Goal: Task Accomplishment & Management: Manage account settings

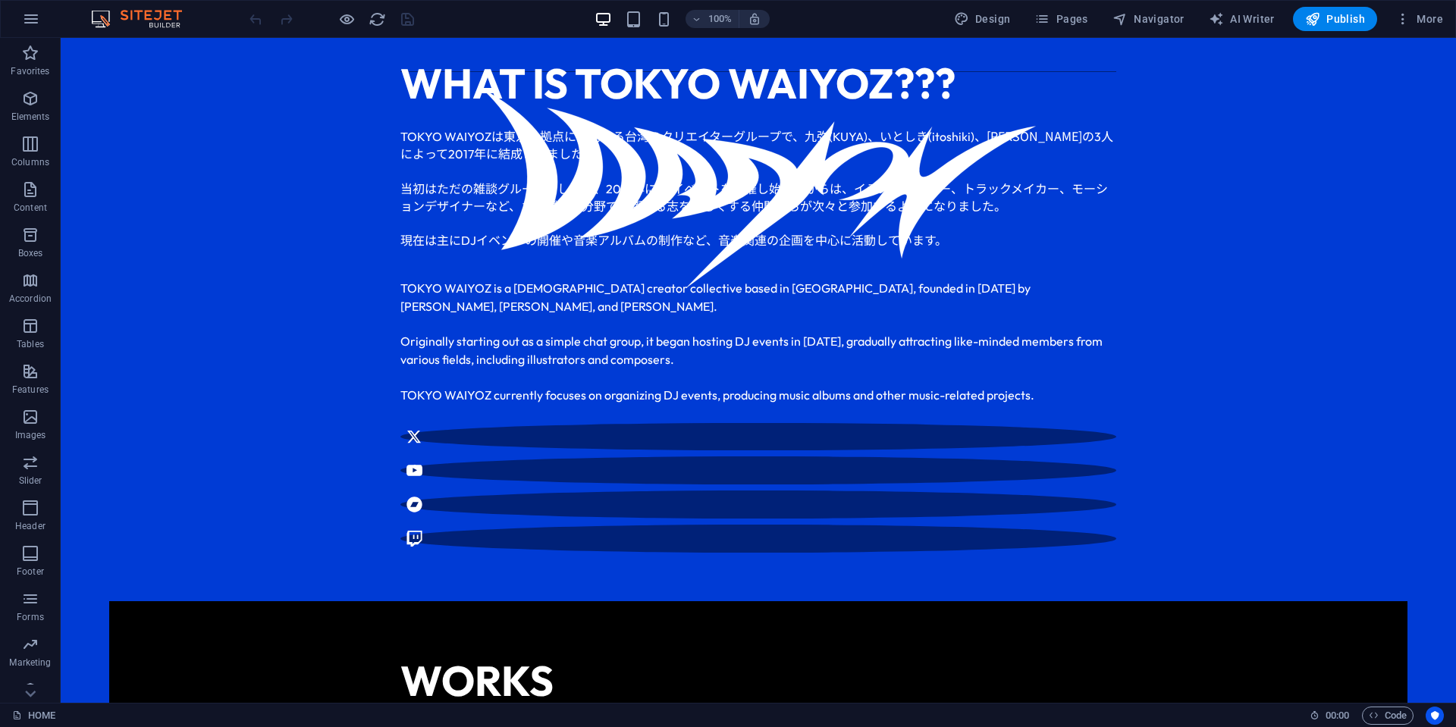
scroll to position [606, 0]
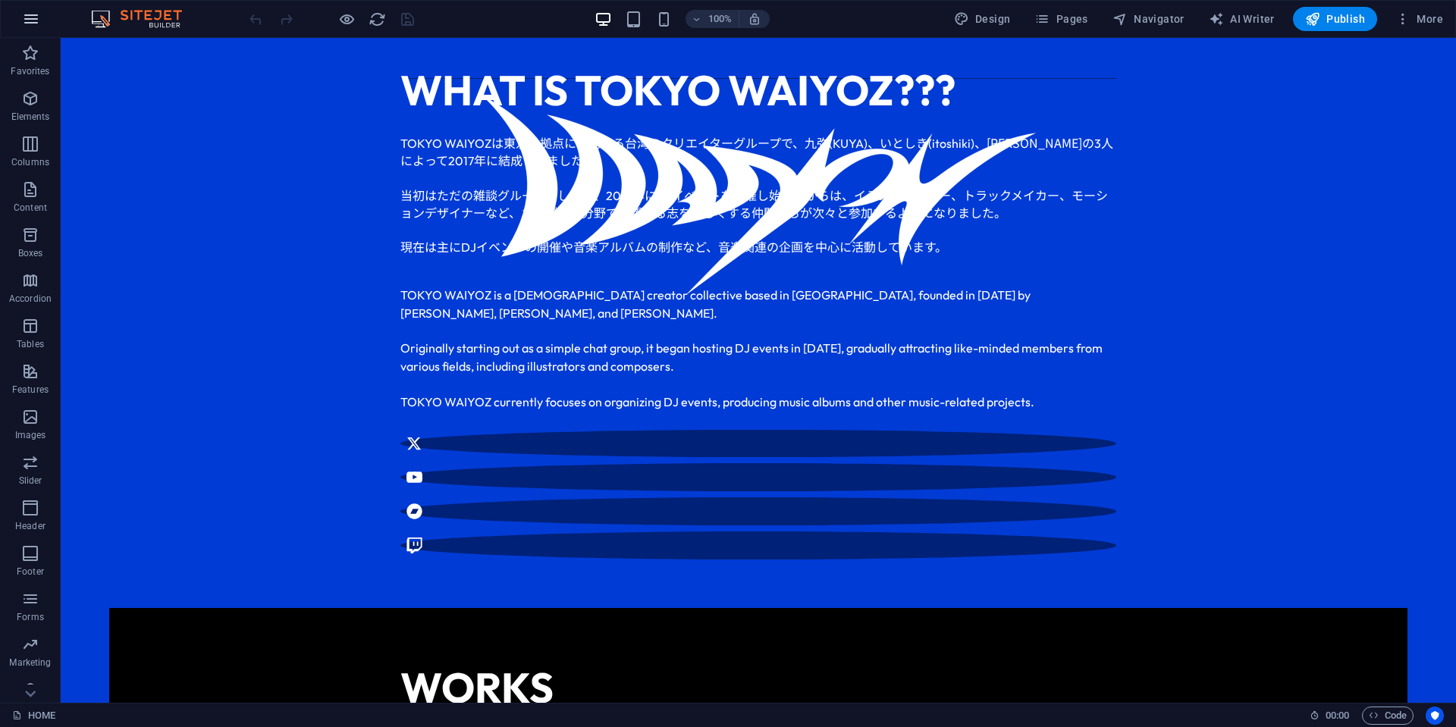
click at [40, 18] on button "button" at bounding box center [31, 19] width 36 height 36
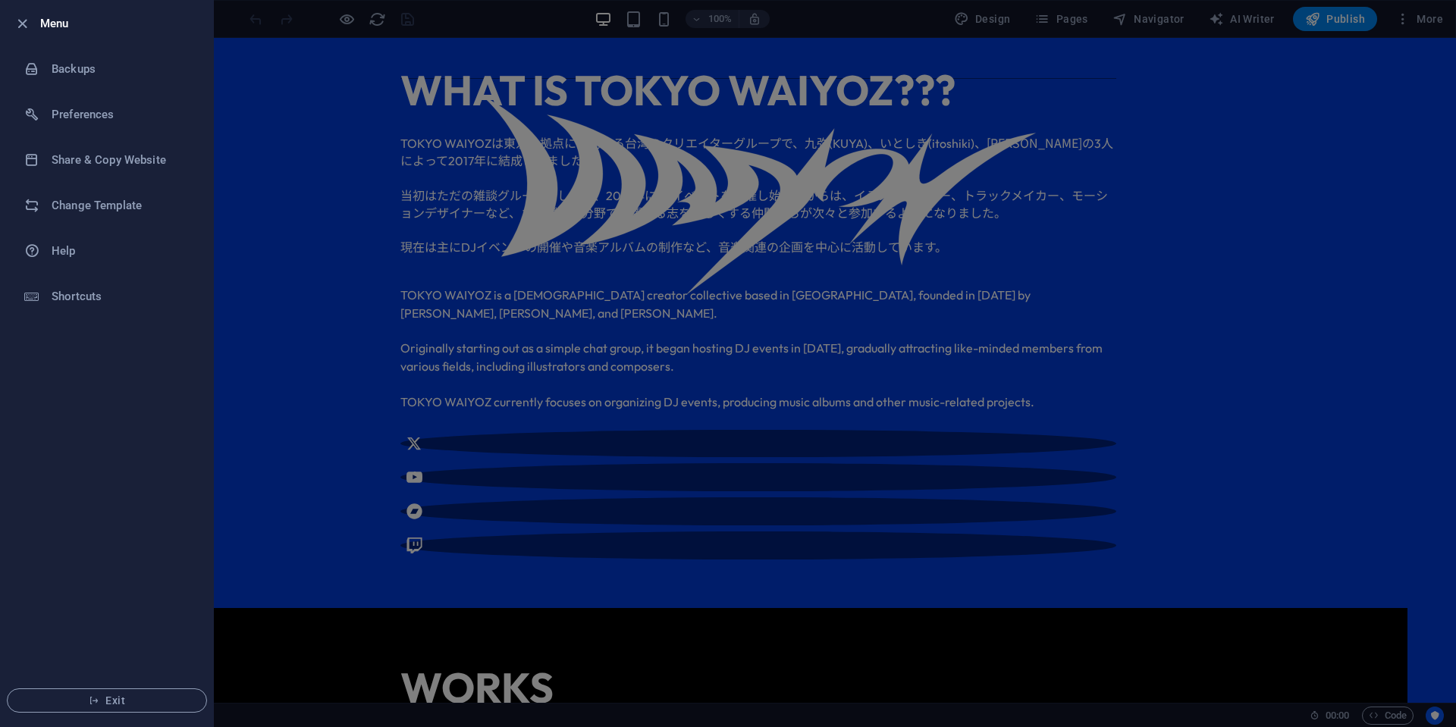
click at [56, 26] on h6 "Menu" at bounding box center [120, 23] width 161 height 18
click at [27, 25] on icon "button" at bounding box center [22, 23] width 17 height 17
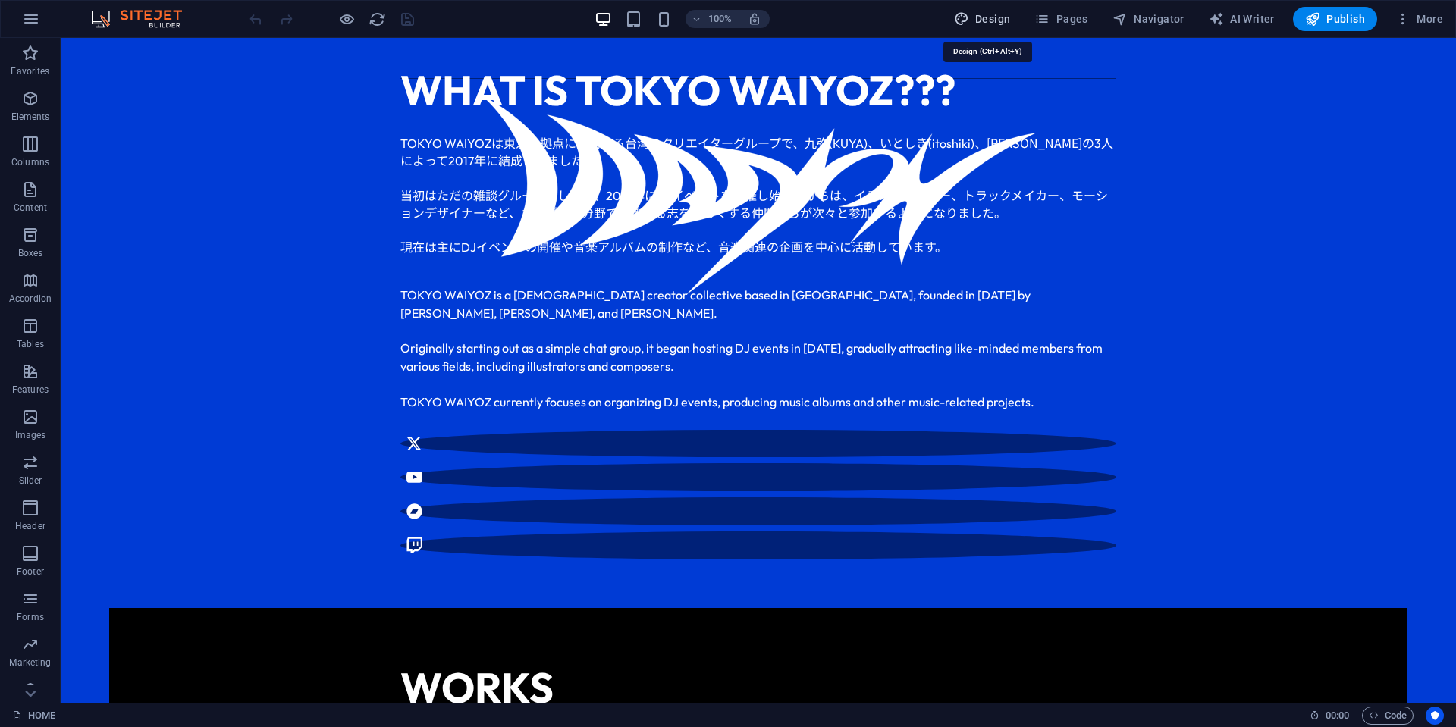
click at [1006, 22] on span "Design" at bounding box center [982, 18] width 57 height 15
select select "ease-in-out"
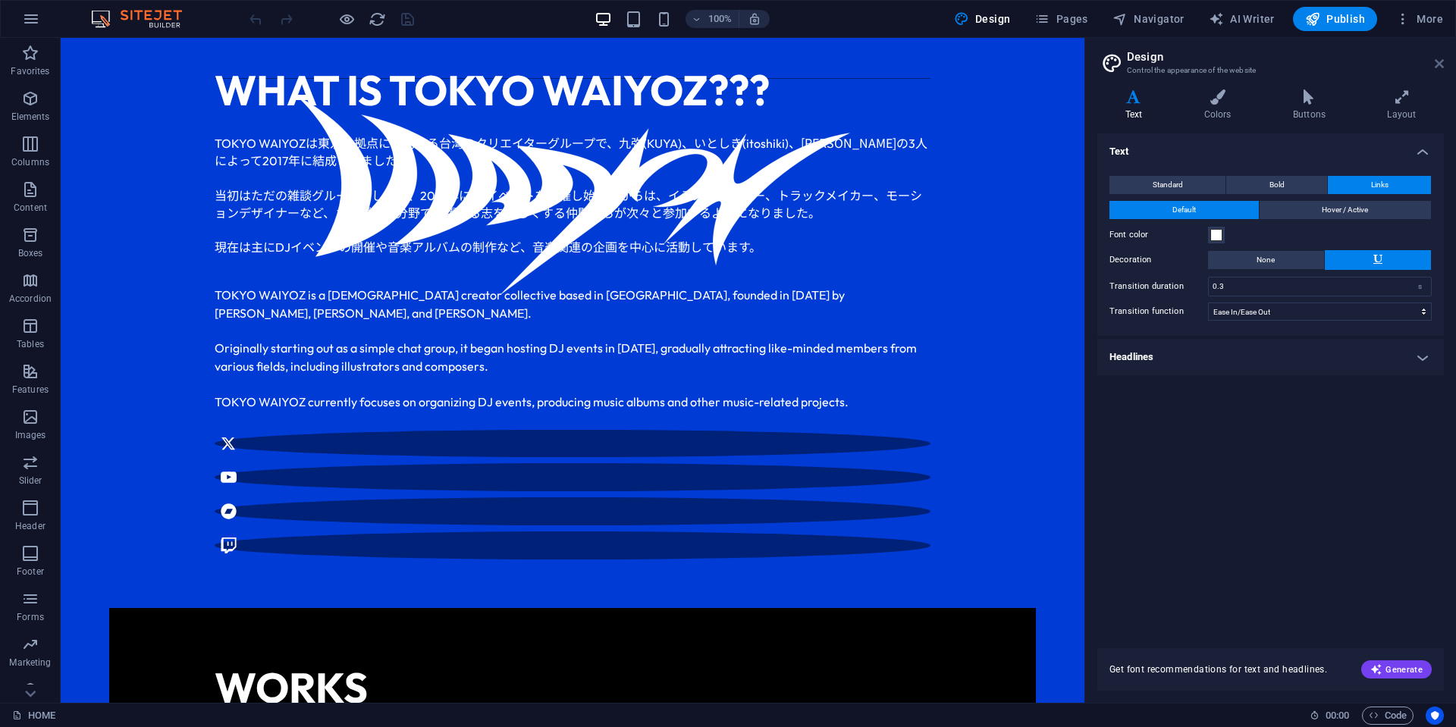
click at [1435, 66] on icon at bounding box center [1438, 64] width 9 height 12
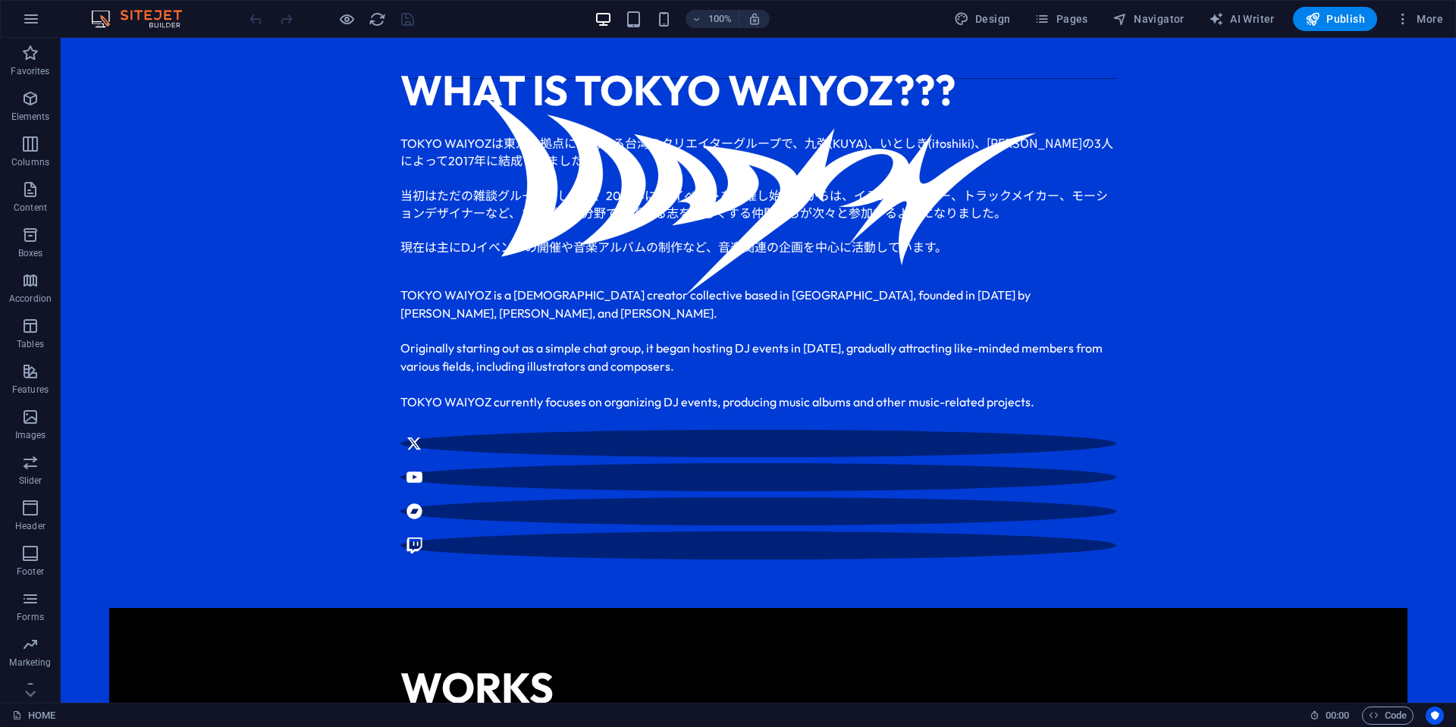
click at [1098, 20] on div "Design Pages Navigator AI Writer Publish More" at bounding box center [1198, 19] width 501 height 24
click at [1078, 20] on span "Pages" at bounding box center [1060, 18] width 53 height 15
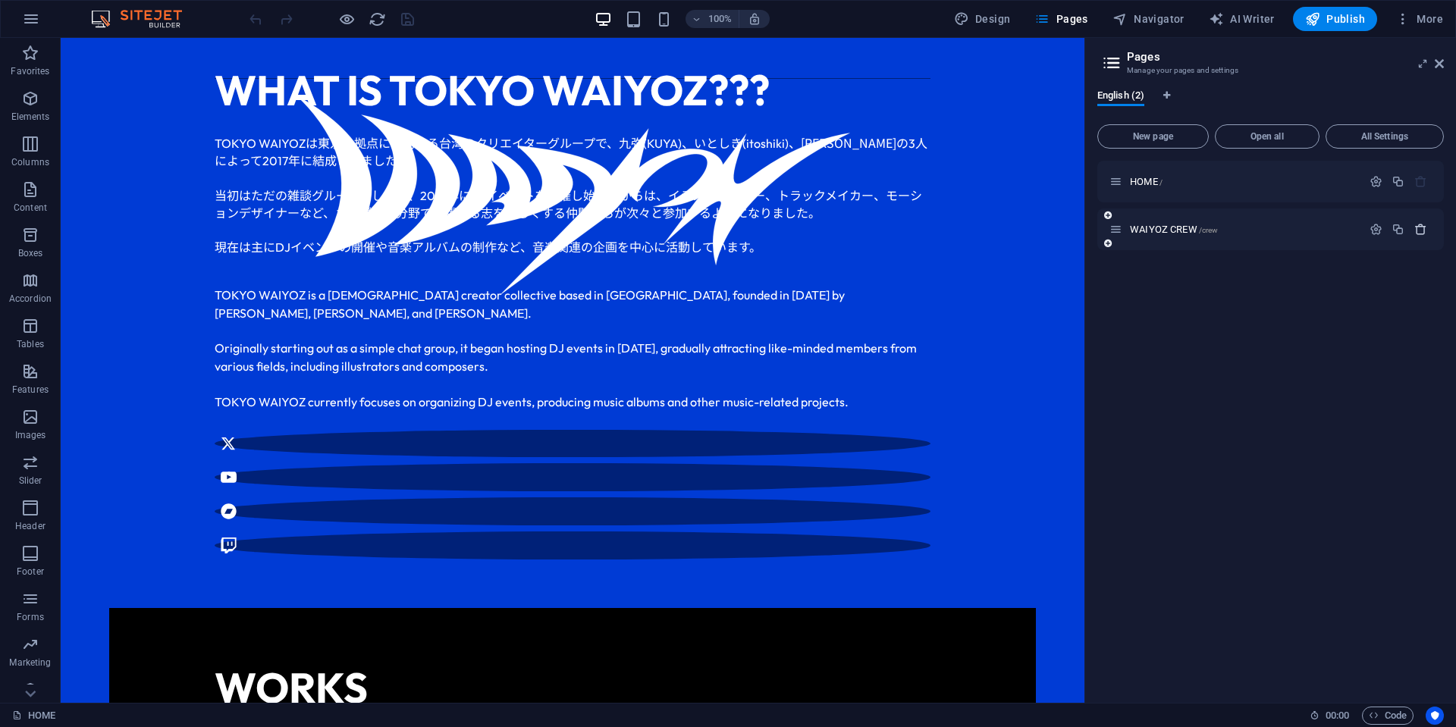
click at [1415, 232] on icon "button" at bounding box center [1420, 229] width 13 height 13
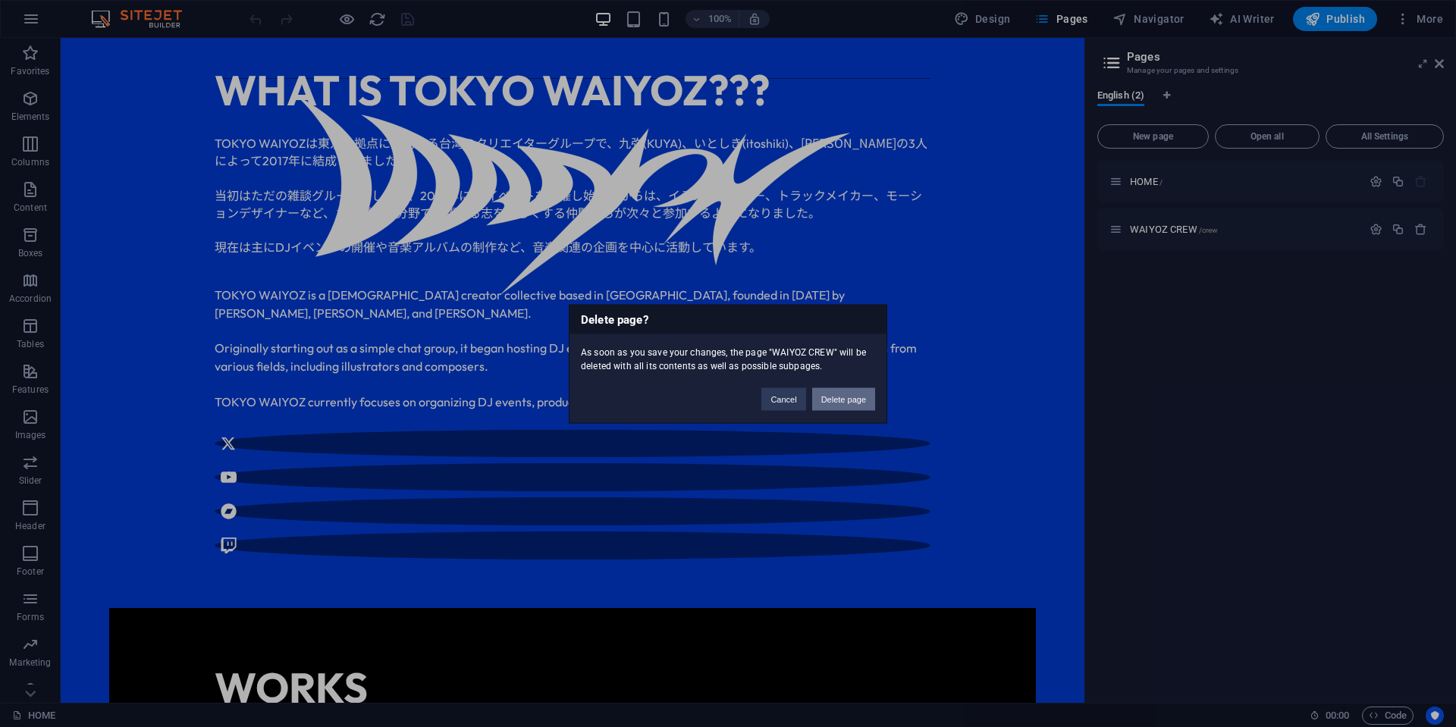
click at [835, 400] on button "Delete page" at bounding box center [843, 398] width 63 height 23
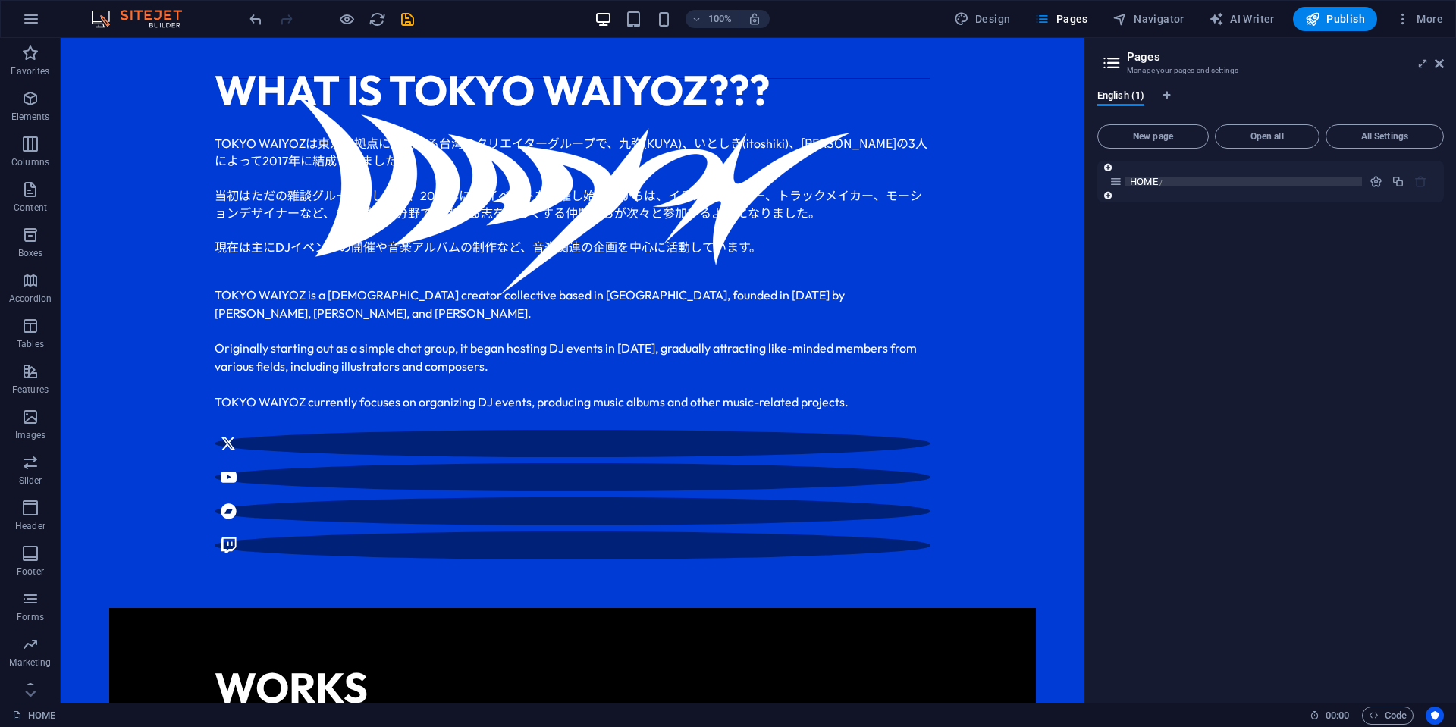
click at [1207, 180] on p "HOME /" at bounding box center [1243, 182] width 227 height 10
click at [999, 12] on span "Design" at bounding box center [982, 18] width 57 height 15
select select "ease-in-out"
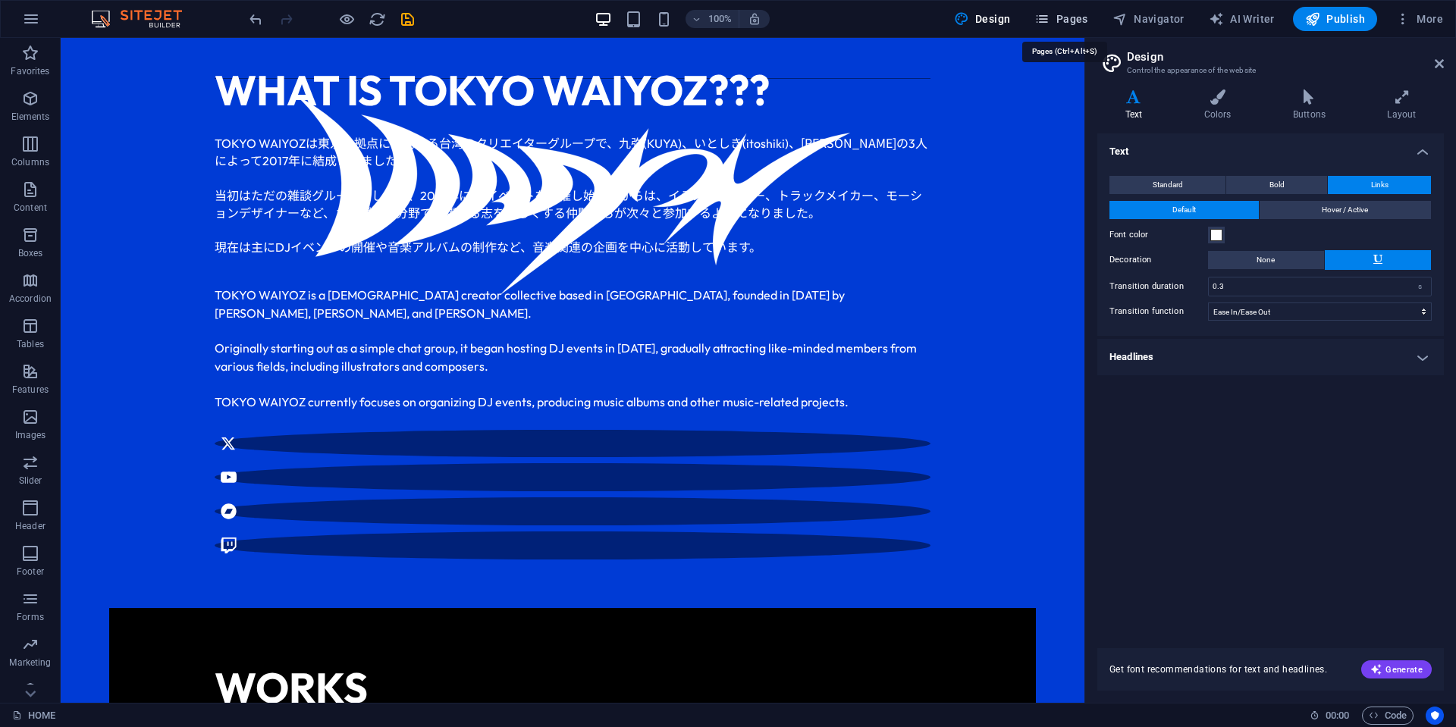
click at [1073, 14] on span "Pages" at bounding box center [1060, 18] width 53 height 15
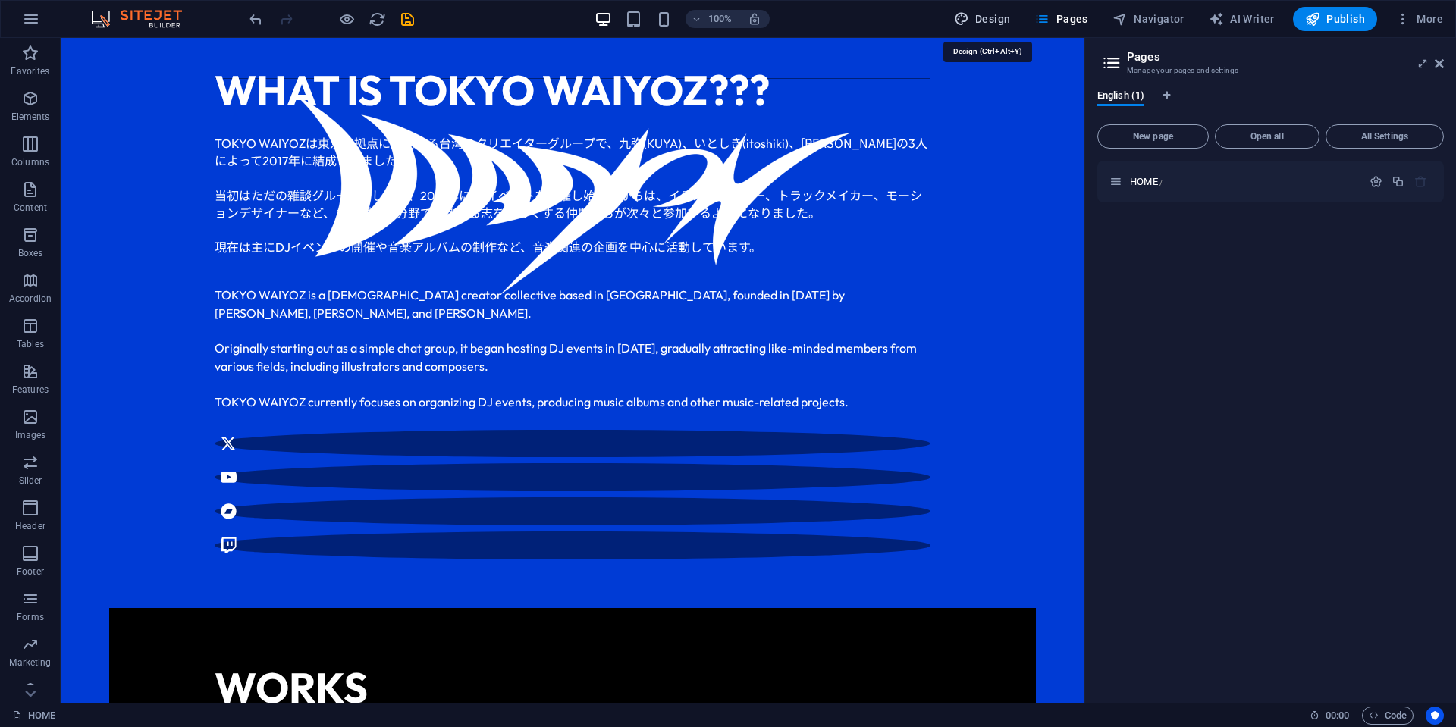
click at [979, 21] on span "Design" at bounding box center [982, 18] width 57 height 15
select select "ease-in-out"
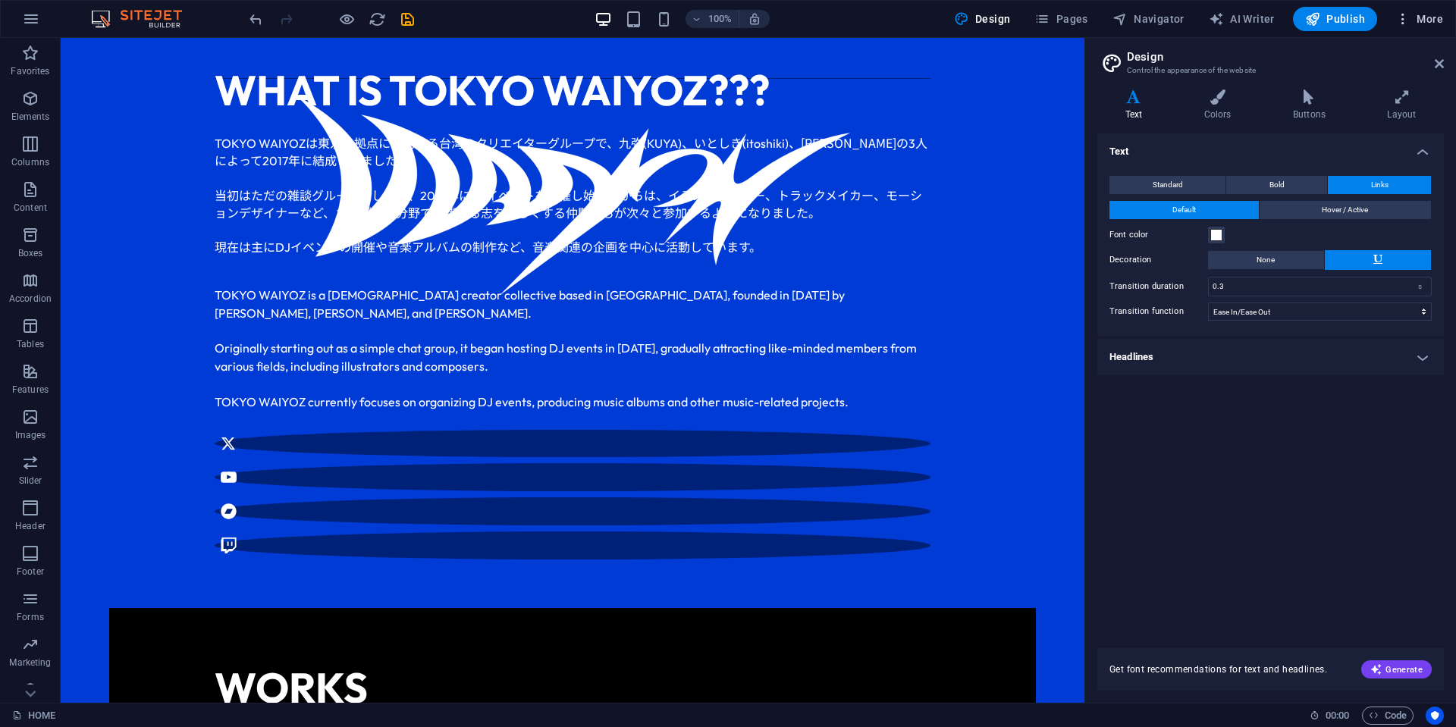
click at [1432, 20] on span "More" at bounding box center [1419, 18] width 48 height 15
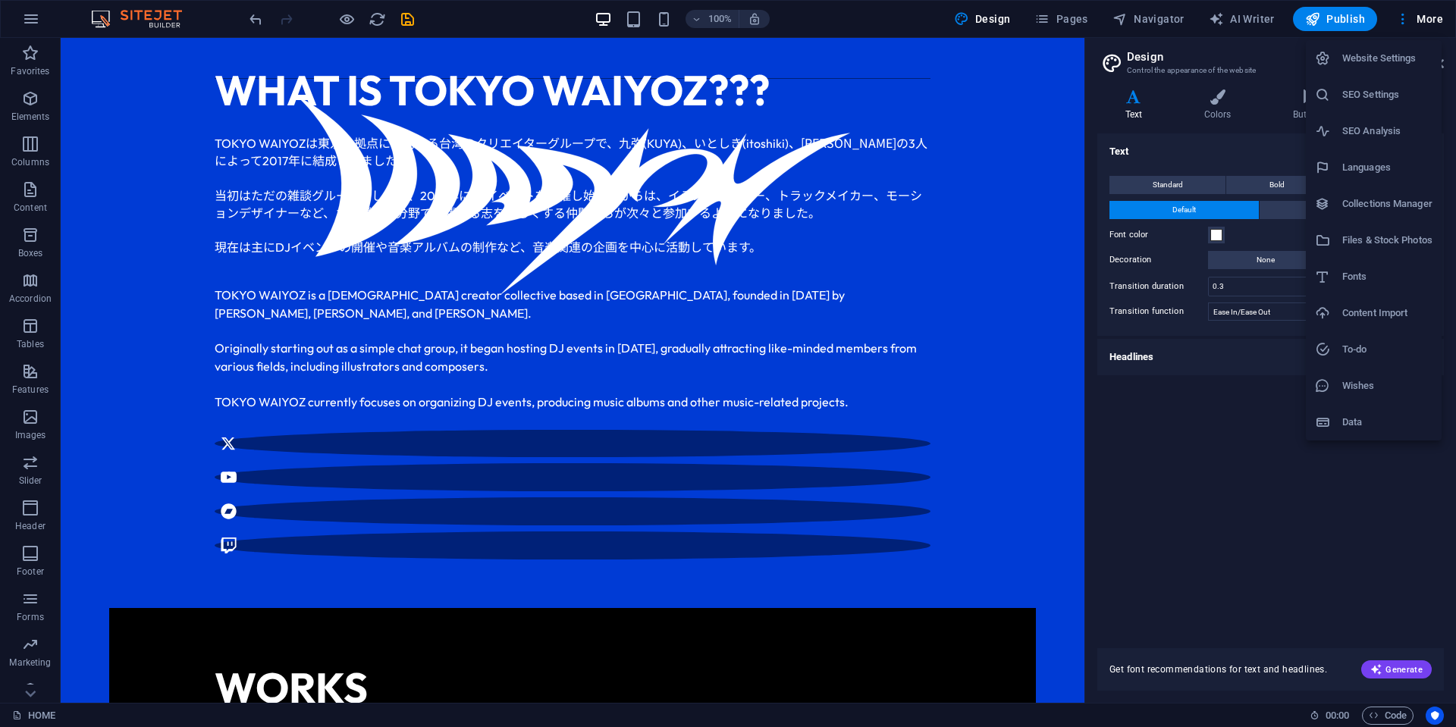
click at [1413, 66] on h6 "Website Settings" at bounding box center [1387, 58] width 90 height 18
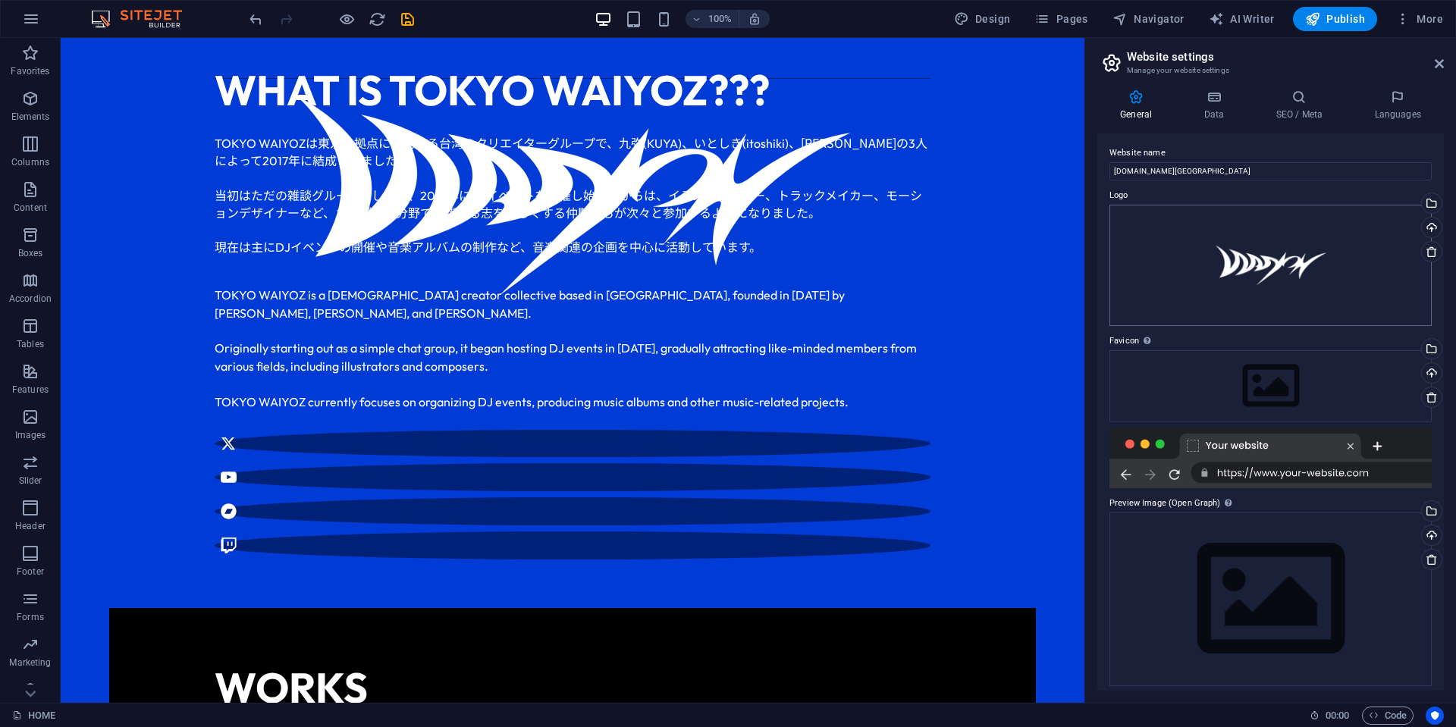
scroll to position [0, 0]
click at [1428, 346] on div "Select files from the file manager, stock photos, or upload file(s)" at bounding box center [1429, 351] width 23 height 23
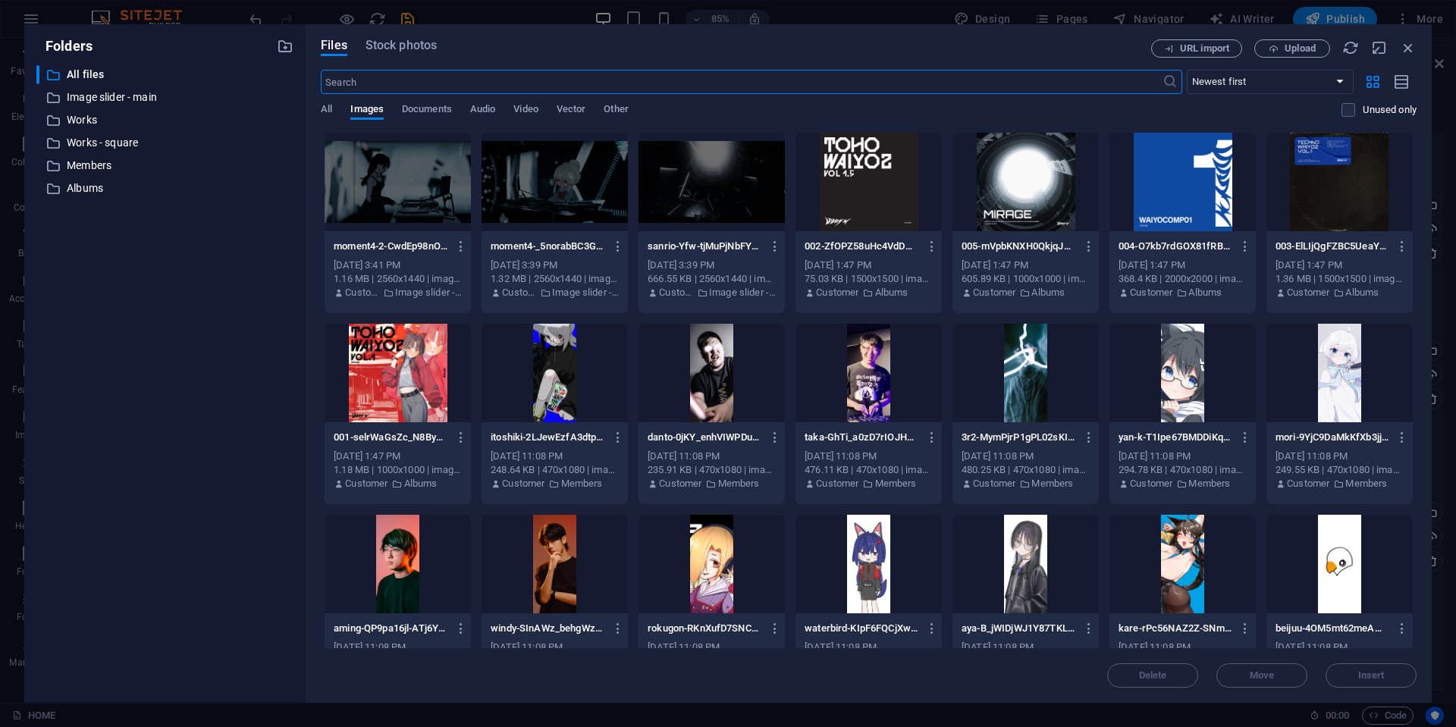
scroll to position [430, 0]
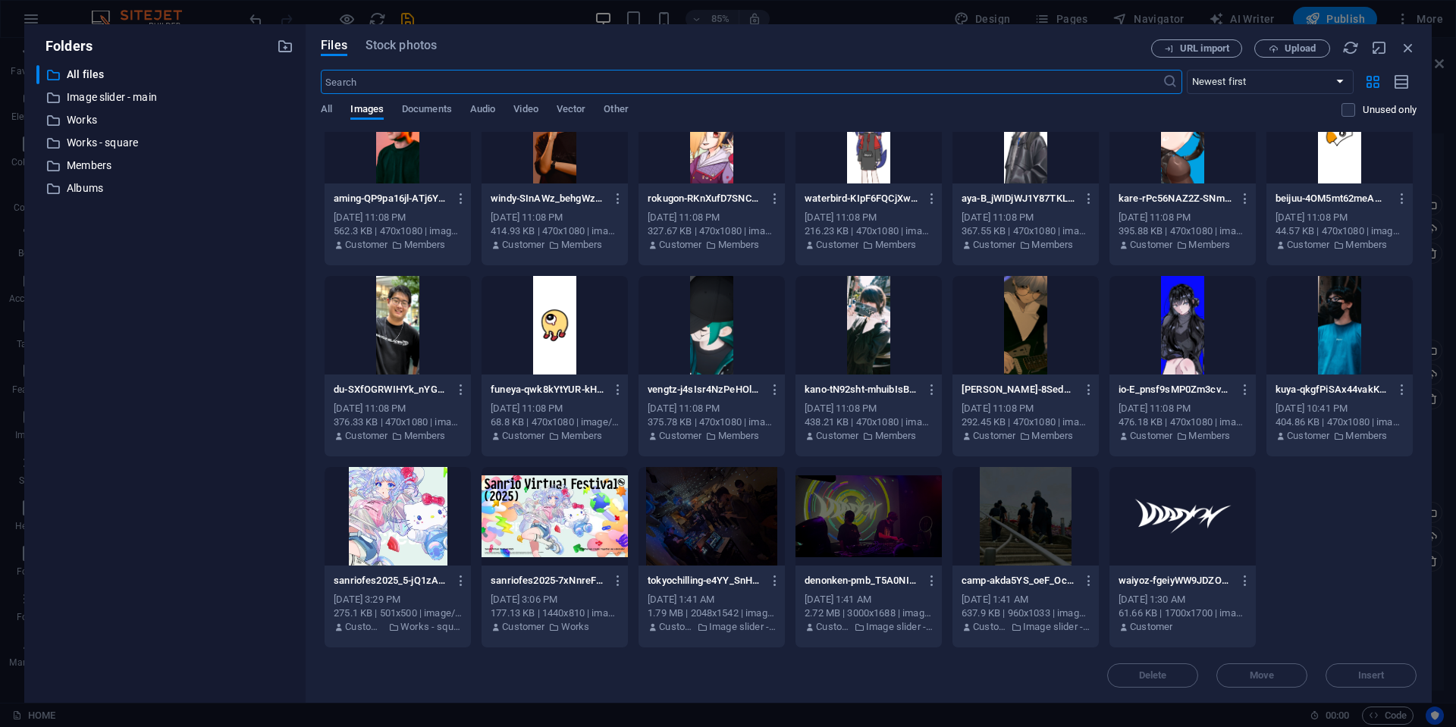
click at [1164, 544] on div at bounding box center [1182, 516] width 146 height 99
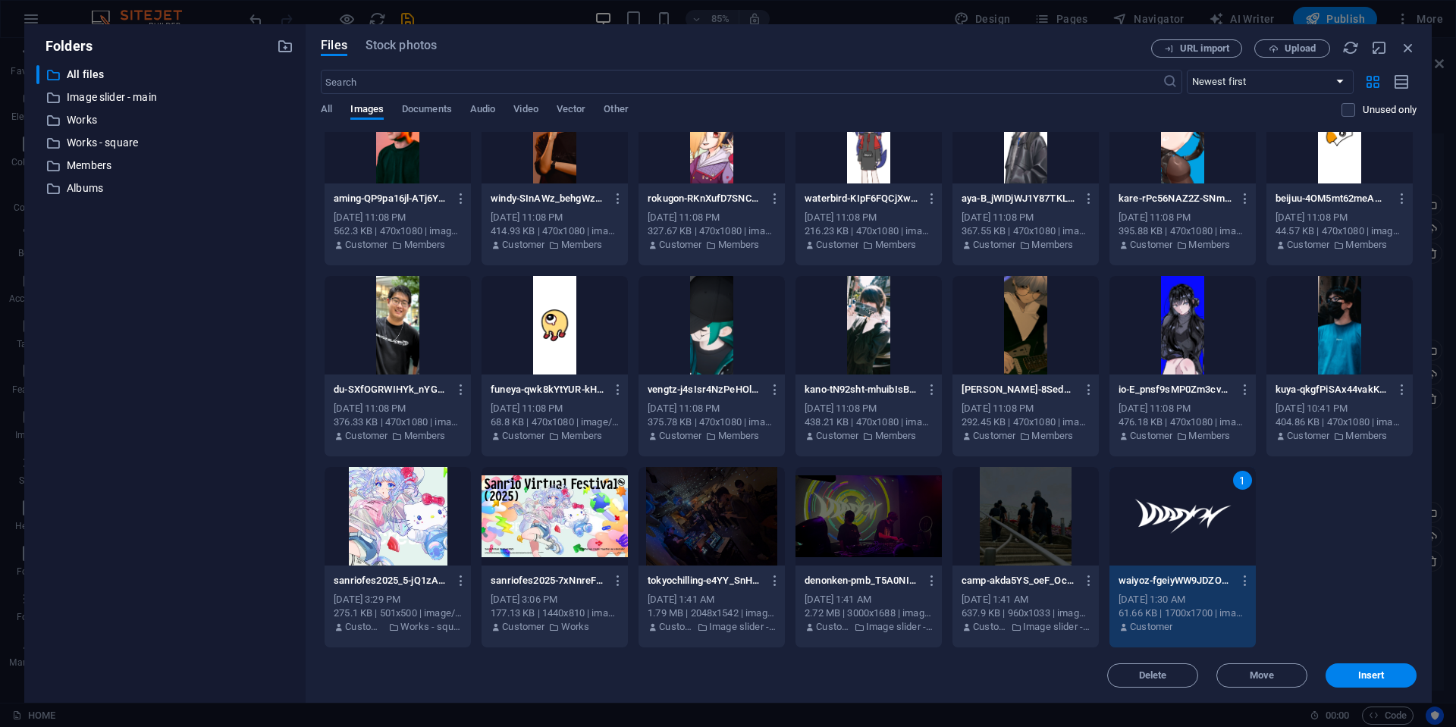
click at [1164, 544] on div "1" at bounding box center [1182, 516] width 146 height 99
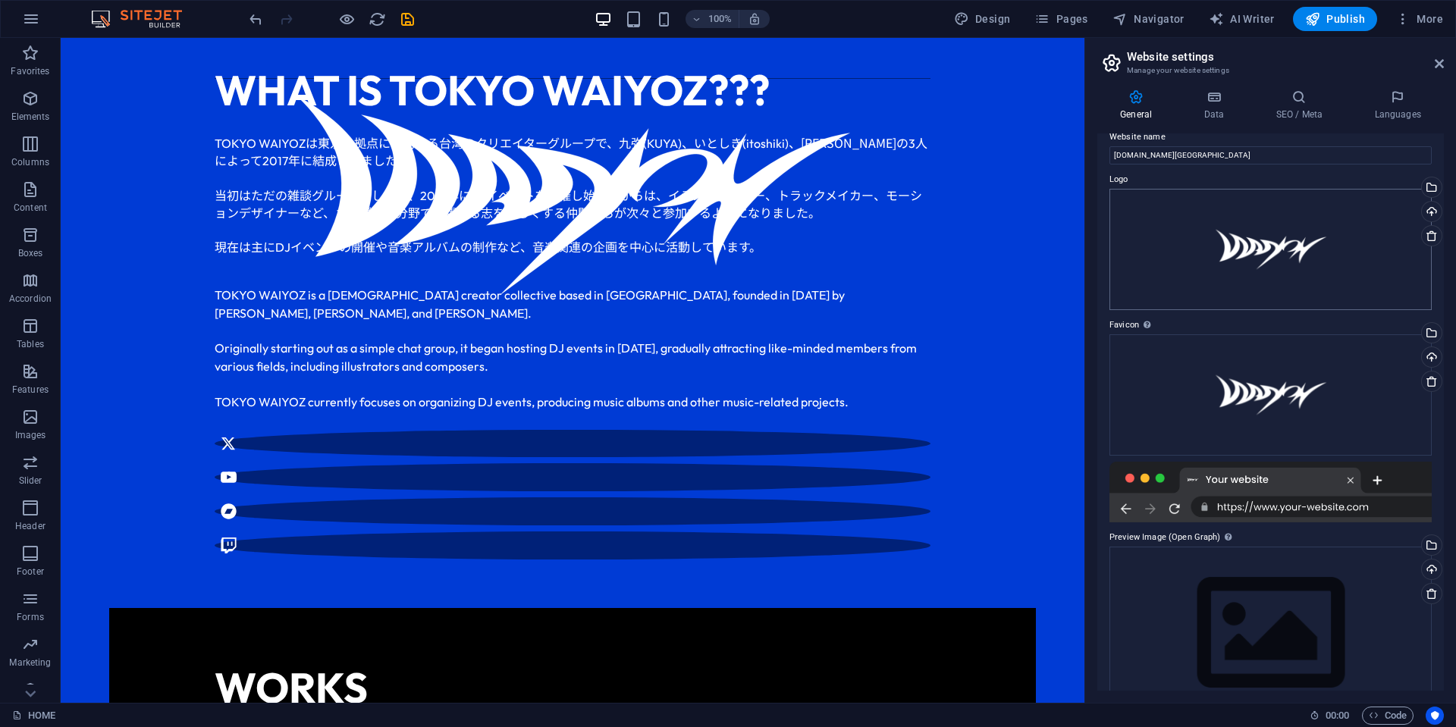
scroll to position [0, 0]
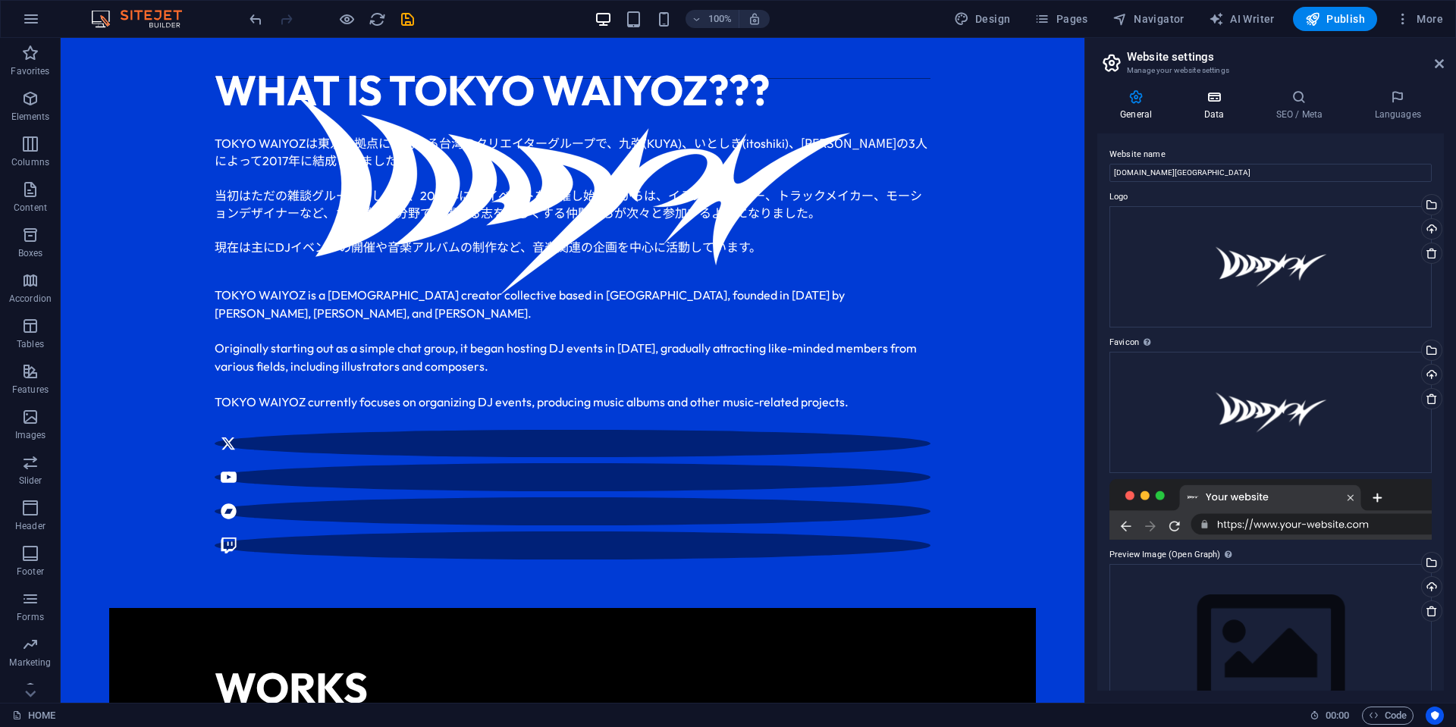
click at [1224, 94] on icon at bounding box center [1213, 96] width 66 height 15
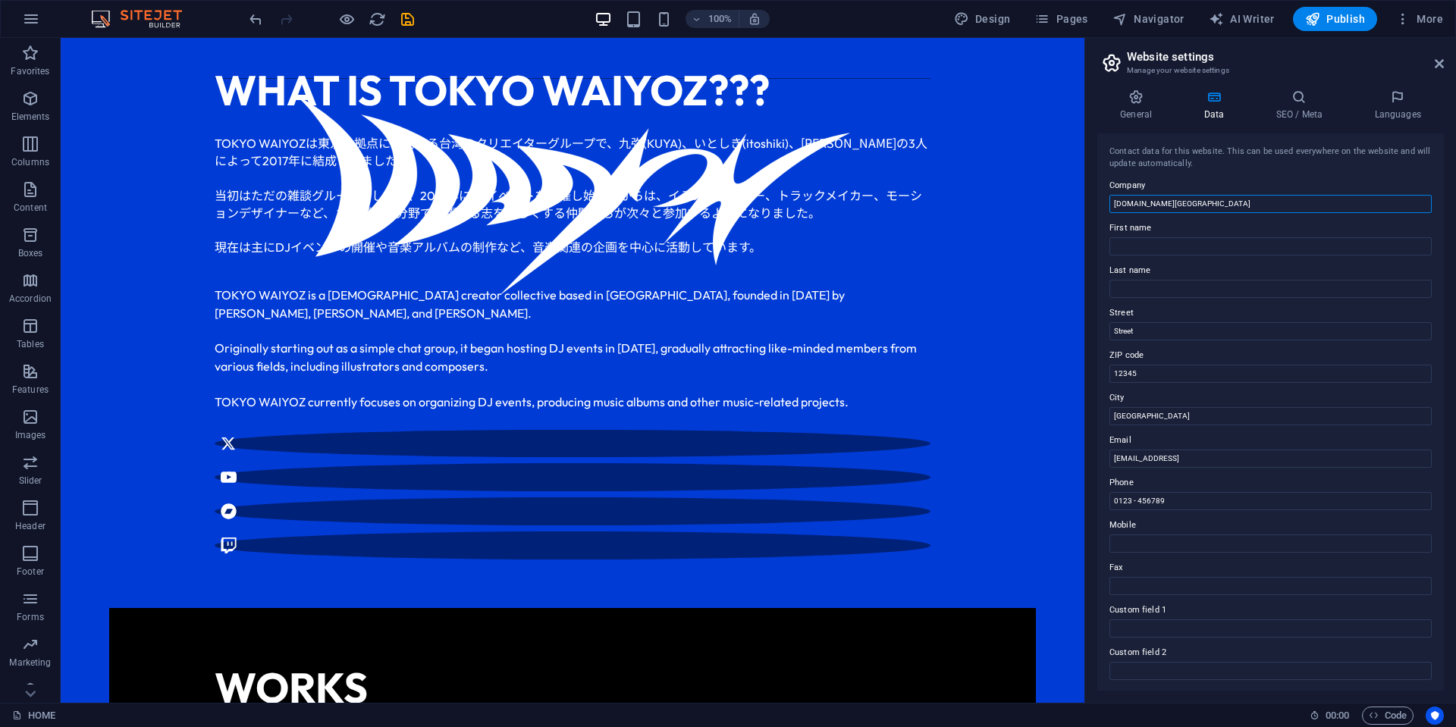
drag, startPoint x: 1258, startPoint y: 243, endPoint x: 1077, endPoint y: 205, distance: 185.7
type input "TOKYO WAIYOZ"
drag, startPoint x: 1210, startPoint y: 367, endPoint x: 1037, endPoint y: 329, distance: 177.0
drag, startPoint x: 1224, startPoint y: 410, endPoint x: 1074, endPoint y: 371, distance: 154.5
drag, startPoint x: 1227, startPoint y: 456, endPoint x: 1038, endPoint y: 415, distance: 193.7
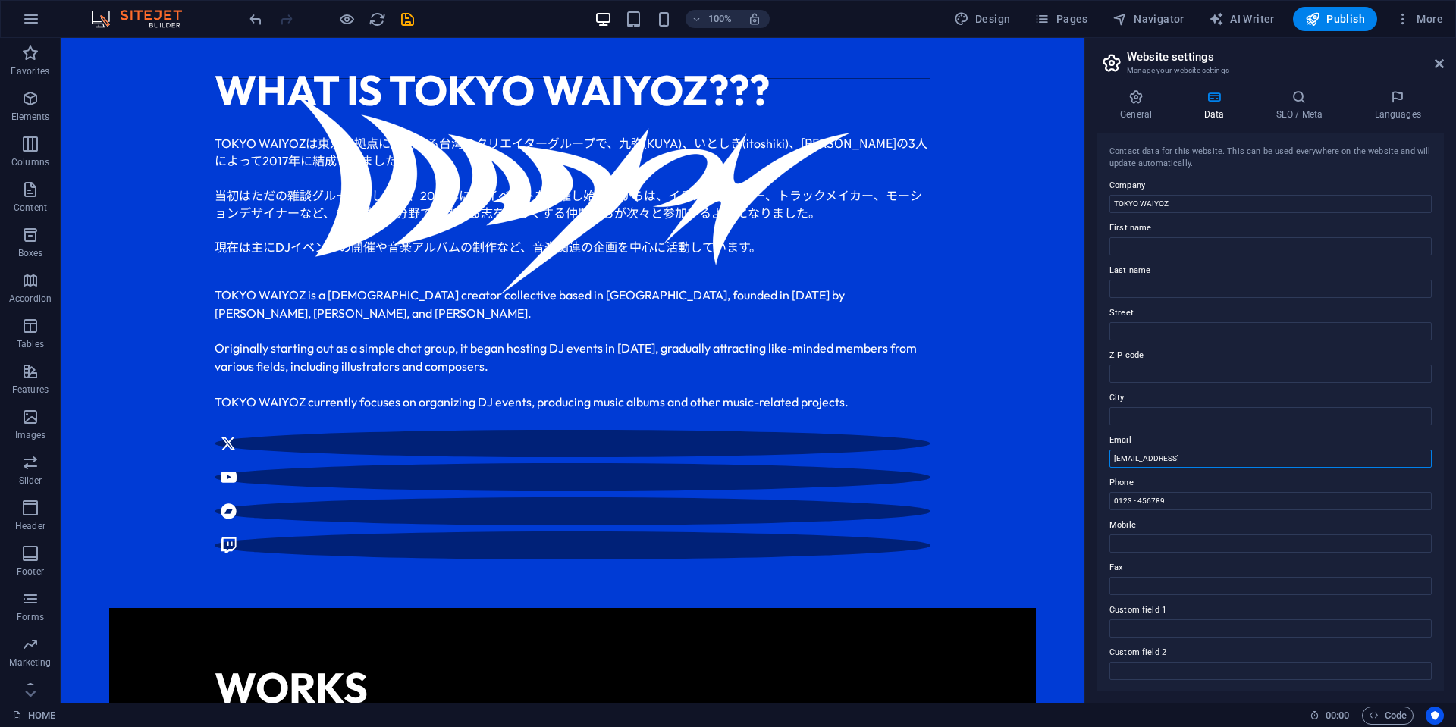
drag, startPoint x: 1340, startPoint y: 497, endPoint x: 1064, endPoint y: 470, distance: 277.2
drag, startPoint x: 1291, startPoint y: 544, endPoint x: 1083, endPoint y: 497, distance: 213.9
drag, startPoint x: 1312, startPoint y: 459, endPoint x: 1127, endPoint y: 455, distance: 184.3
click at [1130, 455] on input "1027dd05ca8443082bb21d39c99dd8@cpanel.local" at bounding box center [1270, 459] width 322 height 18
type input "1"
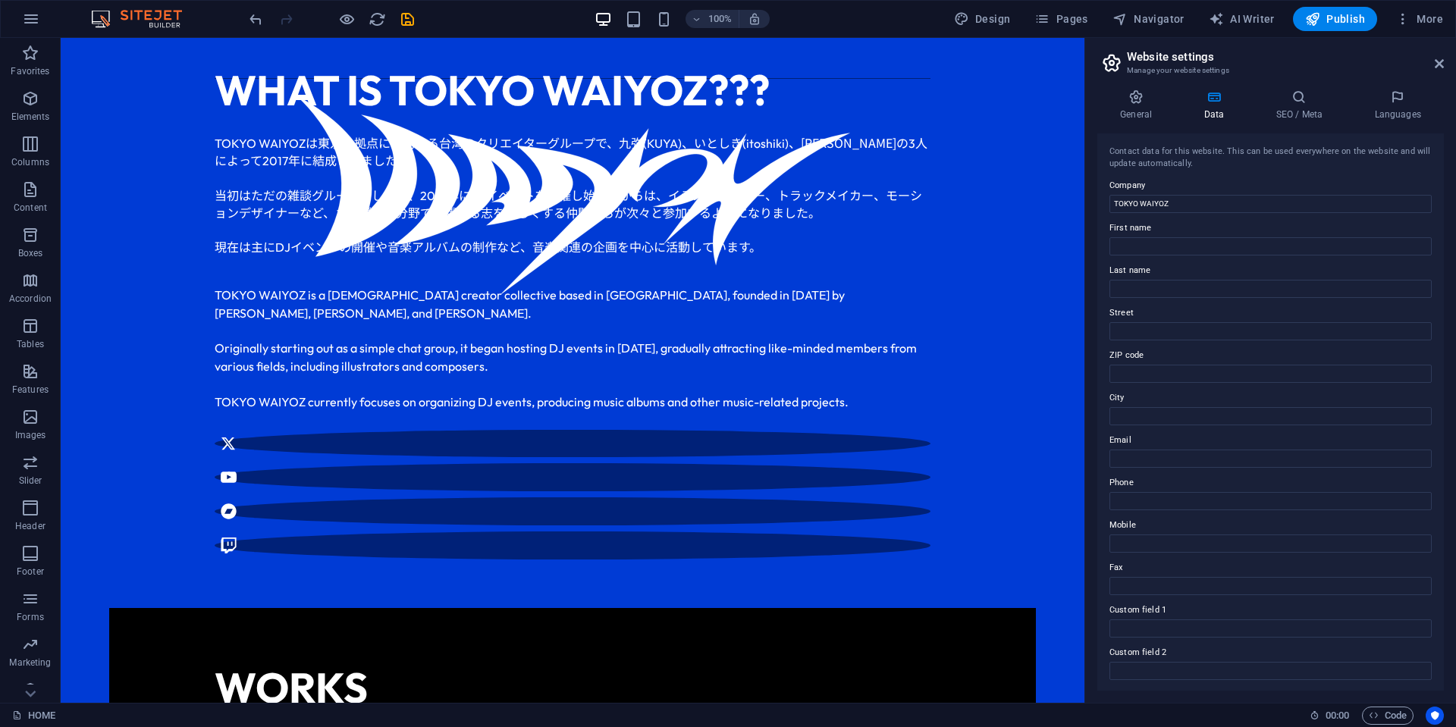
click at [1206, 477] on label "Phone" at bounding box center [1270, 483] width 322 height 18
click at [1206, 492] on input "Phone" at bounding box center [1270, 501] width 322 height 18
click at [1279, 102] on icon at bounding box center [1298, 96] width 92 height 15
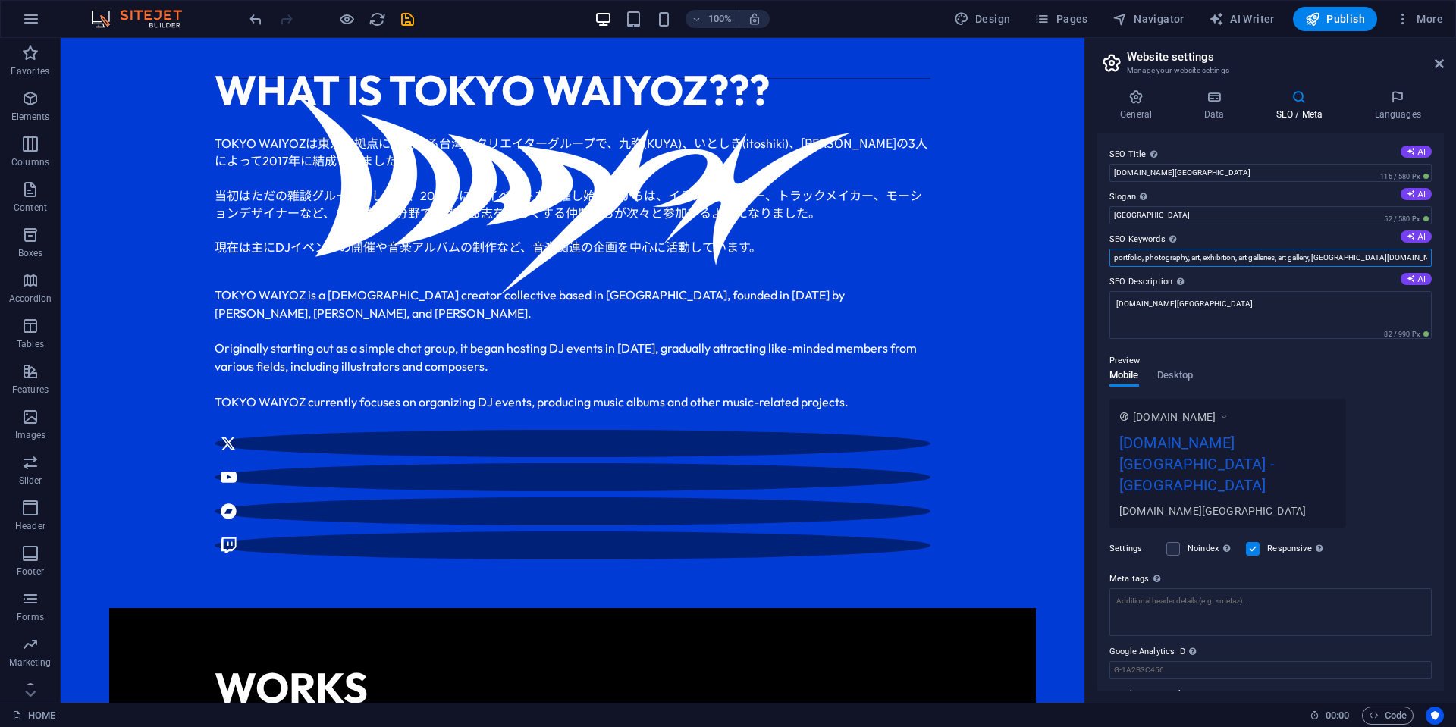
click at [1303, 260] on input "portfolio, photography, art, exhibition, art galleries, art gallery, waiyoz.tok…" at bounding box center [1270, 258] width 322 height 18
click at [1217, 258] on input "tokyo waiyoz, edm, anime" at bounding box center [1270, 258] width 322 height 18
type input "tokyo waiyoz"
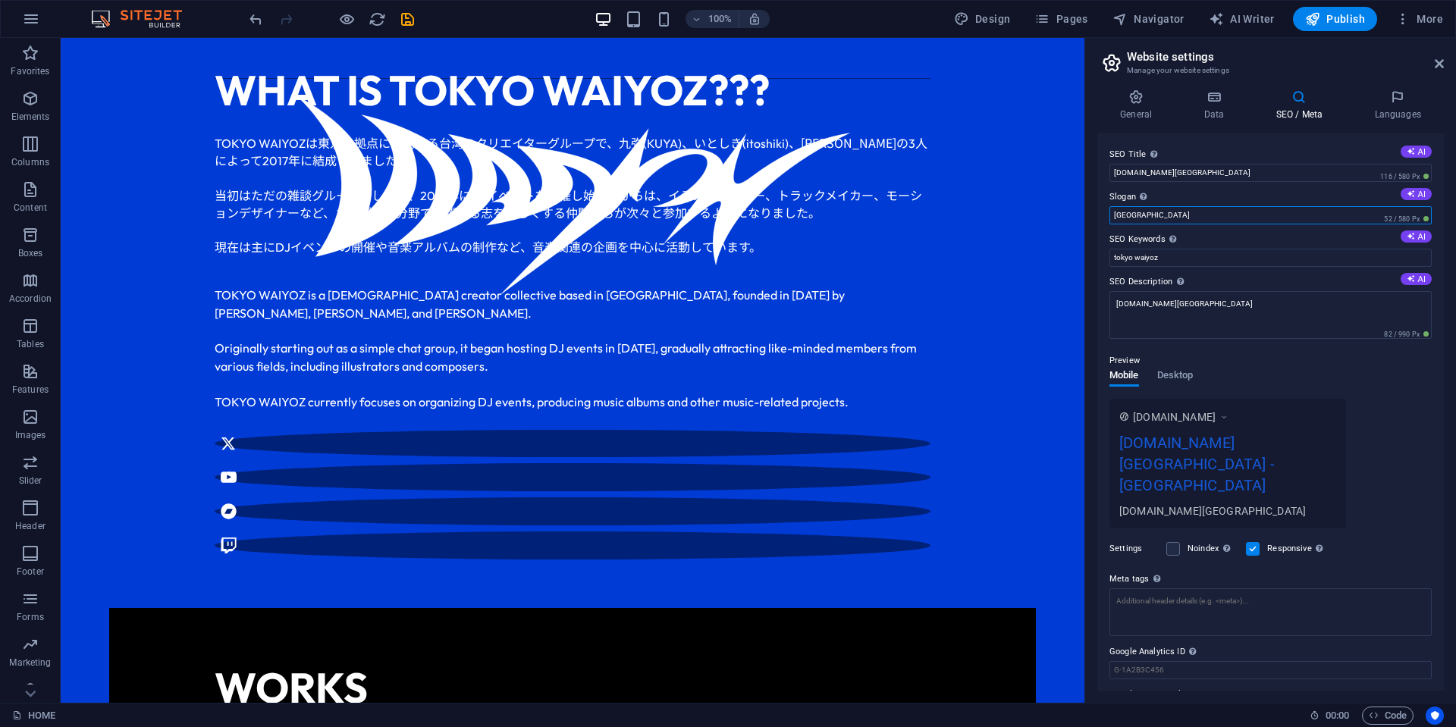
drag, startPoint x: 1282, startPoint y: 255, endPoint x: 1064, endPoint y: 207, distance: 222.9
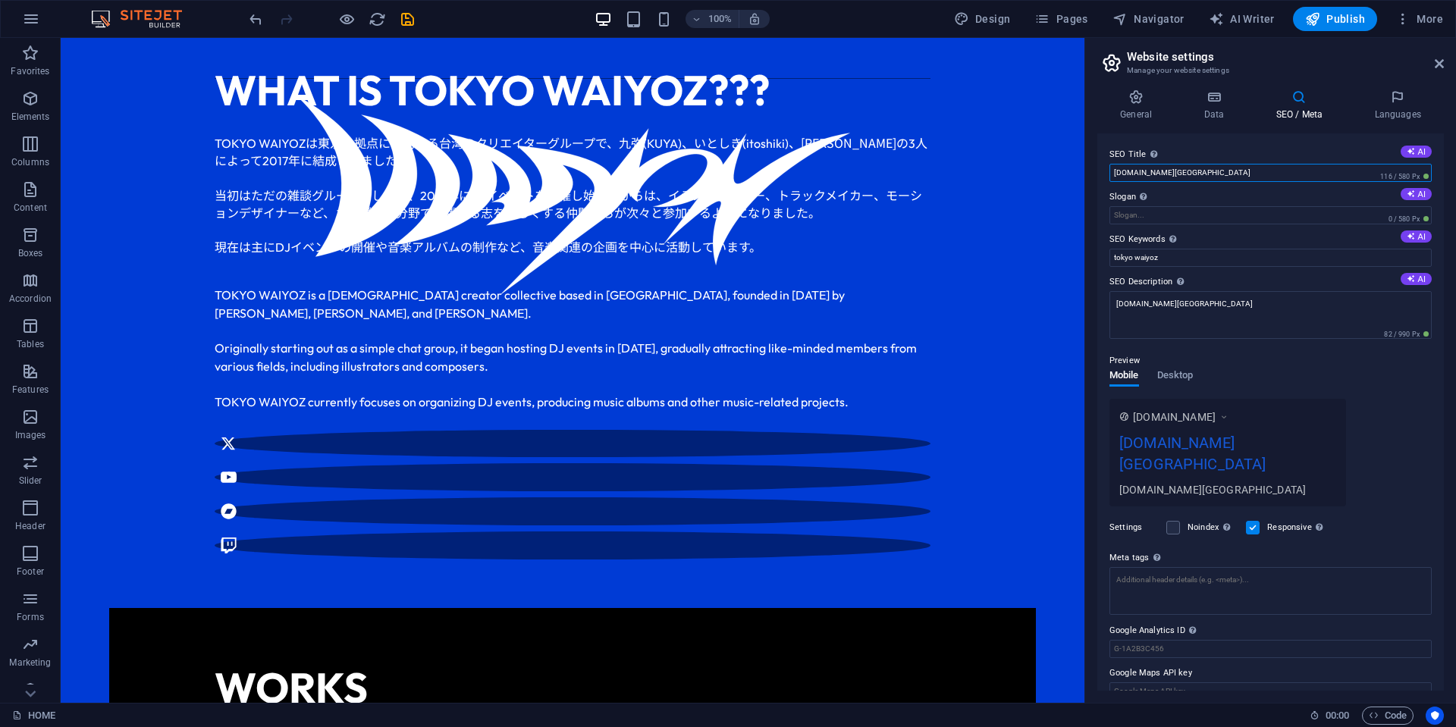
drag, startPoint x: 1337, startPoint y: 212, endPoint x: 1015, endPoint y: 165, distance: 325.7
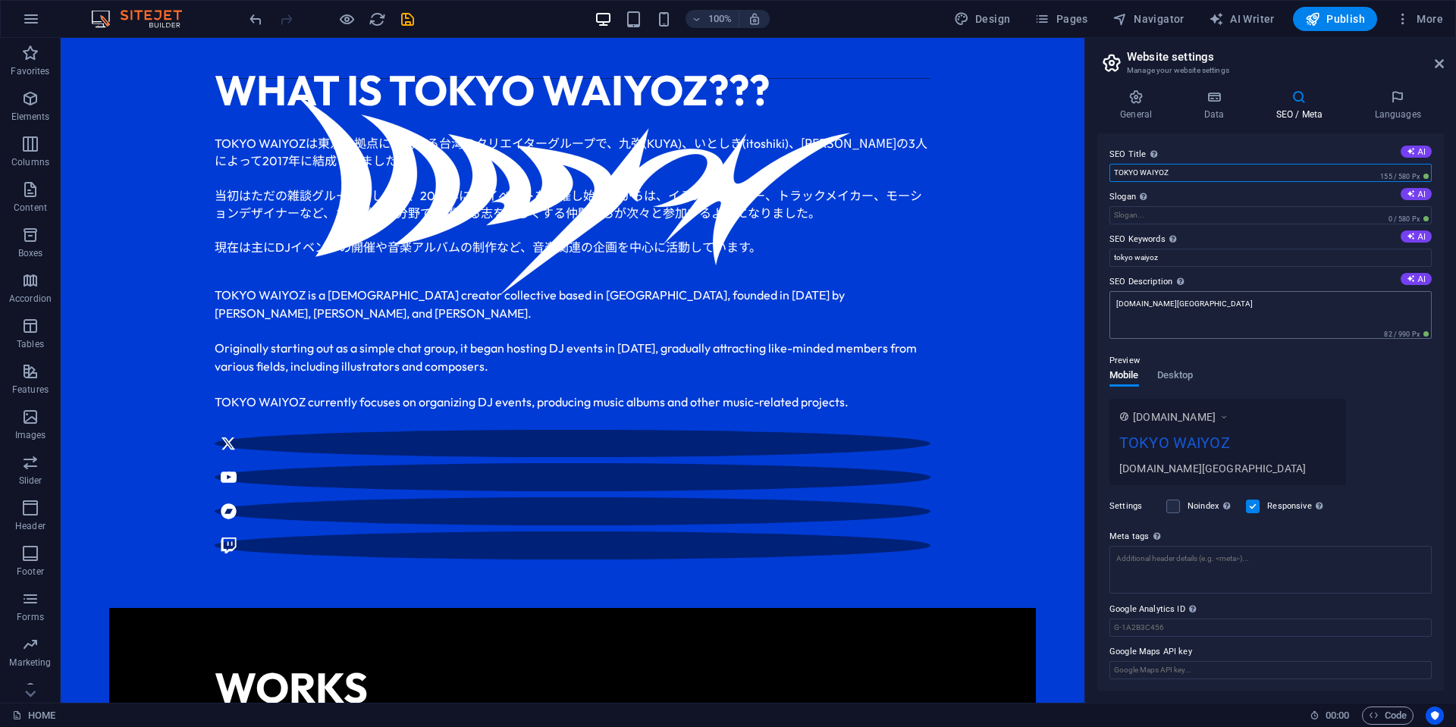
type input "TOKYO WAIYOZ"
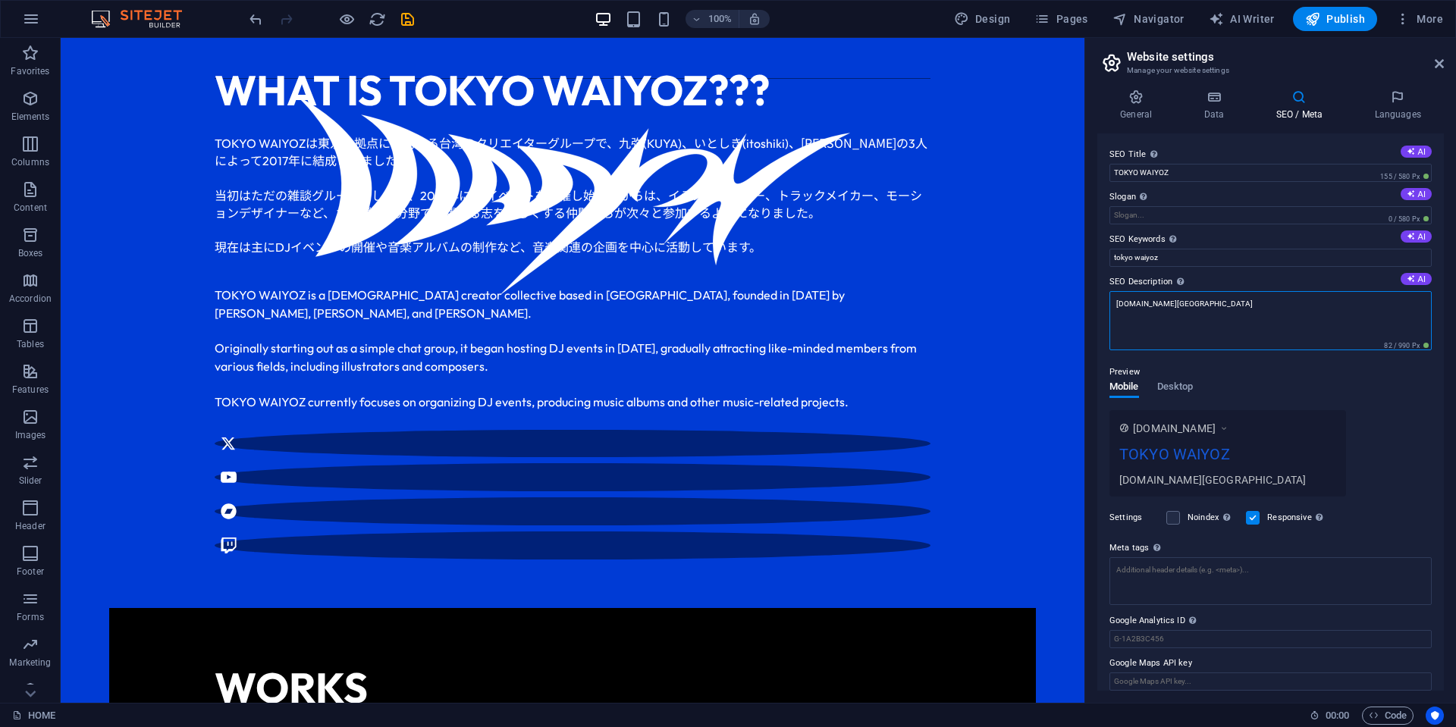
drag, startPoint x: 1310, startPoint y: 348, endPoint x: 1026, endPoint y: 306, distance: 287.3
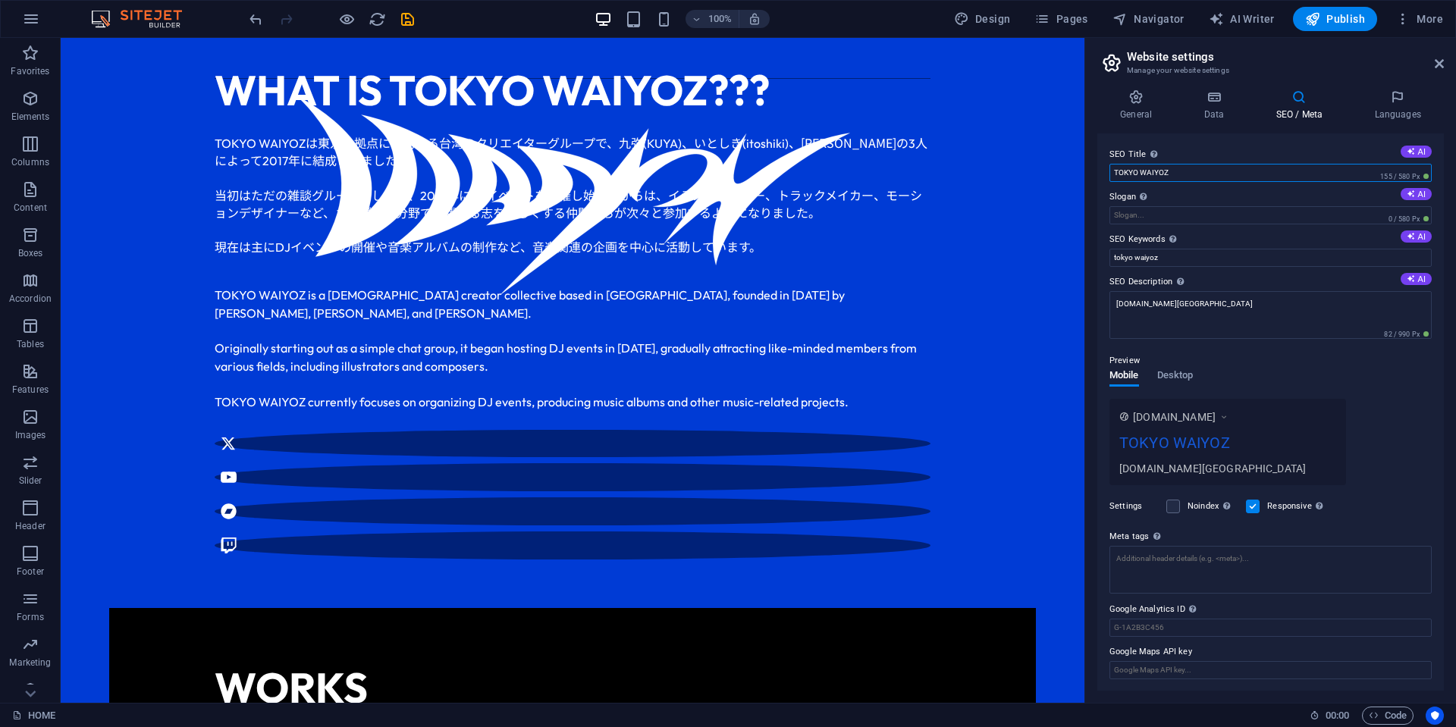
drag, startPoint x: 1253, startPoint y: 208, endPoint x: 1048, endPoint y: 168, distance: 208.6
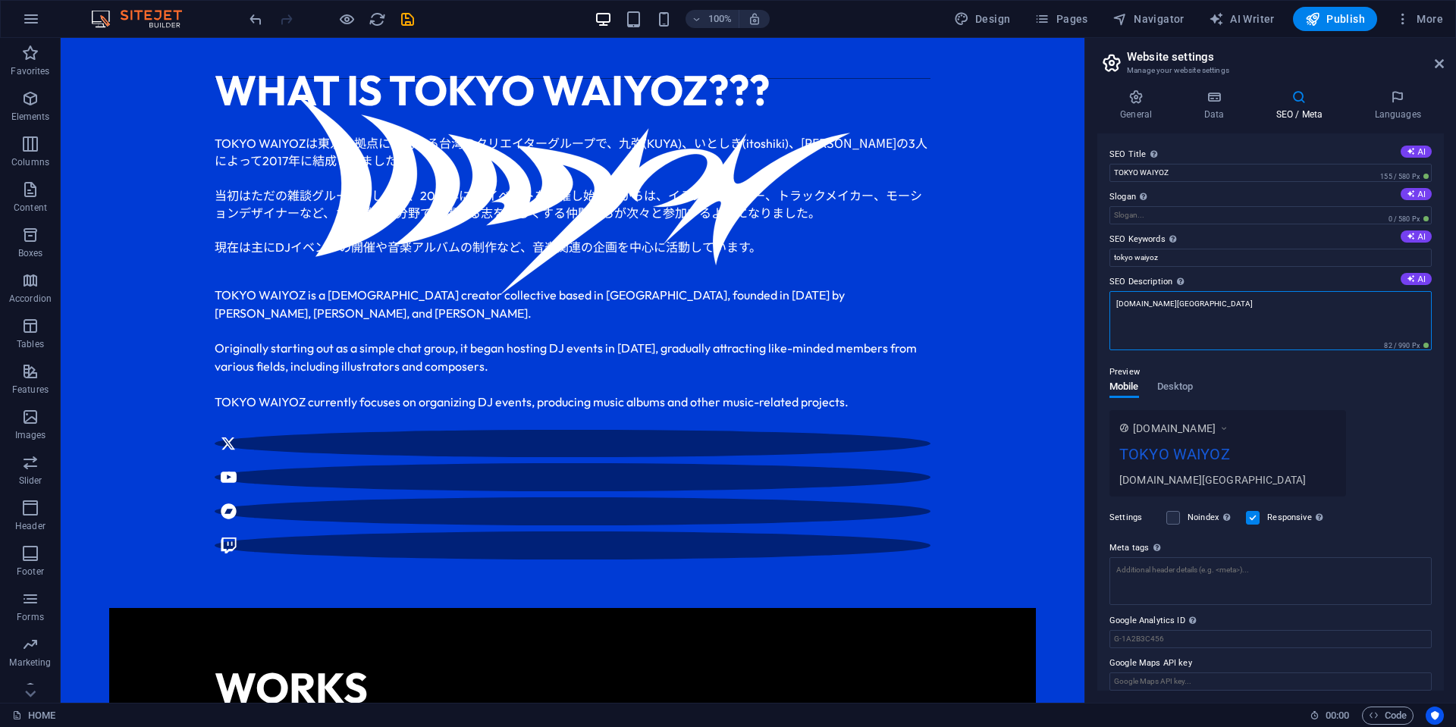
drag, startPoint x: 1258, startPoint y: 362, endPoint x: 1073, endPoint y: 313, distance: 192.2
paste textarea "TOKYO WAIYOZ"
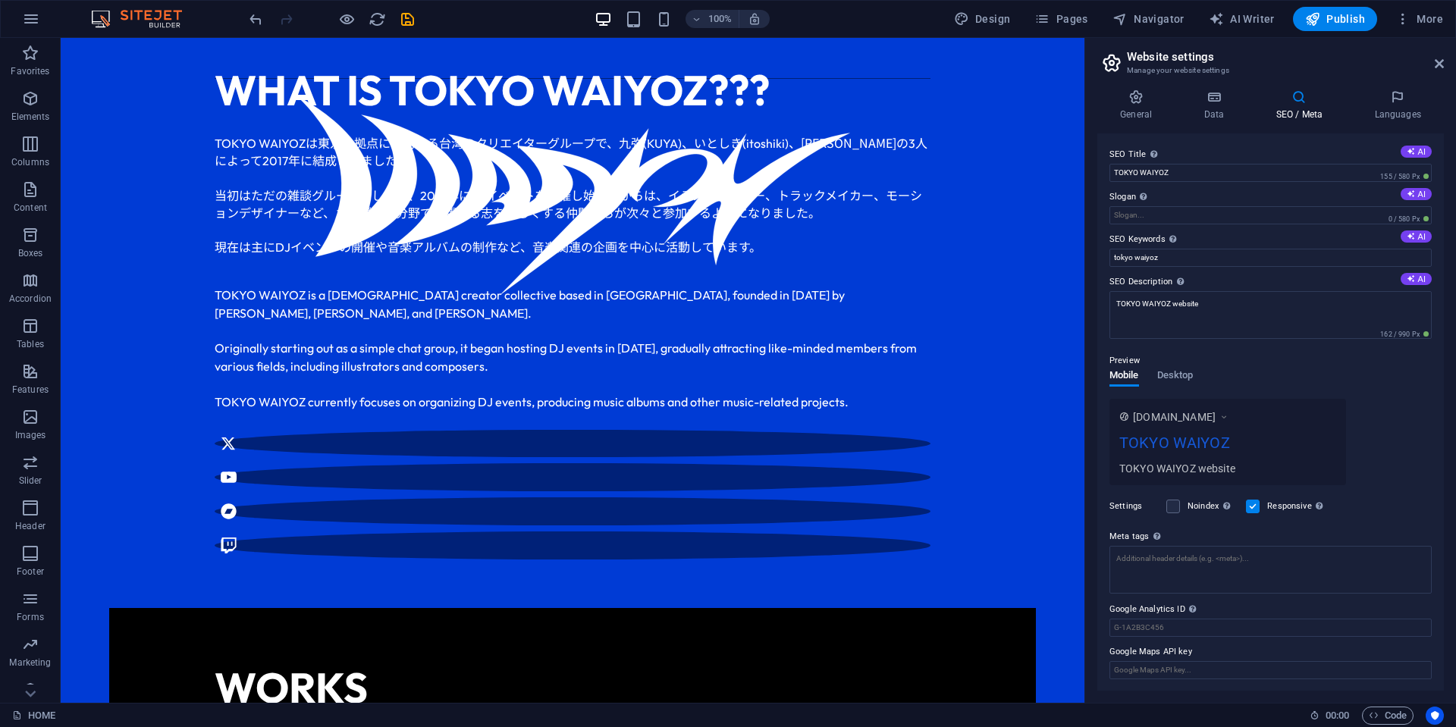
click at [1286, 368] on div "Preview" at bounding box center [1270, 361] width 322 height 18
click at [1180, 377] on span "Desktop" at bounding box center [1175, 375] width 36 height 21
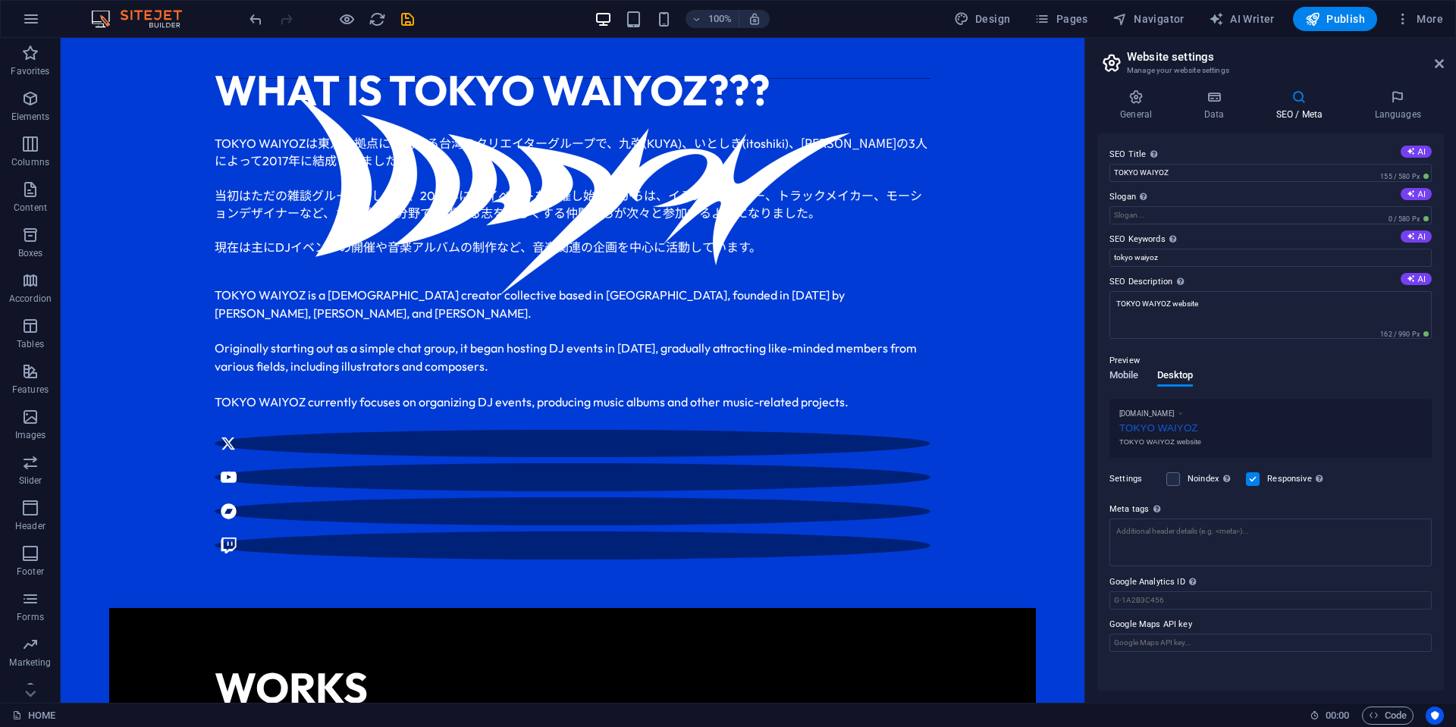
click at [1116, 374] on span "Mobile" at bounding box center [1124, 376] width 30 height 21
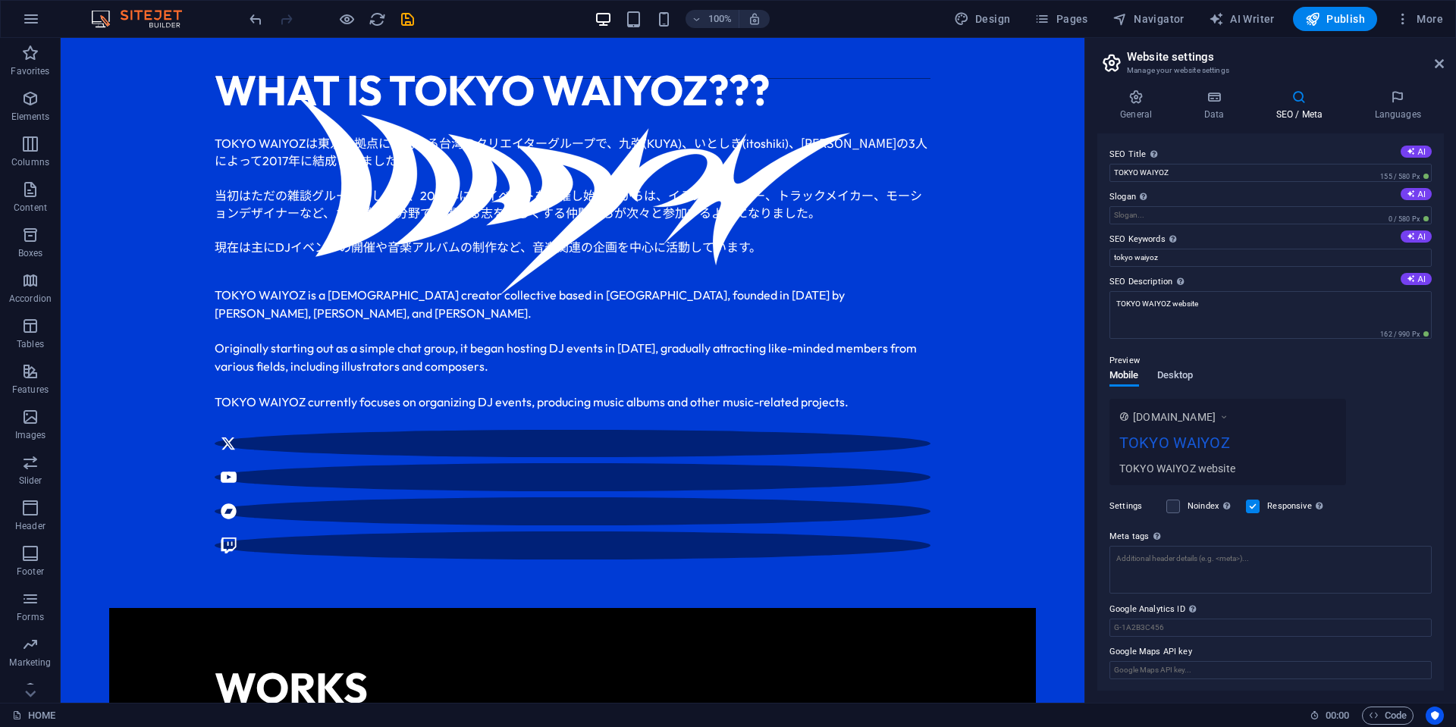
click at [1186, 379] on span "Desktop" at bounding box center [1175, 376] width 36 height 21
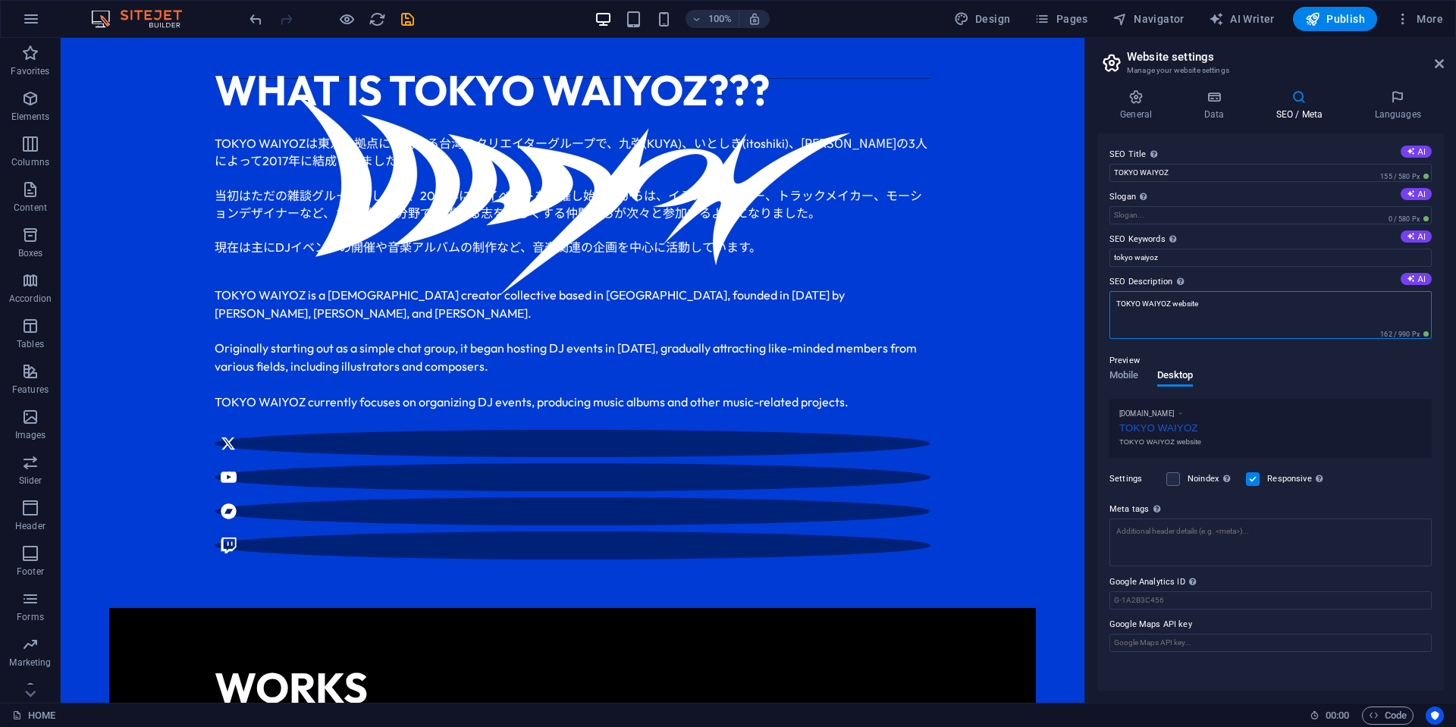
click at [1172, 303] on textarea "TOKYO WAIYOZ website" at bounding box center [1270, 315] width 322 height 48
click at [1243, 307] on textarea "TOKYO WAIYOZ official website" at bounding box center [1270, 320] width 322 height 59
type textarea "TOKYO WAIYOZ official website"
click at [1252, 18] on span "AI Writer" at bounding box center [1241, 18] width 66 height 15
select select "English"
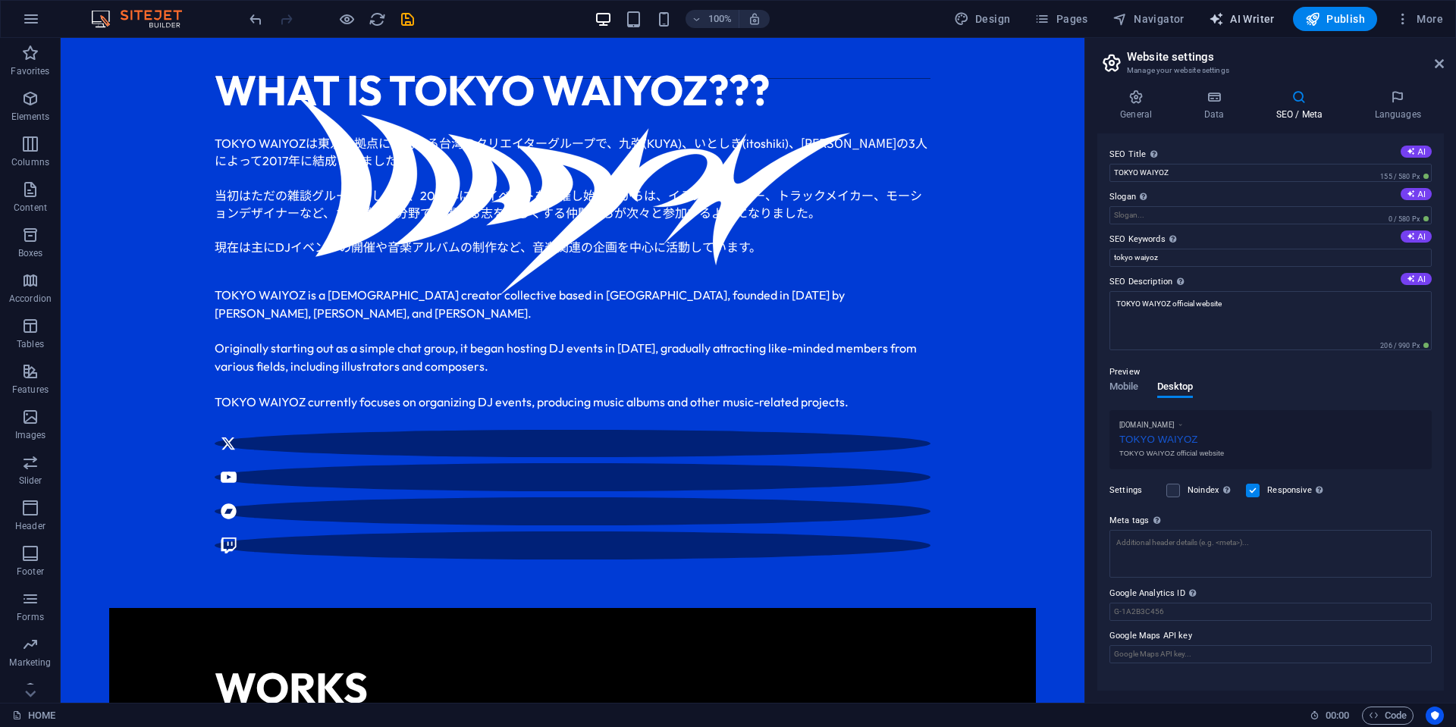
select select "English"
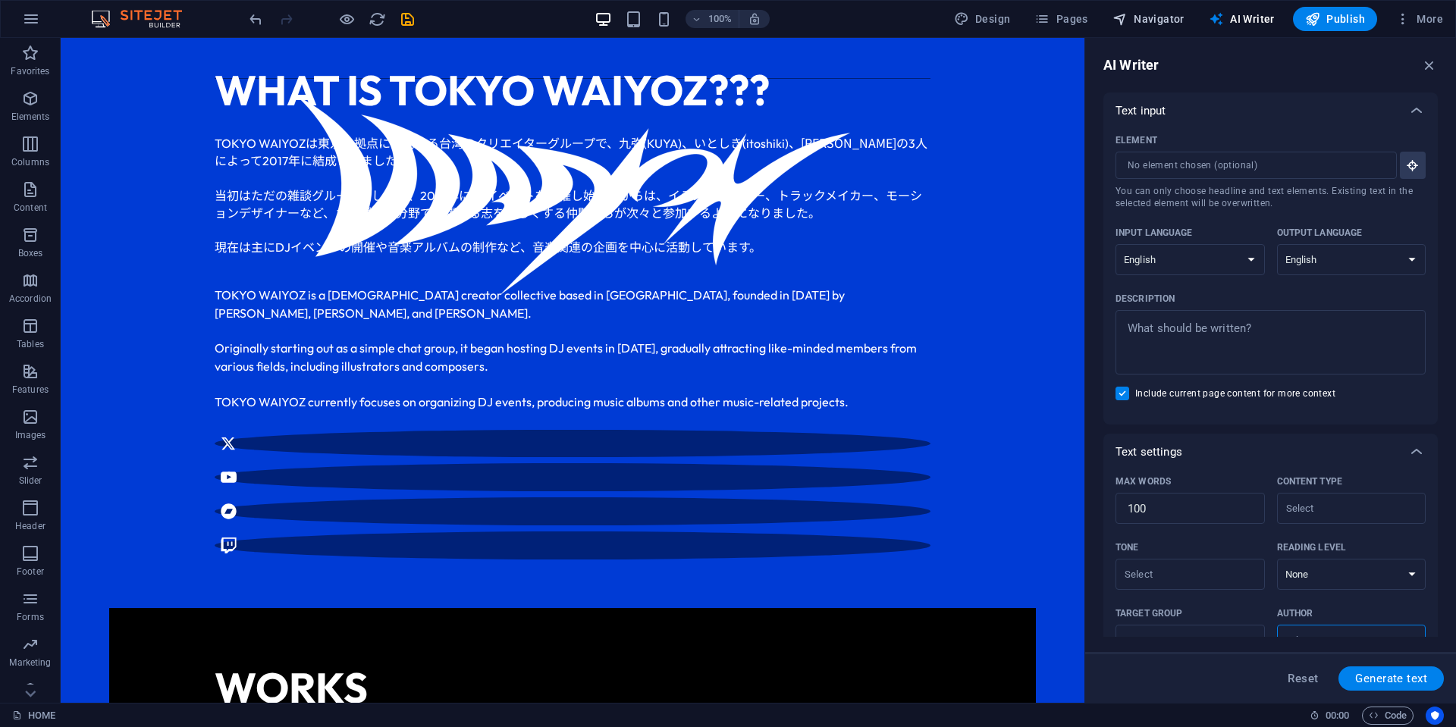
click at [1168, 21] on span "Navigator" at bounding box center [1148, 18] width 72 height 15
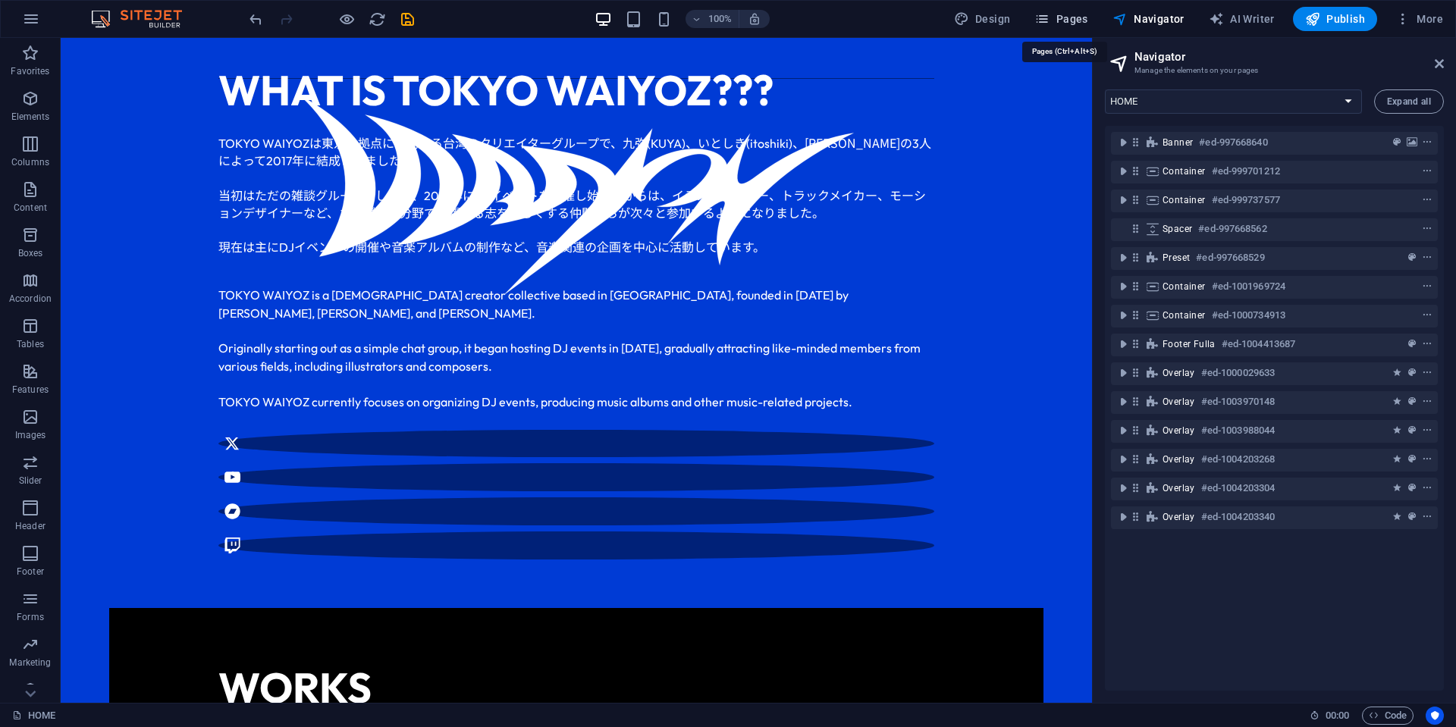
click at [1073, 14] on span "Pages" at bounding box center [1060, 18] width 53 height 15
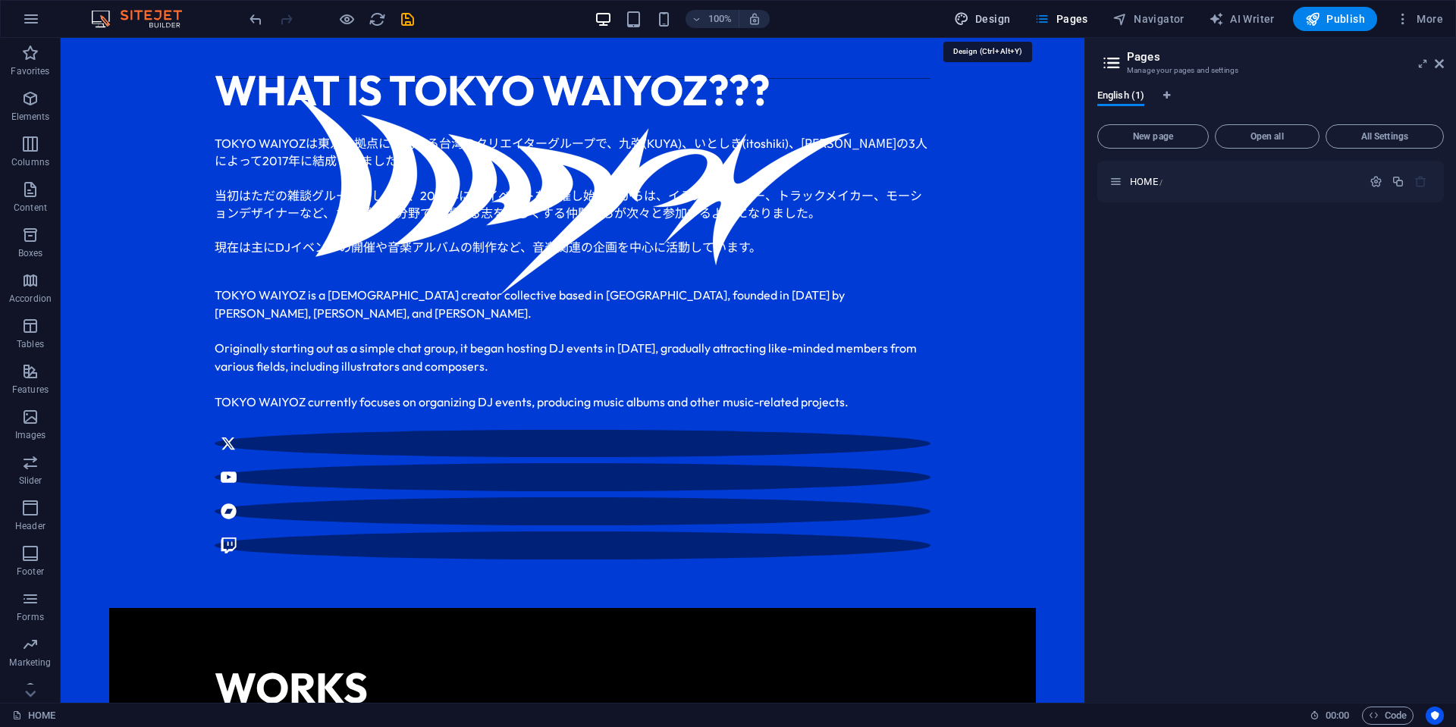
click at [1012, 8] on button "Design" at bounding box center [982, 19] width 69 height 24
select select "ease-in-out"
select select "px"
select select "400"
select select "px"
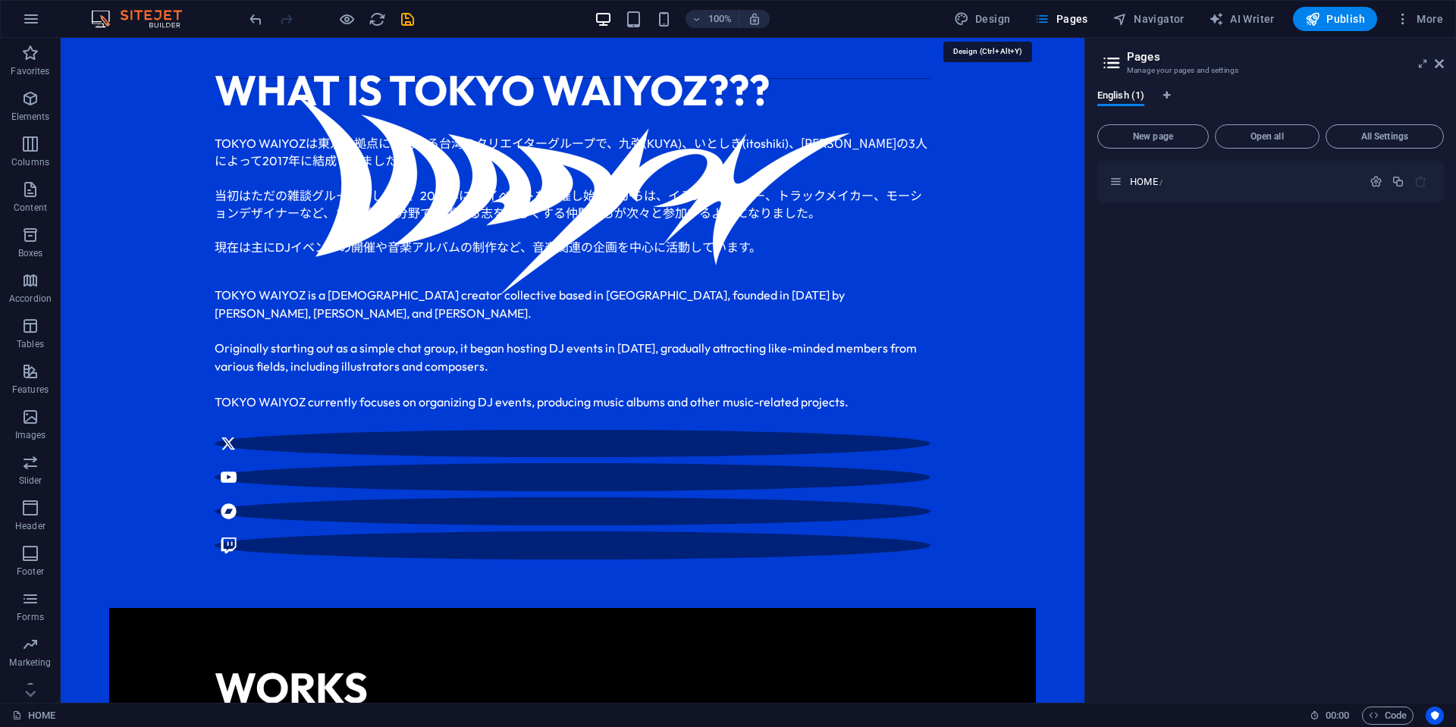
select select "rem"
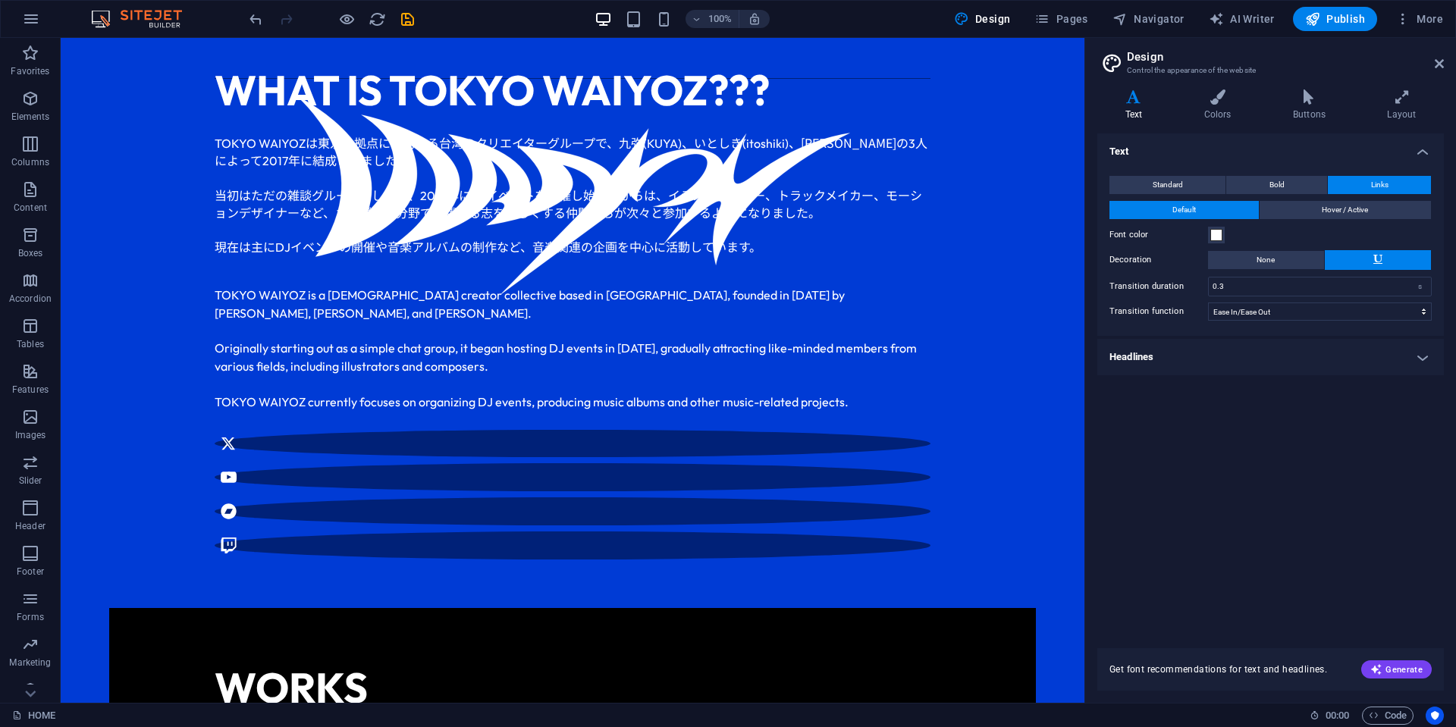
click at [1269, 342] on h4 "Headlines" at bounding box center [1270, 357] width 346 height 36
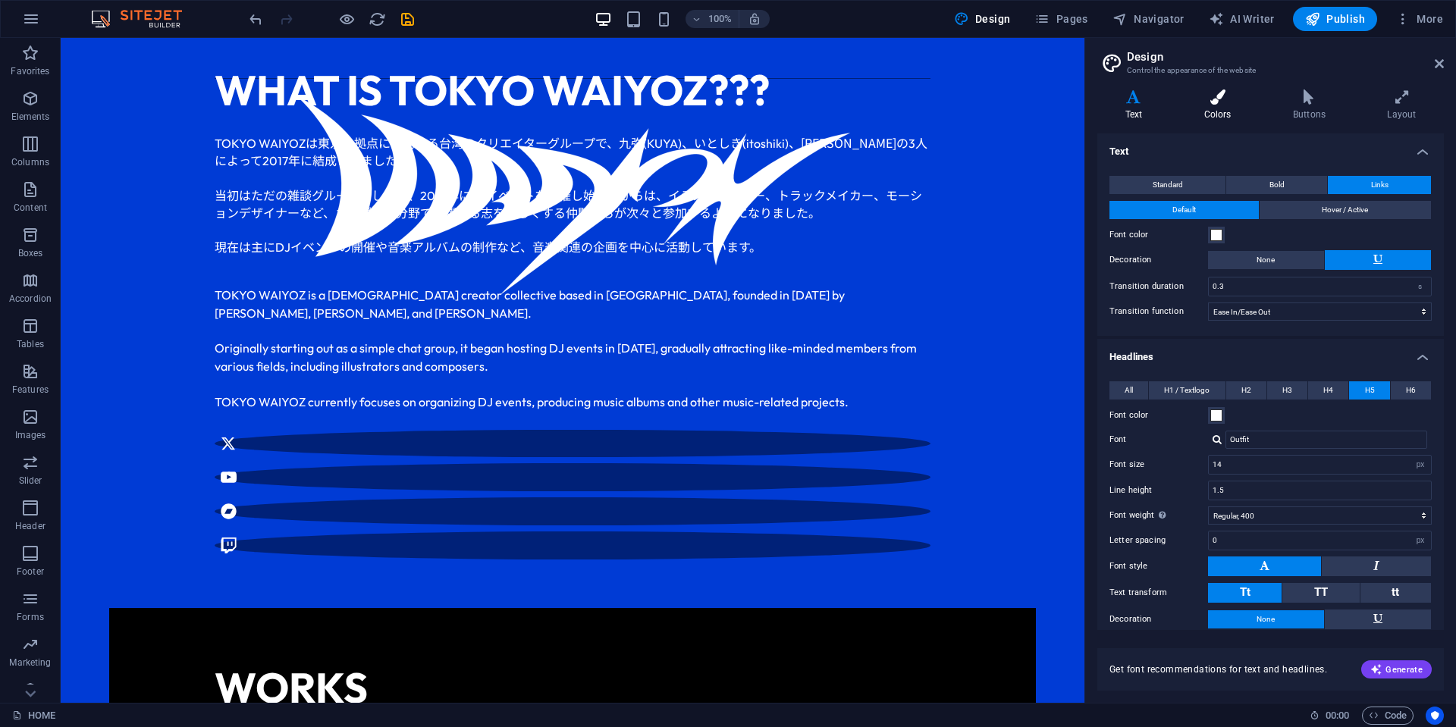
click at [1221, 107] on h4 "Colors" at bounding box center [1220, 105] width 89 height 32
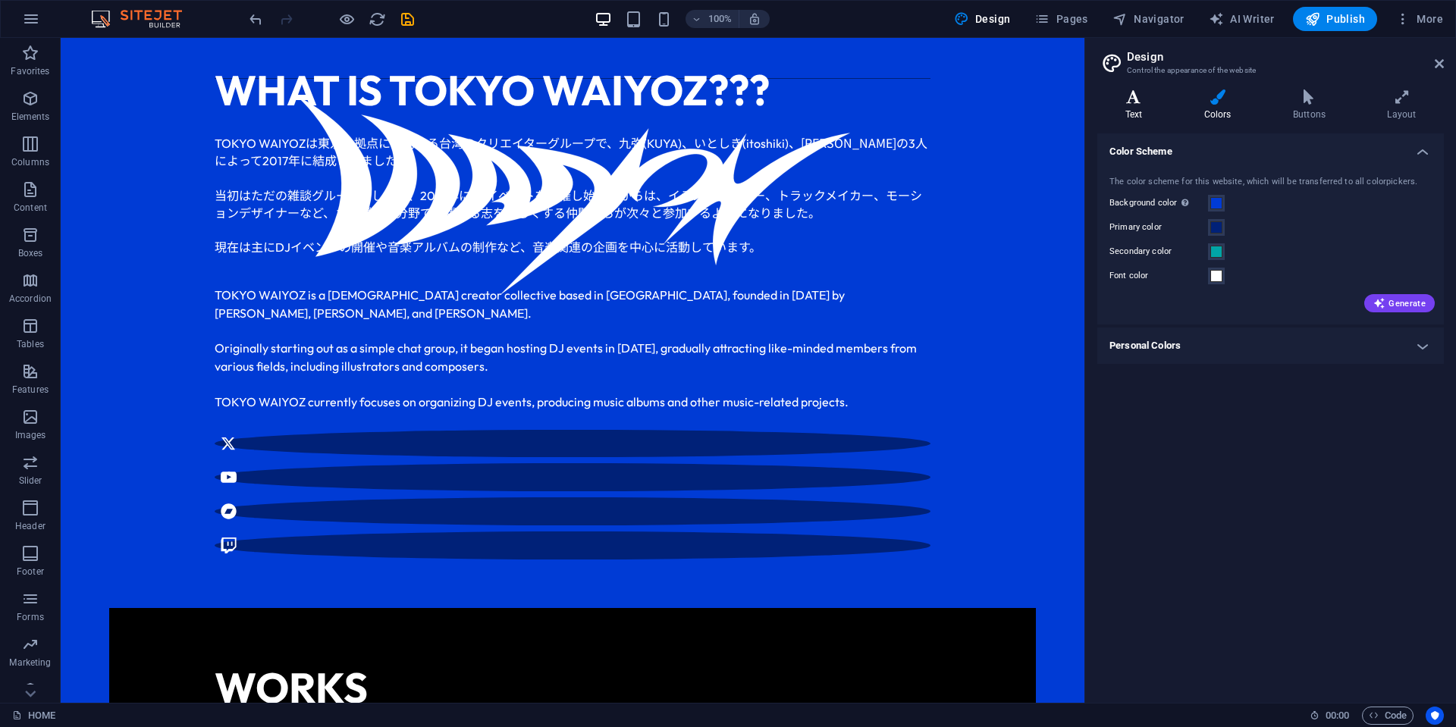
click at [1136, 103] on icon at bounding box center [1133, 96] width 73 height 15
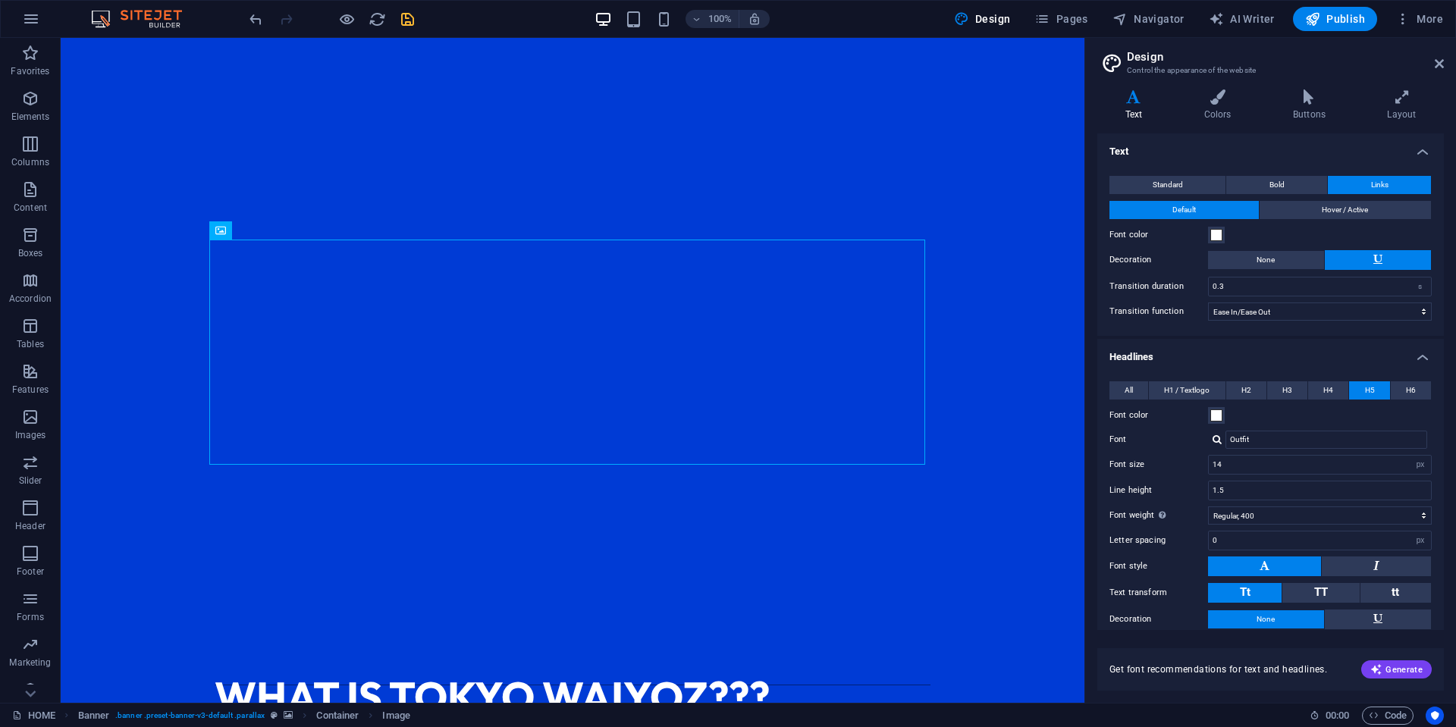
click at [403, 24] on icon "save" at bounding box center [407, 19] width 17 height 17
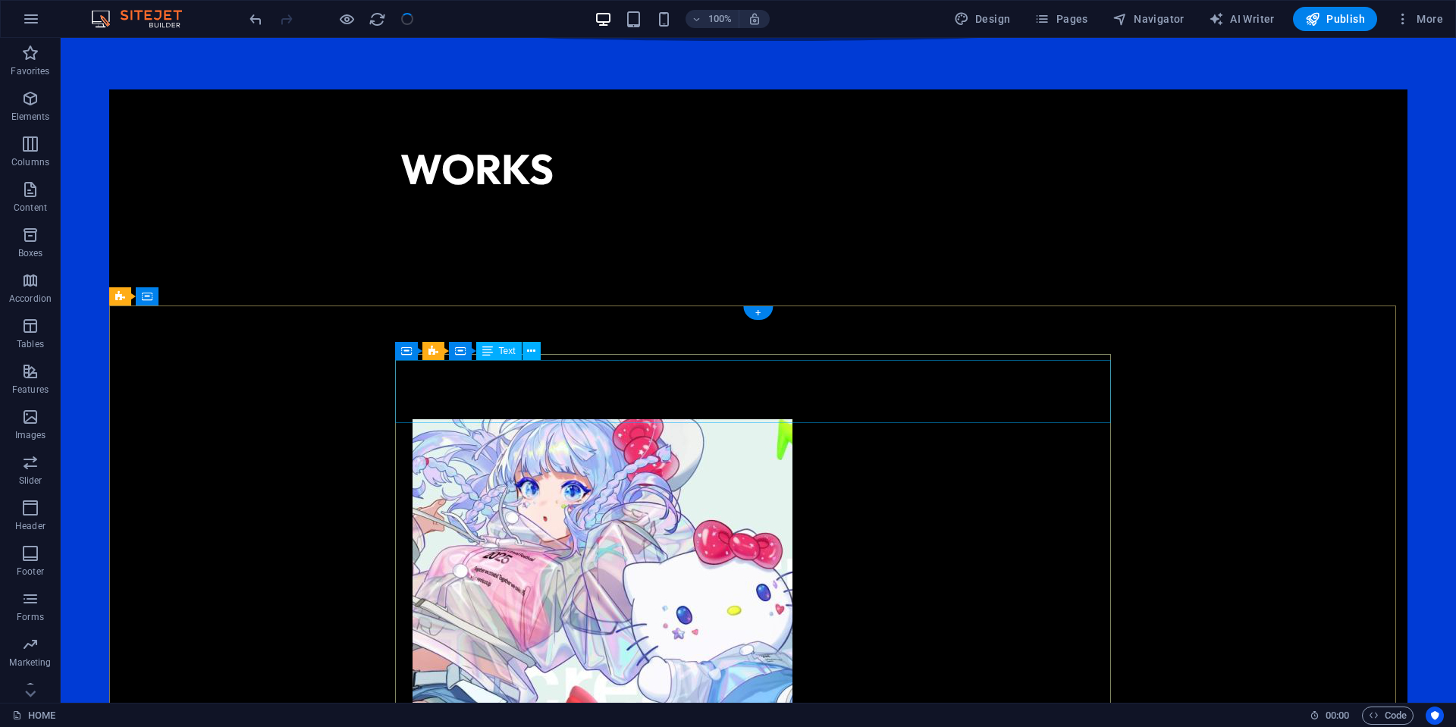
scroll to position [1137, 0]
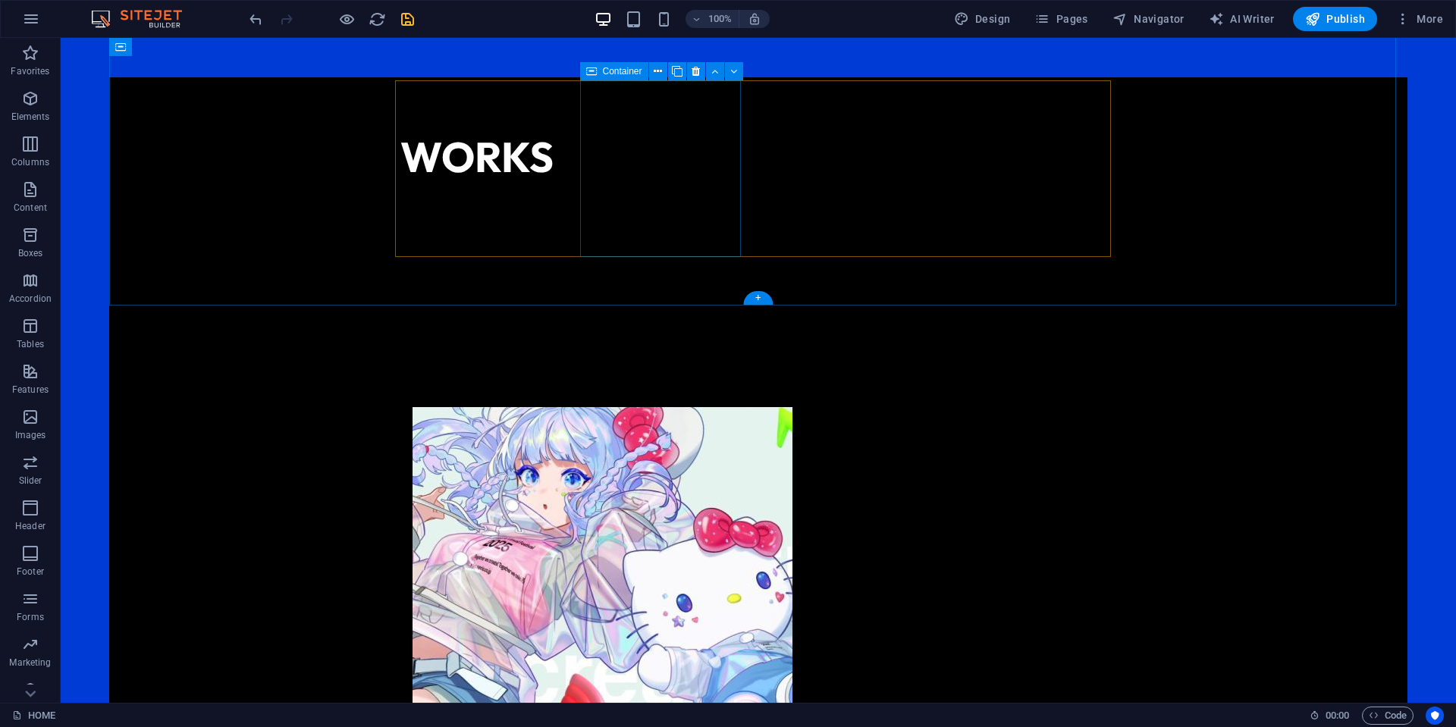
click at [544, 407] on figure "Sanrio Virtual Festival 2025" at bounding box center [489, 604] width 155 height 395
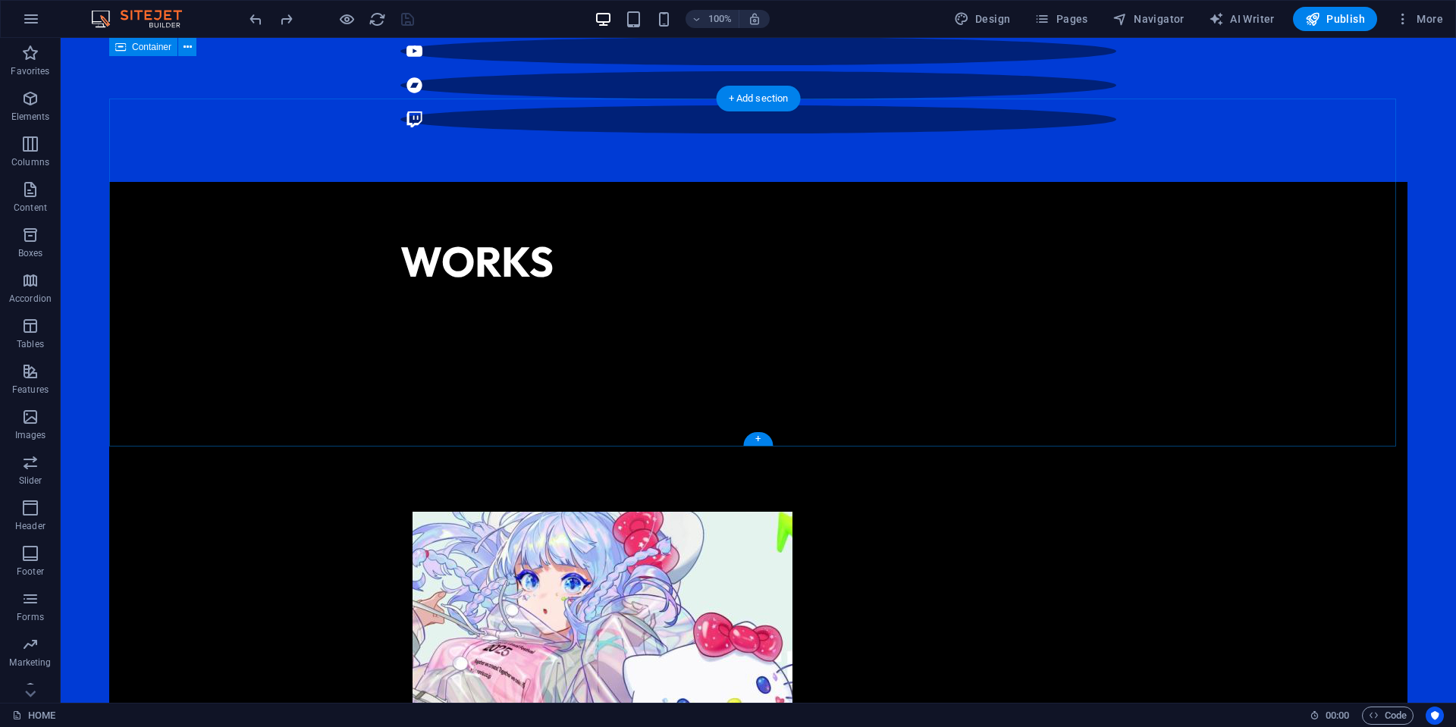
scroll to position [986, 0]
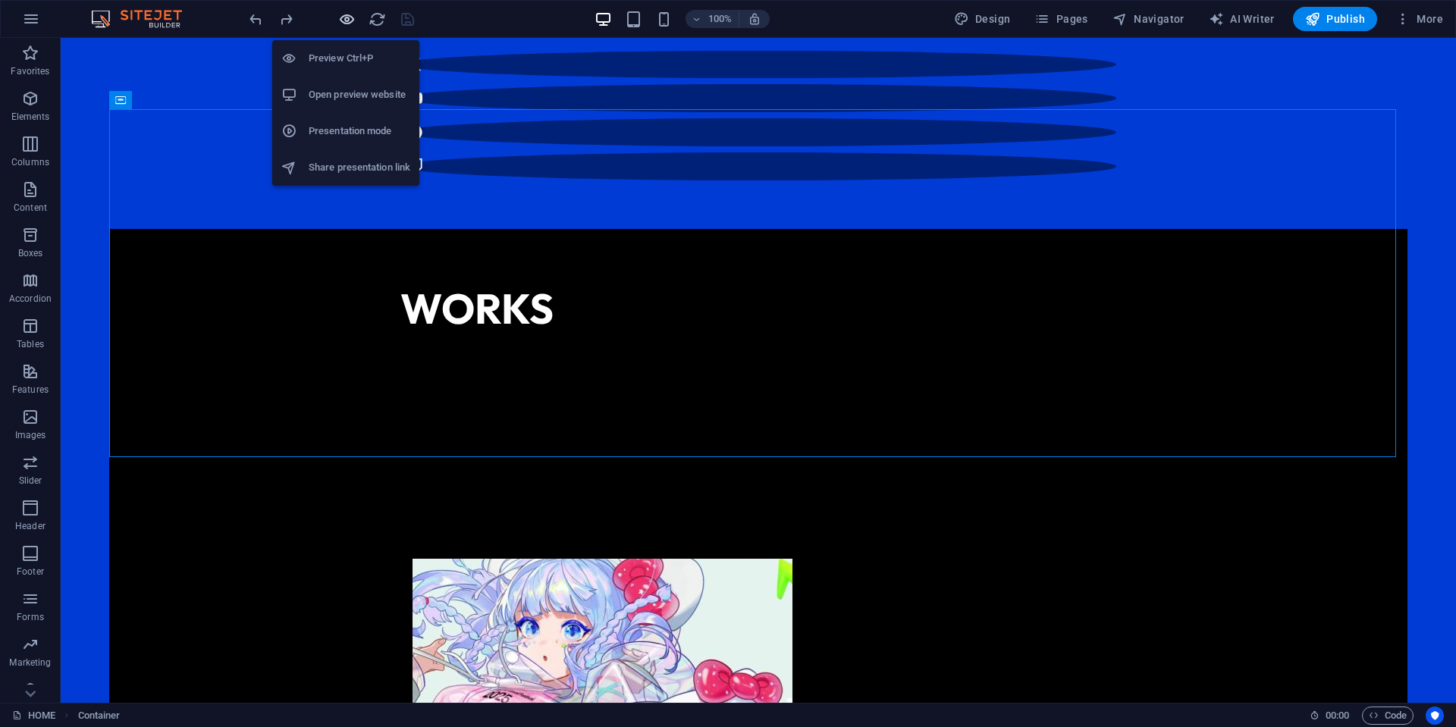
click at [351, 11] on icon "button" at bounding box center [346, 19] width 17 height 17
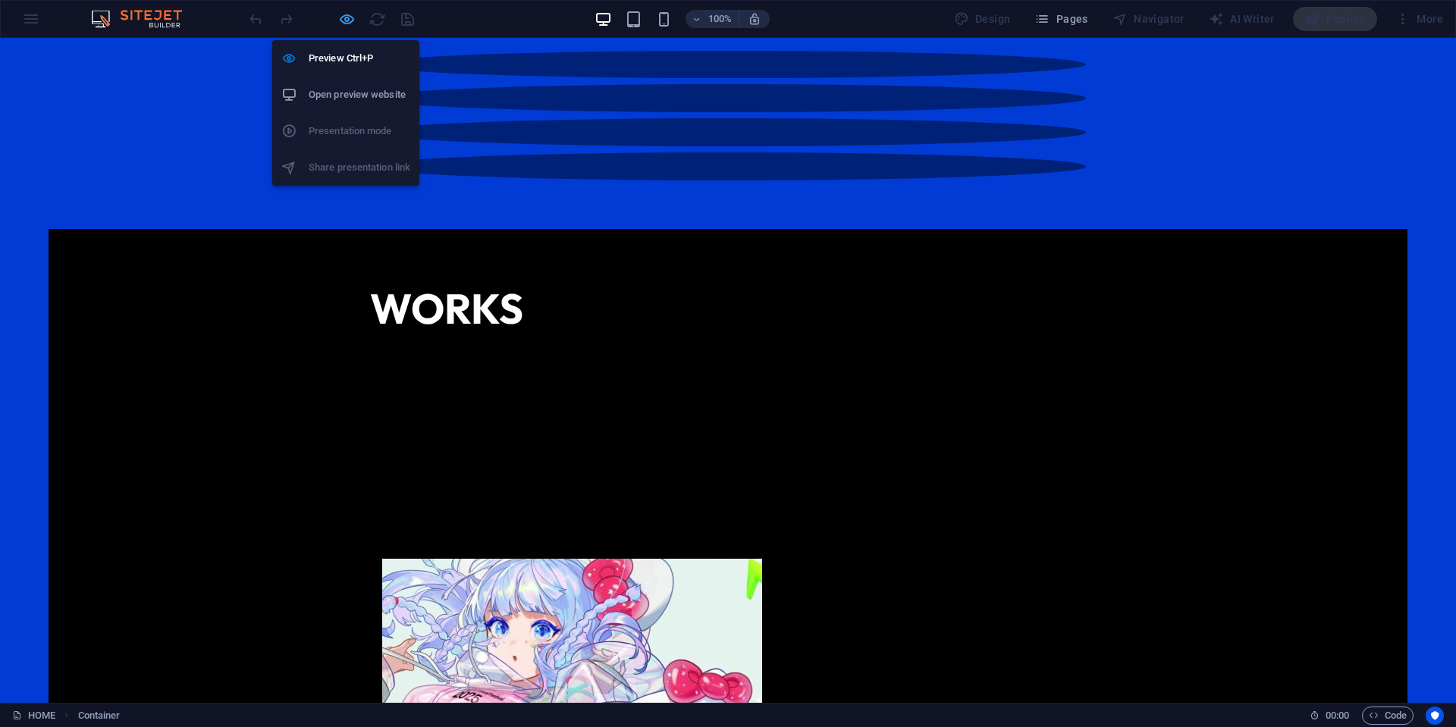
click at [341, 22] on icon "button" at bounding box center [346, 19] width 17 height 17
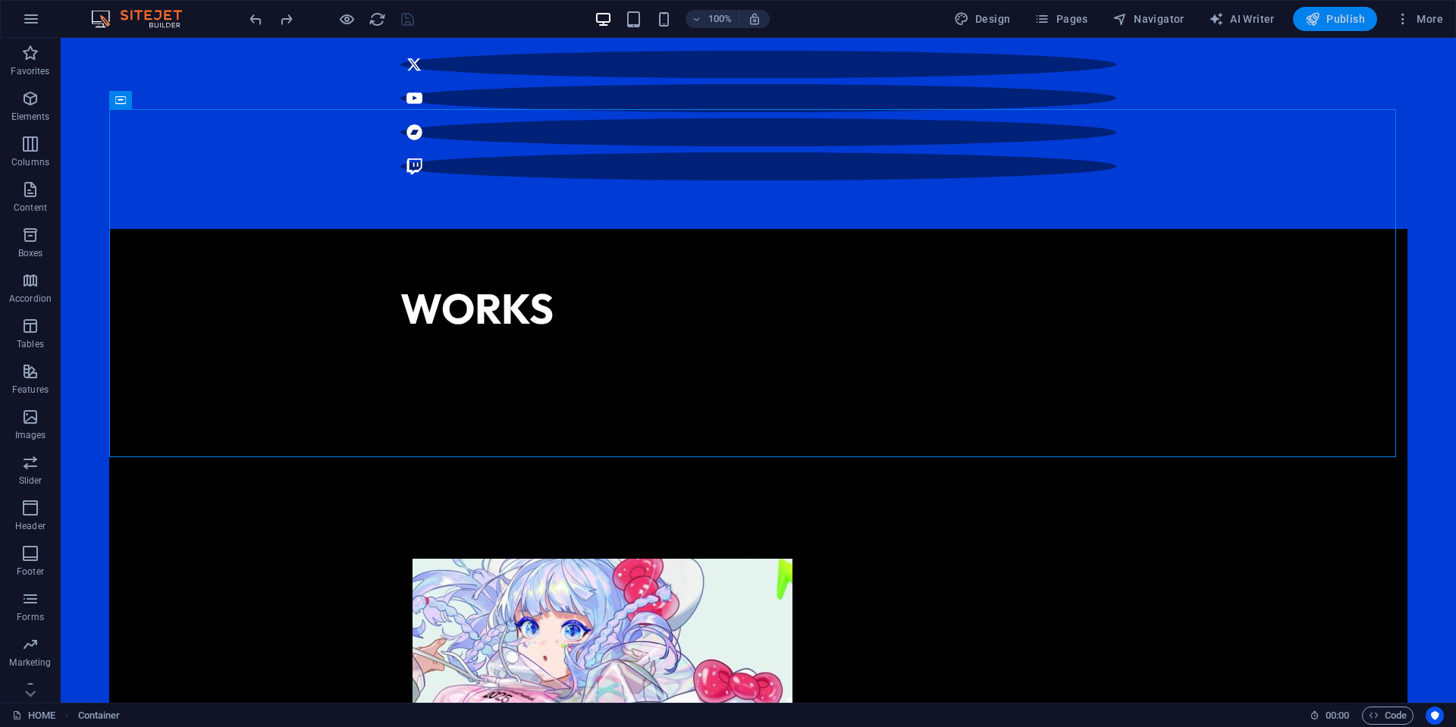
click at [1331, 21] on span "Publish" at bounding box center [1335, 18] width 60 height 15
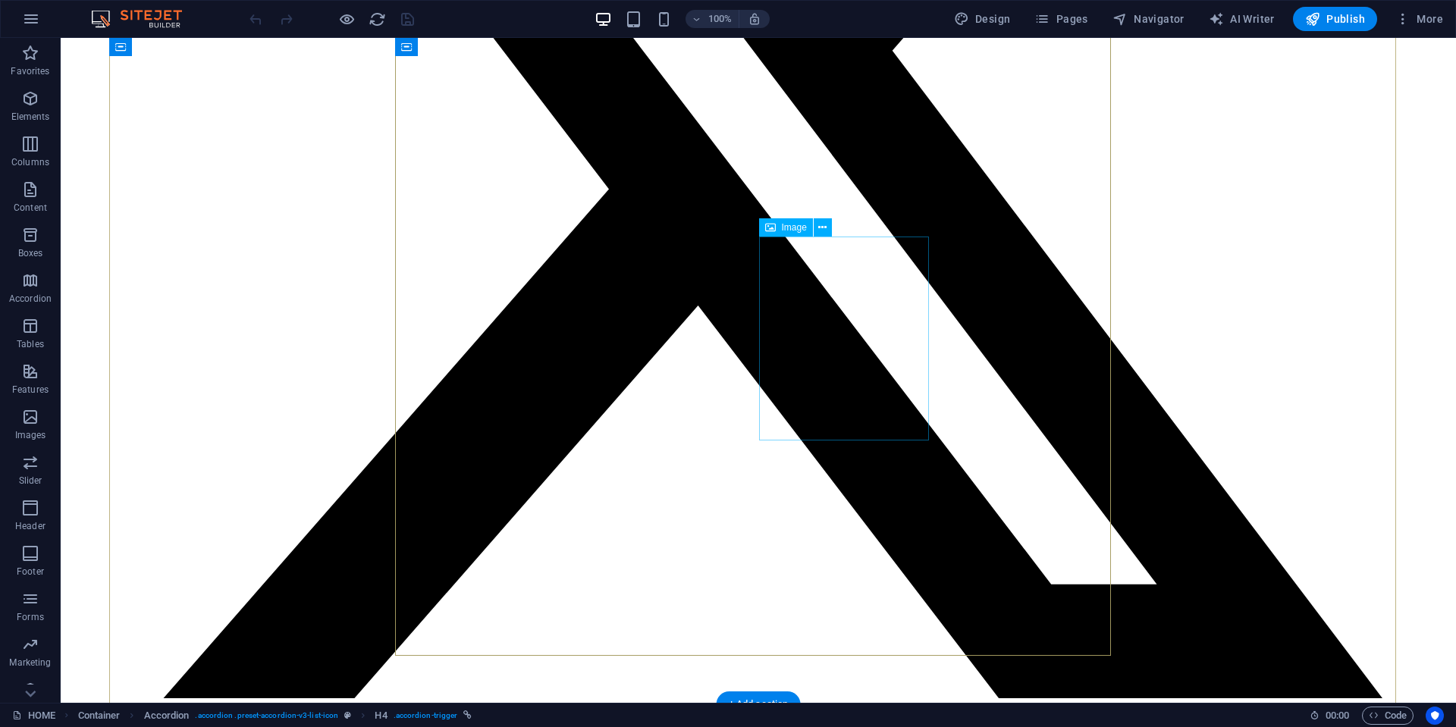
scroll to position [1067, 0]
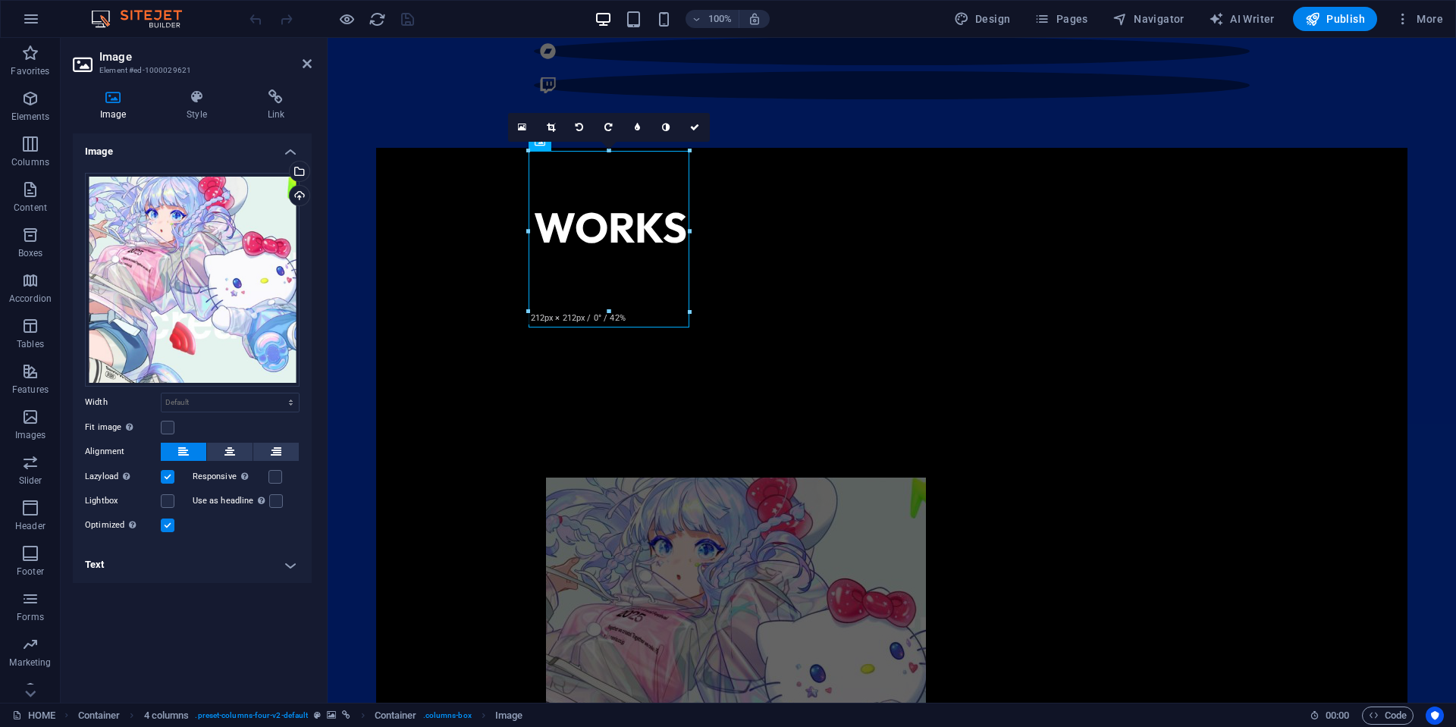
click at [218, 555] on h4 "Text" at bounding box center [192, 565] width 239 height 36
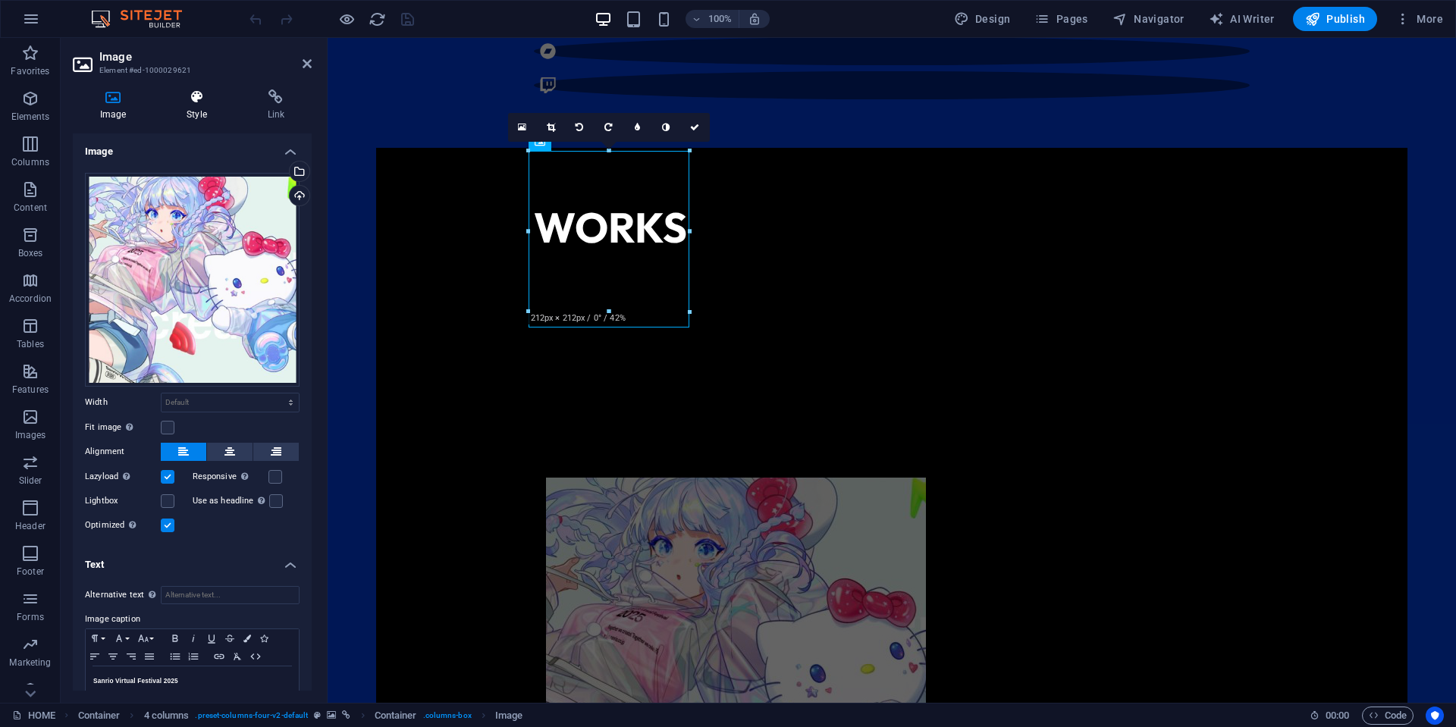
click at [208, 106] on h4 "Style" at bounding box center [199, 105] width 80 height 32
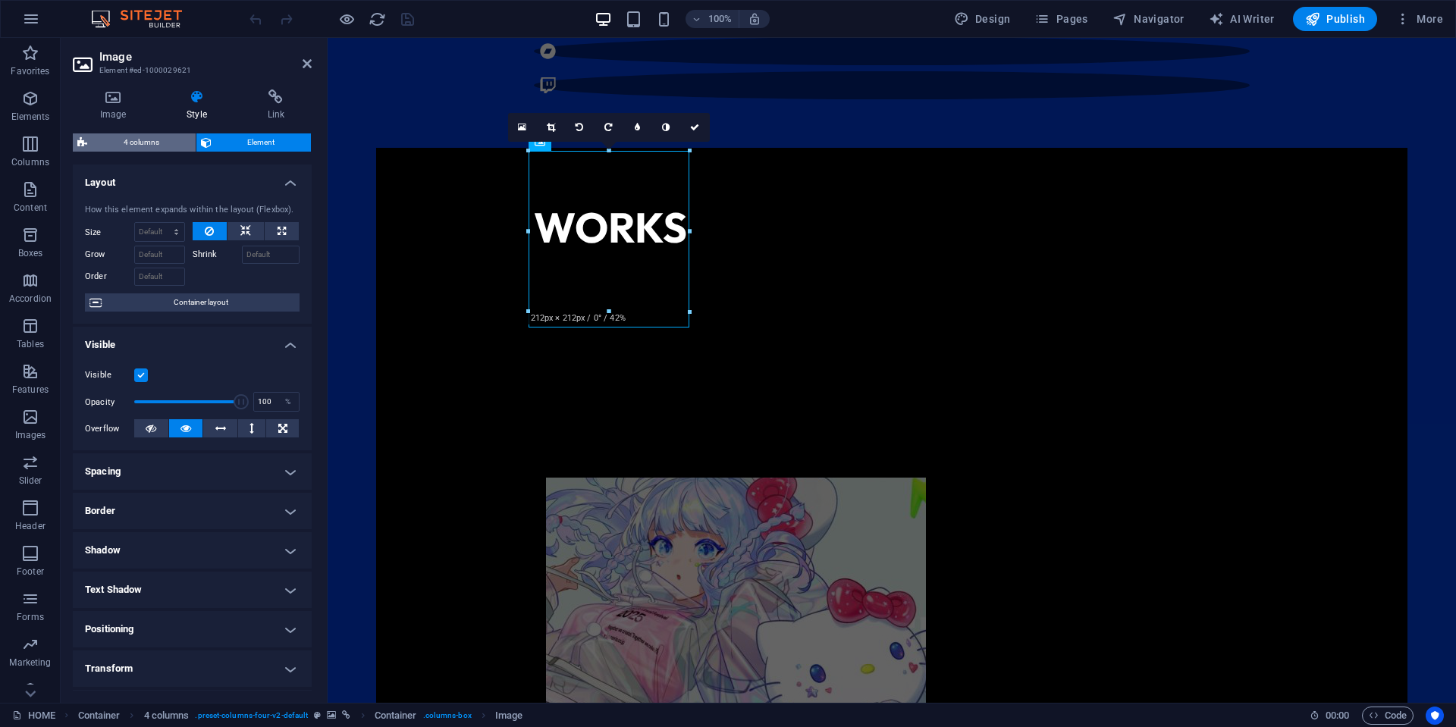
click at [139, 139] on span "4 columns" at bounding box center [141, 142] width 99 height 18
select select "rem"
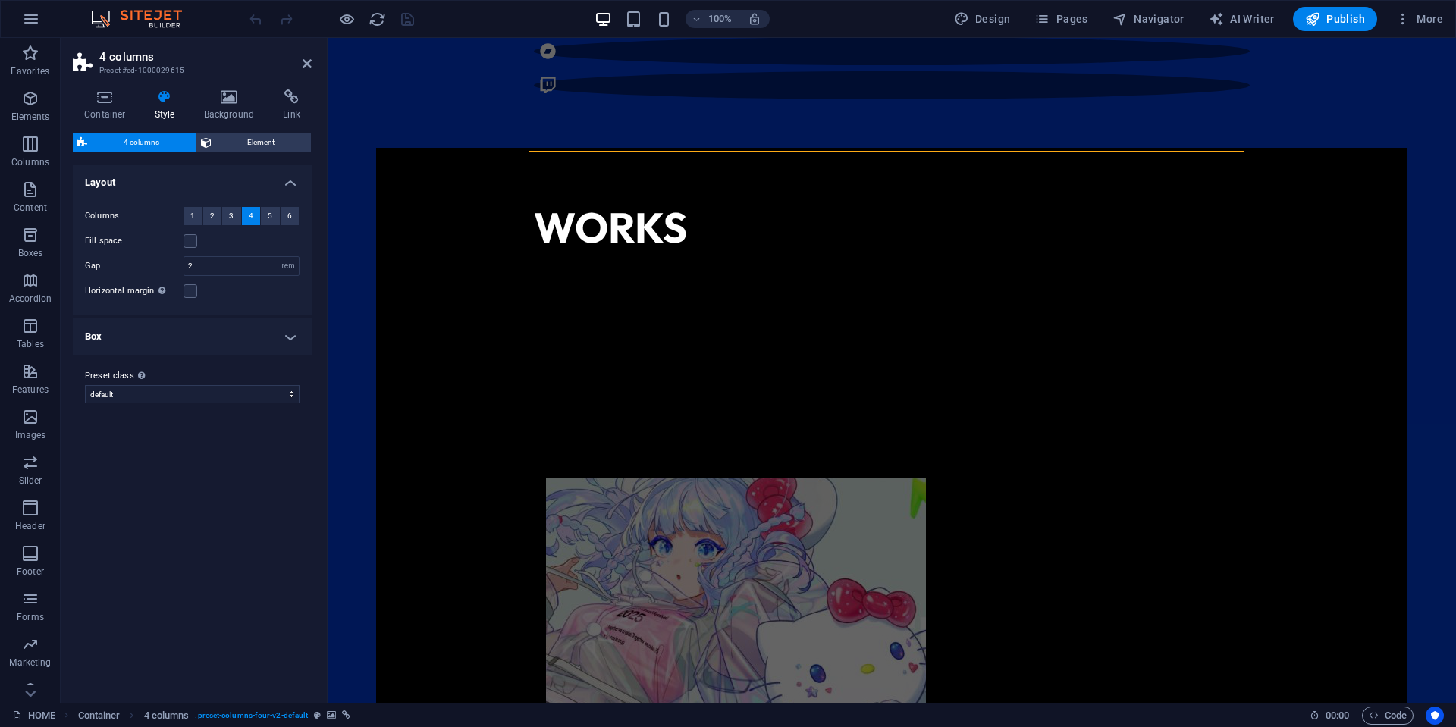
click at [231, 346] on h4 "Box" at bounding box center [192, 336] width 239 height 36
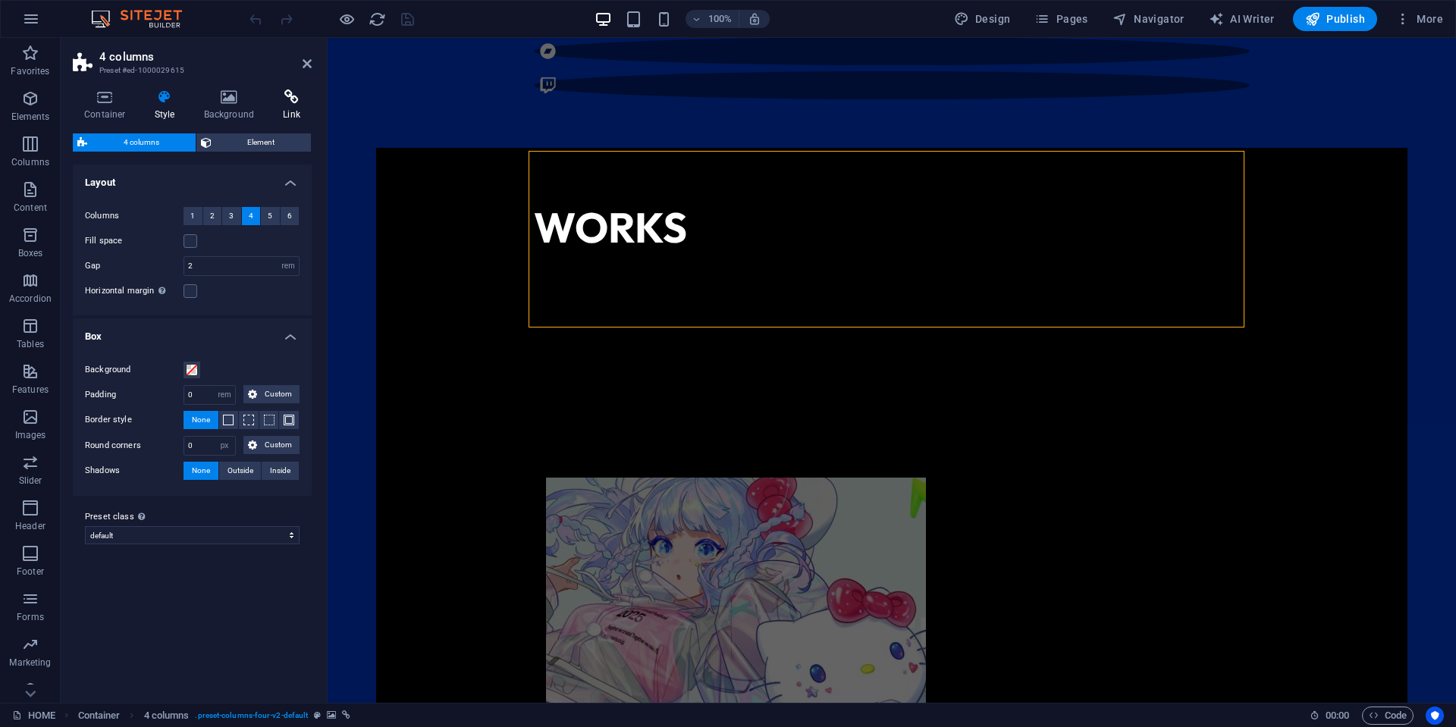
click at [279, 100] on icon at bounding box center [291, 96] width 40 height 15
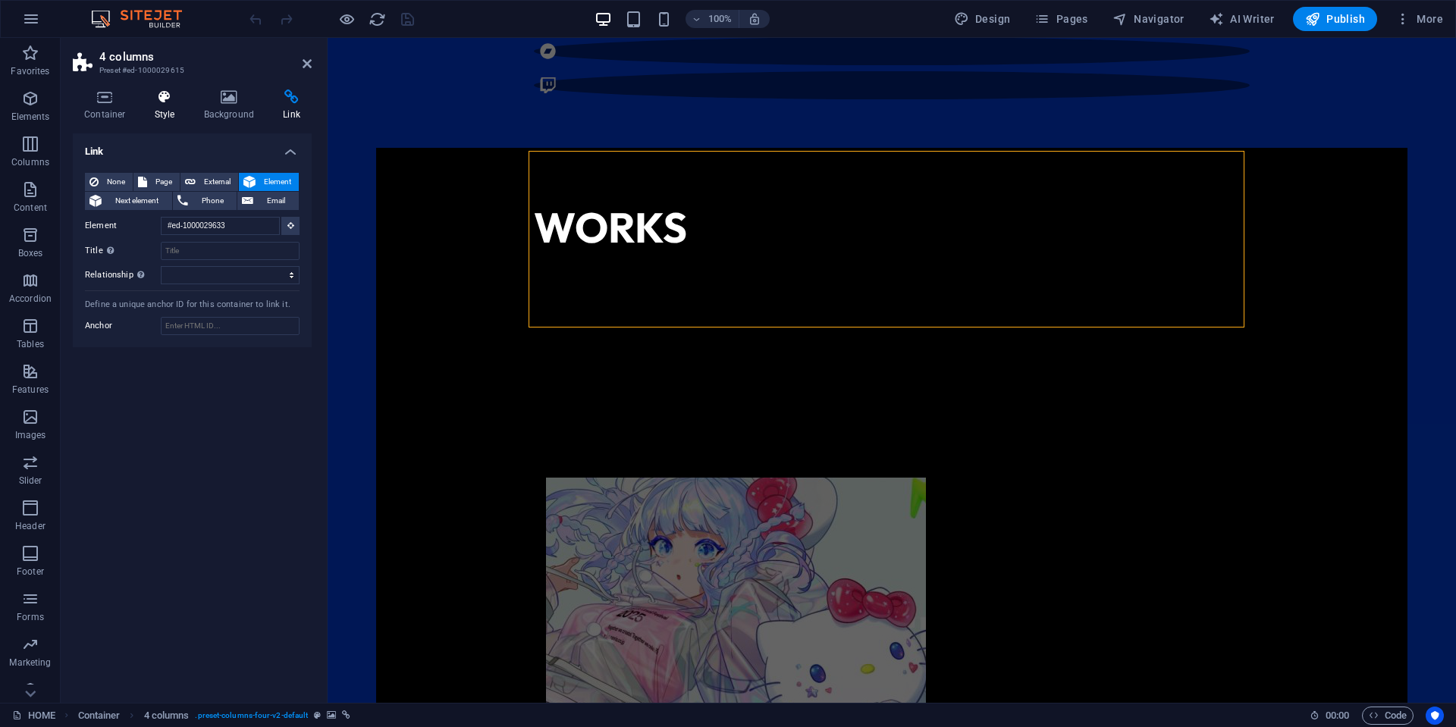
click at [173, 109] on h4 "Style" at bounding box center [167, 105] width 49 height 32
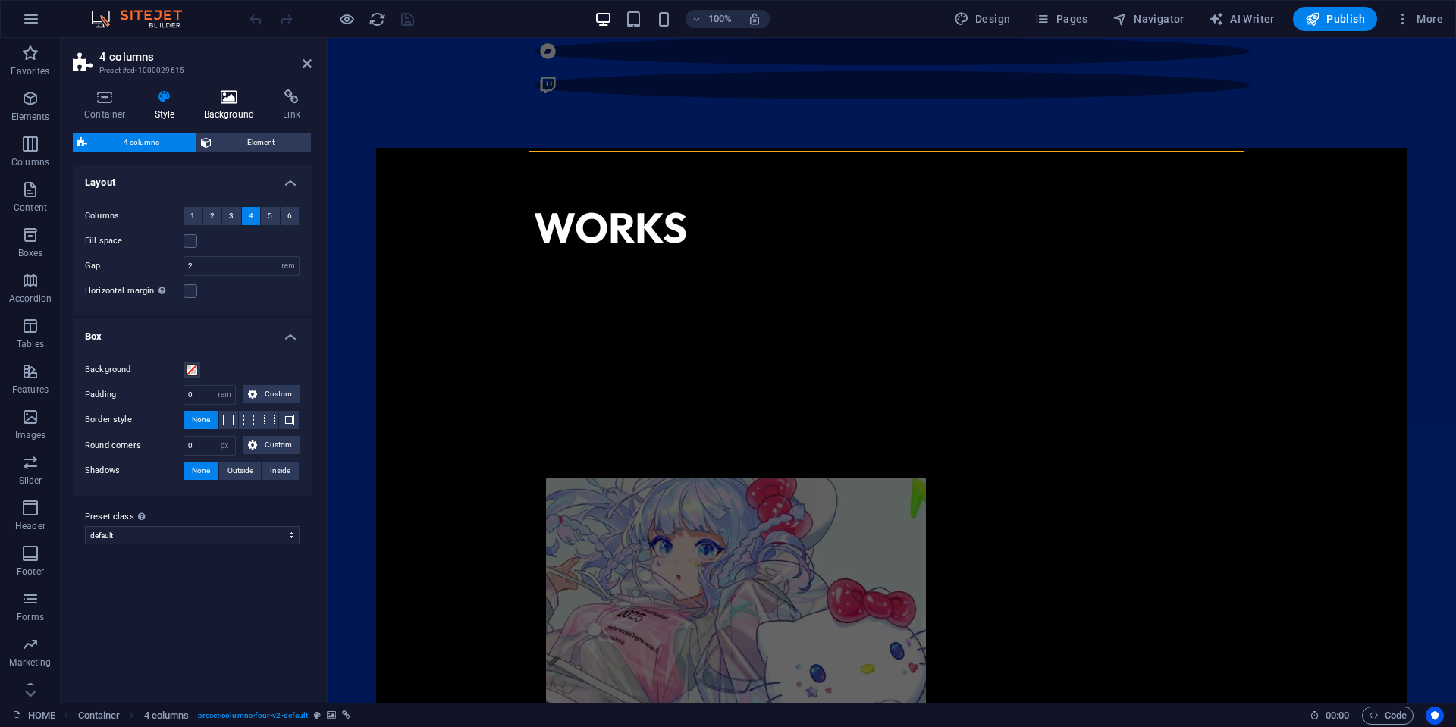
click at [226, 105] on h4 "Background" at bounding box center [233, 105] width 80 height 32
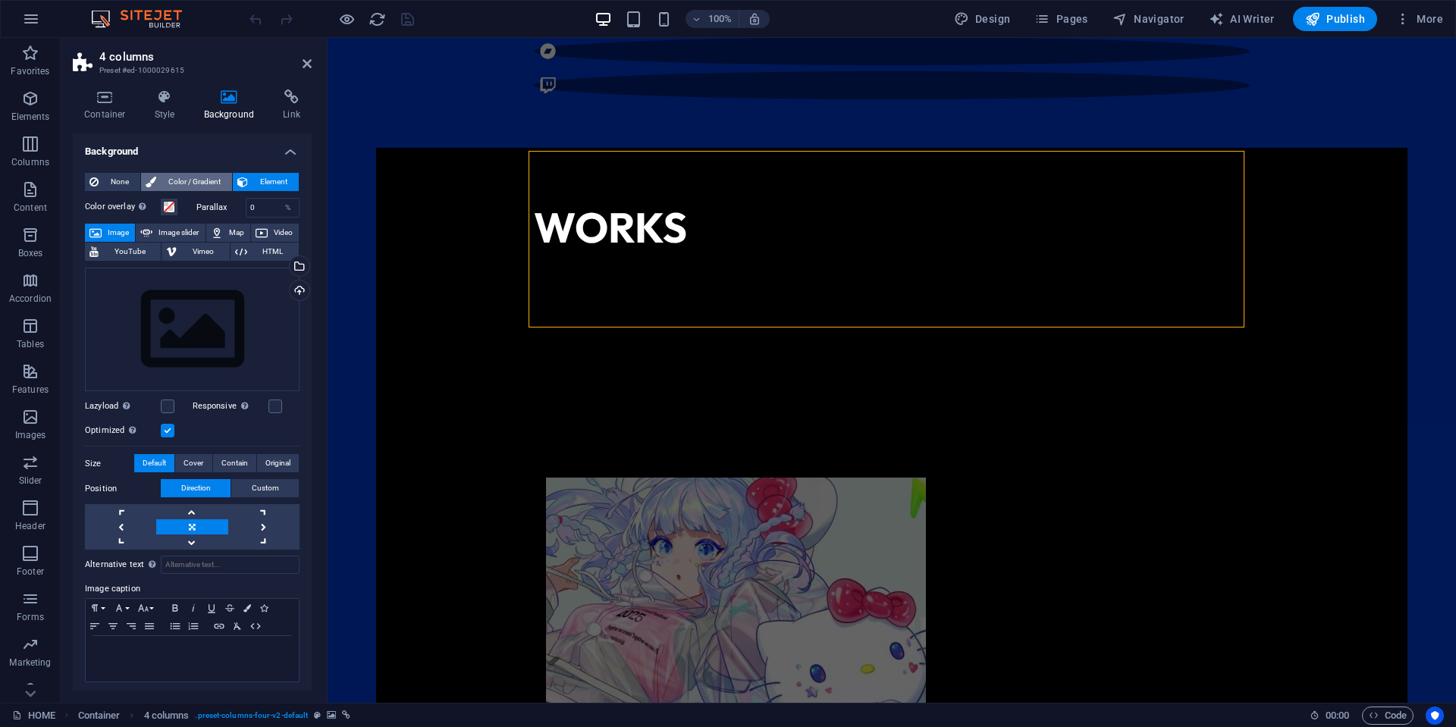
click at [168, 178] on span "Color / Gradient" at bounding box center [194, 182] width 67 height 18
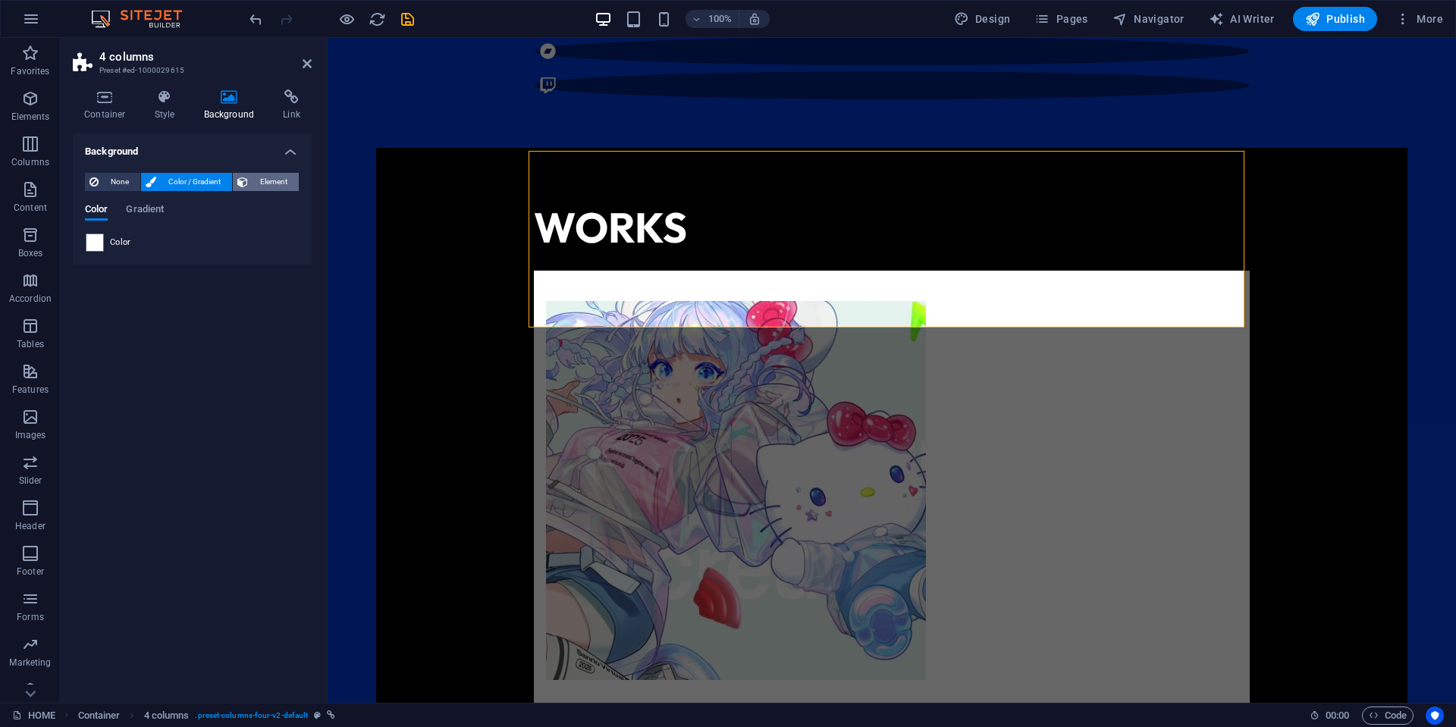
click at [265, 174] on span "Element" at bounding box center [273, 182] width 42 height 18
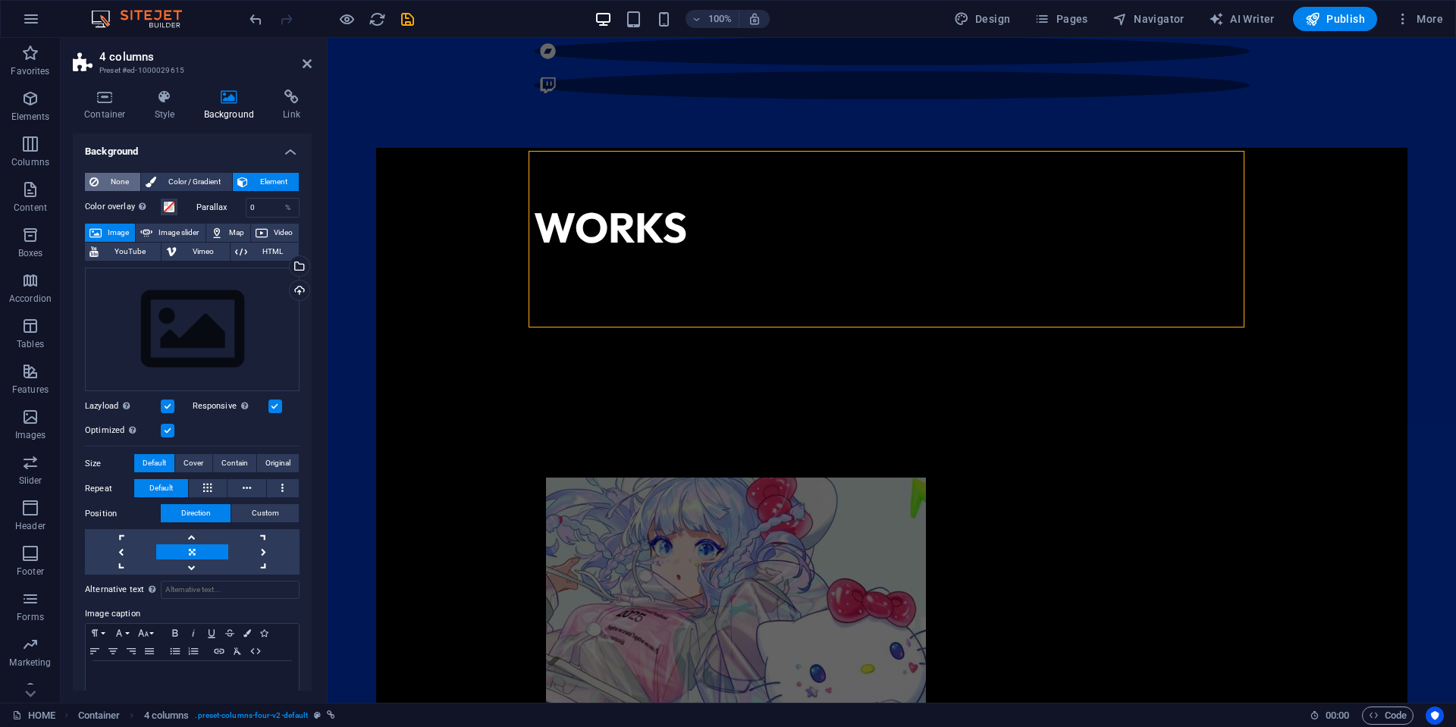
click at [108, 186] on span "None" at bounding box center [119, 182] width 33 height 18
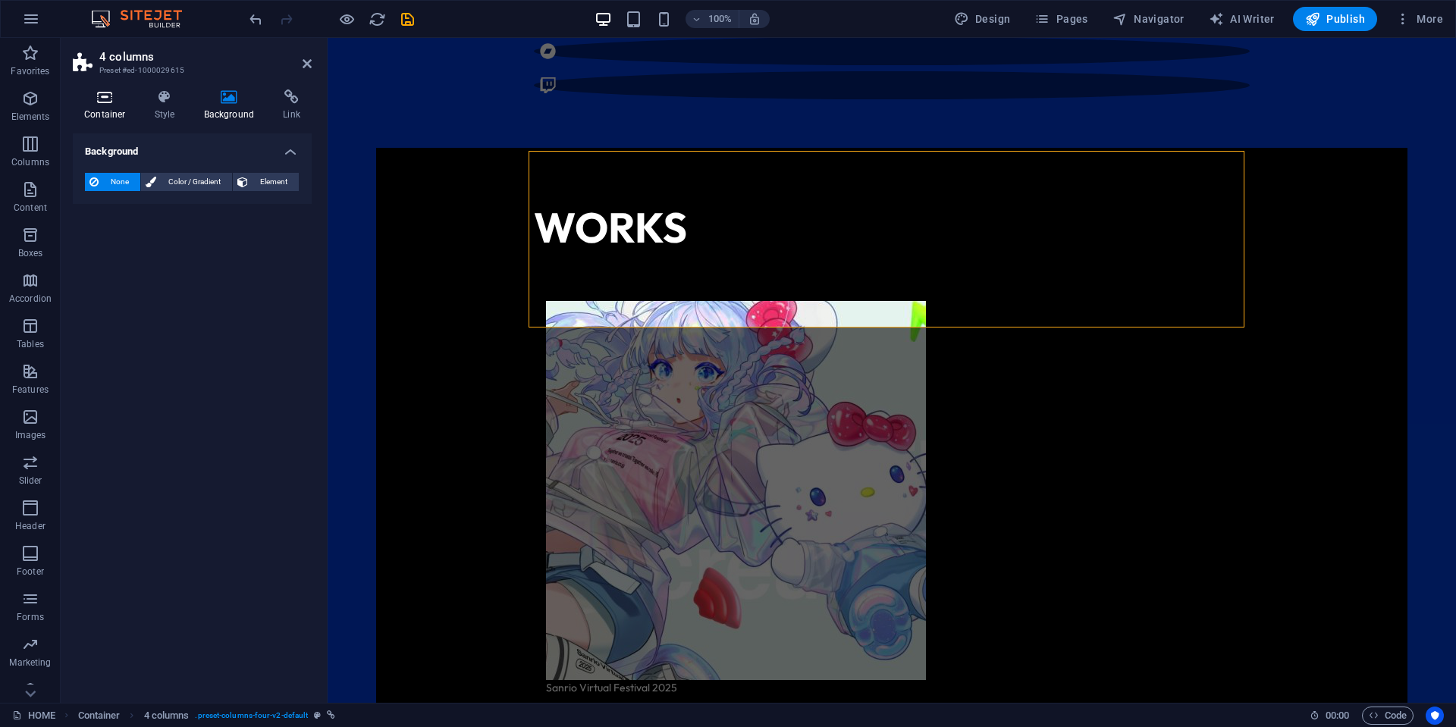
click at [113, 108] on h4 "Container" at bounding box center [108, 105] width 71 height 32
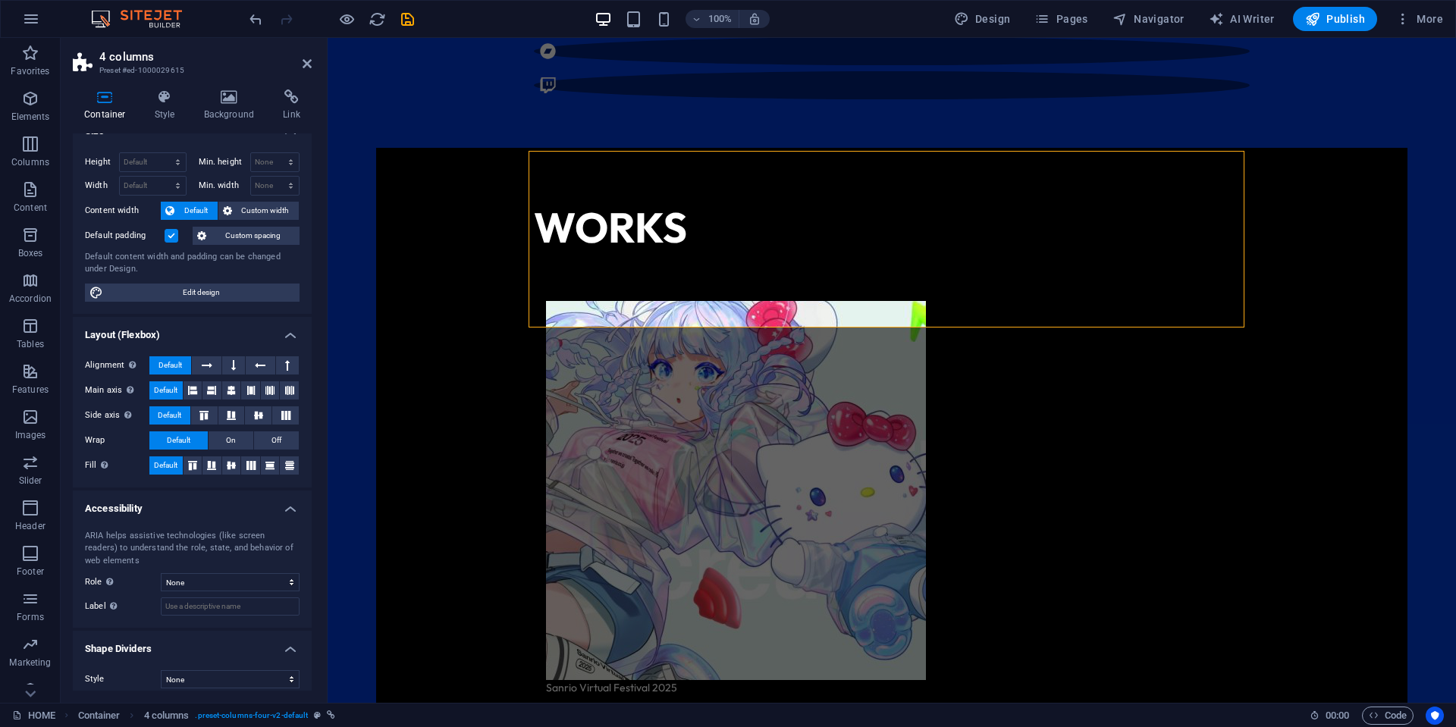
scroll to position [30, 0]
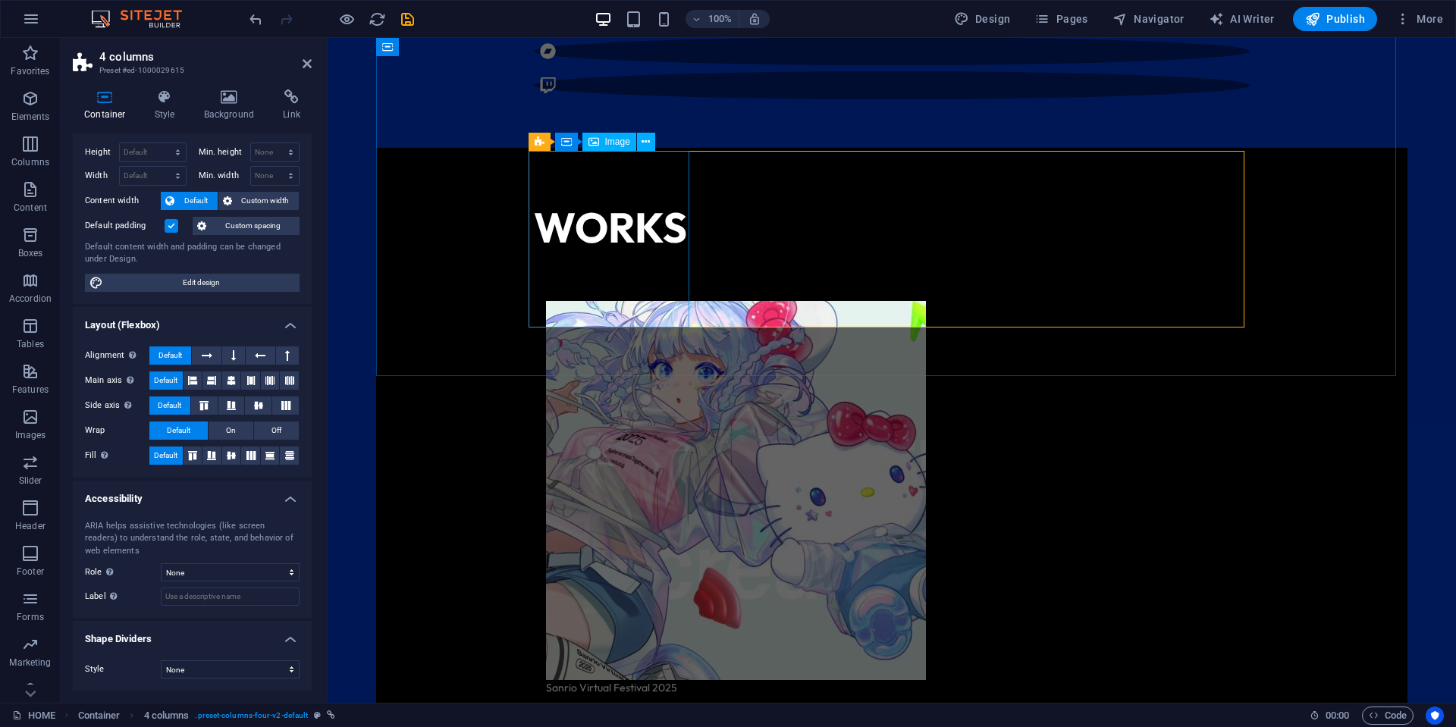
click at [634, 301] on figure "Sanrio Virtual Festival 2025" at bounding box center [623, 498] width 155 height 395
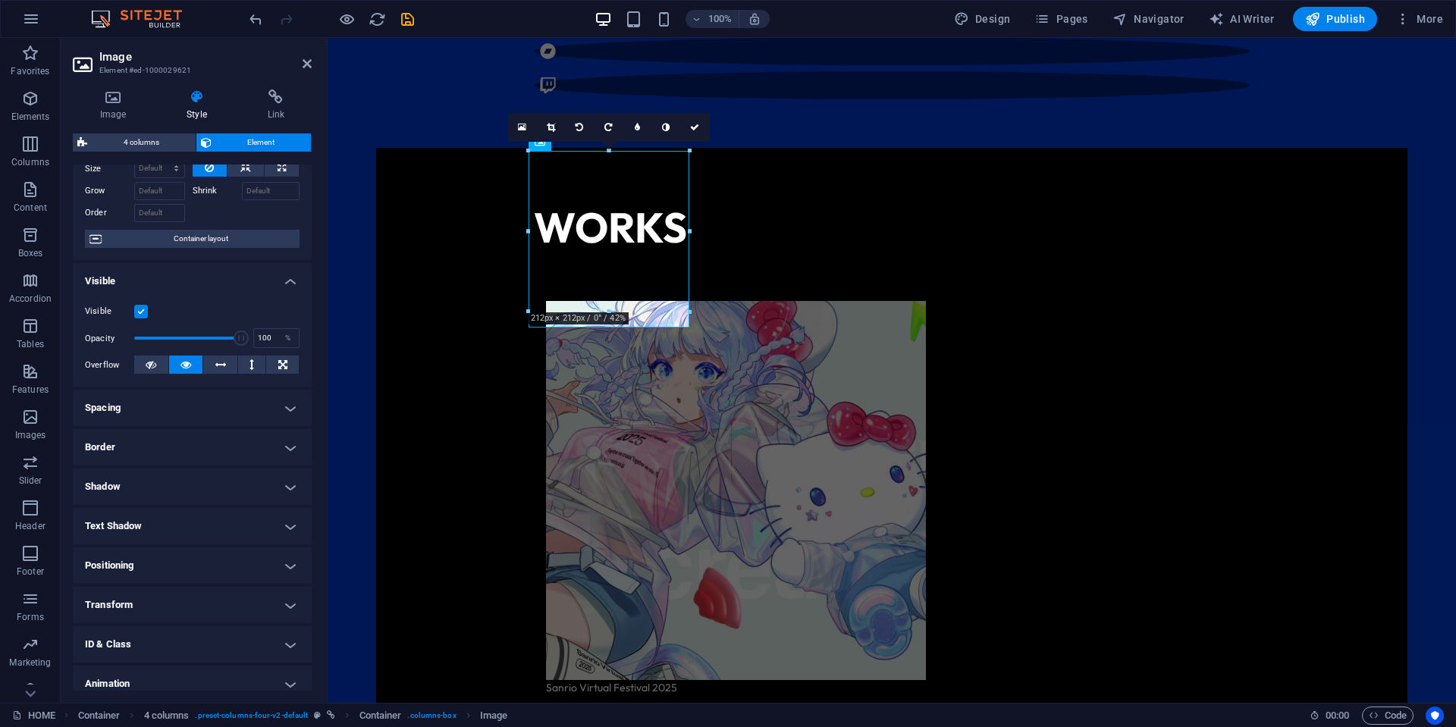
scroll to position [114, 0]
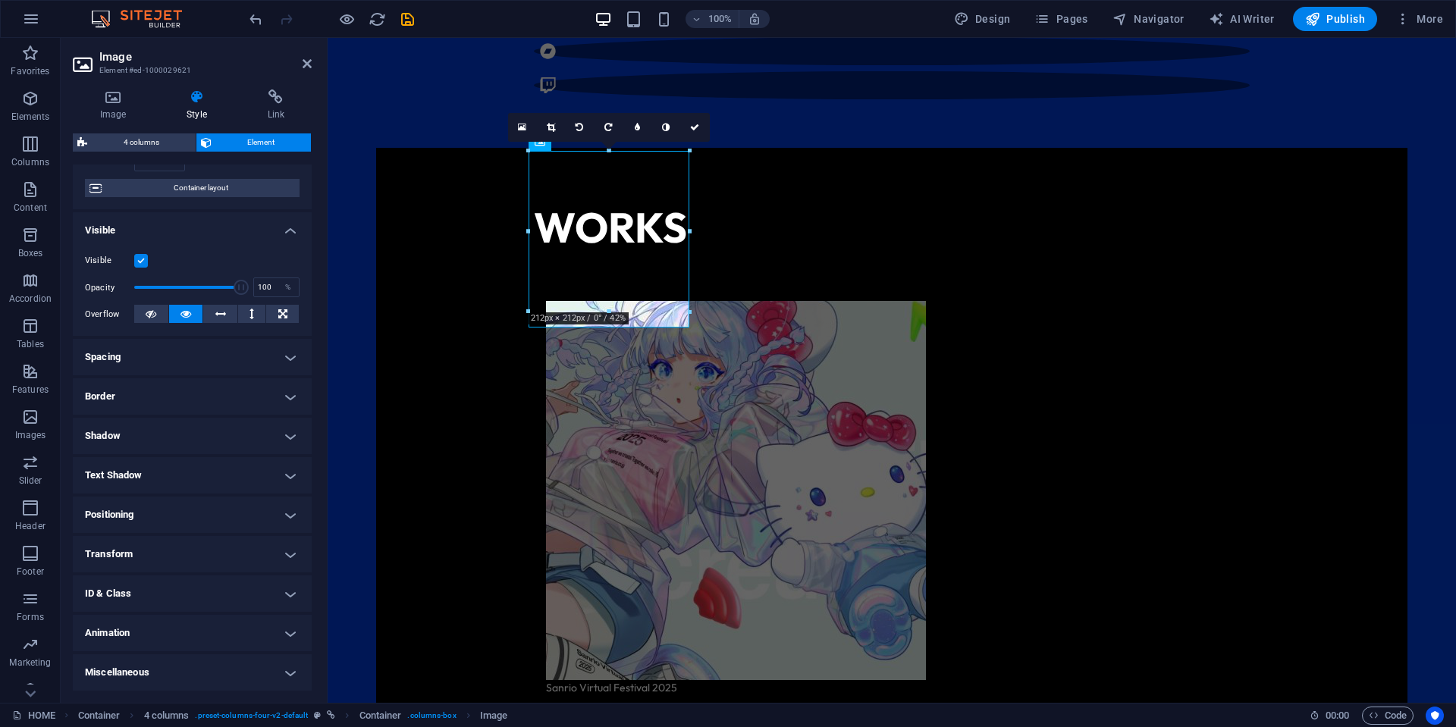
drag, startPoint x: 114, startPoint y: 107, endPoint x: 121, endPoint y: 146, distance: 40.0
click at [114, 106] on h4 "Image" at bounding box center [116, 105] width 86 height 32
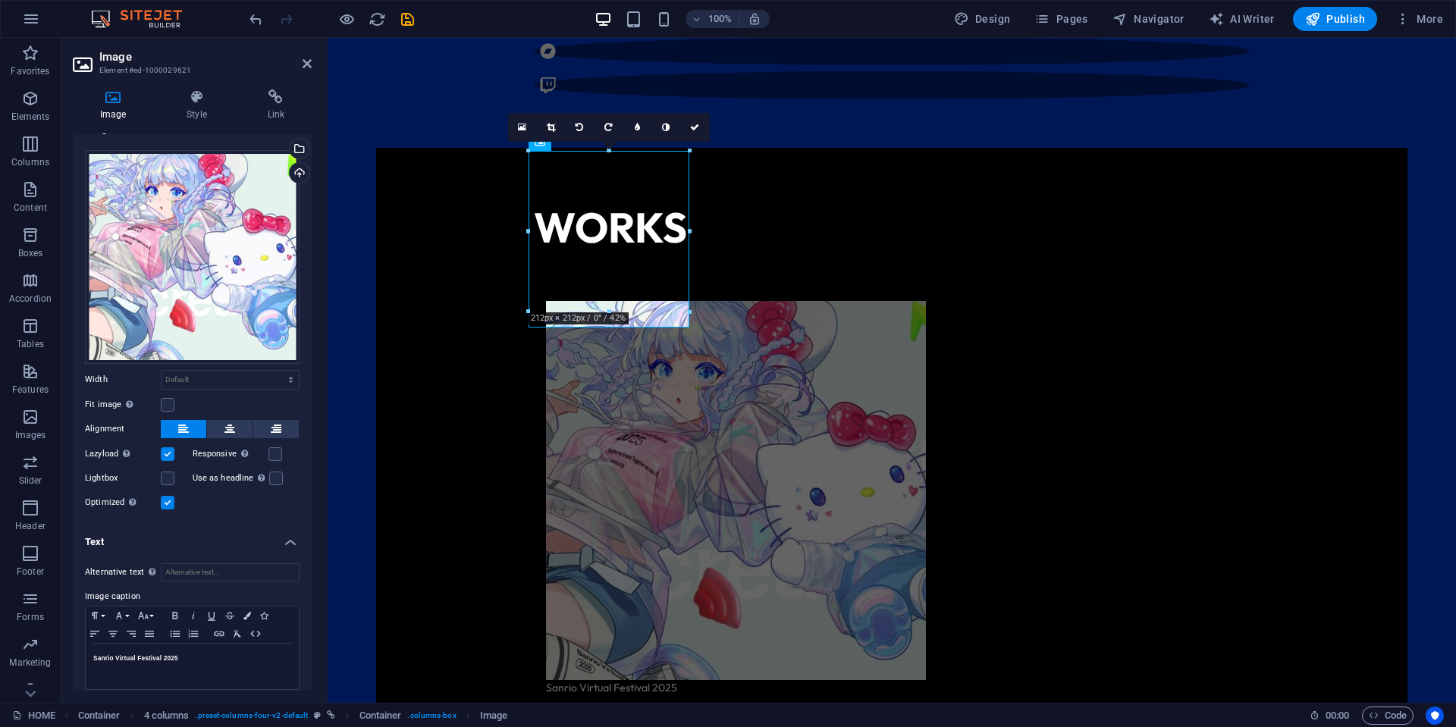
scroll to position [32, 0]
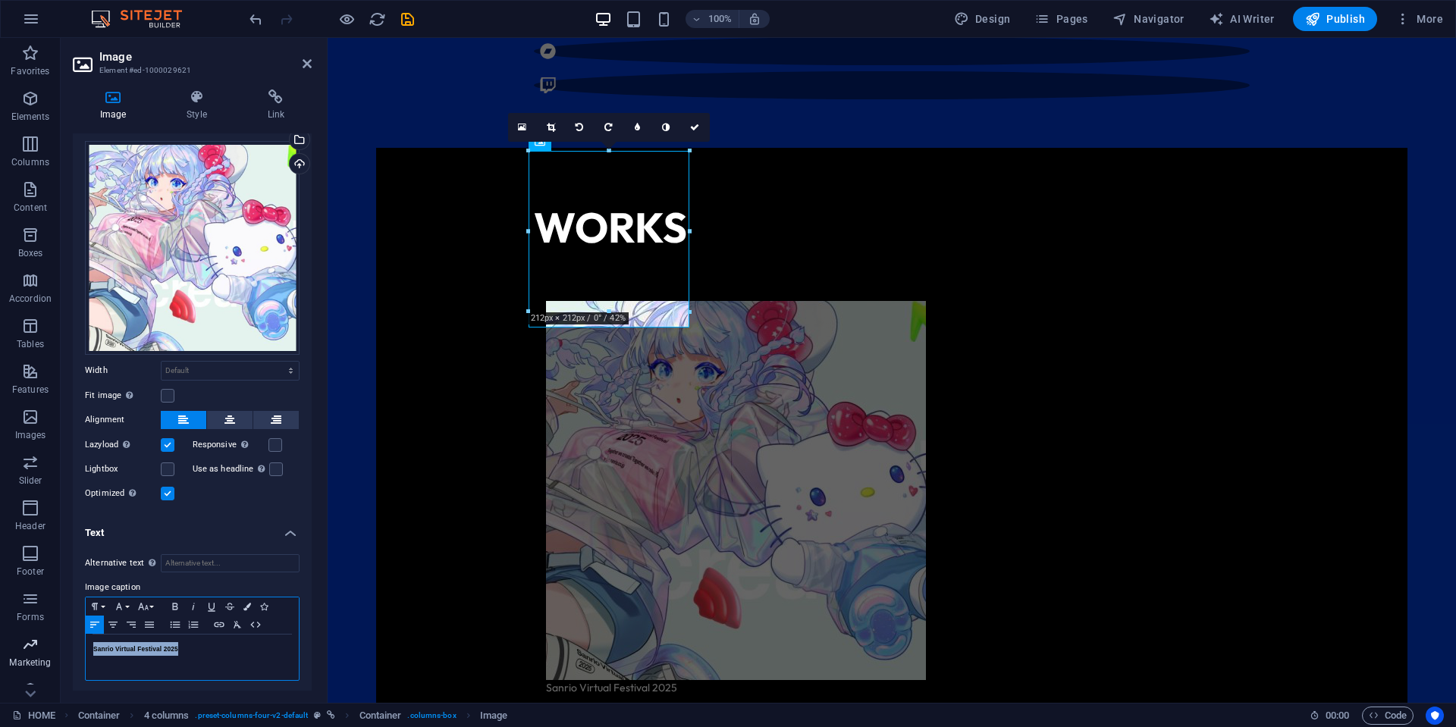
drag, startPoint x: 198, startPoint y: 640, endPoint x: 32, endPoint y: 631, distance: 166.3
click at [32, 631] on section "Favorites Elements Columns Content Boxes Accordion Tables Features Images Slide…" at bounding box center [728, 370] width 1456 height 665
click at [224, 422] on icon at bounding box center [229, 420] width 11 height 18
click at [191, 422] on button at bounding box center [183, 420] width 45 height 18
click at [105, 604] on button "Paragraph Format" at bounding box center [98, 606] width 24 height 18
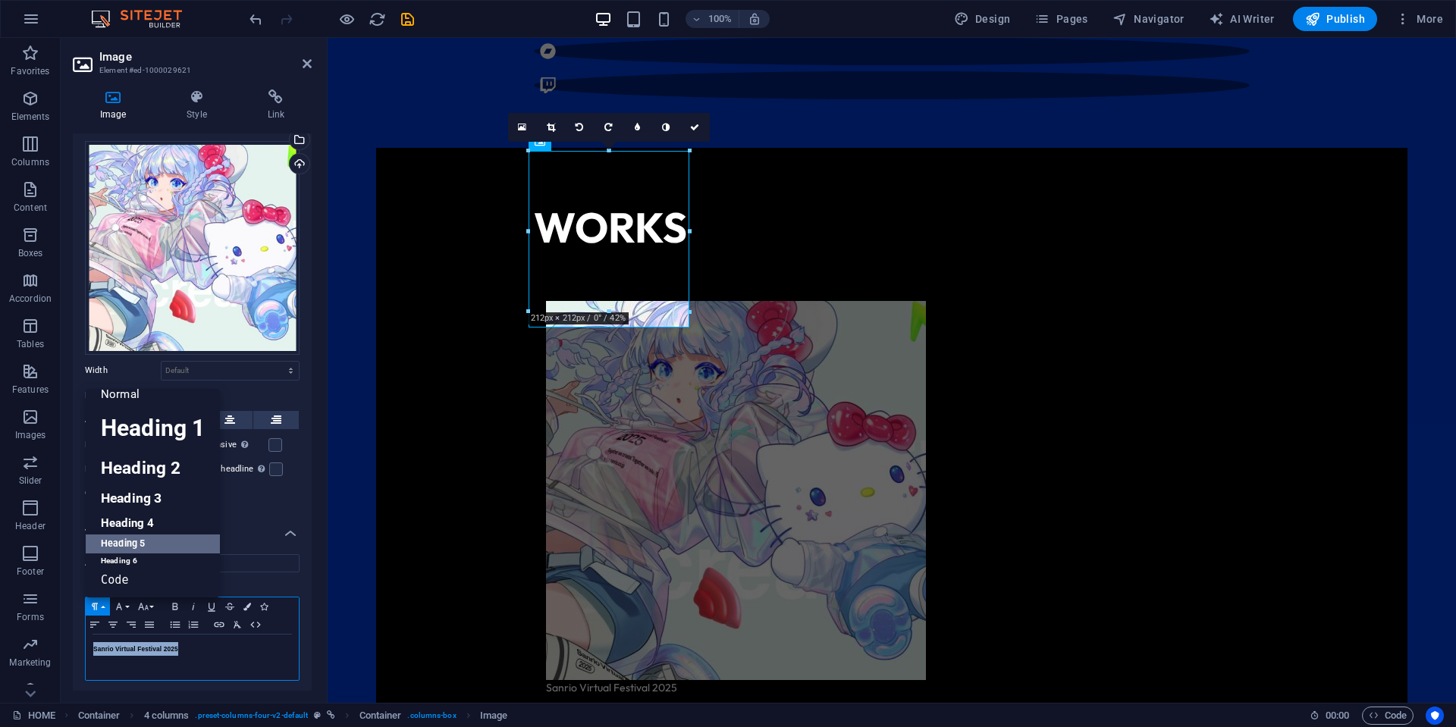
scroll to position [12, 0]
click at [153, 399] on link "Normal" at bounding box center [153, 394] width 134 height 23
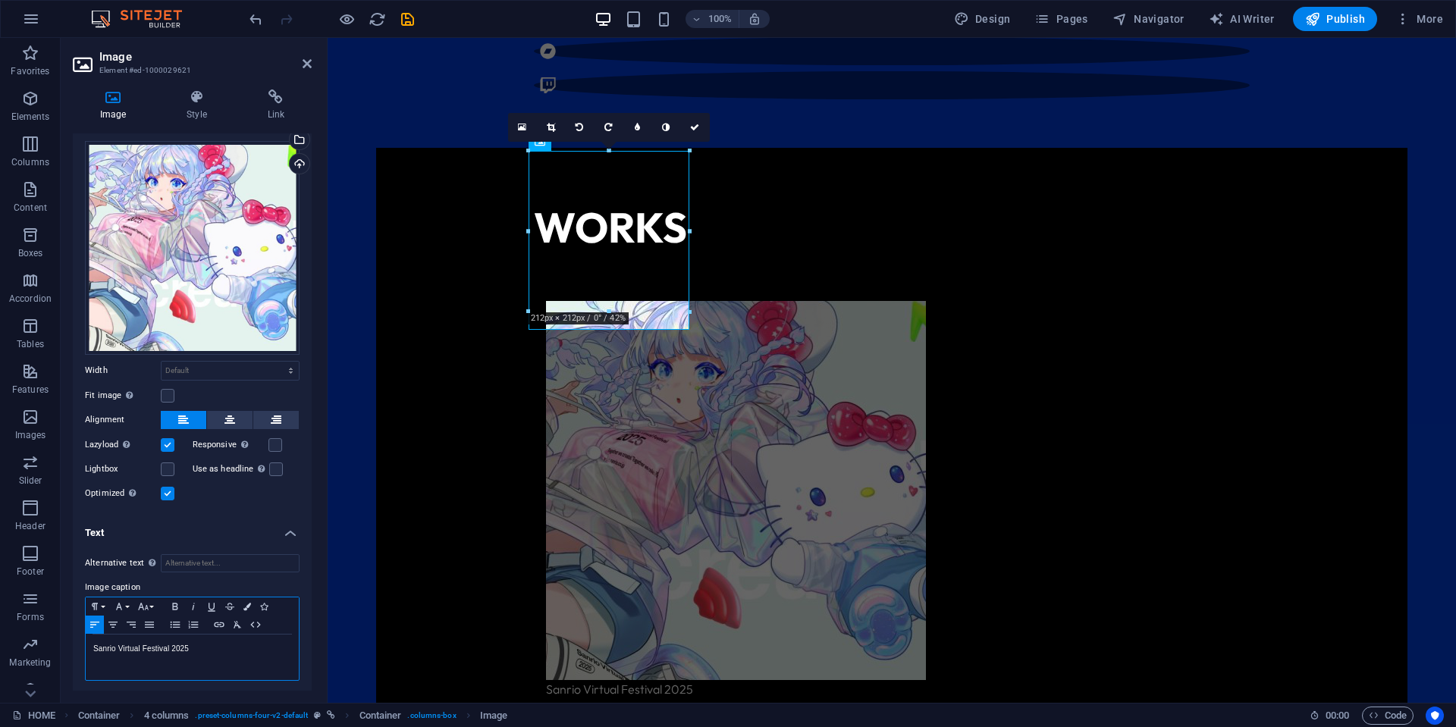
click at [208, 649] on p "Sanrio Virtual Festival 2025" at bounding box center [192, 649] width 198 height 14
drag, startPoint x: 224, startPoint y: 647, endPoint x: 36, endPoint y: 646, distance: 187.3
click at [36, 646] on section "Favorites Elements Columns Content Boxes Accordion Tables Features Images Slide…" at bounding box center [728, 370] width 1456 height 665
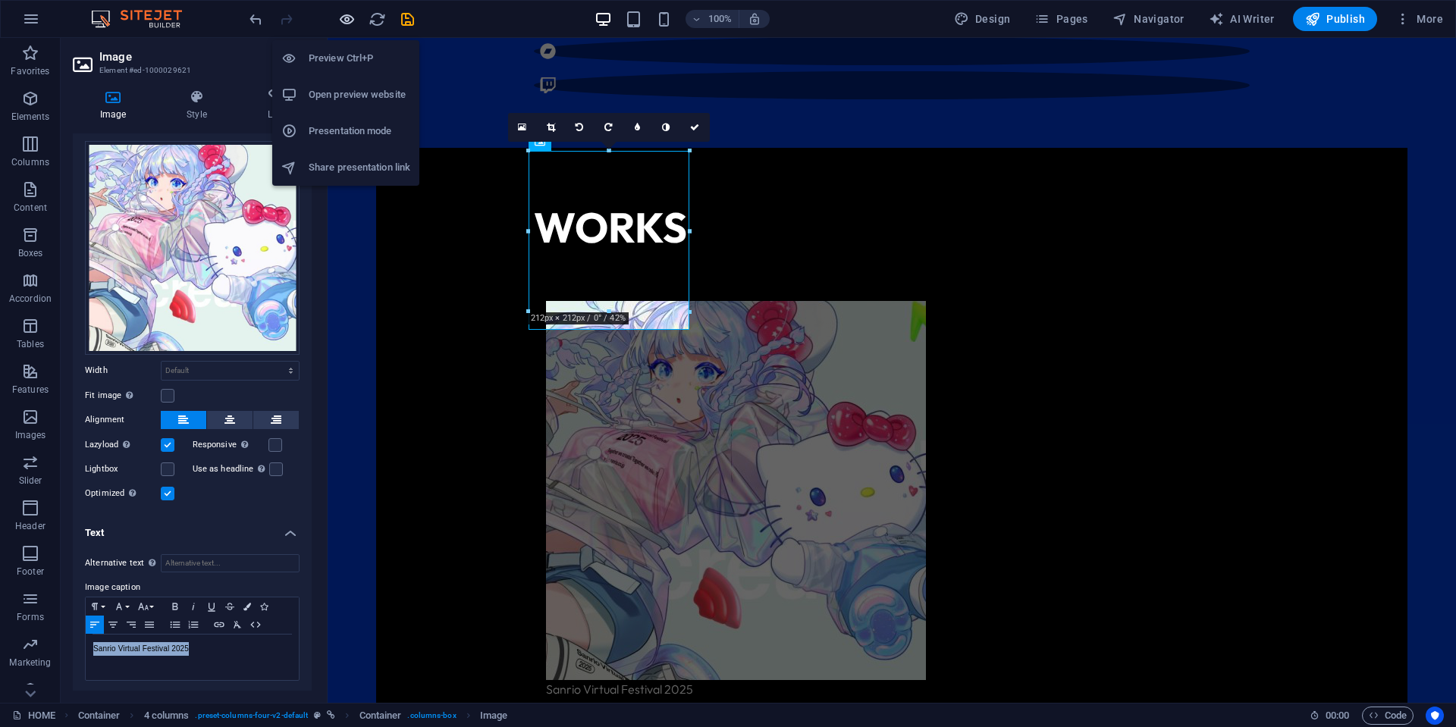
click at [350, 12] on icon "button" at bounding box center [346, 19] width 17 height 17
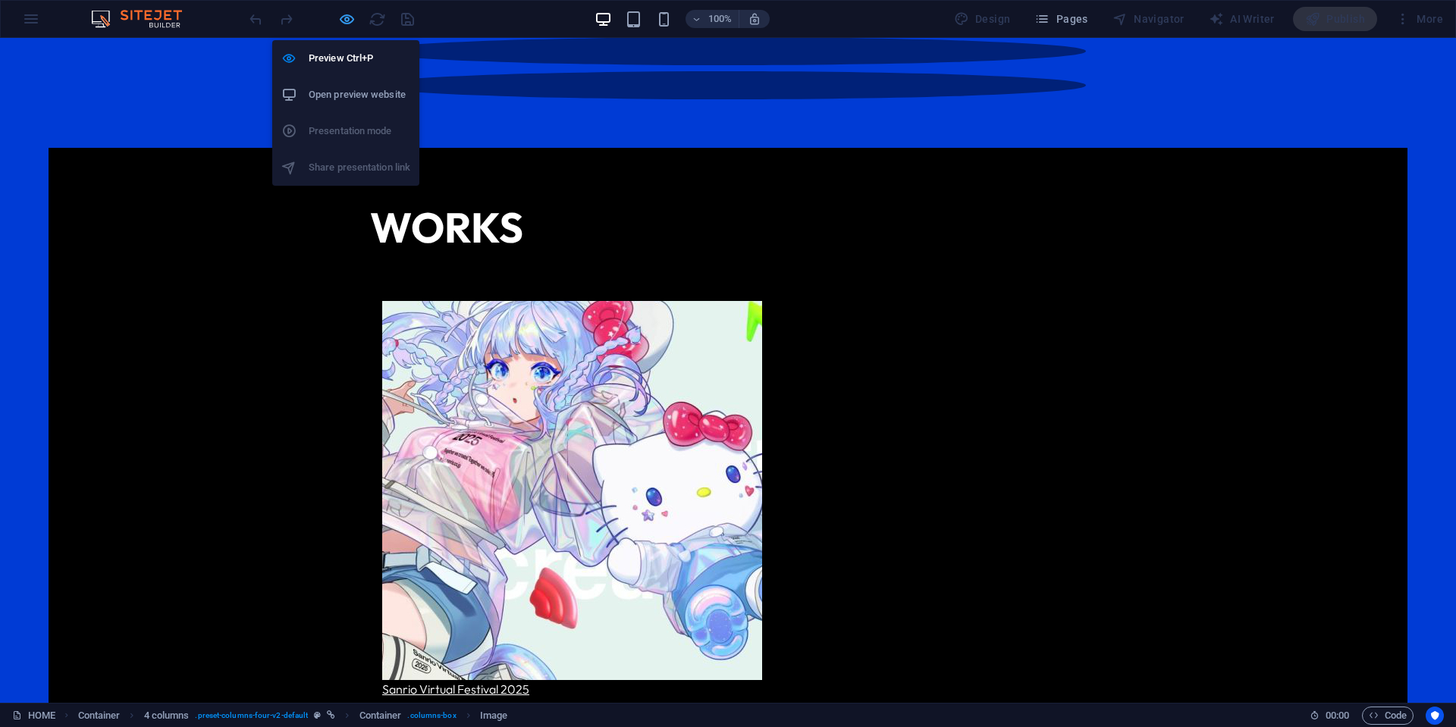
click at [349, 21] on icon "button" at bounding box center [346, 19] width 17 height 17
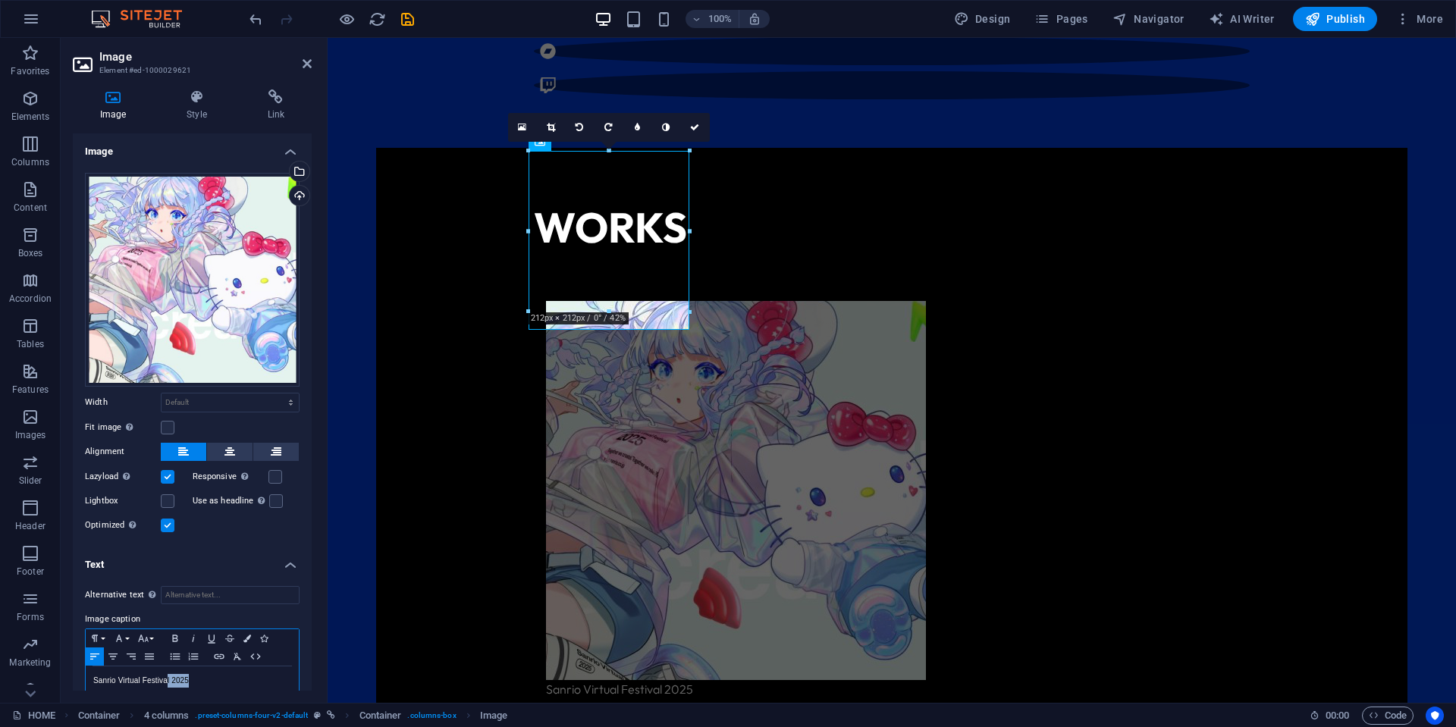
scroll to position [5, 0]
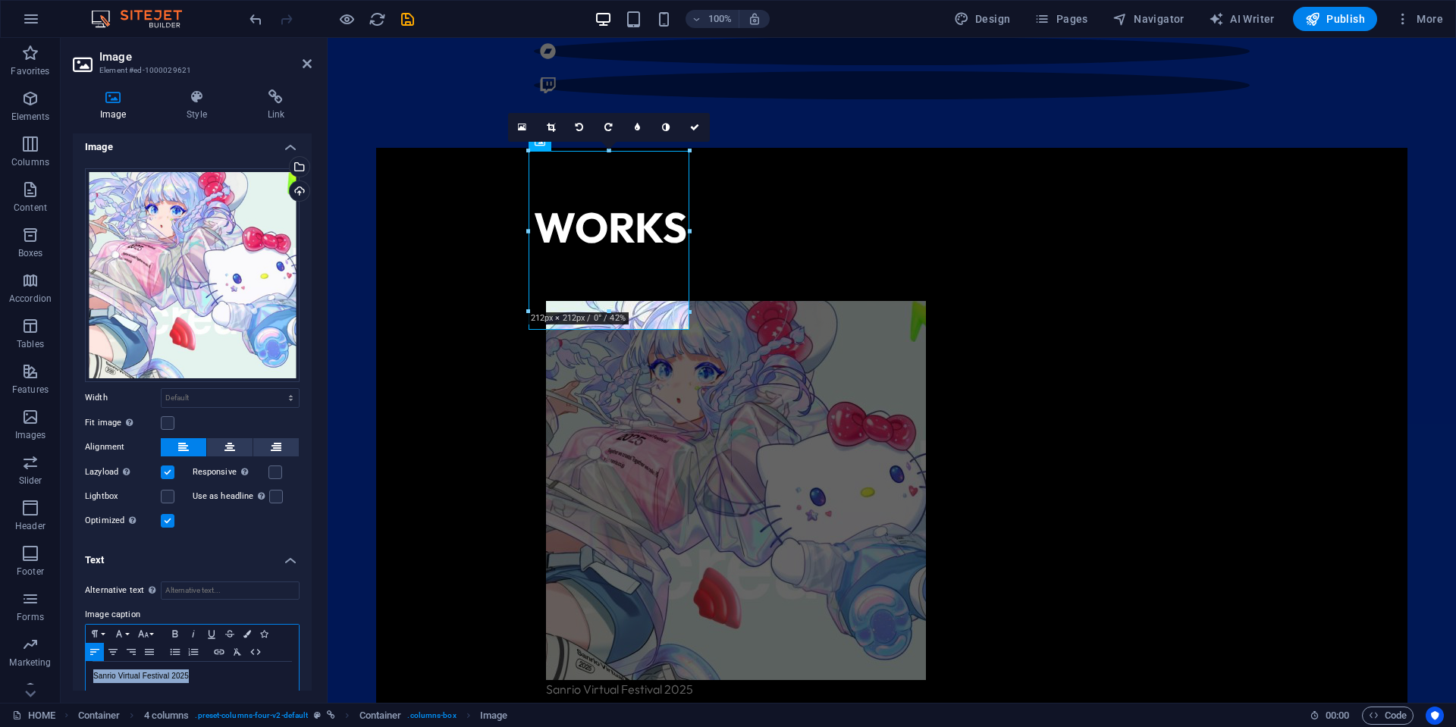
drag, startPoint x: 218, startPoint y: 683, endPoint x: 70, endPoint y: 674, distance: 148.1
click at [70, 674] on div "Image Style Link Image Drag files here, click to choose files or select files f…" at bounding box center [192, 389] width 263 height 625
click at [130, 630] on button "Font Family" at bounding box center [122, 634] width 24 height 18
click at [140, 630] on icon "button" at bounding box center [143, 633] width 11 height 7
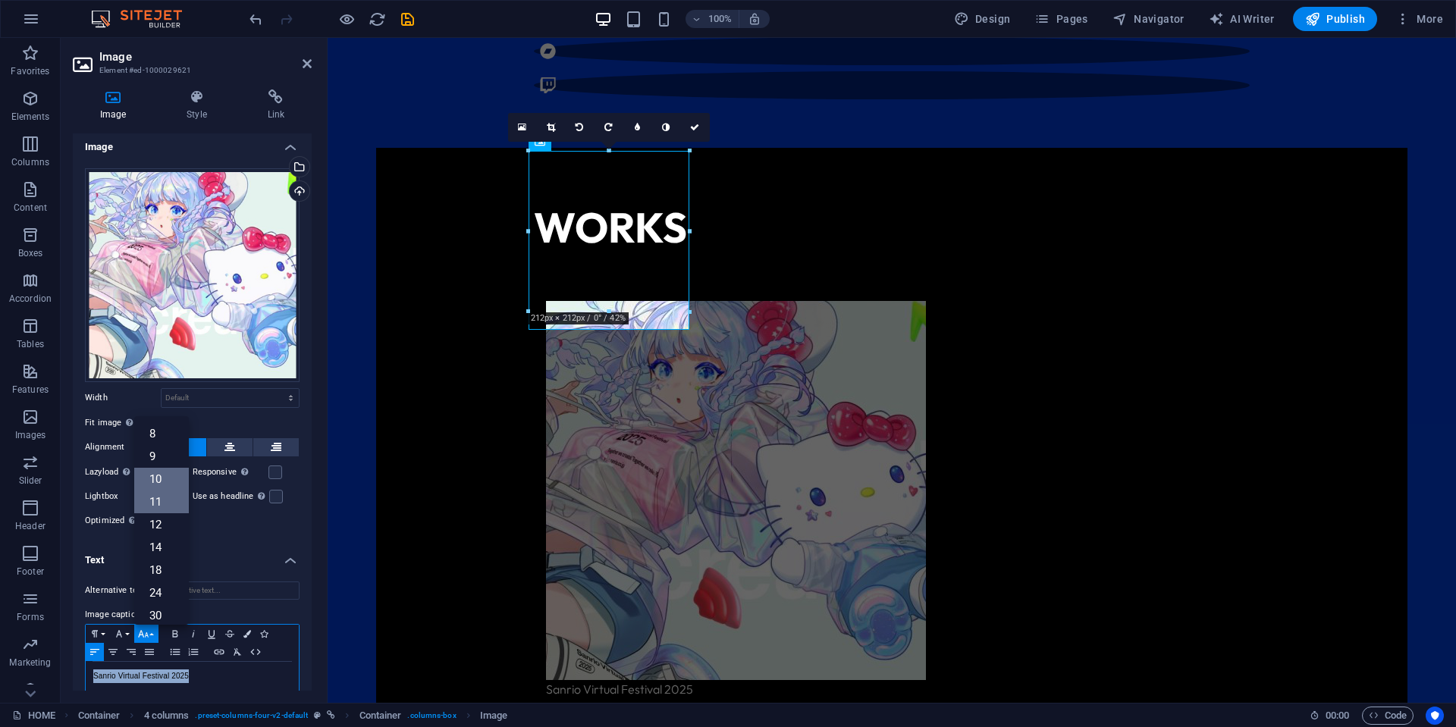
click at [165, 490] on link "11" at bounding box center [161, 501] width 55 height 23
click at [152, 631] on button "Font Size" at bounding box center [146, 634] width 24 height 18
click at [165, 443] on link "12" at bounding box center [161, 439] width 55 height 23
click at [719, 368] on div "WORKS Sanrio Virtual Festival 2025 Drop content here or Add elements Paste clip…" at bounding box center [891, 683] width 1031 height 1071
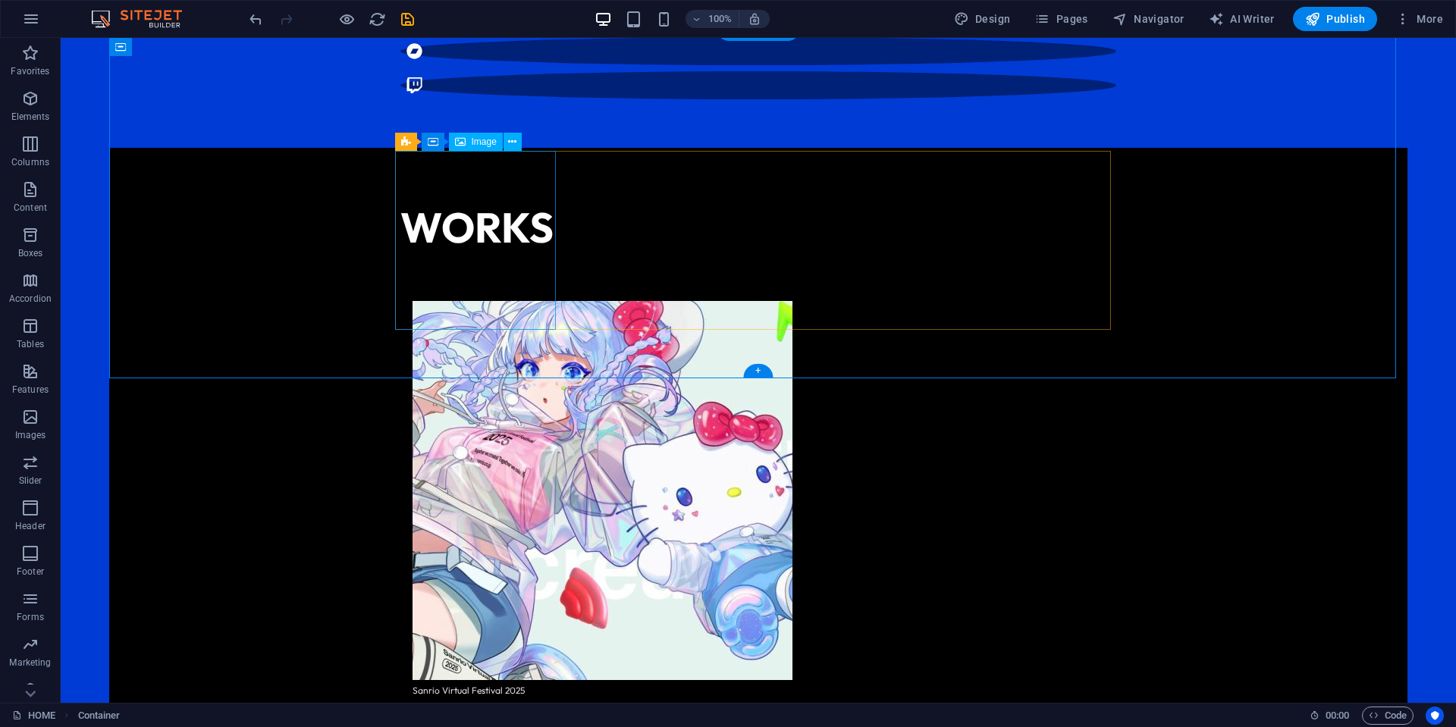
click at [466, 301] on figure "Sanrio Virtual Festival 2025" at bounding box center [489, 499] width 155 height 397
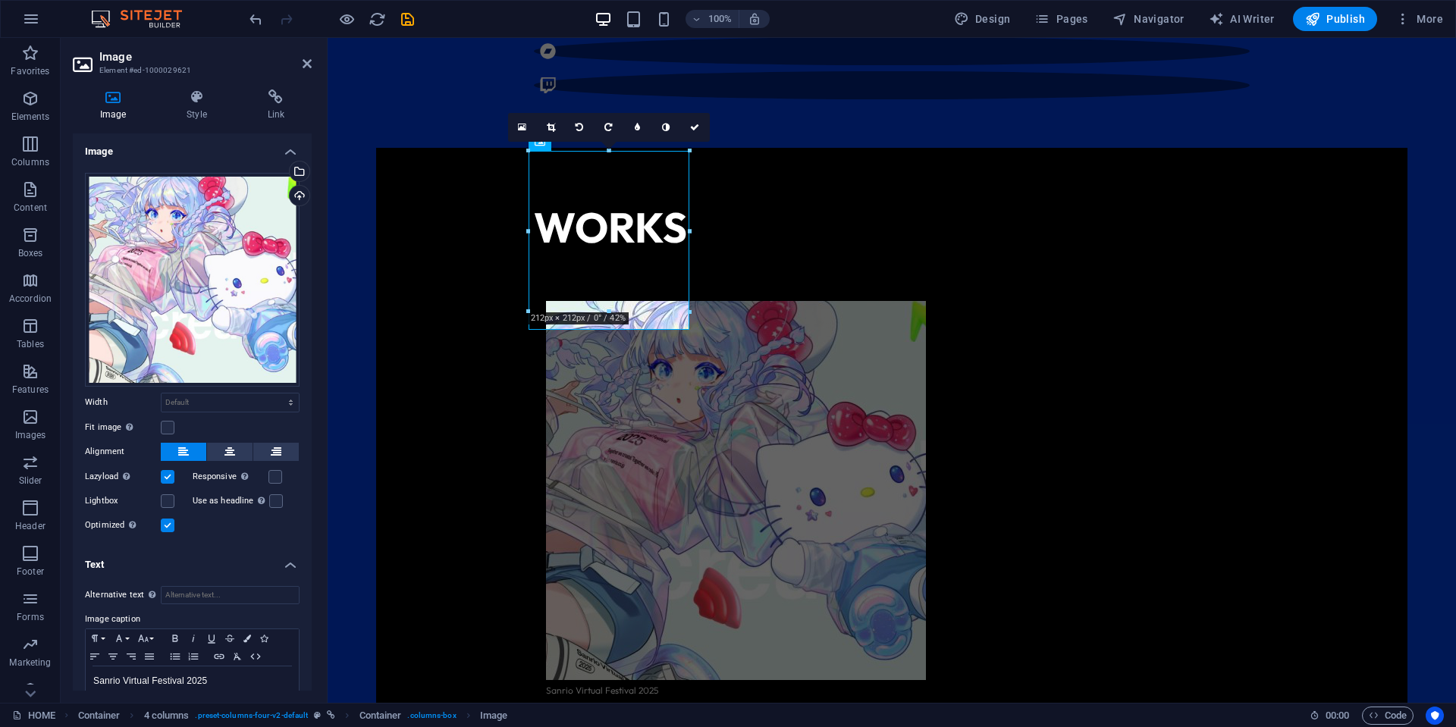
scroll to position [32, 0]
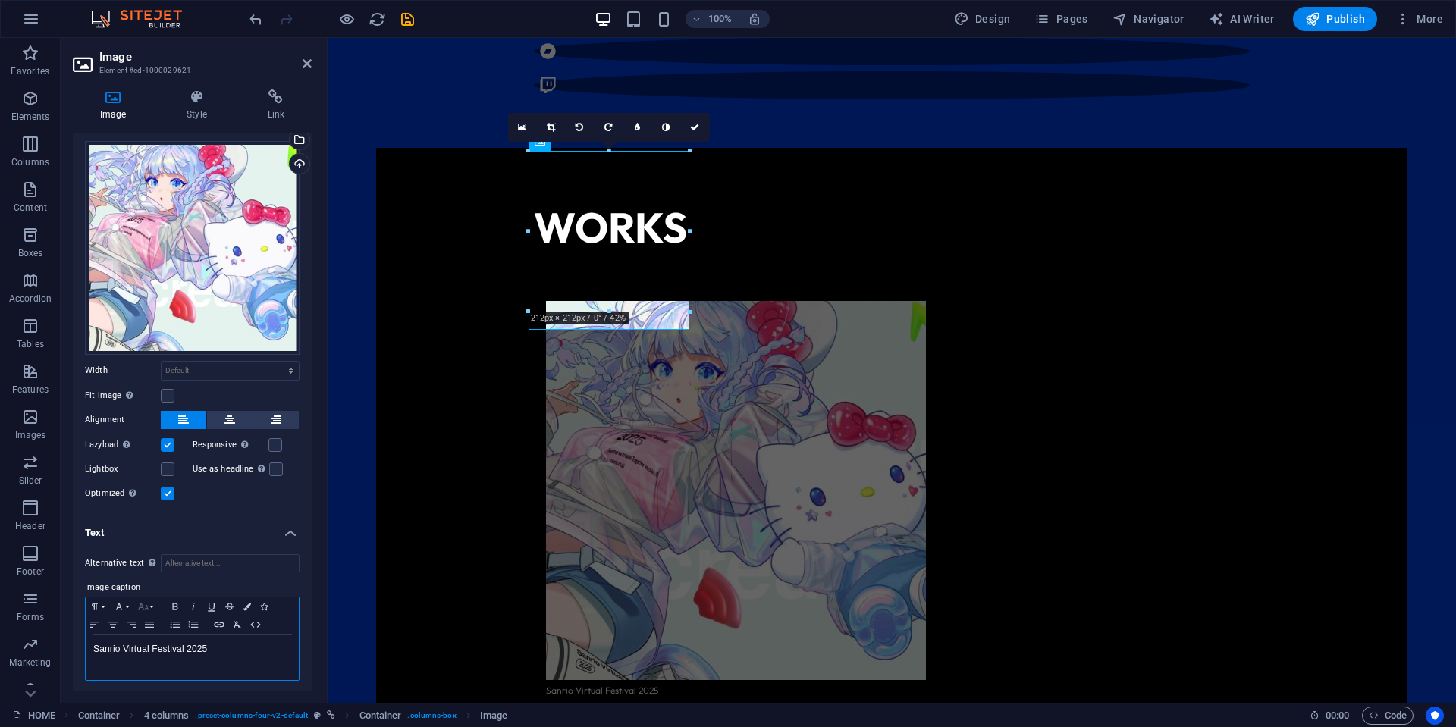
click at [150, 603] on button "Font Size" at bounding box center [146, 606] width 24 height 18
click at [155, 455] on link "14" at bounding box center [161, 457] width 55 height 23
click at [137, 601] on icon "button" at bounding box center [143, 606] width 18 height 12
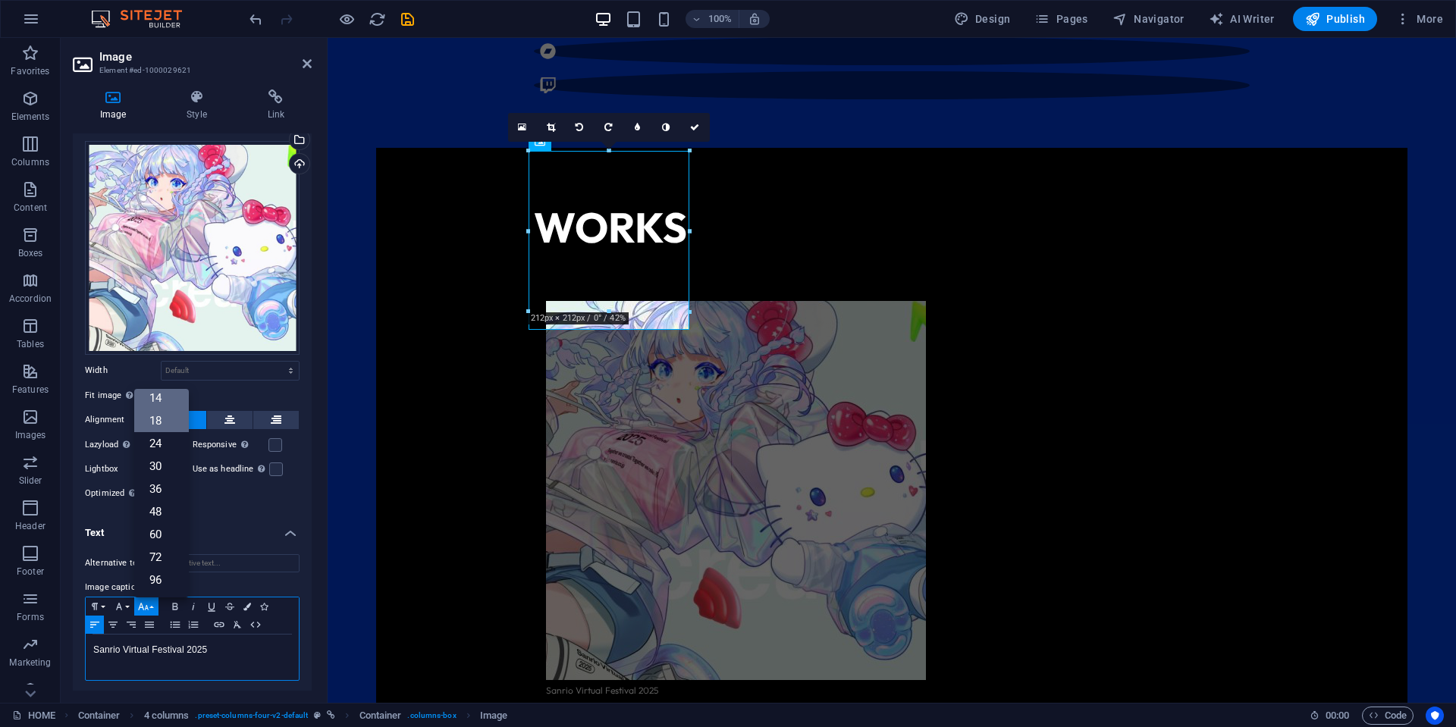
click at [163, 416] on link "18" at bounding box center [161, 420] width 55 height 23
drag, startPoint x: 218, startPoint y: 647, endPoint x: 48, endPoint y: 643, distance: 170.6
click at [48, 643] on section "Favorites Elements Columns Content Boxes Accordion Tables Features Images Slide…" at bounding box center [728, 370] width 1456 height 665
drag, startPoint x: 137, startPoint y: 605, endPoint x: 147, endPoint y: 596, distance: 13.4
click at [138, 605] on icon "button" at bounding box center [143, 606] width 18 height 12
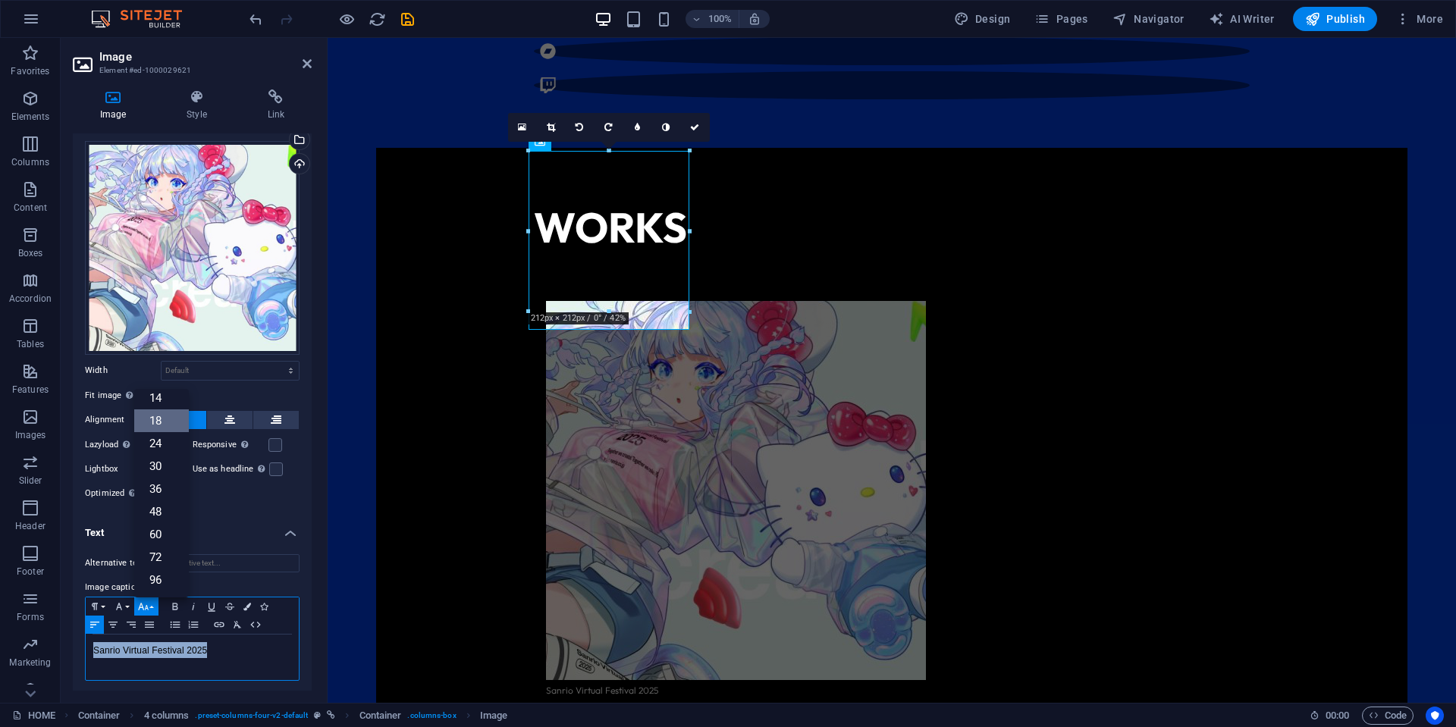
scroll to position [46, 0]
click at [155, 470] on link "14" at bounding box center [161, 473] width 55 height 23
click at [766, 361] on div "WORKS Sanrio Virtual Festival 2025 Drop content here or Add elements Paste clip…" at bounding box center [891, 683] width 1031 height 1071
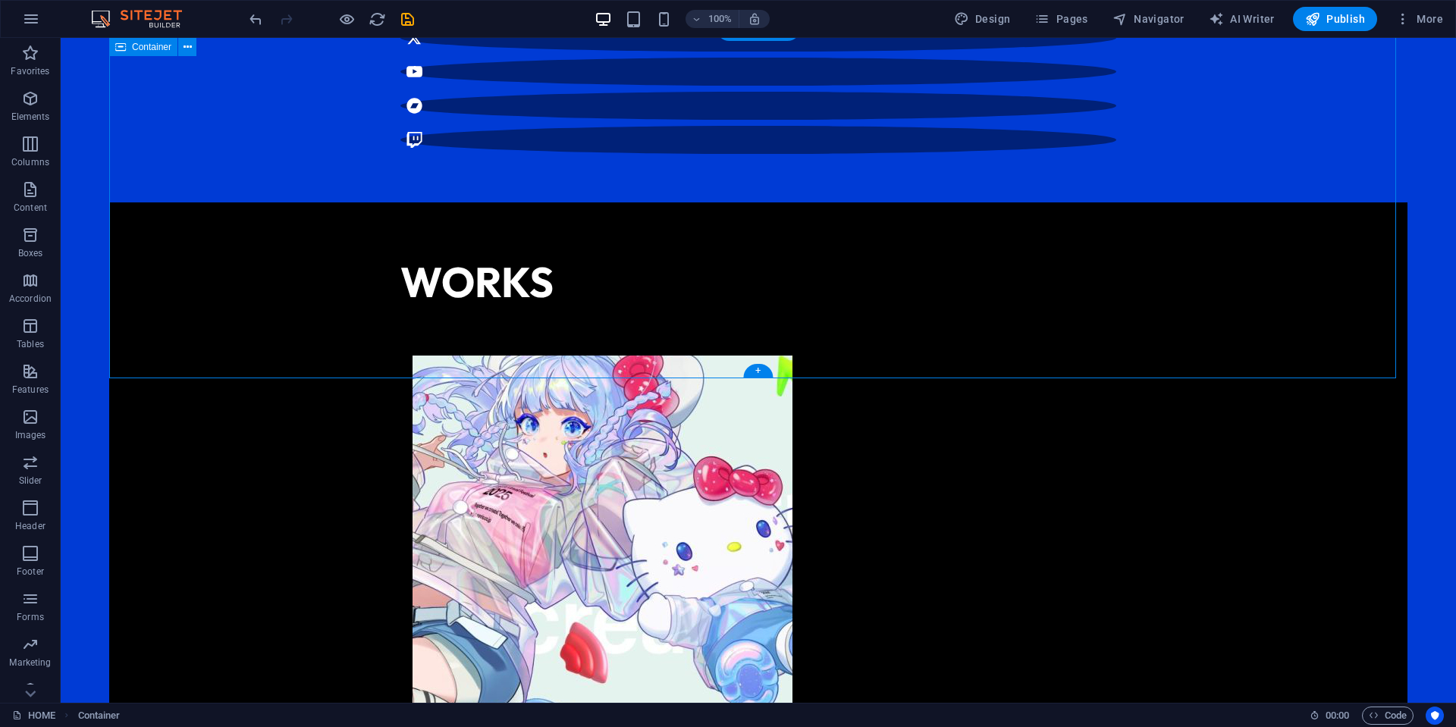
scroll to position [991, 0]
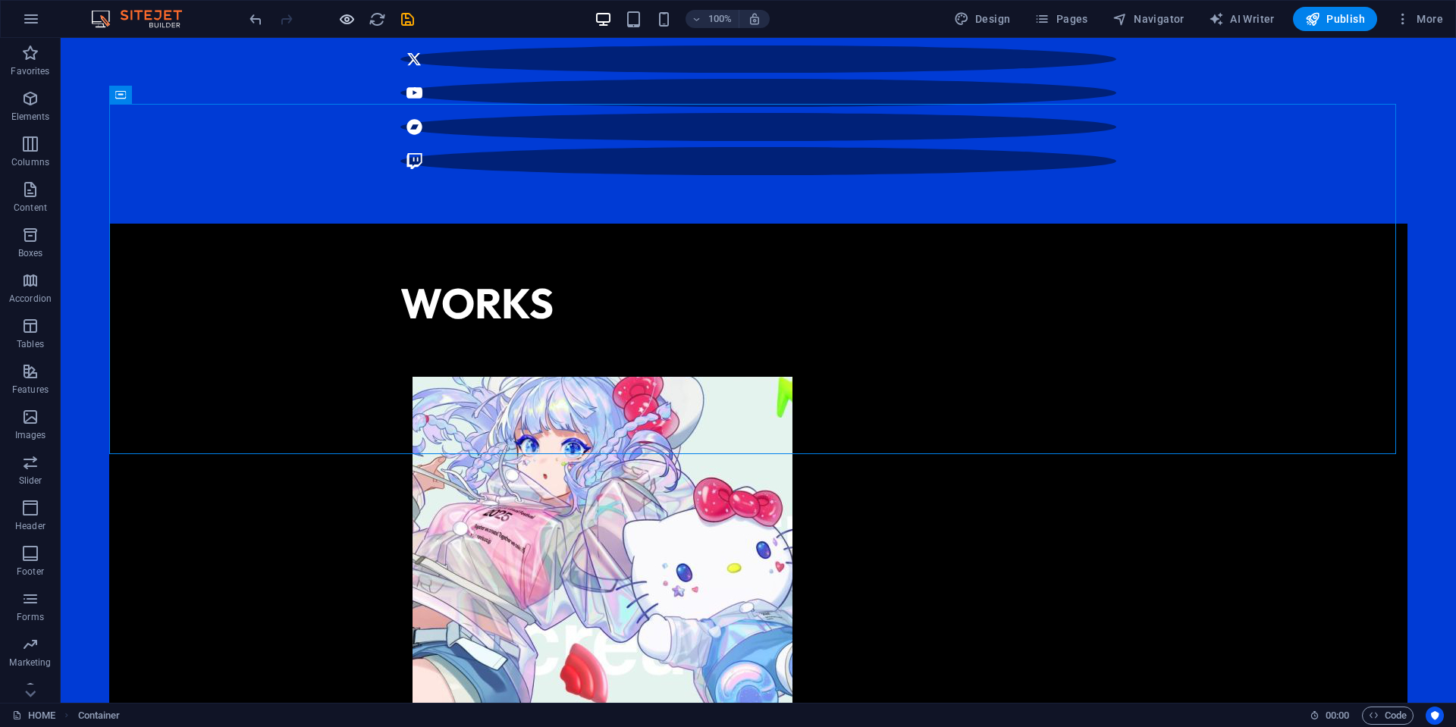
click at [343, 18] on icon "button" at bounding box center [346, 19] width 17 height 17
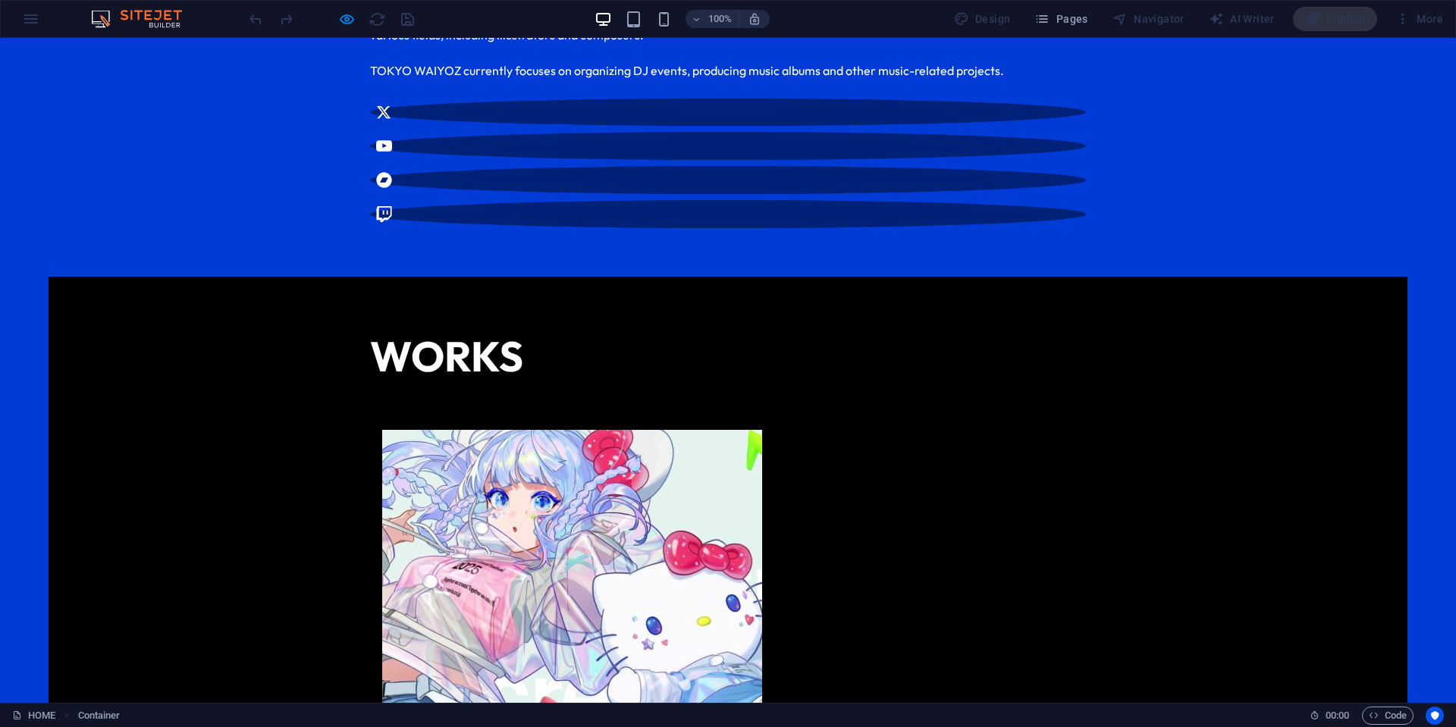
scroll to position [839, 0]
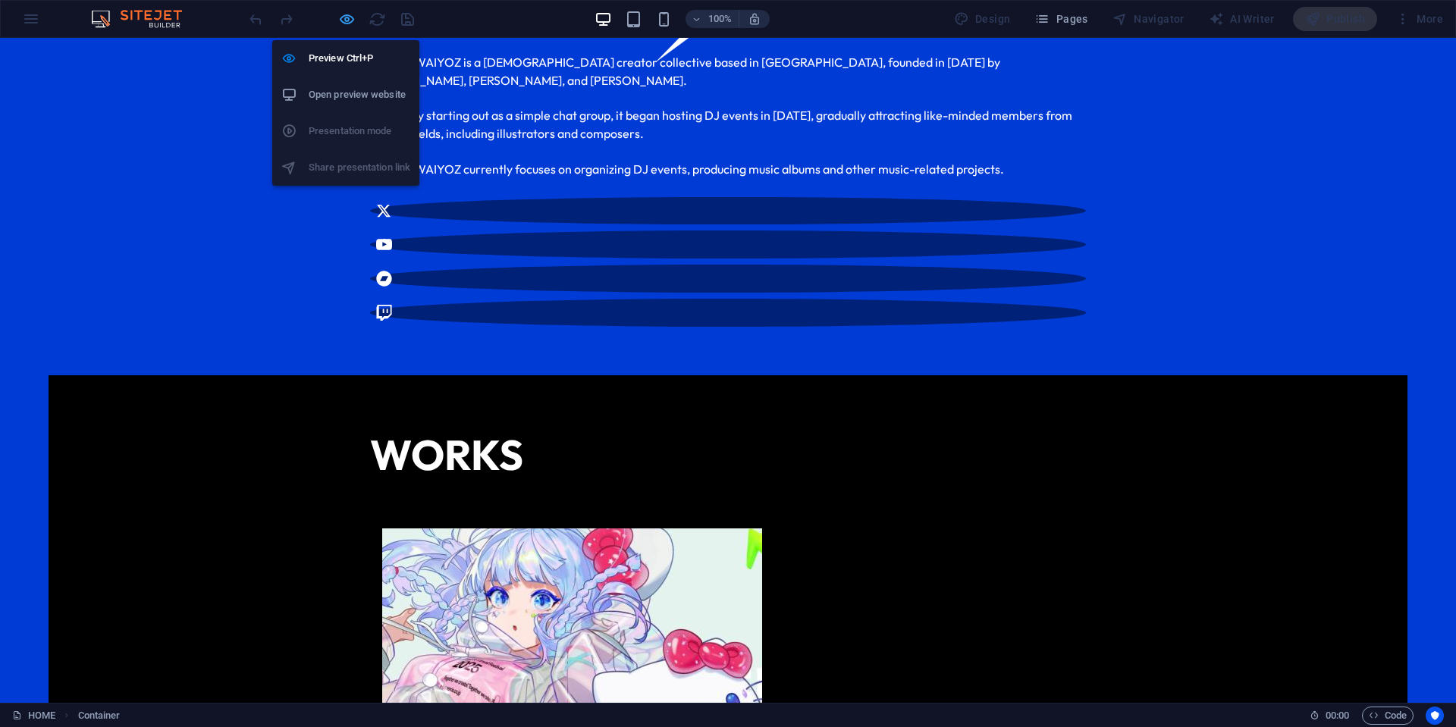
click at [348, 20] on icon "button" at bounding box center [346, 19] width 17 height 17
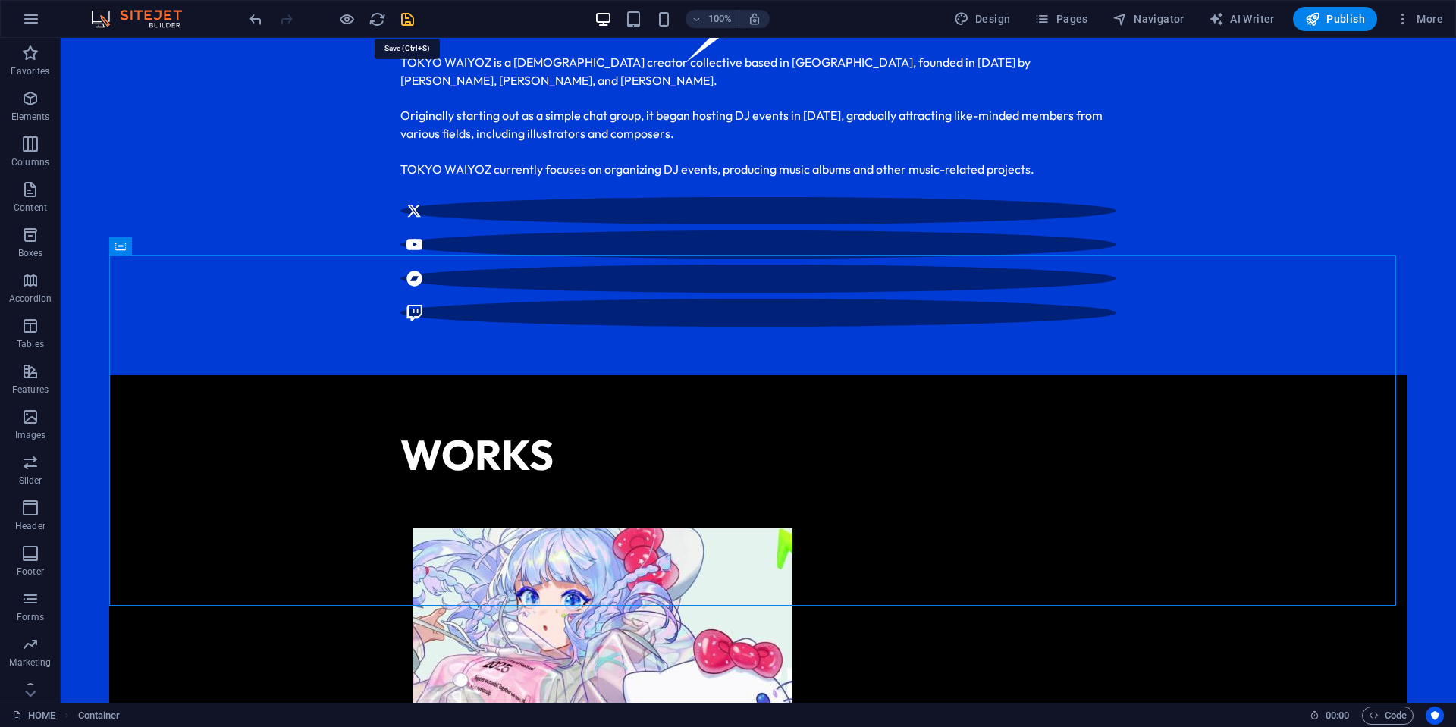
click at [409, 21] on icon "save" at bounding box center [407, 19] width 17 height 17
click at [1343, 16] on span "Publish" at bounding box center [1335, 18] width 60 height 15
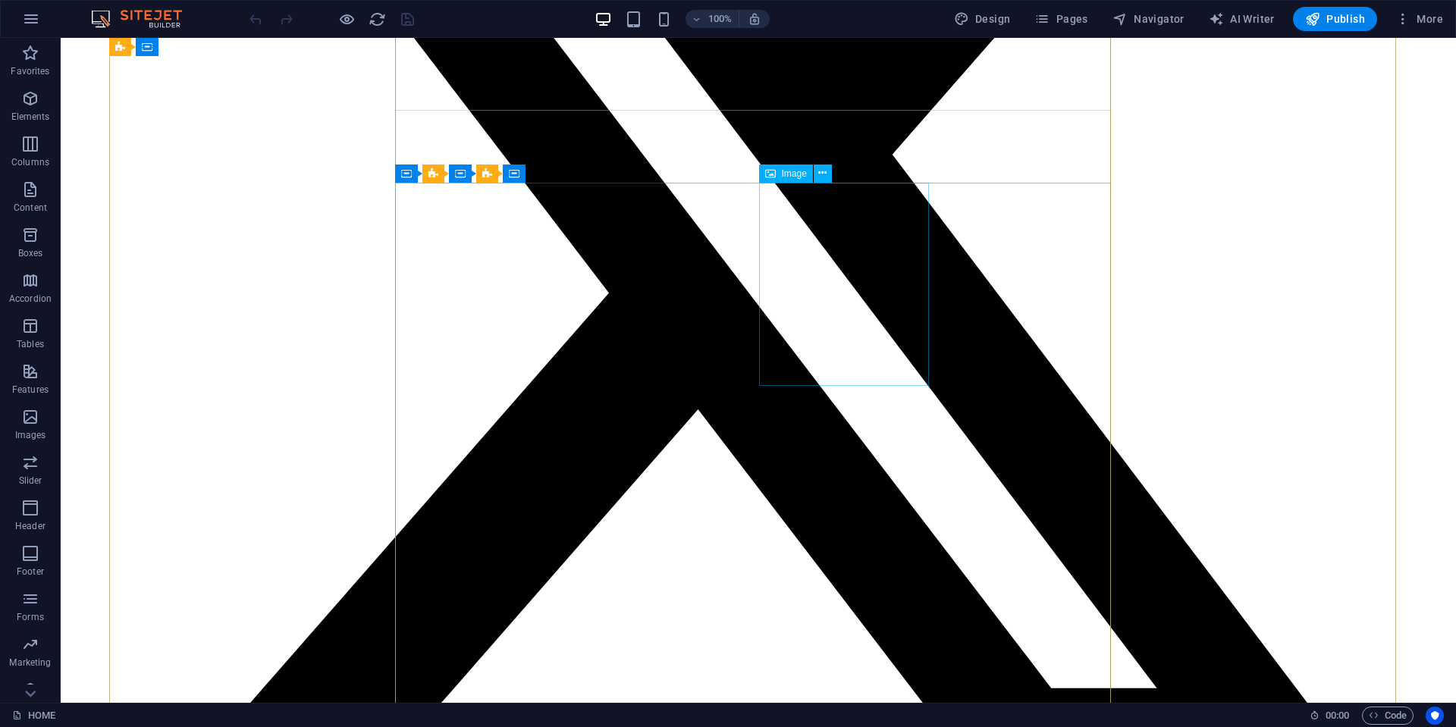
scroll to position [1145, 0]
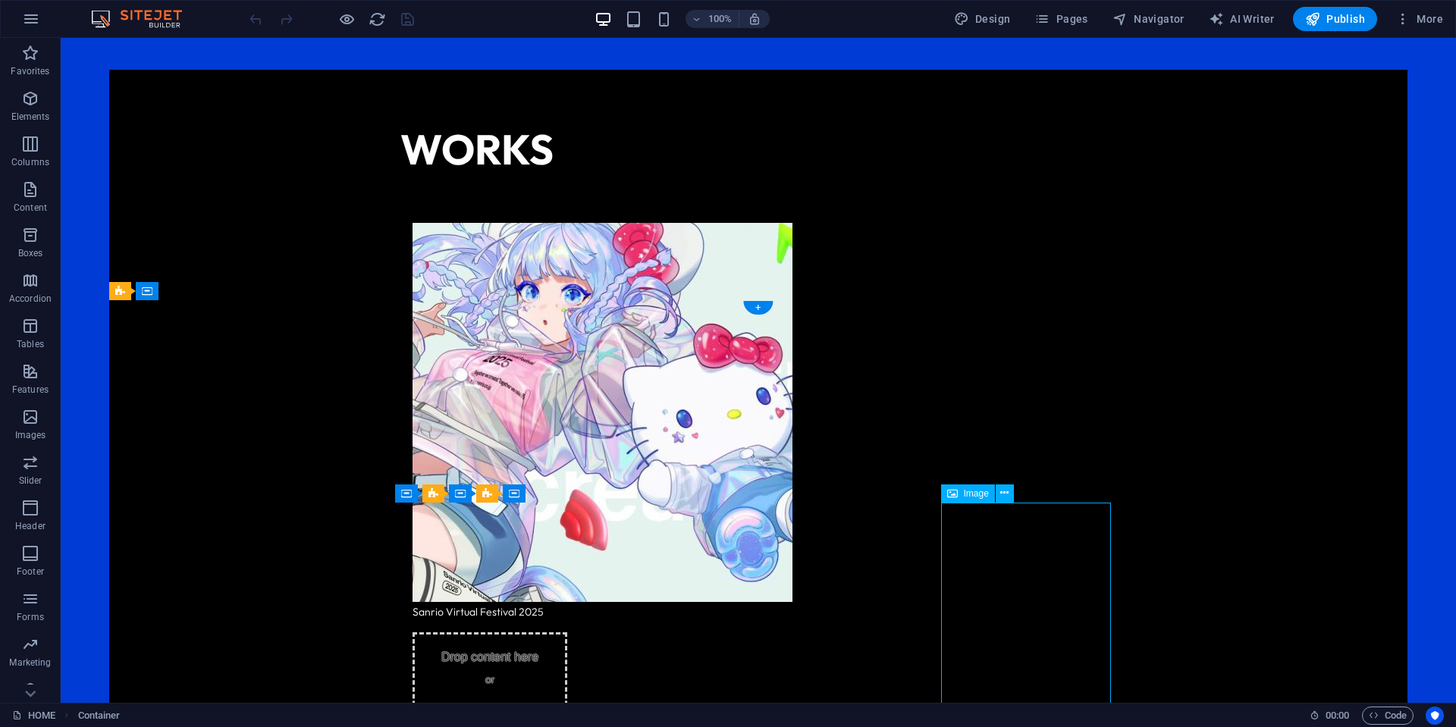
select select "%"
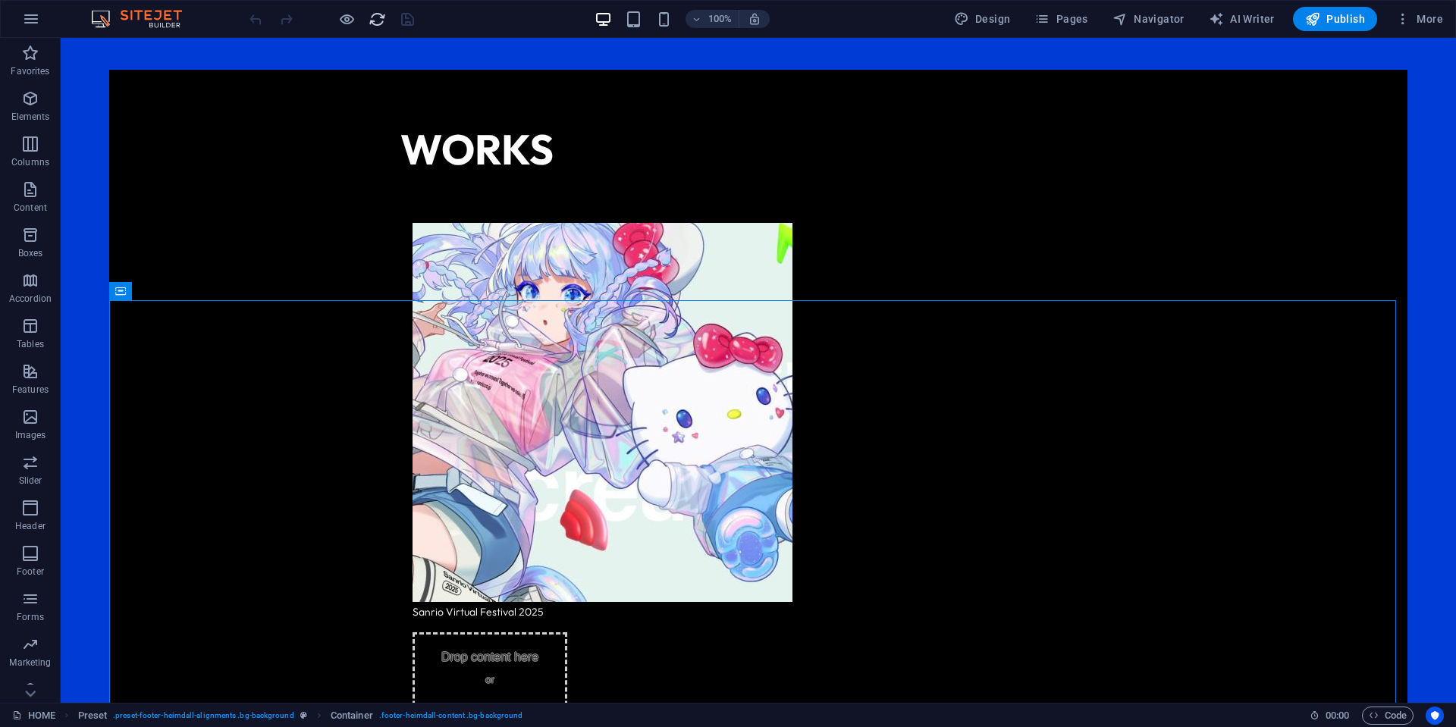
click at [375, 22] on icon "reload" at bounding box center [376, 19] width 17 height 17
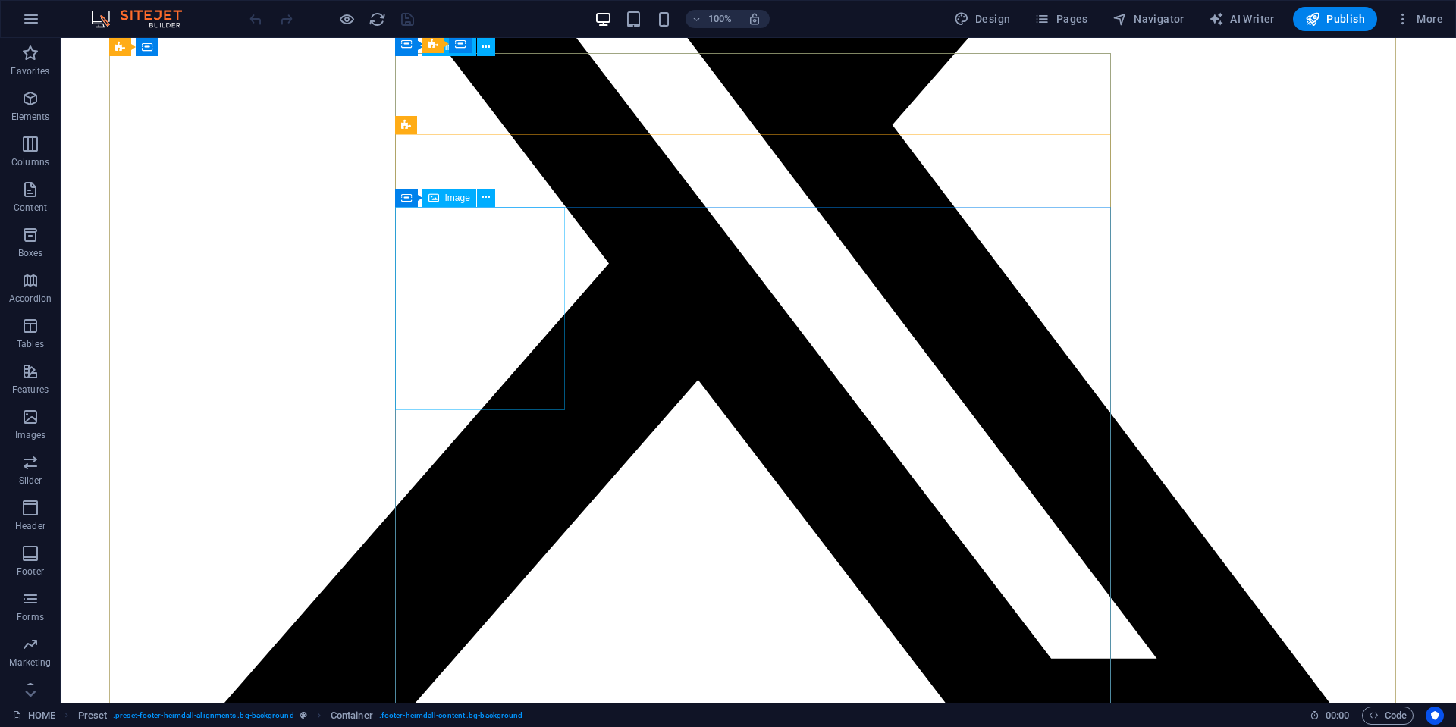
scroll to position [1213, 0]
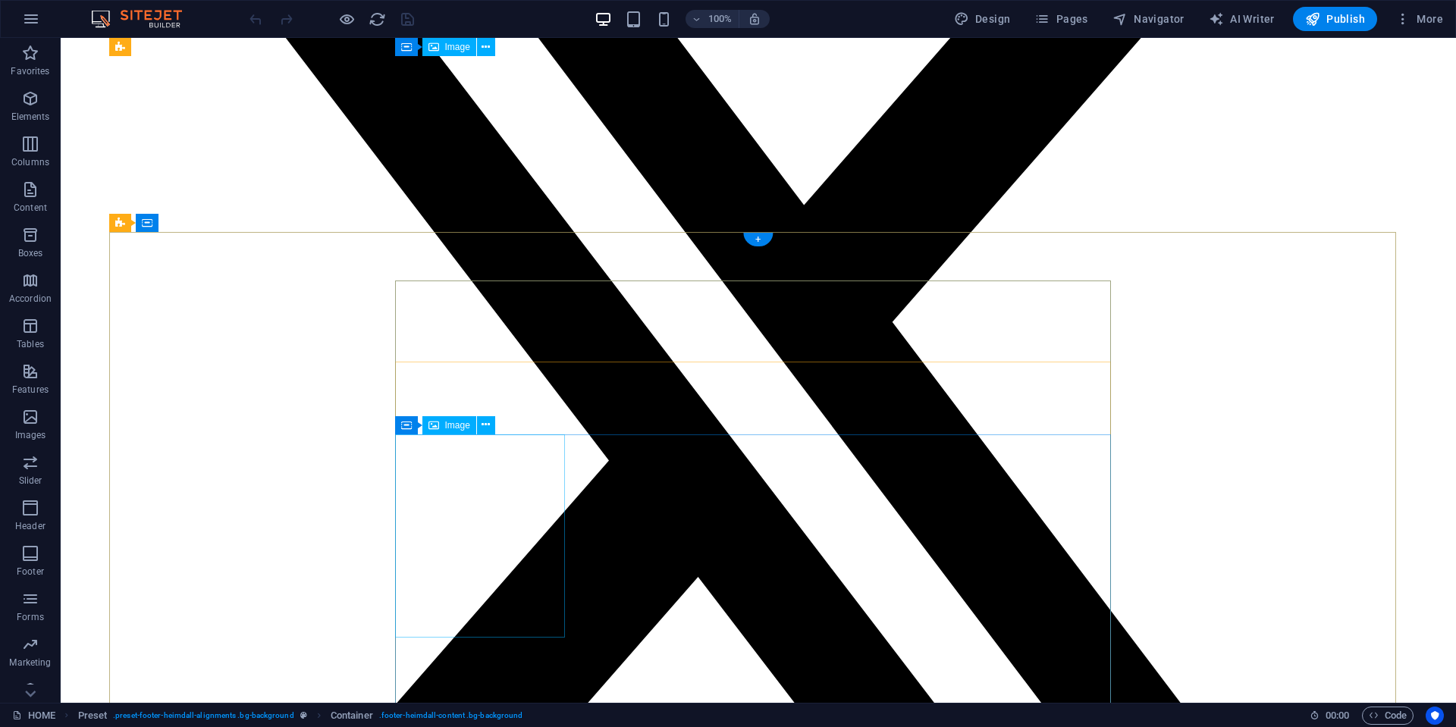
select select "%"
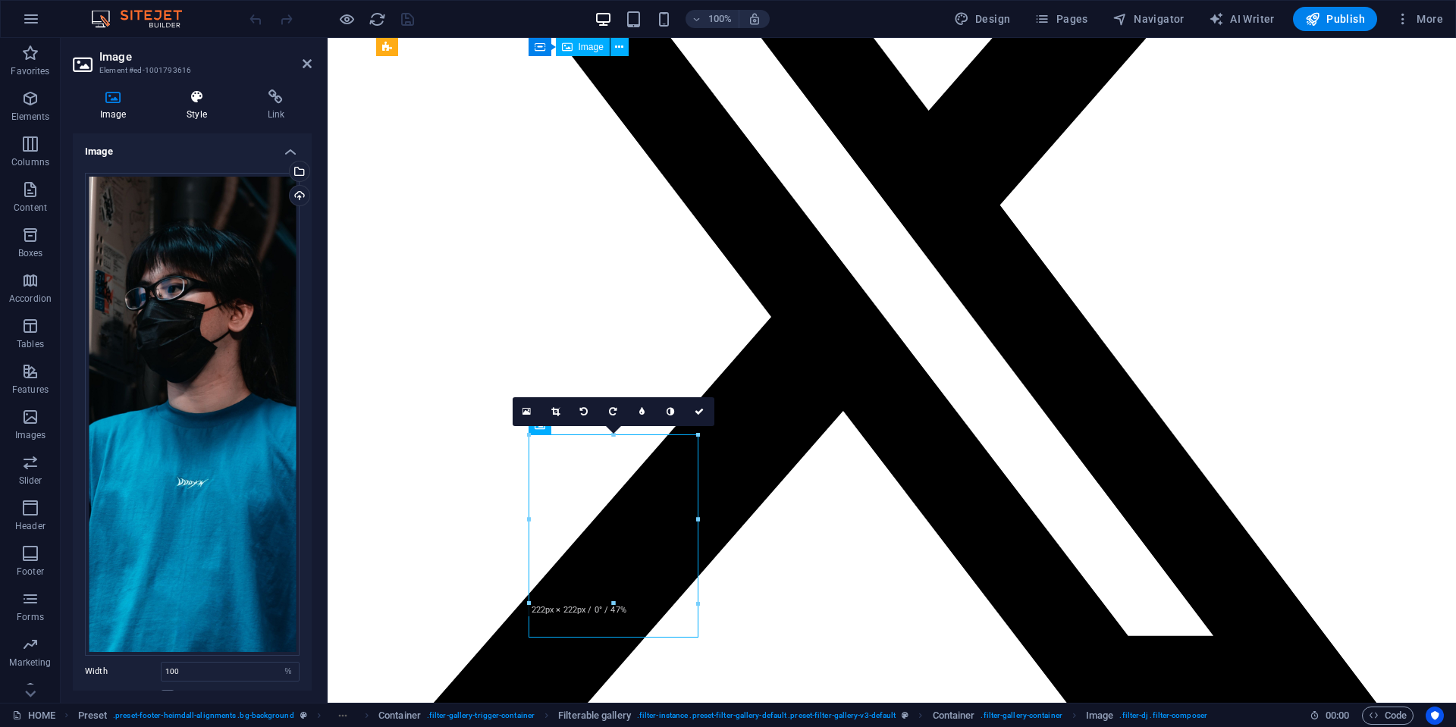
click at [188, 105] on h4 "Style" at bounding box center [199, 105] width 80 height 32
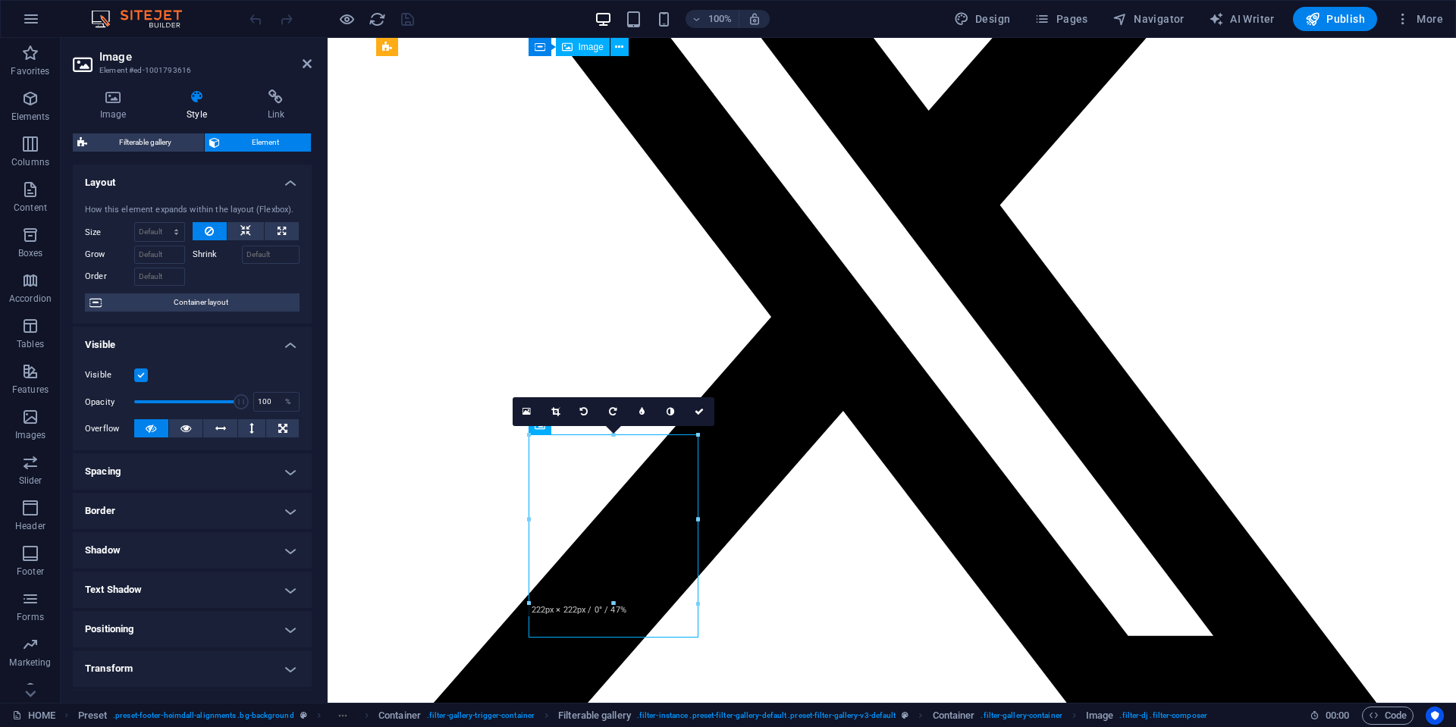
click at [139, 376] on label at bounding box center [141, 375] width 14 height 14
click at [0, 0] on input "Visible" at bounding box center [0, 0] width 0 height 0
click at [139, 376] on label at bounding box center [141, 375] width 14 height 14
click at [0, 0] on input "Visible" at bounding box center [0, 0] width 0 height 0
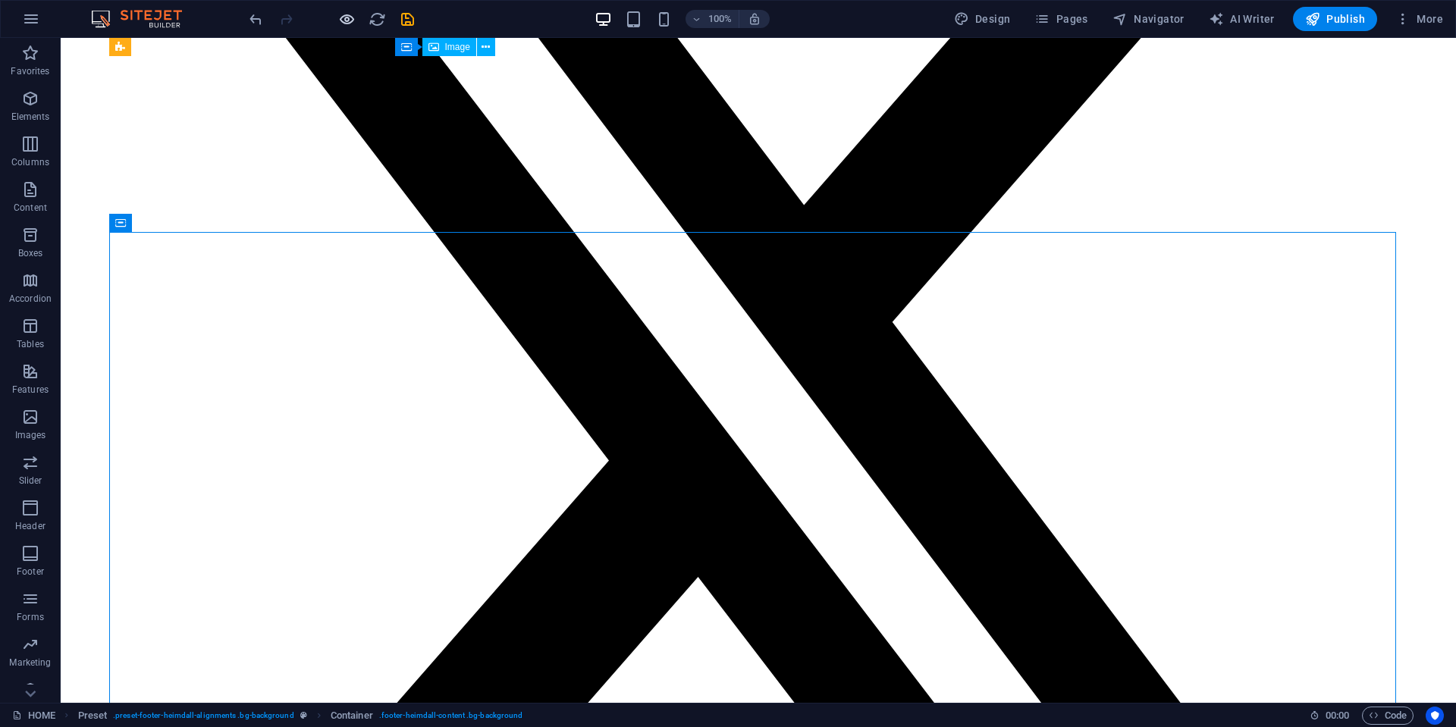
click at [338, 14] on icon "button" at bounding box center [346, 19] width 17 height 17
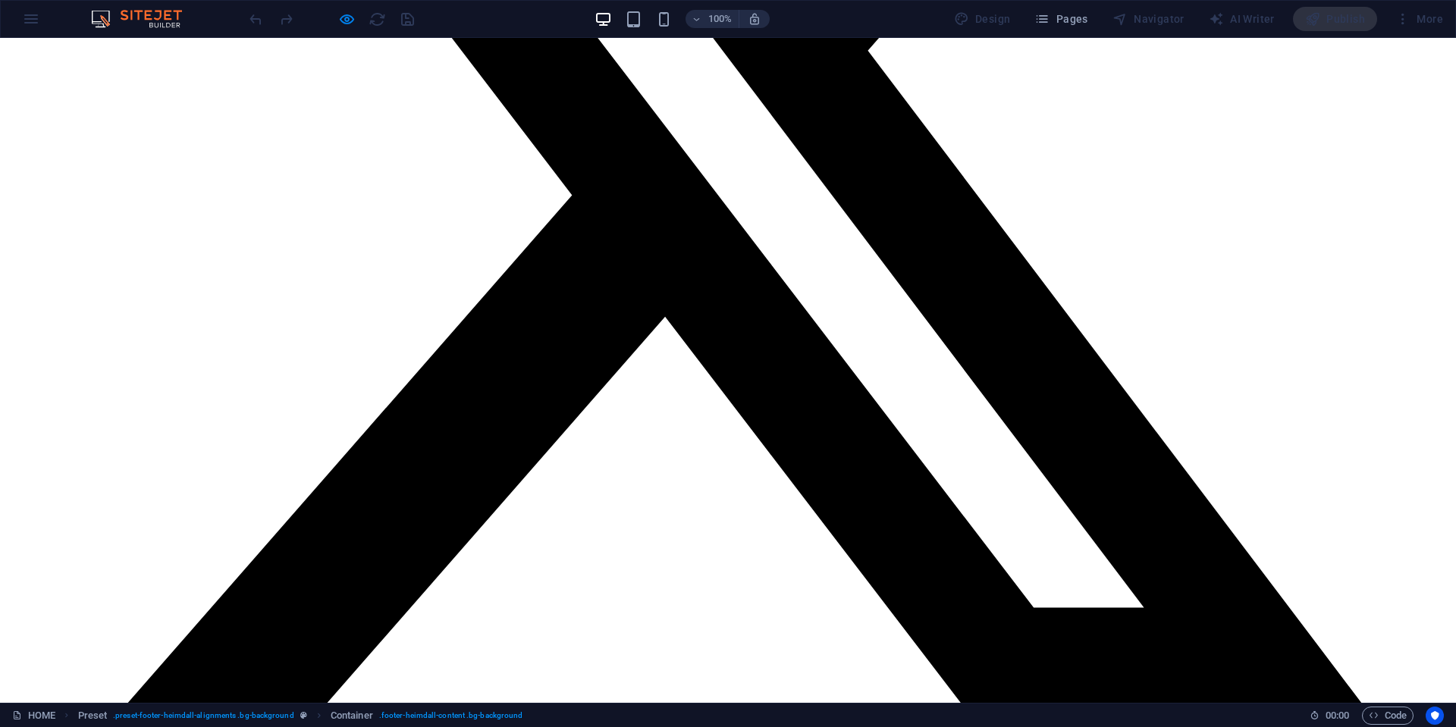
scroll to position [1516, 0]
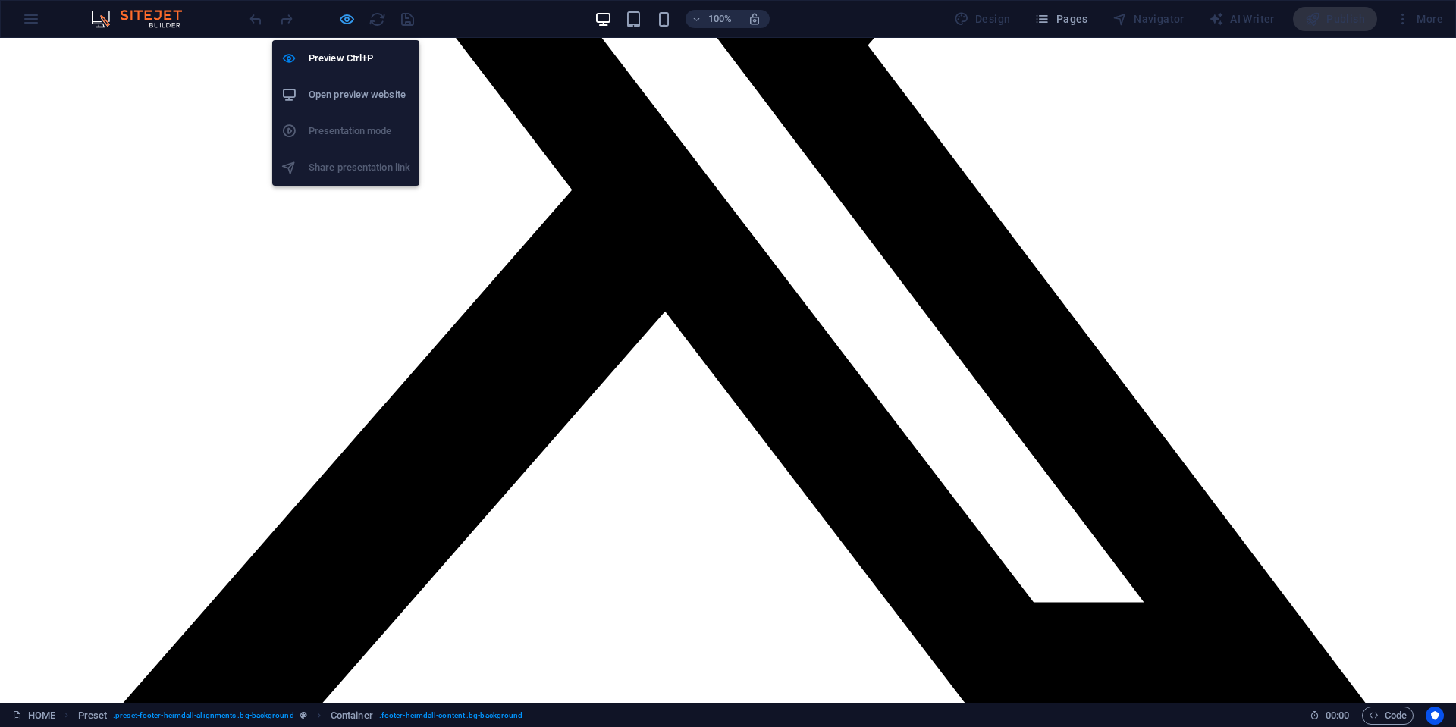
click at [354, 17] on icon "button" at bounding box center [346, 19] width 17 height 17
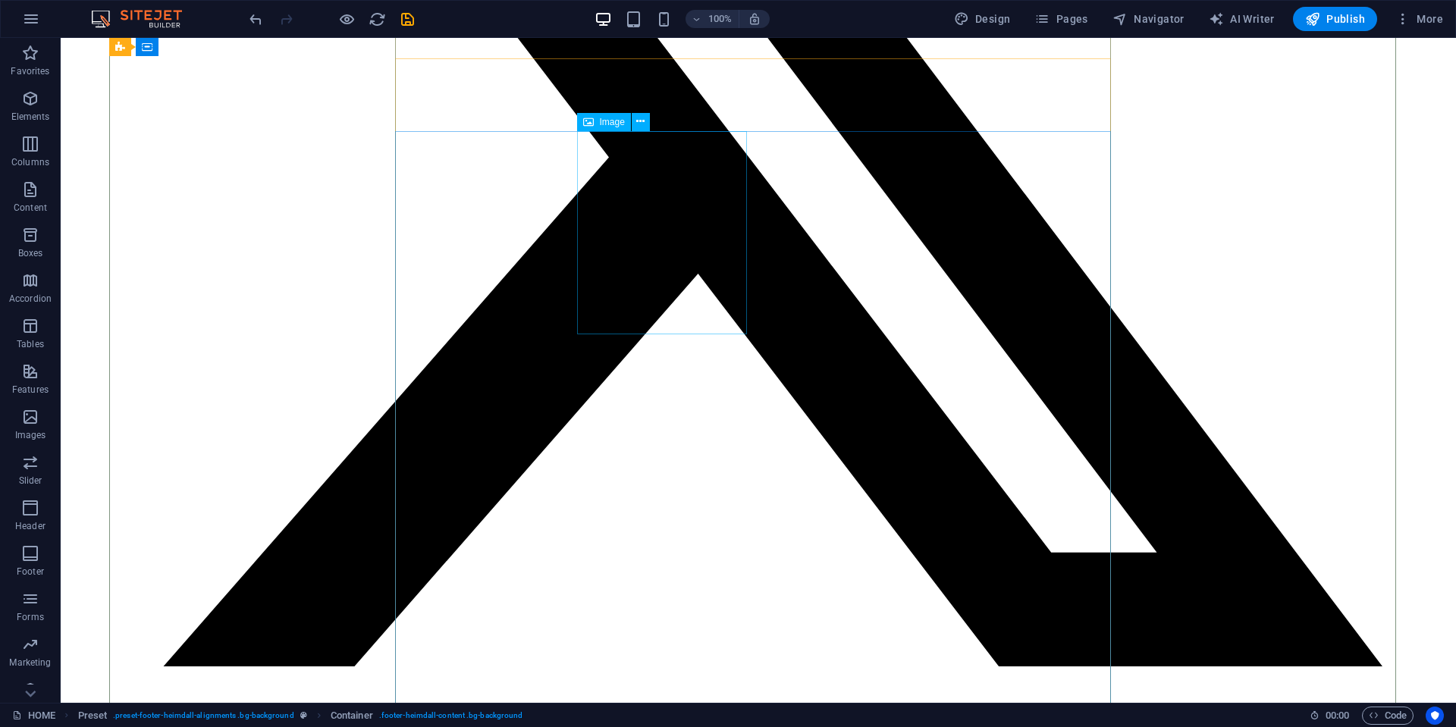
scroll to position [1213, 0]
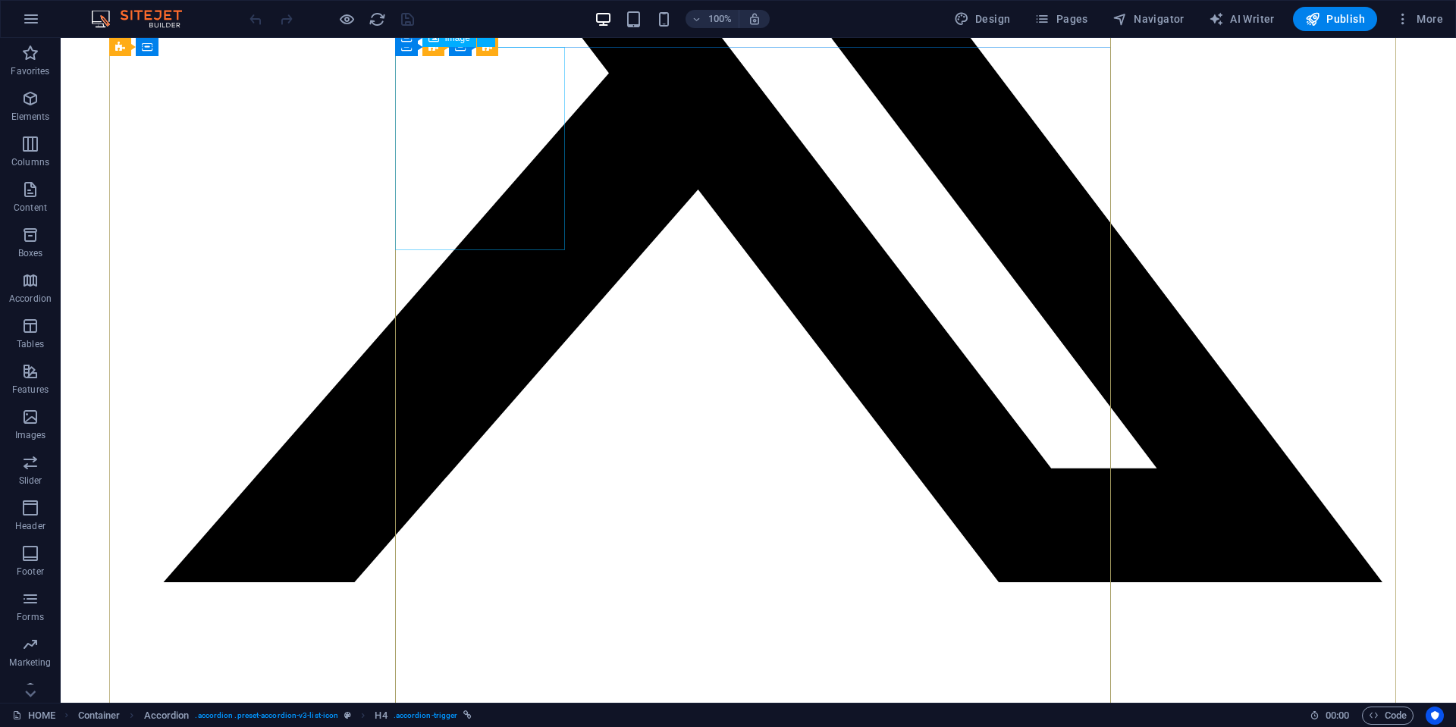
scroll to position [1070, 0]
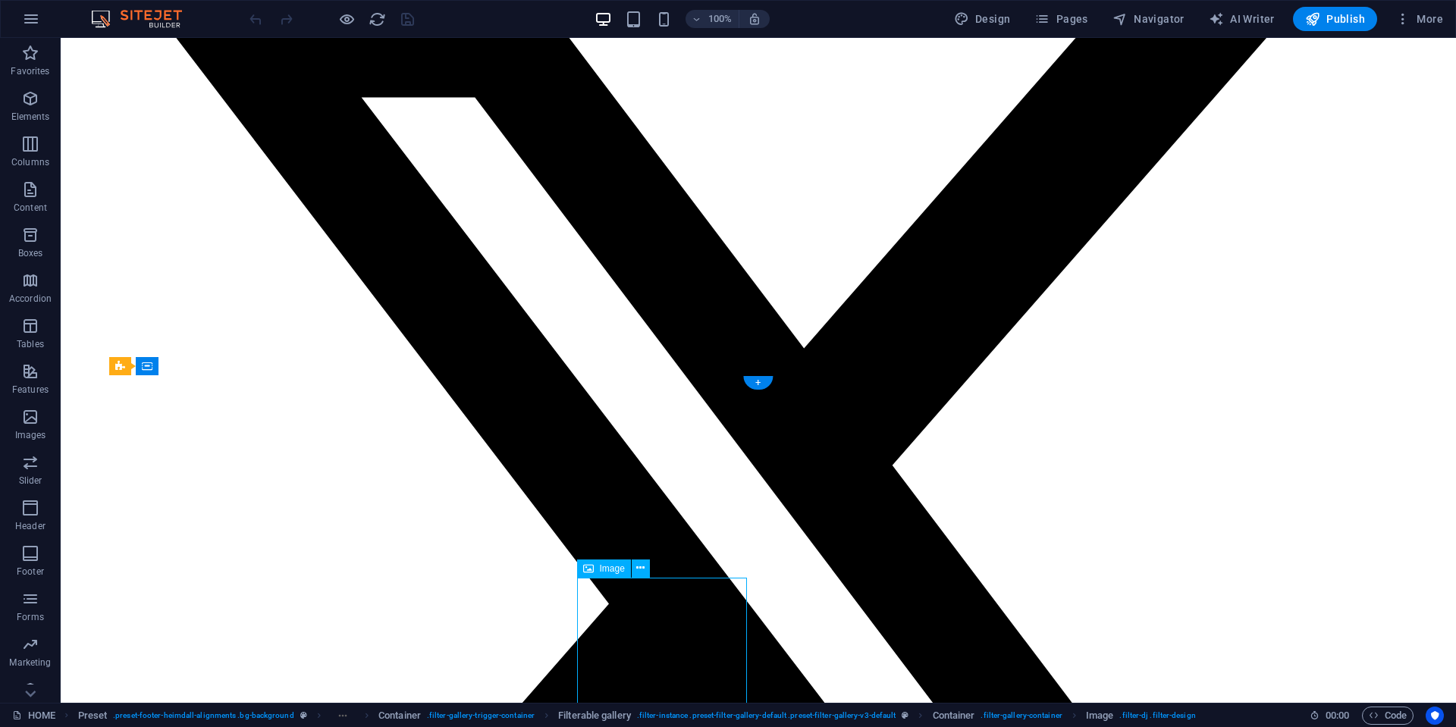
drag, startPoint x: 668, startPoint y: 603, endPoint x: 322, endPoint y: 522, distance: 355.1
select select "%"
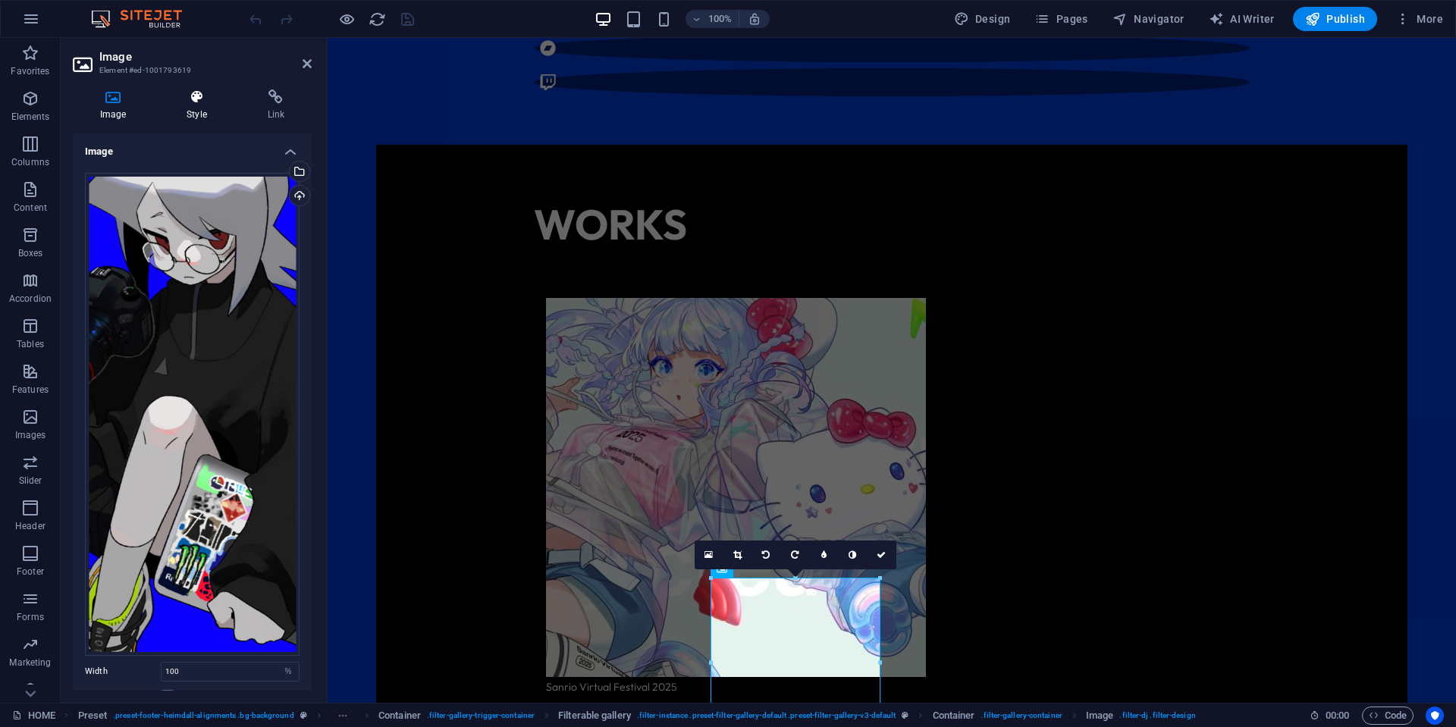
click at [191, 99] on icon at bounding box center [196, 96] width 74 height 15
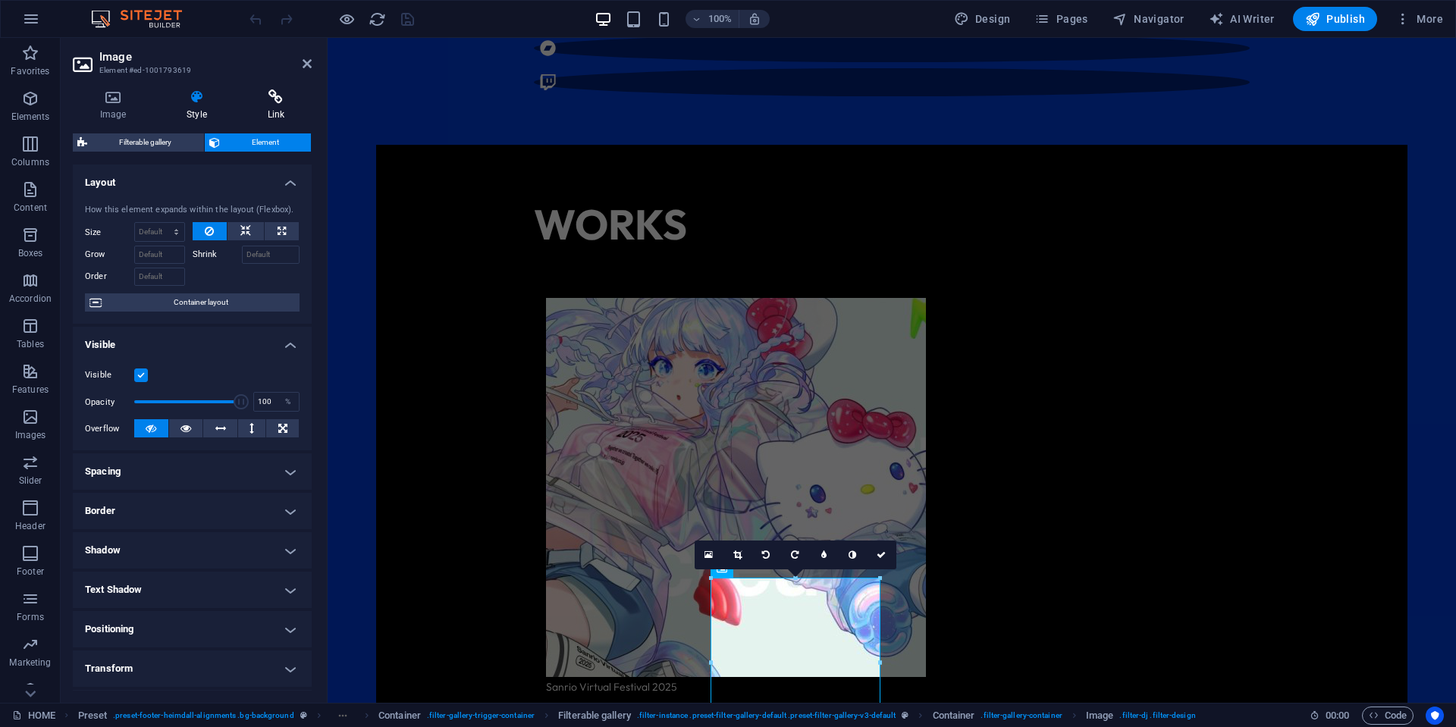
click at [266, 99] on icon at bounding box center [275, 96] width 71 height 15
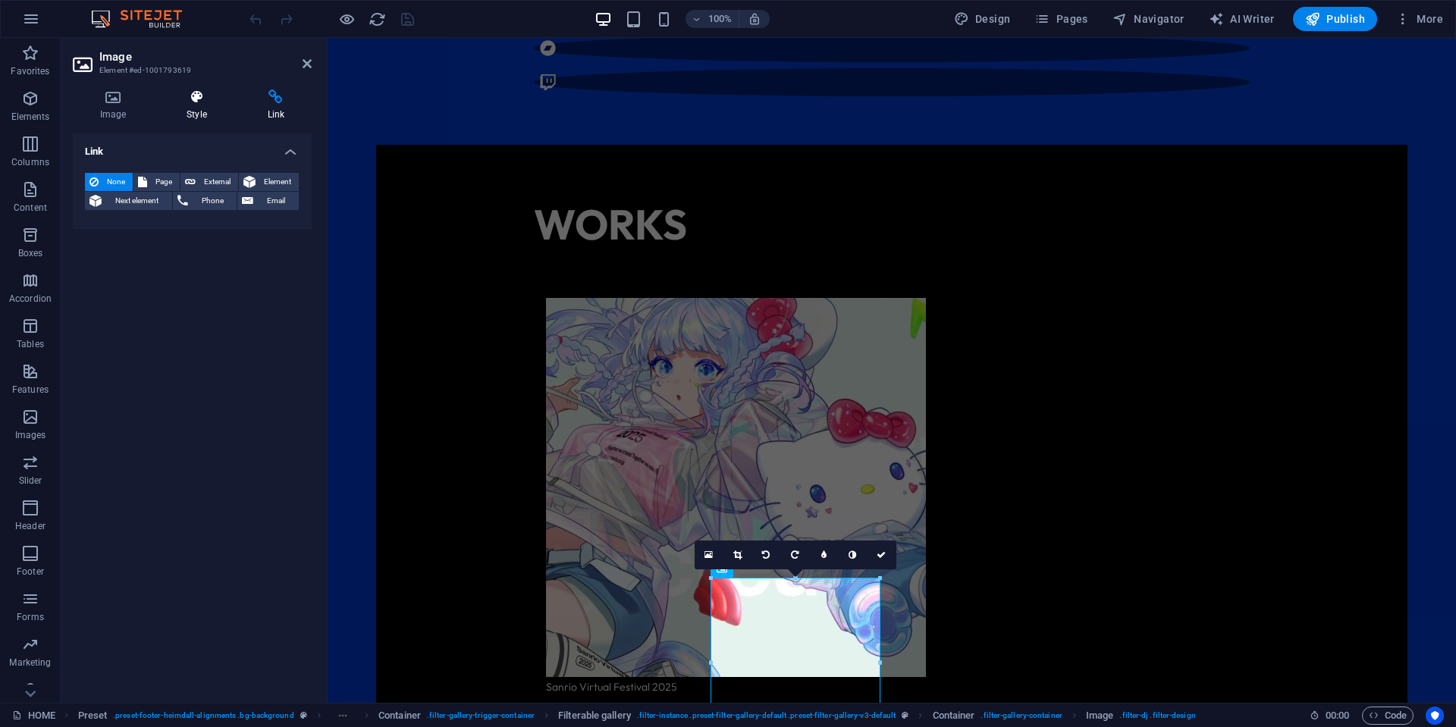
click at [224, 99] on icon at bounding box center [196, 96] width 74 height 15
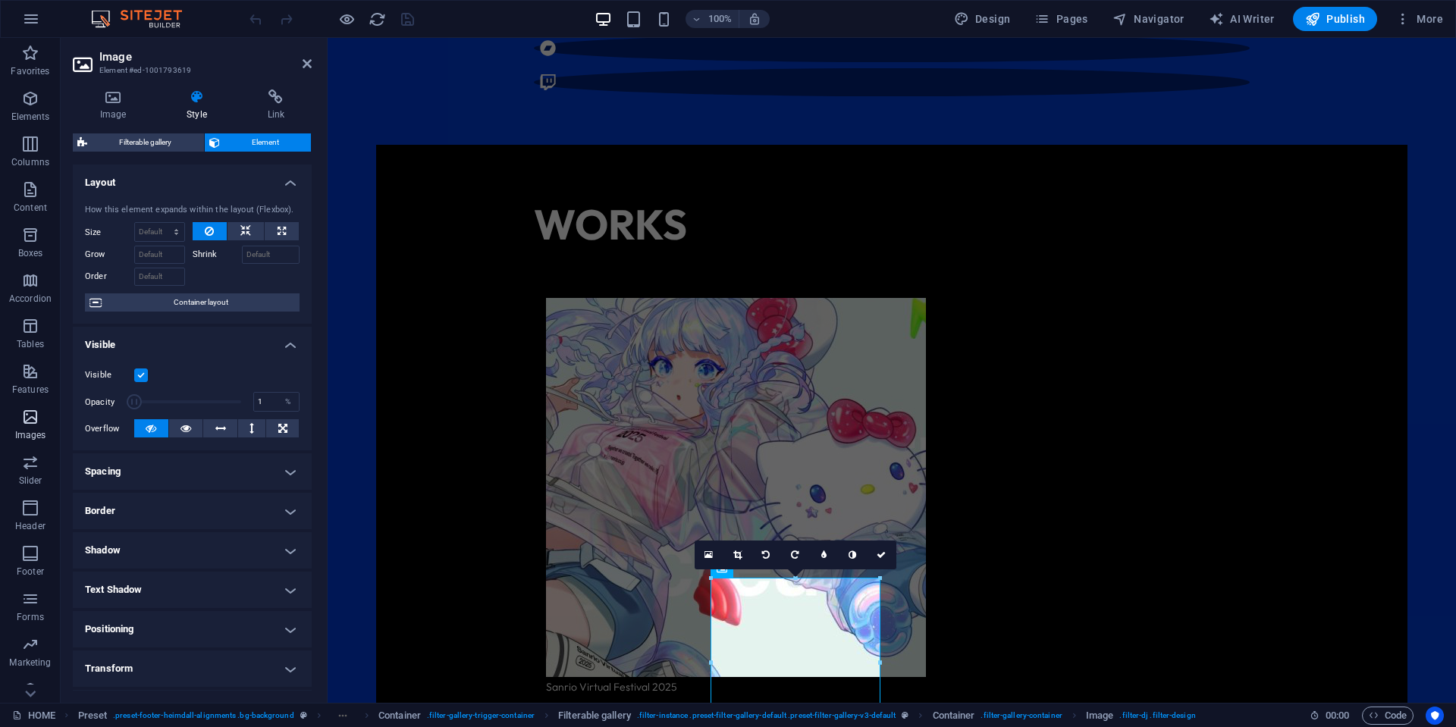
drag, startPoint x: 226, startPoint y: 403, endPoint x: 7, endPoint y: 409, distance: 219.2
click at [7, 409] on section "Favorites Elements Columns Content Boxes Accordion Tables Features Images Slide…" at bounding box center [728, 370] width 1456 height 665
type input "100"
drag, startPoint x: 131, startPoint y: 400, endPoint x: 323, endPoint y: 400, distance: 191.8
click at [323, 400] on div "Image Style Link Image Drag files here, click to choose files or select files f…" at bounding box center [192, 389] width 263 height 625
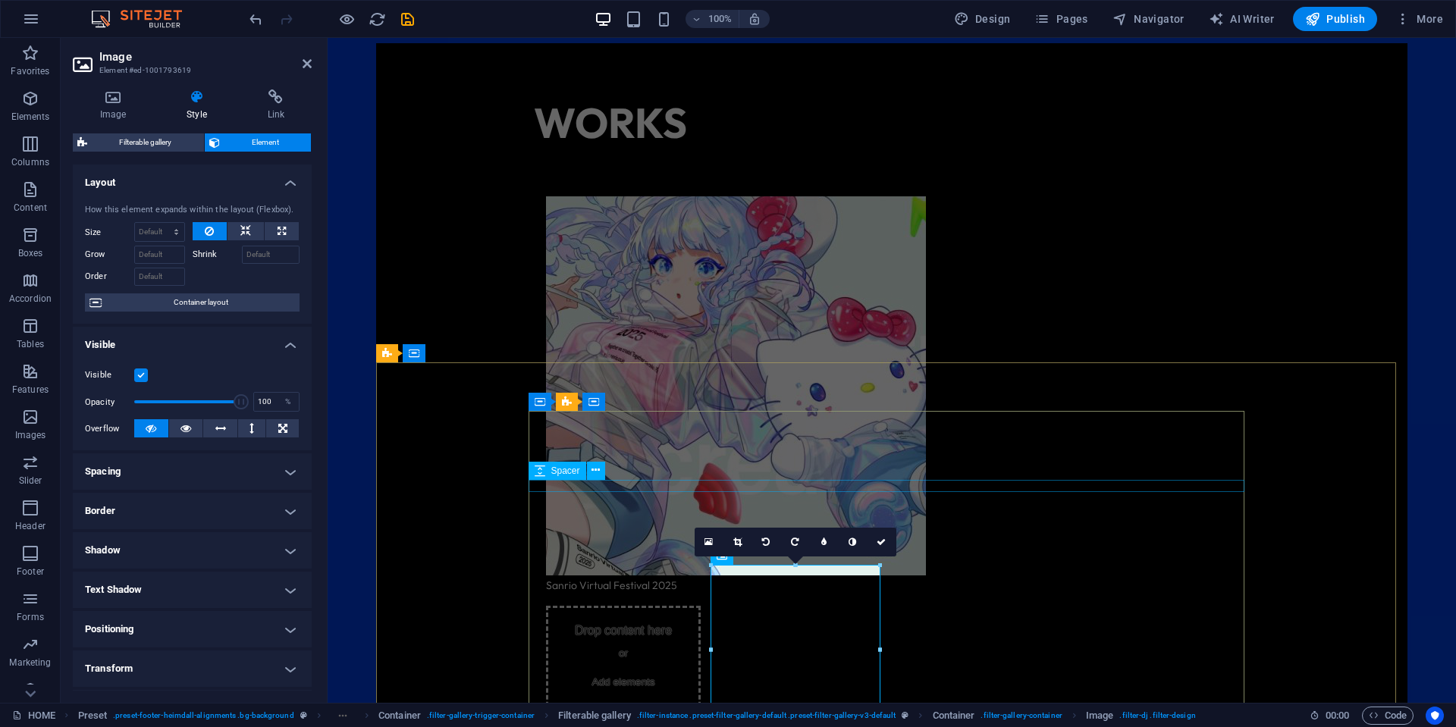
scroll to position [1297, 0]
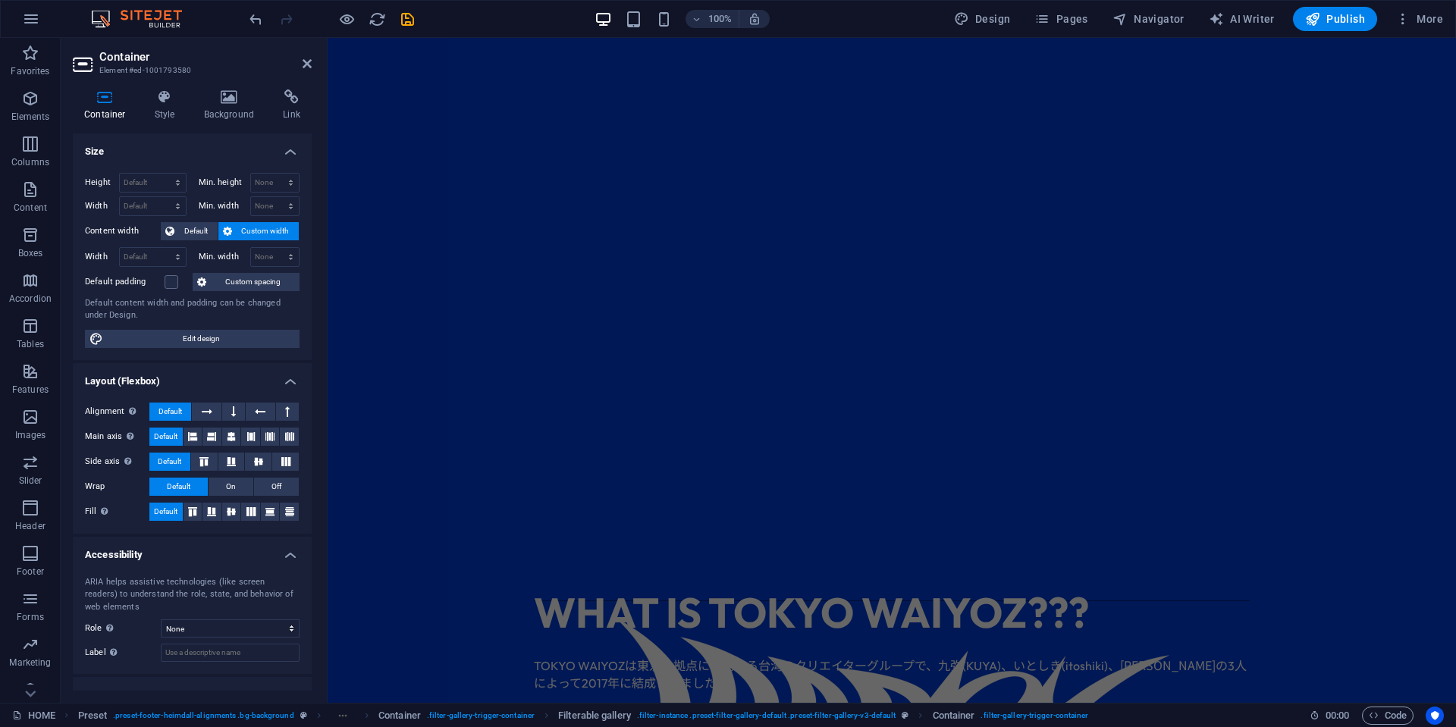
scroll to position [463, 0]
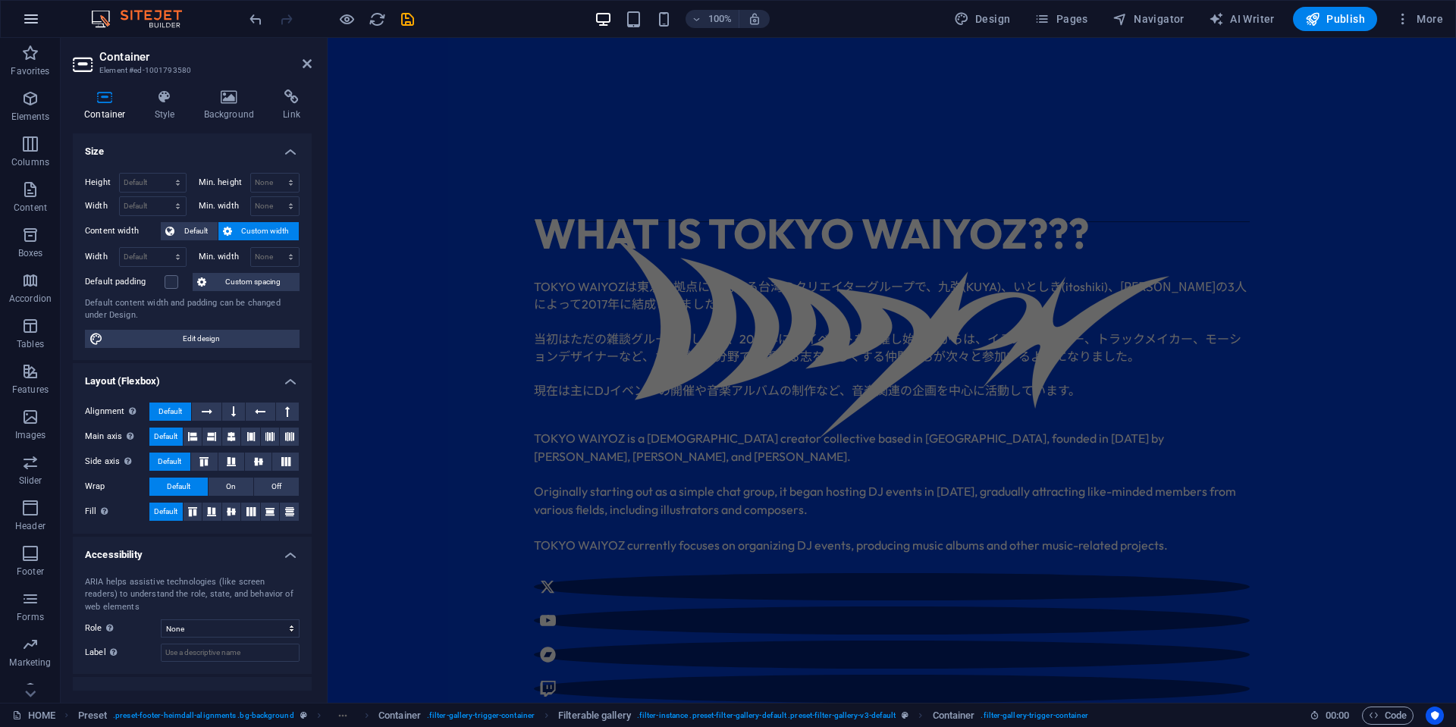
click at [30, 18] on icon "button" at bounding box center [31, 19] width 18 height 18
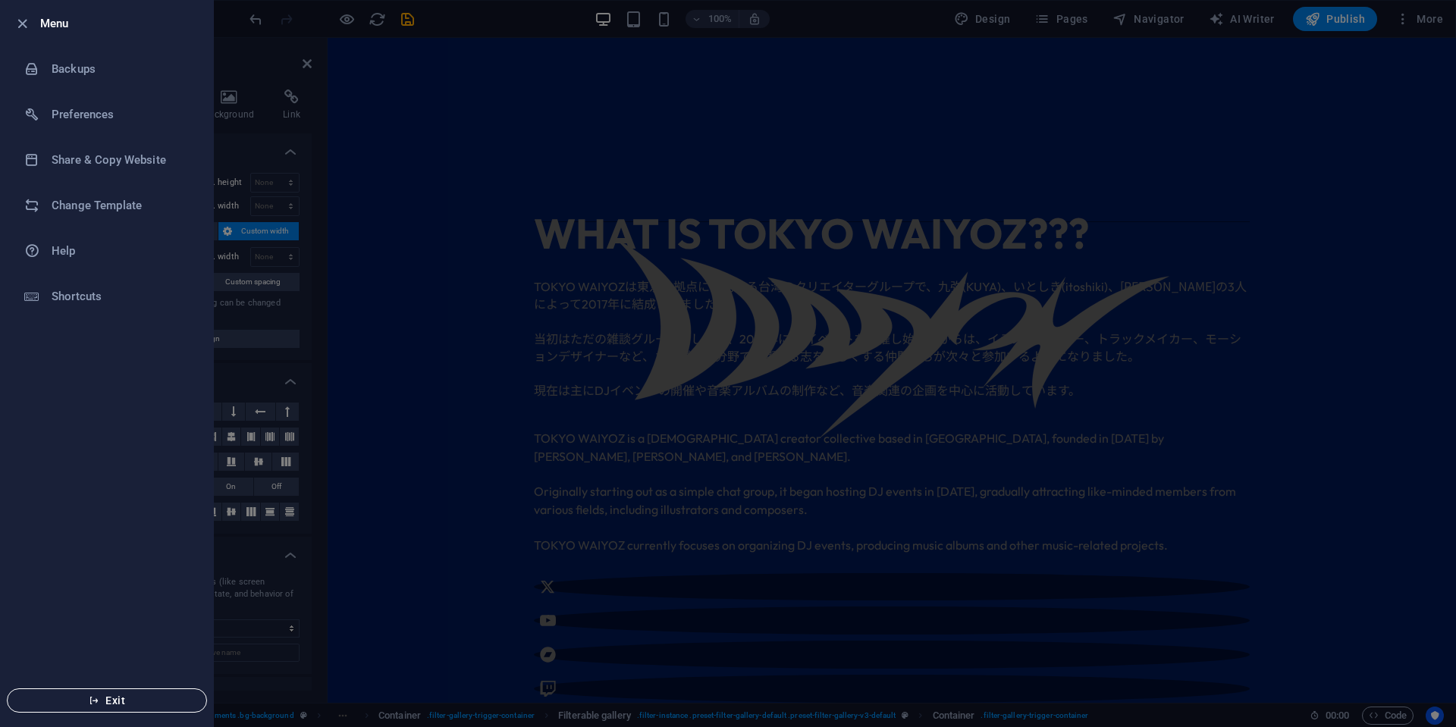
click at [139, 694] on button "Exit" at bounding box center [107, 700] width 200 height 24
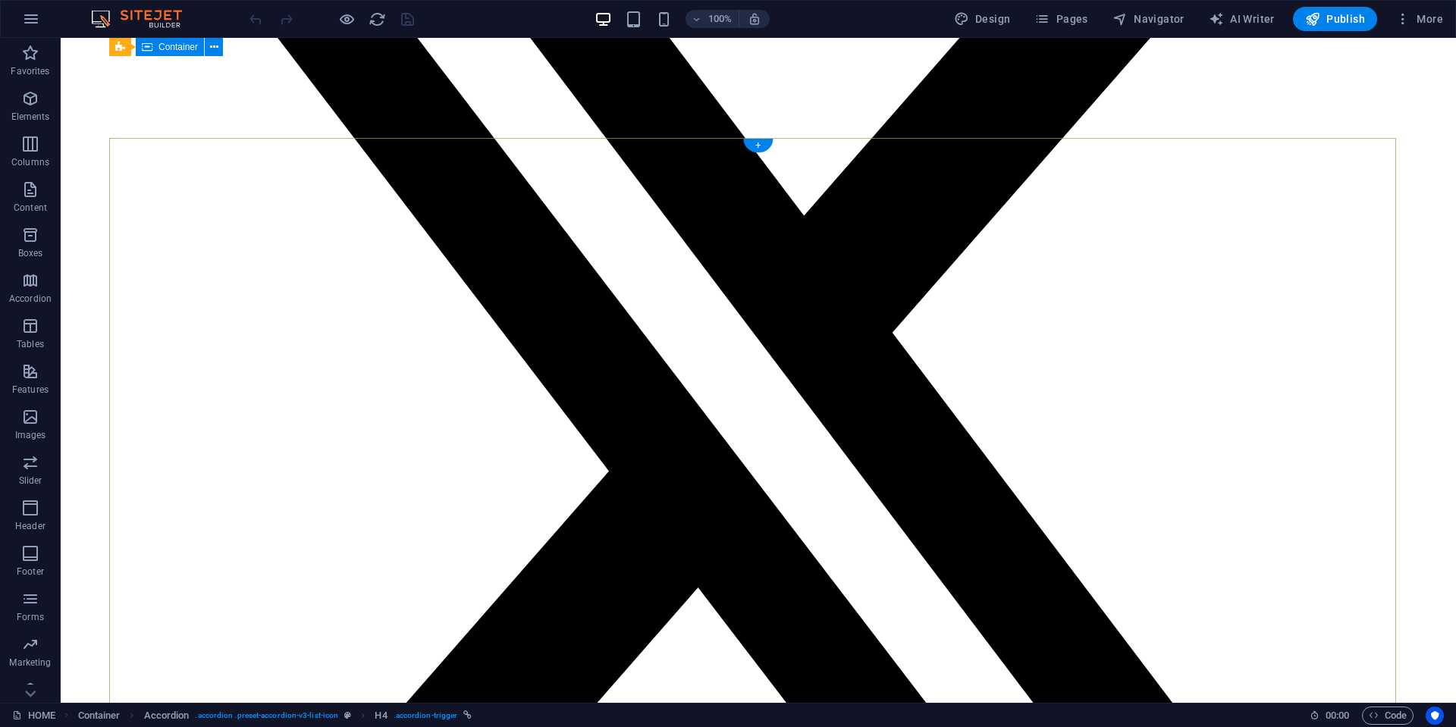
scroll to position [993, 0]
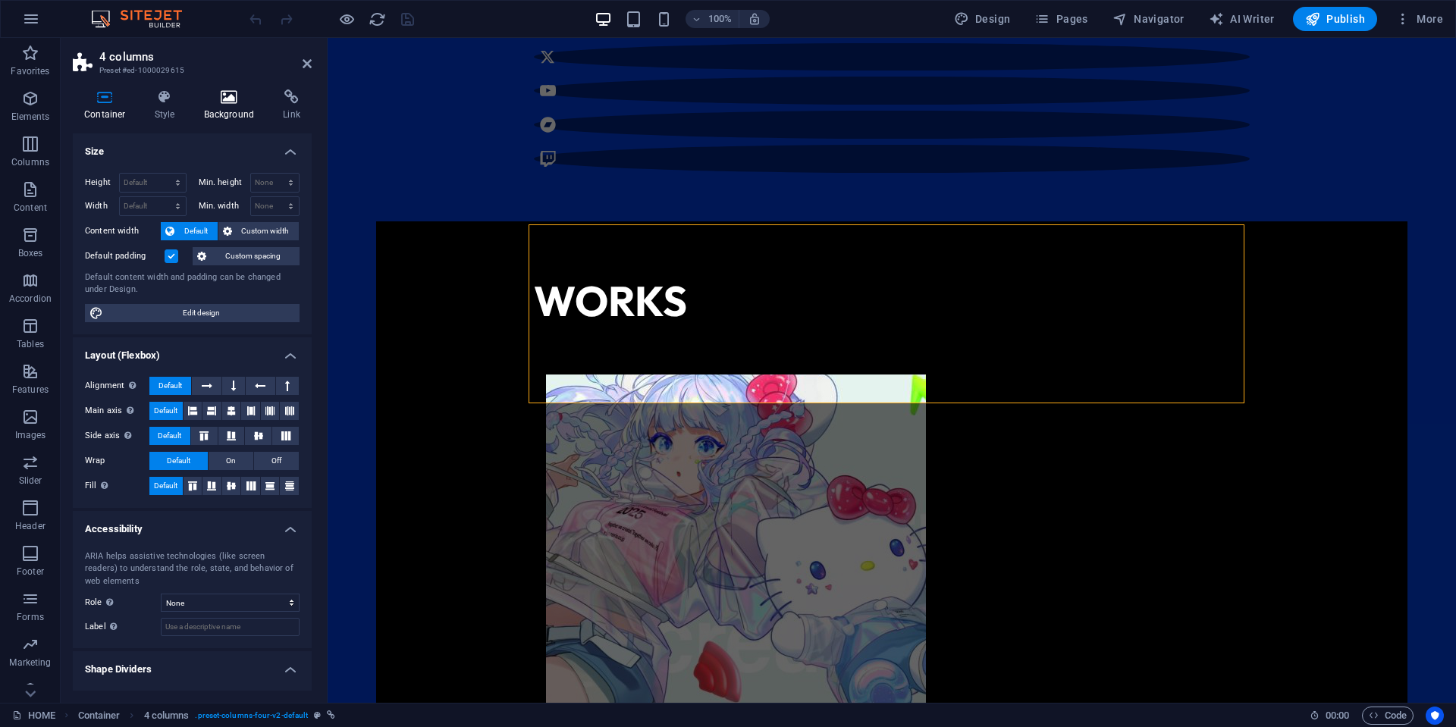
click at [268, 101] on h4 "Background" at bounding box center [233, 105] width 80 height 32
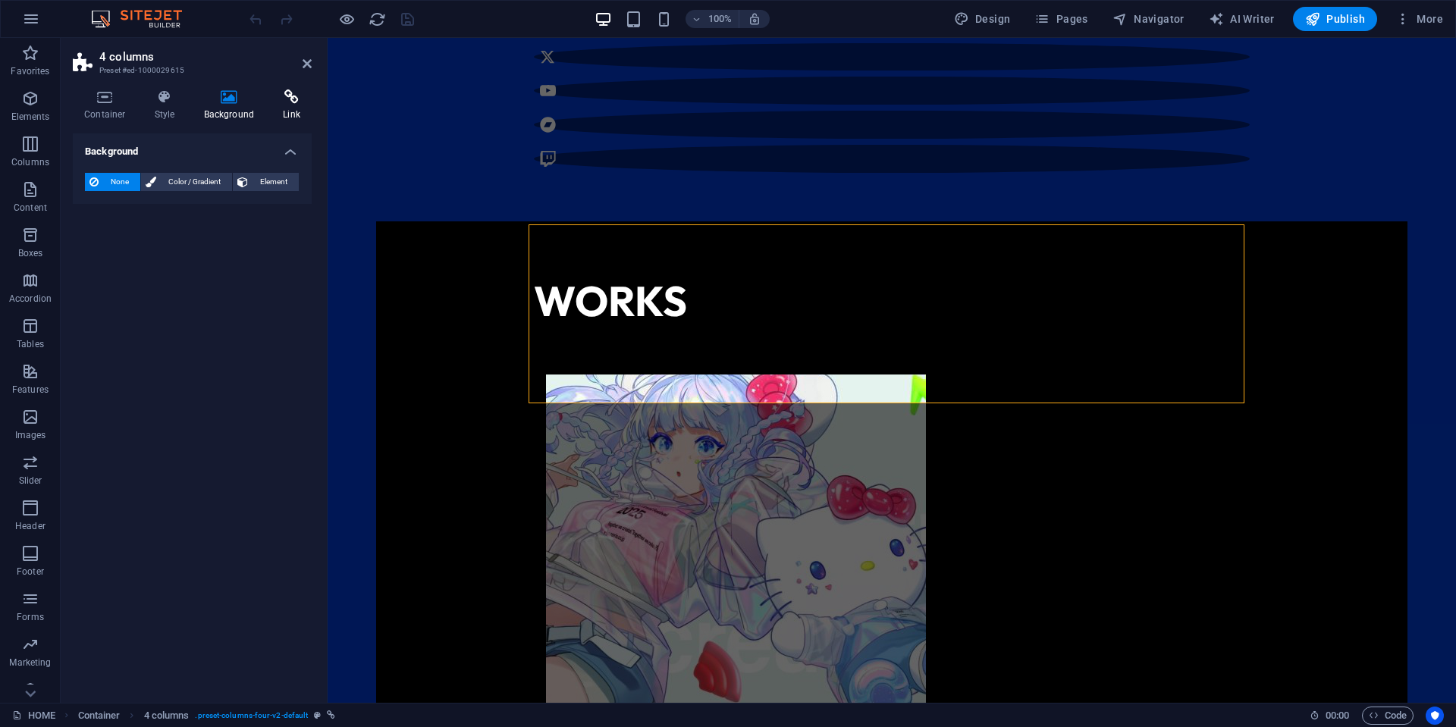
click at [301, 108] on h4 "Link" at bounding box center [291, 105] width 40 height 32
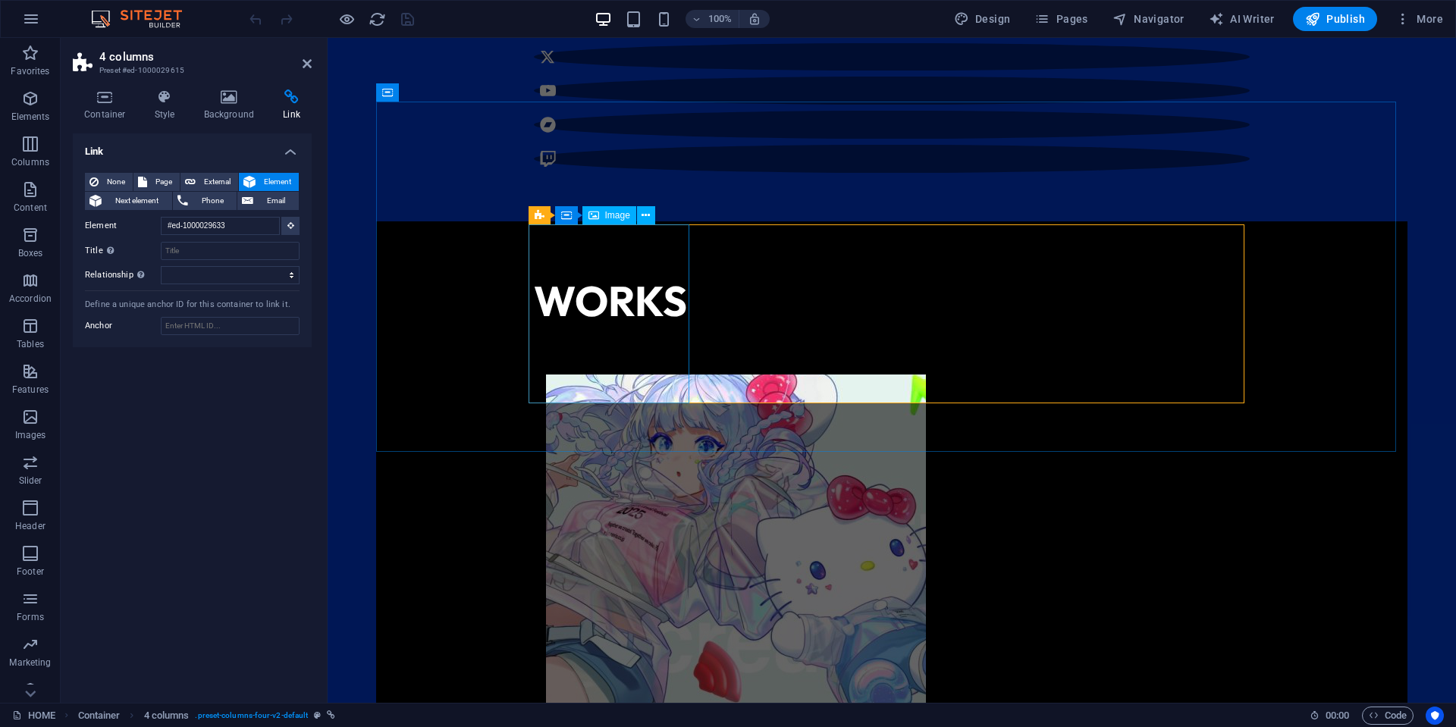
click at [614, 375] on figure "Sanrio Virtual Festival 2025" at bounding box center [623, 573] width 155 height 397
click at [600, 375] on figure "Sanrio Virtual Festival 2025" at bounding box center [623, 573] width 155 height 397
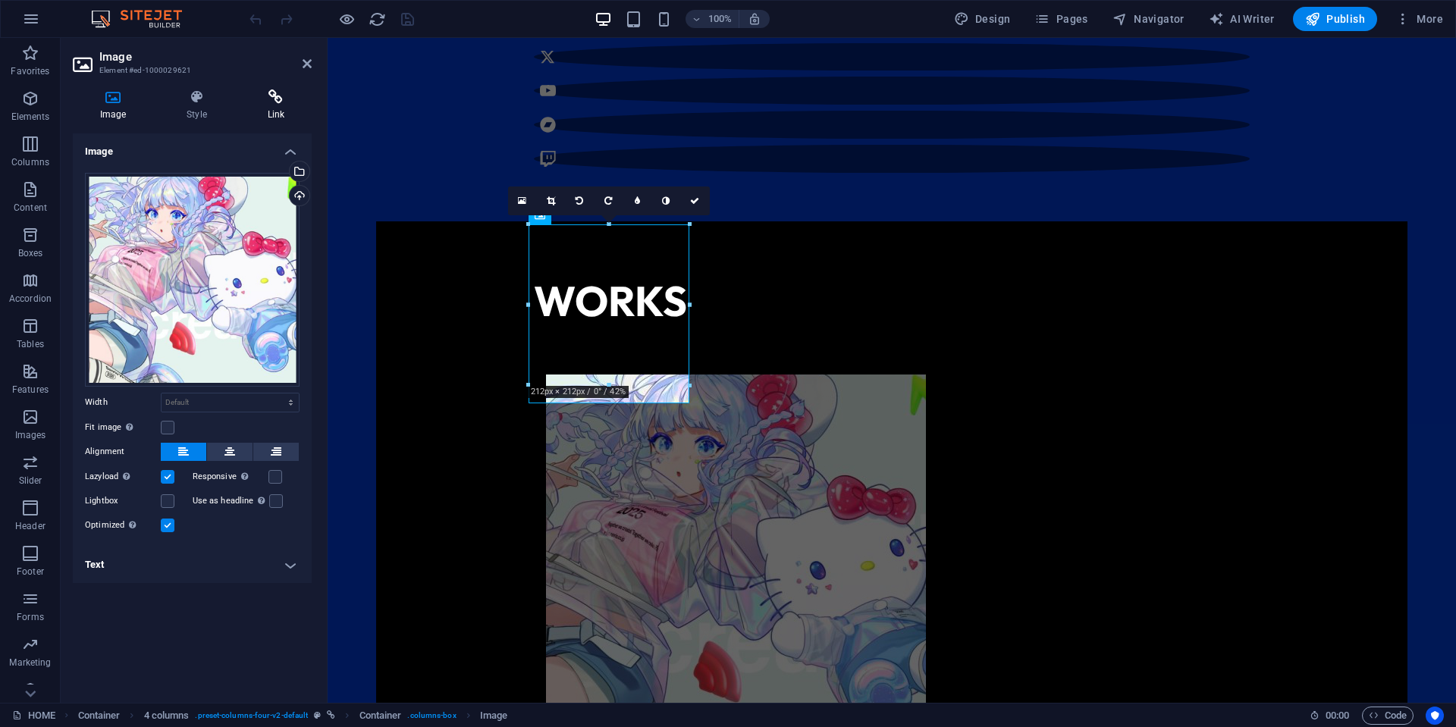
click at [302, 109] on h4 "Link" at bounding box center [275, 105] width 71 height 32
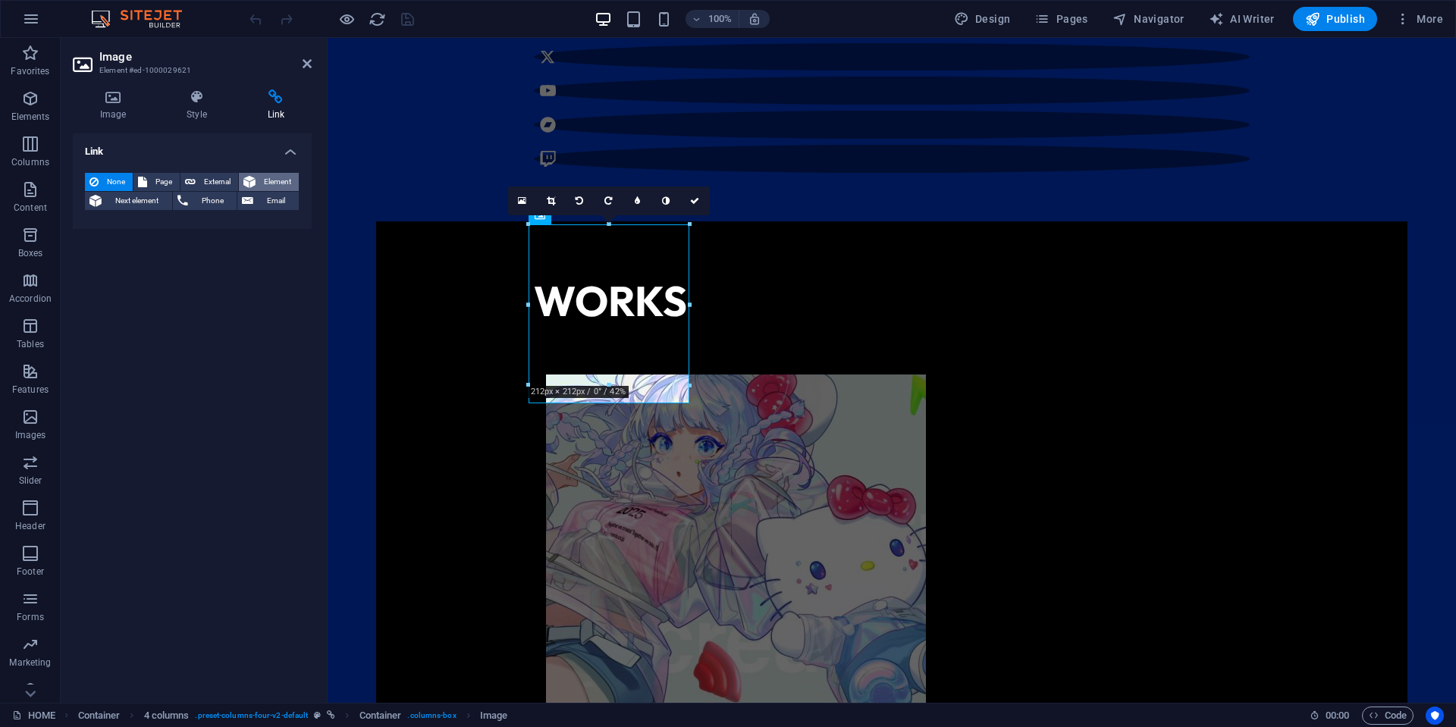
click at [271, 181] on span "Element" at bounding box center [277, 182] width 34 height 18
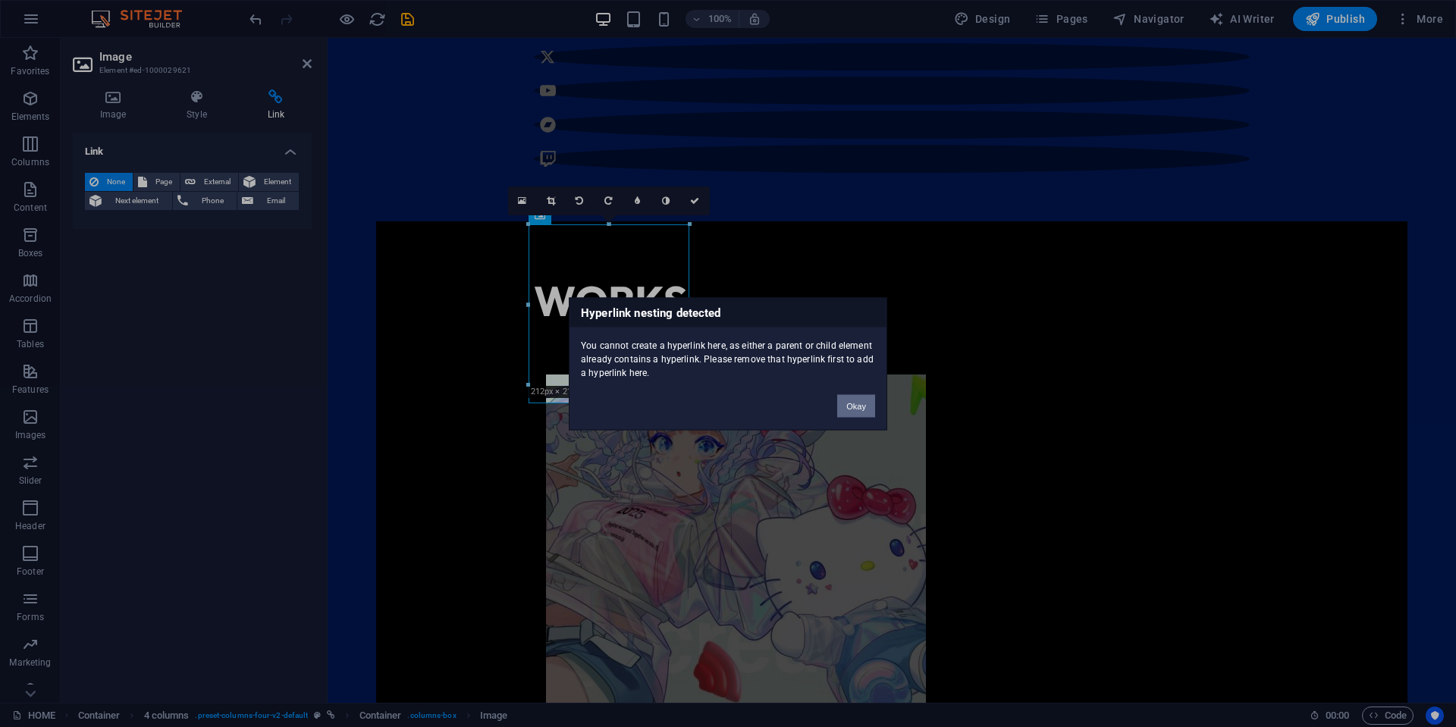
click at [853, 410] on button "Okay" at bounding box center [856, 405] width 38 height 23
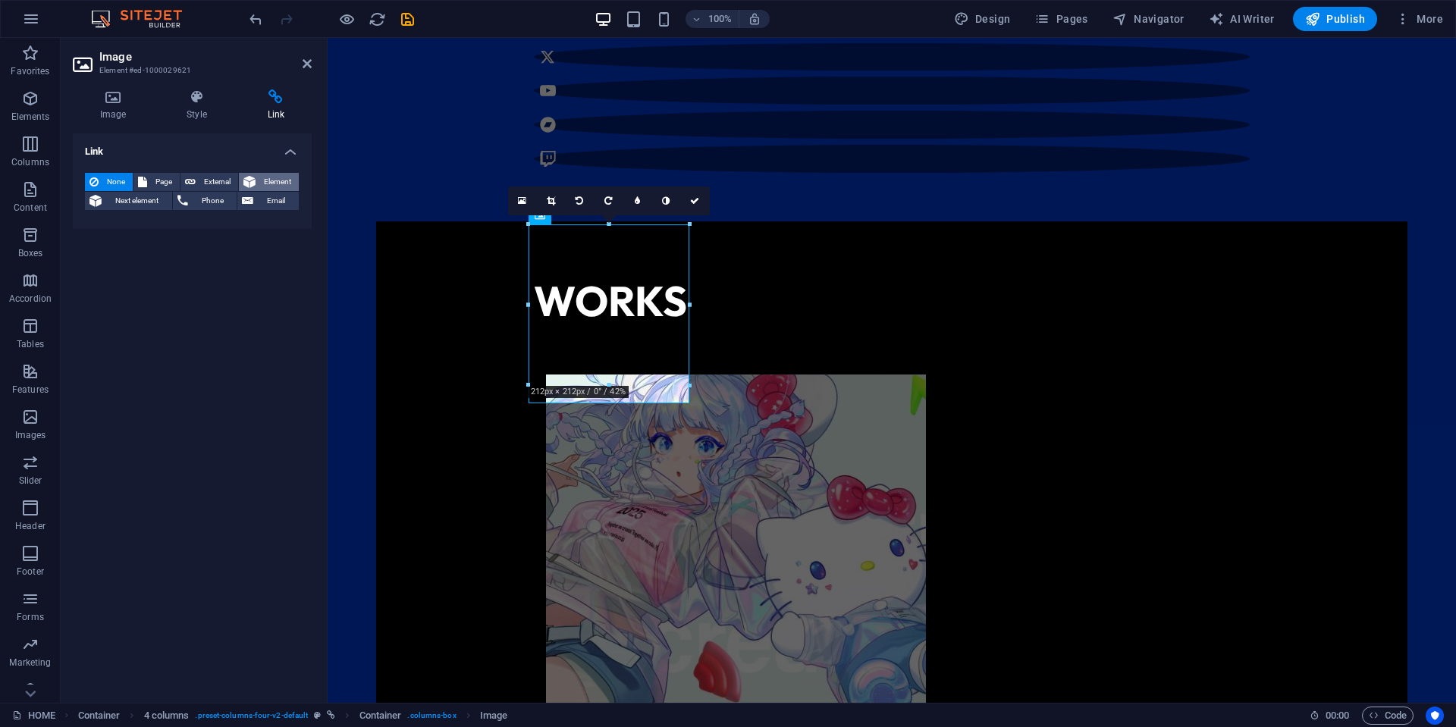
click at [282, 182] on span "Element" at bounding box center [277, 182] width 34 height 18
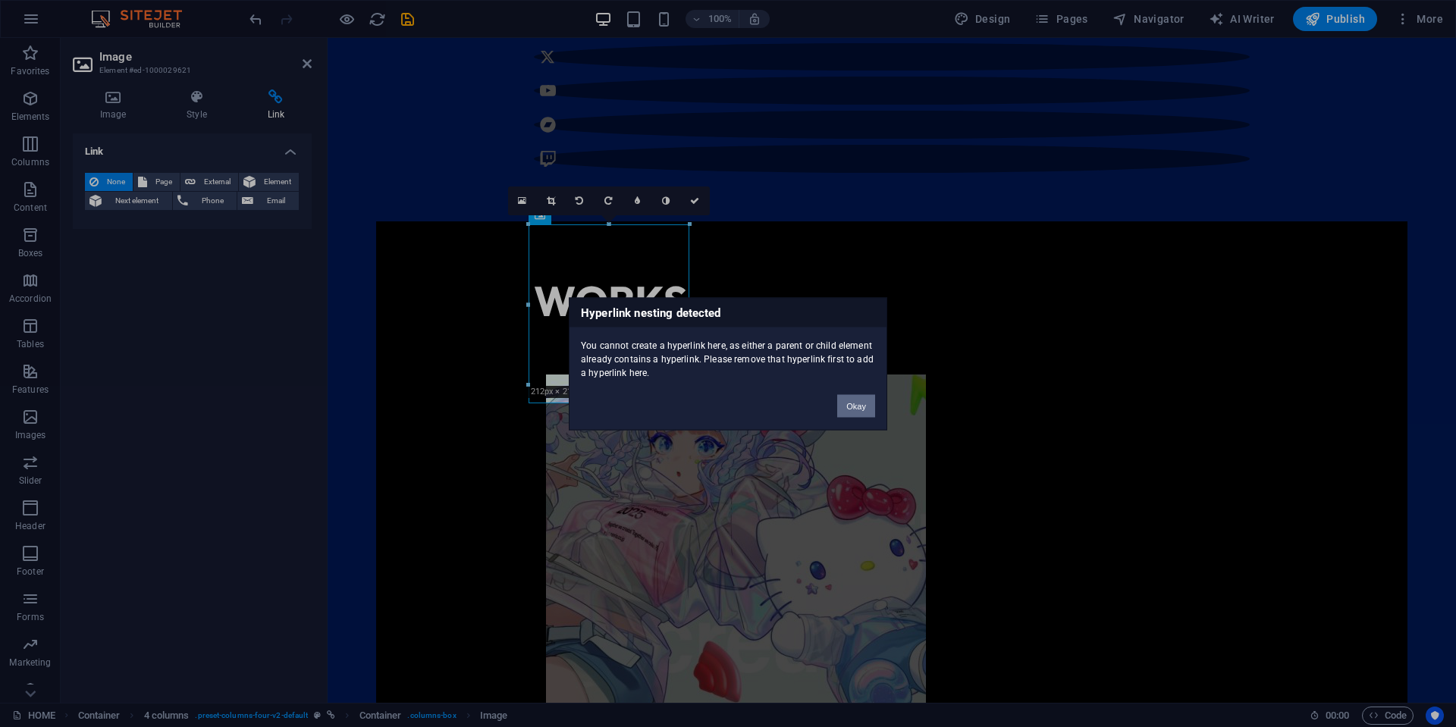
click at [857, 402] on button "Okay" at bounding box center [856, 405] width 38 height 23
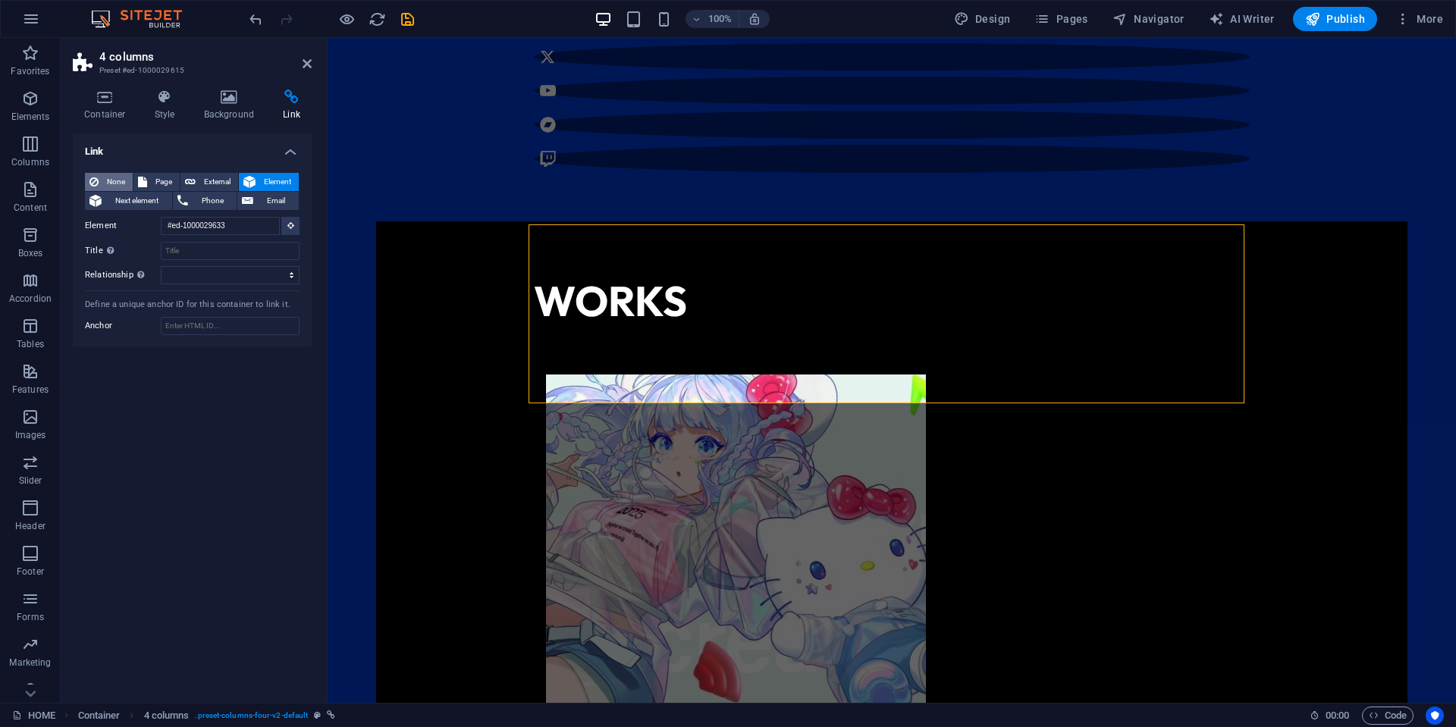
click at [102, 177] on button "None" at bounding box center [109, 182] width 48 height 18
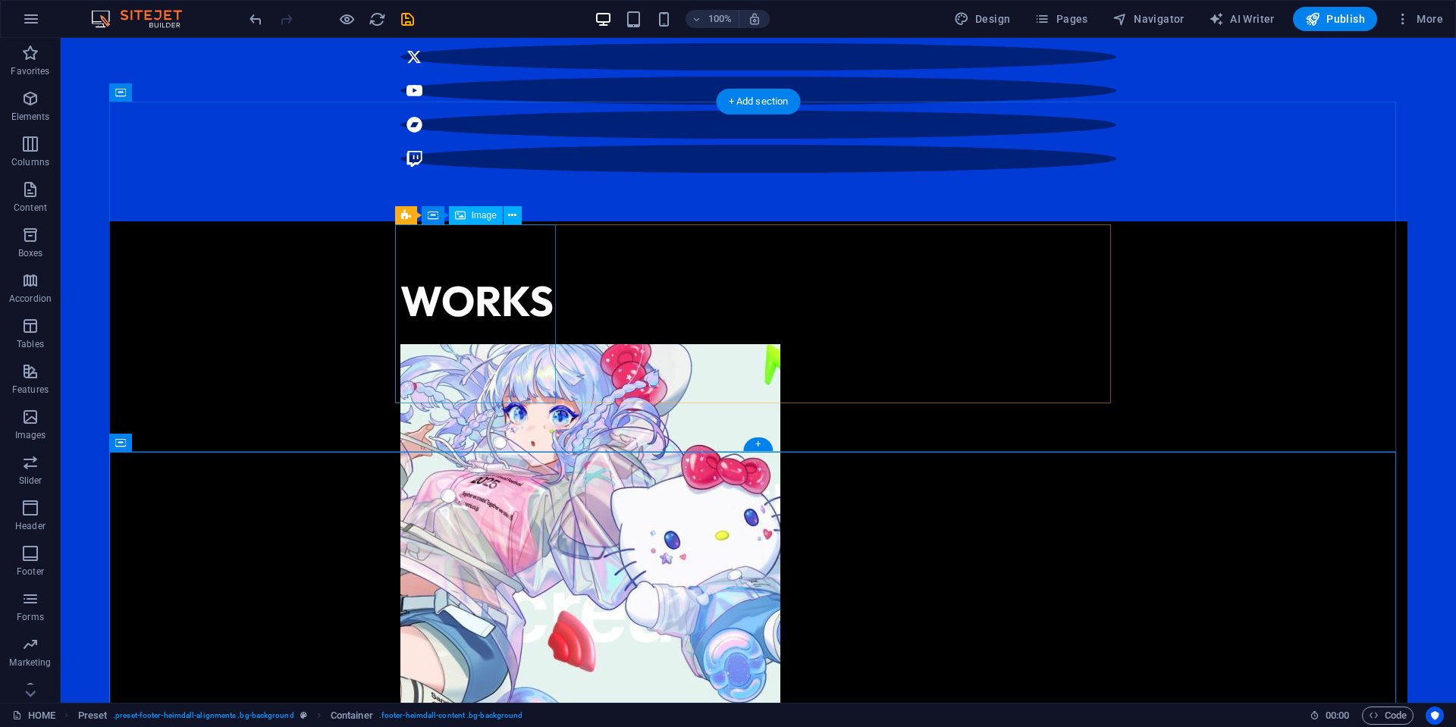
click at [484, 344] on figure "Sanrio Virtual Festival 2025" at bounding box center [480, 542] width 161 height 397
click at [487, 344] on figure "Sanrio Virtual Festival 2025" at bounding box center [480, 542] width 161 height 397
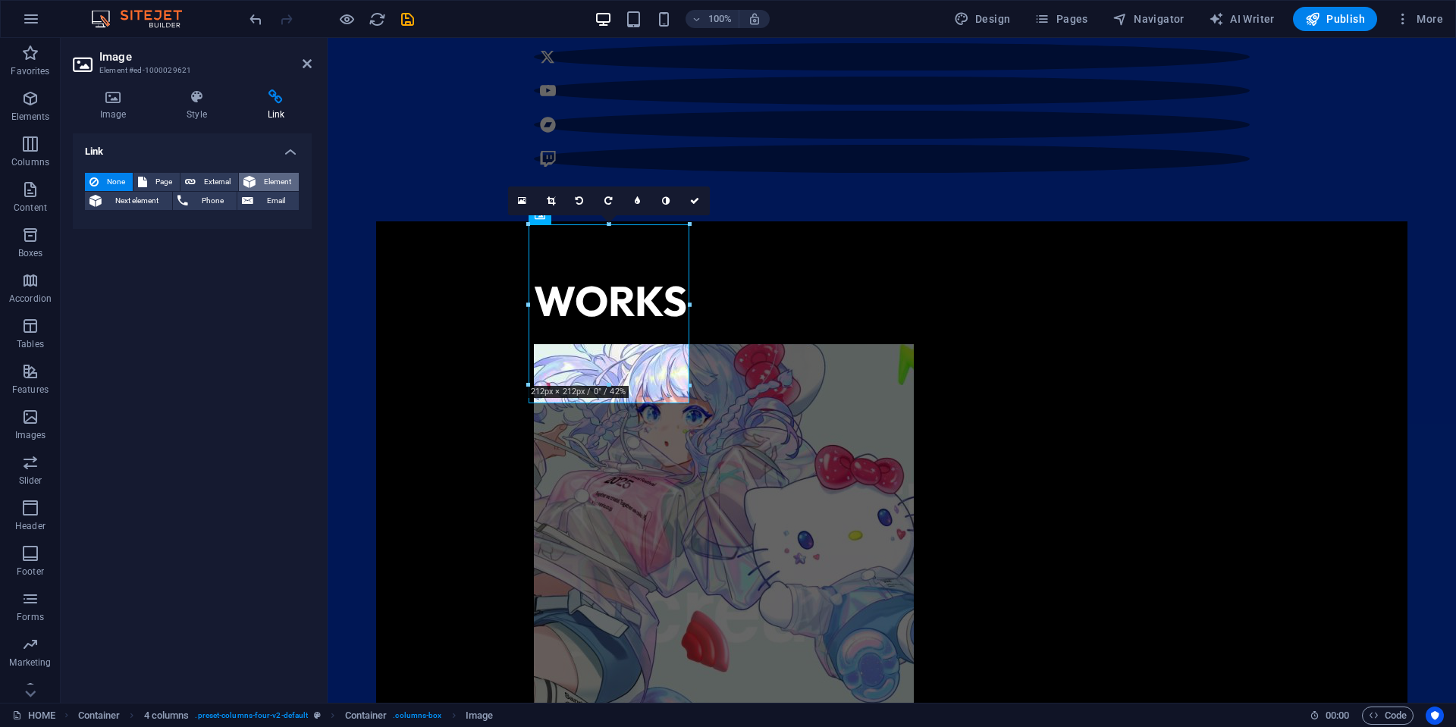
click at [271, 186] on span "Element" at bounding box center [277, 182] width 34 height 18
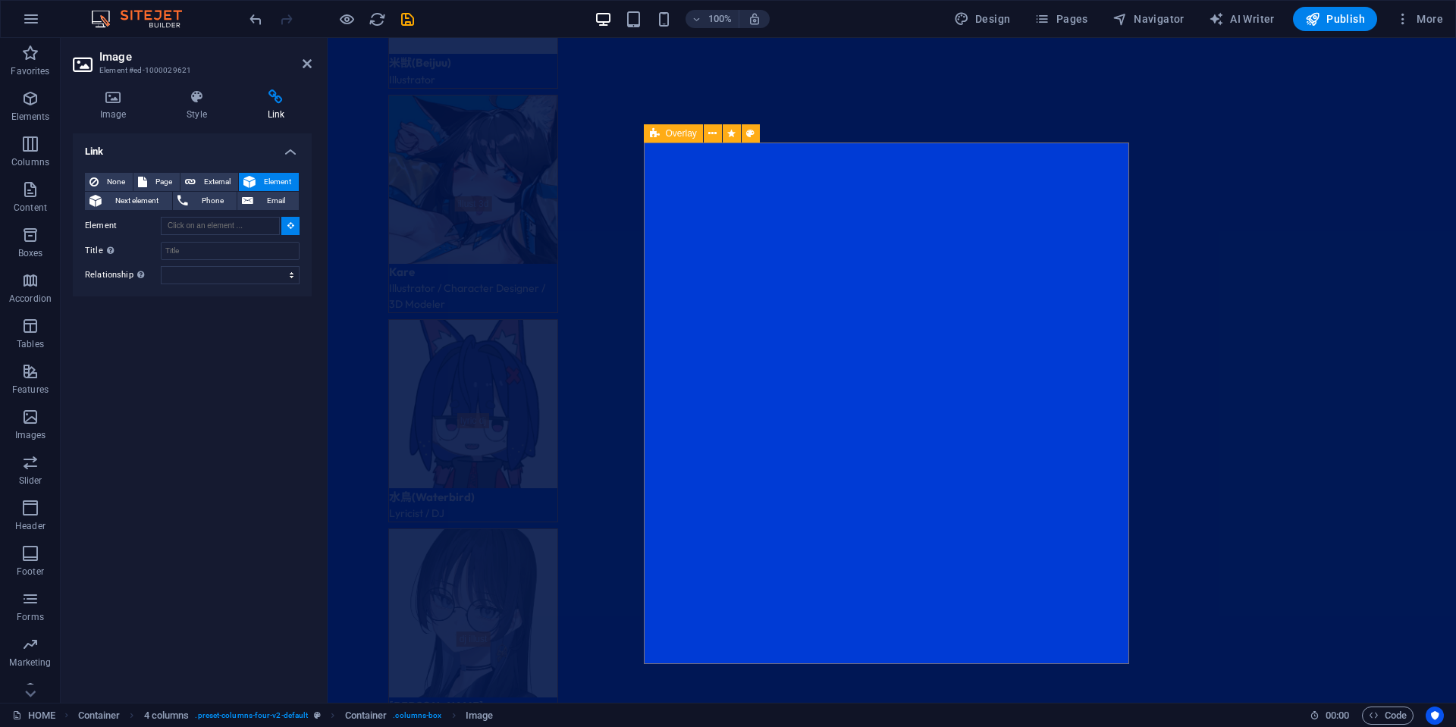
scroll to position [4708, 0]
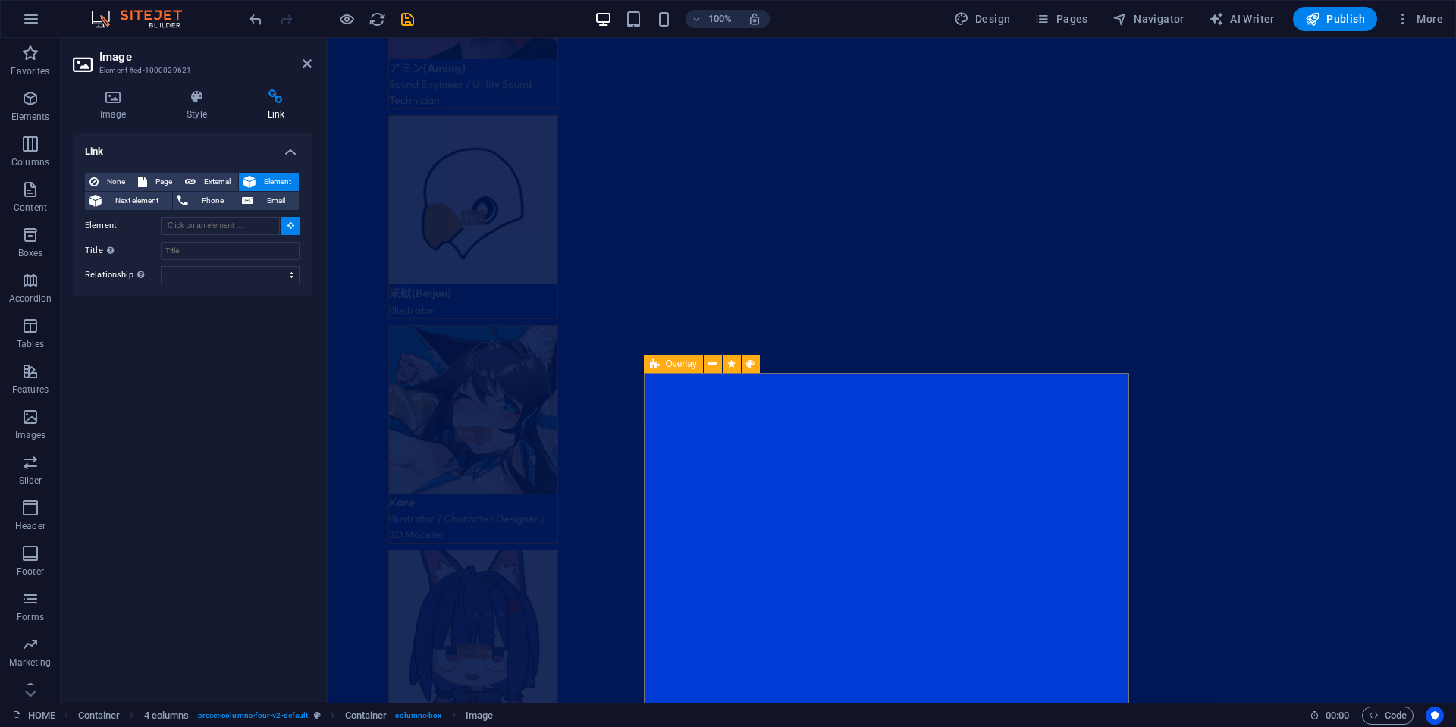
type input "#ed-1000029633"
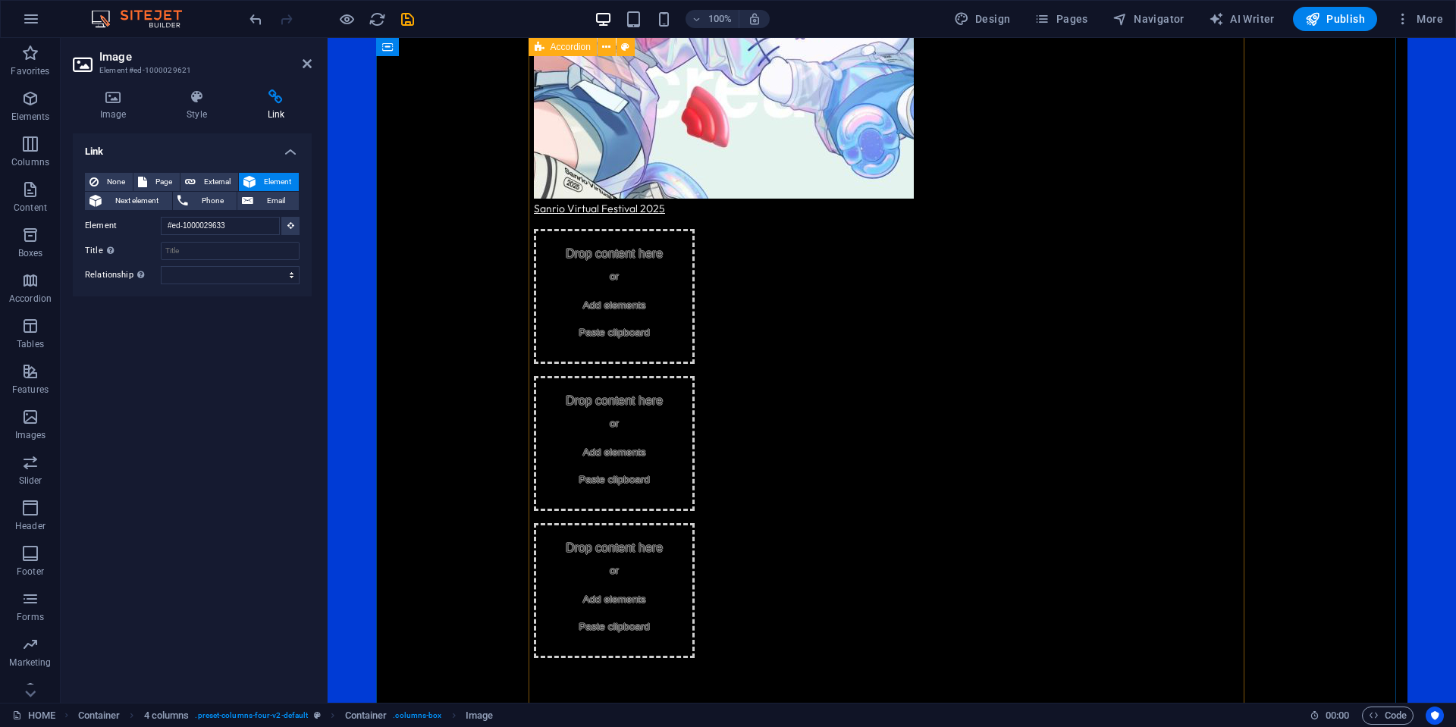
scroll to position [937, 0]
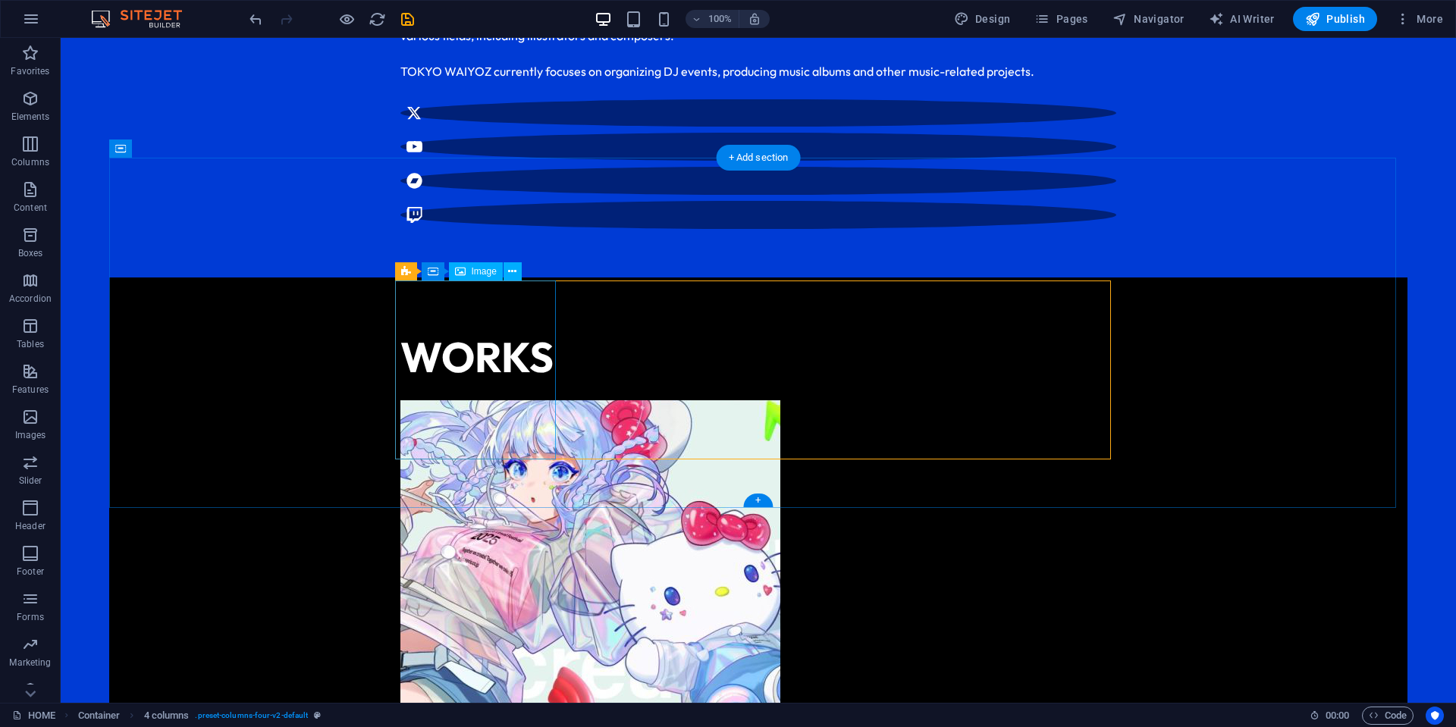
click at [446, 400] on figure "Sanrio Virtual Festival 2025" at bounding box center [480, 598] width 161 height 397
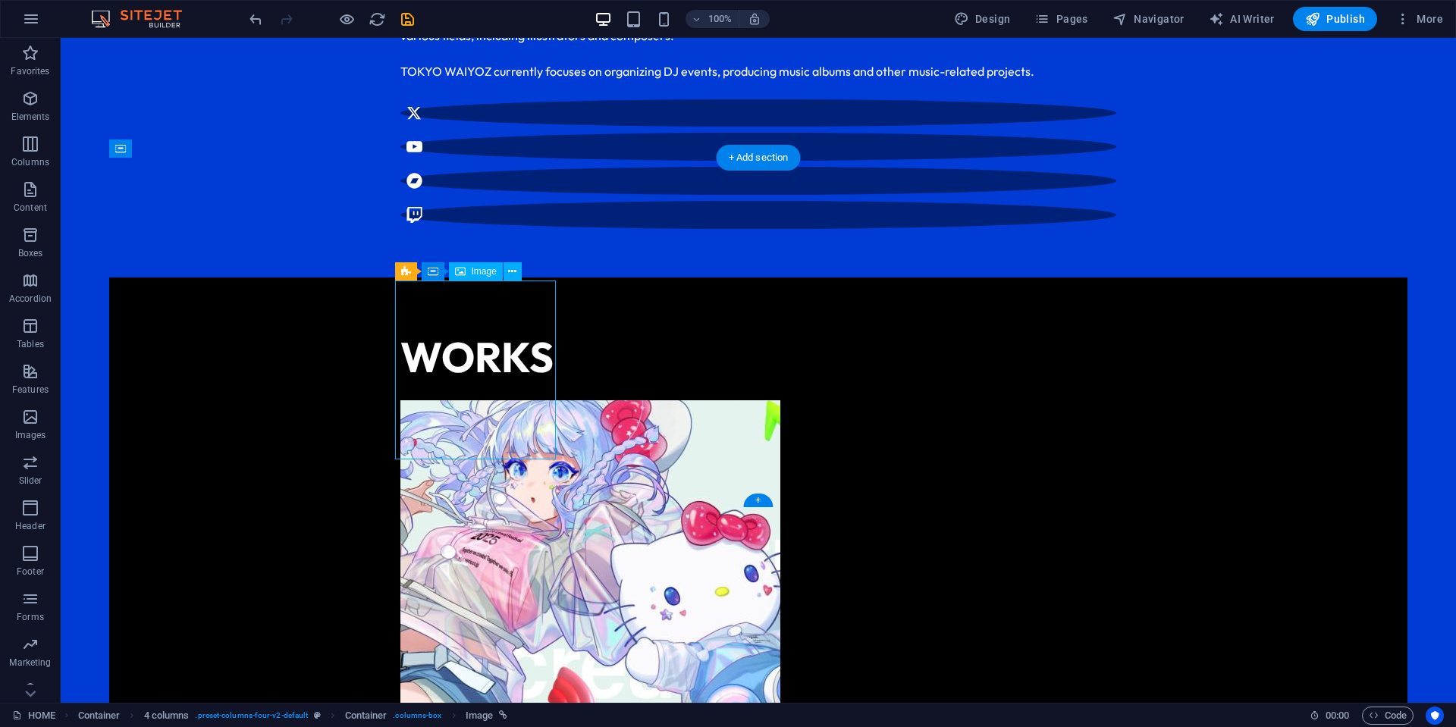
click at [446, 400] on figure "Sanrio Virtual Festival 2025" at bounding box center [480, 598] width 161 height 397
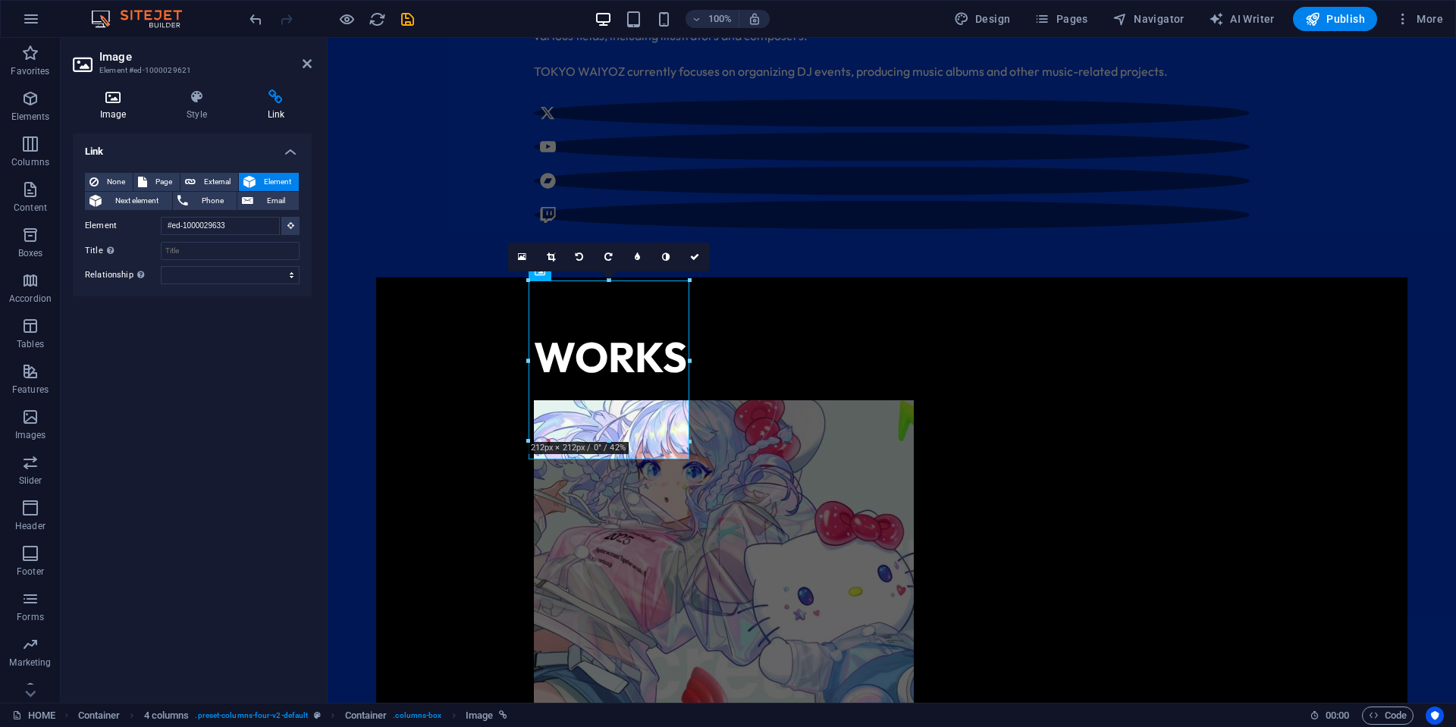
click at [101, 108] on h4 "Image" at bounding box center [116, 105] width 86 height 32
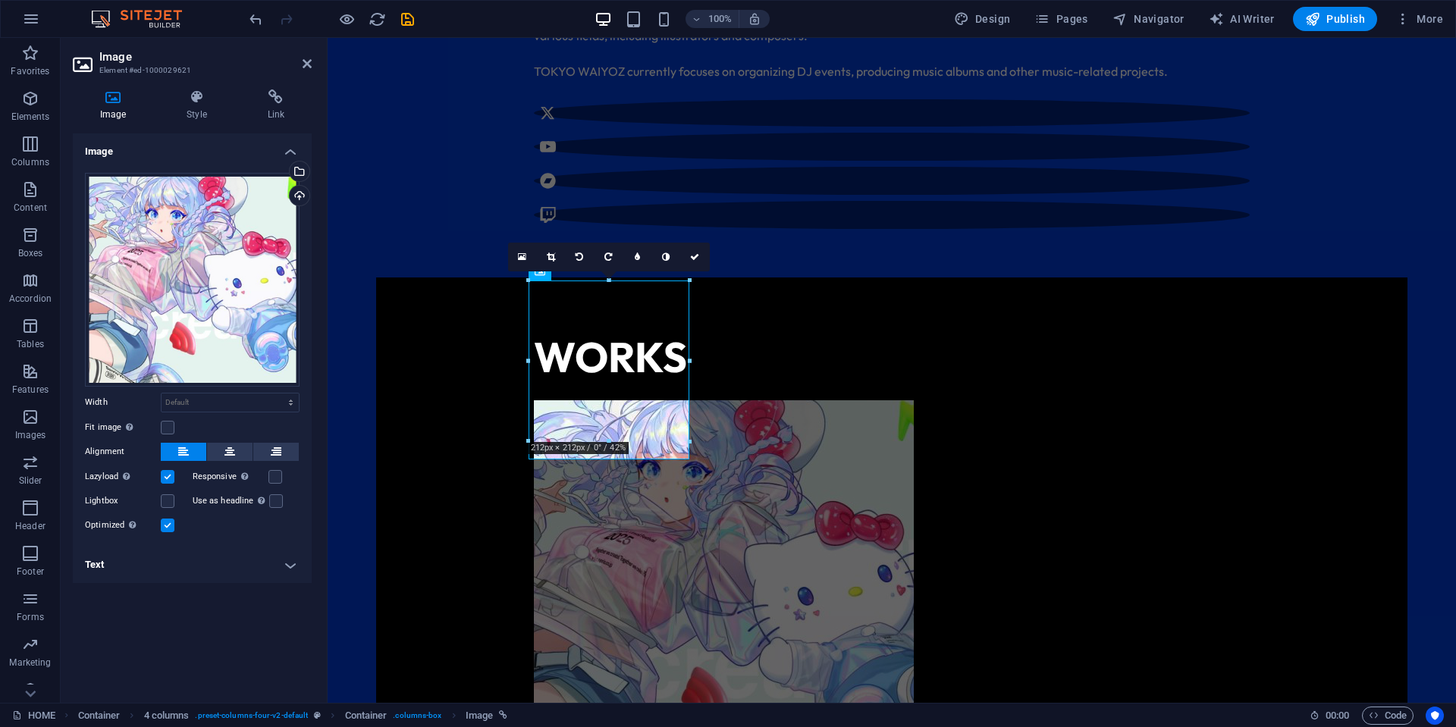
click at [217, 557] on h4 "Text" at bounding box center [192, 565] width 239 height 36
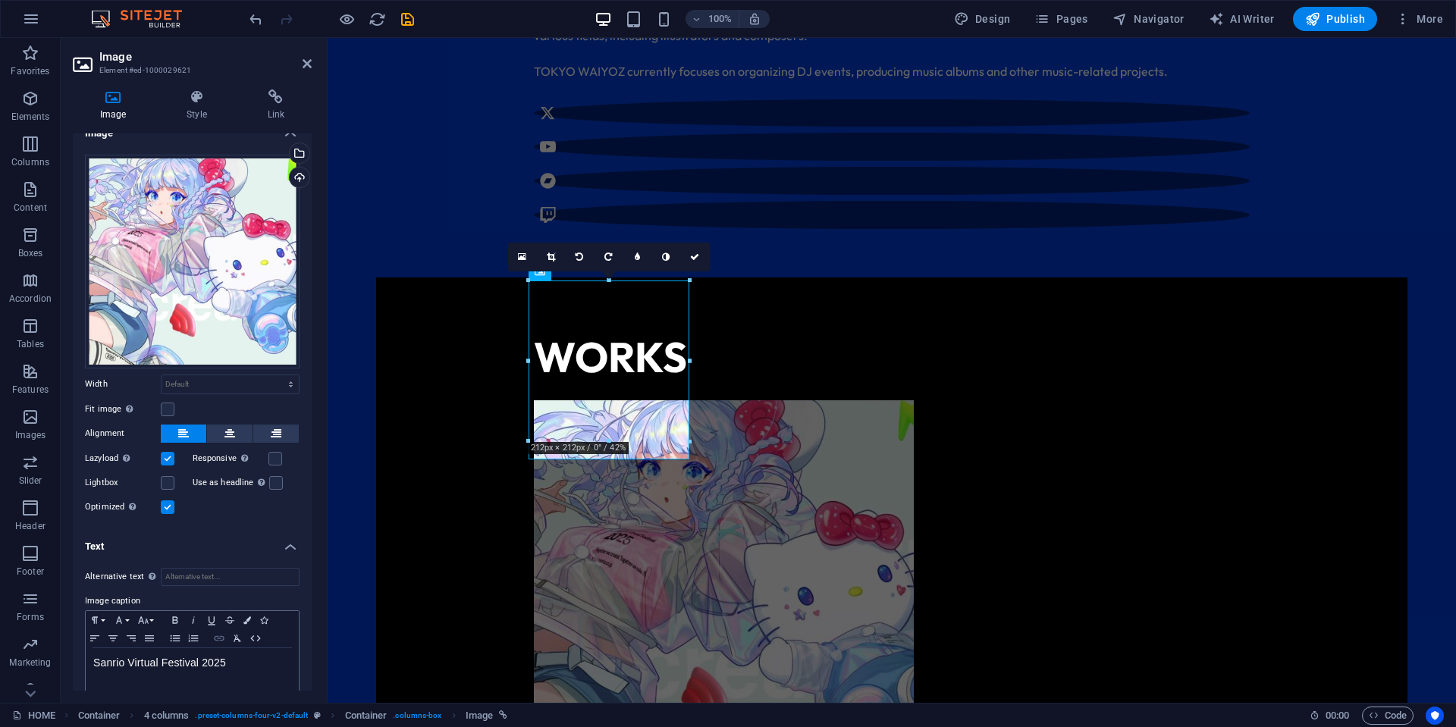
scroll to position [32, 0]
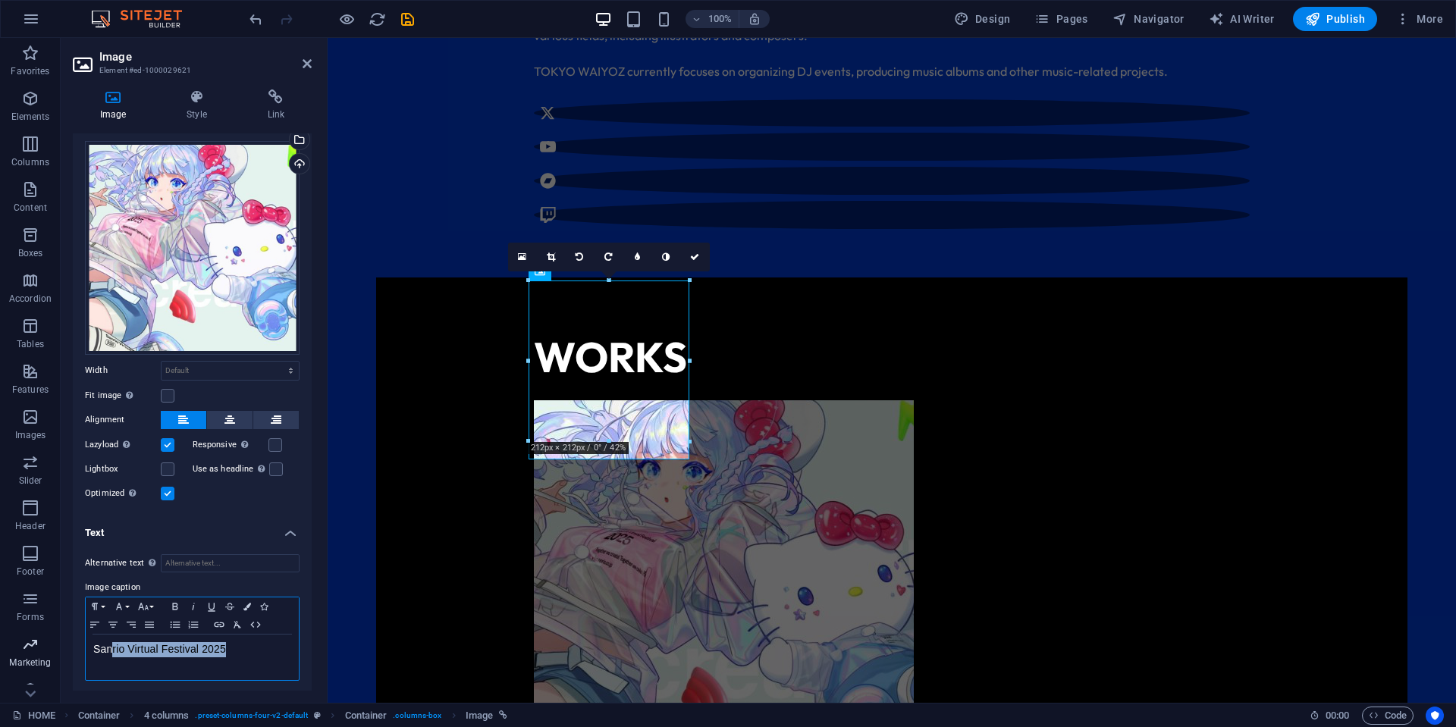
drag, startPoint x: 246, startPoint y: 652, endPoint x: 32, endPoint y: 638, distance: 214.2
click at [32, 638] on section "Favorites Elements Columns Content Boxes Accordion Tables Features Images Slide…" at bounding box center [728, 370] width 1456 height 665
click at [101, 603] on button "Paragraph Format" at bounding box center [98, 606] width 24 height 18
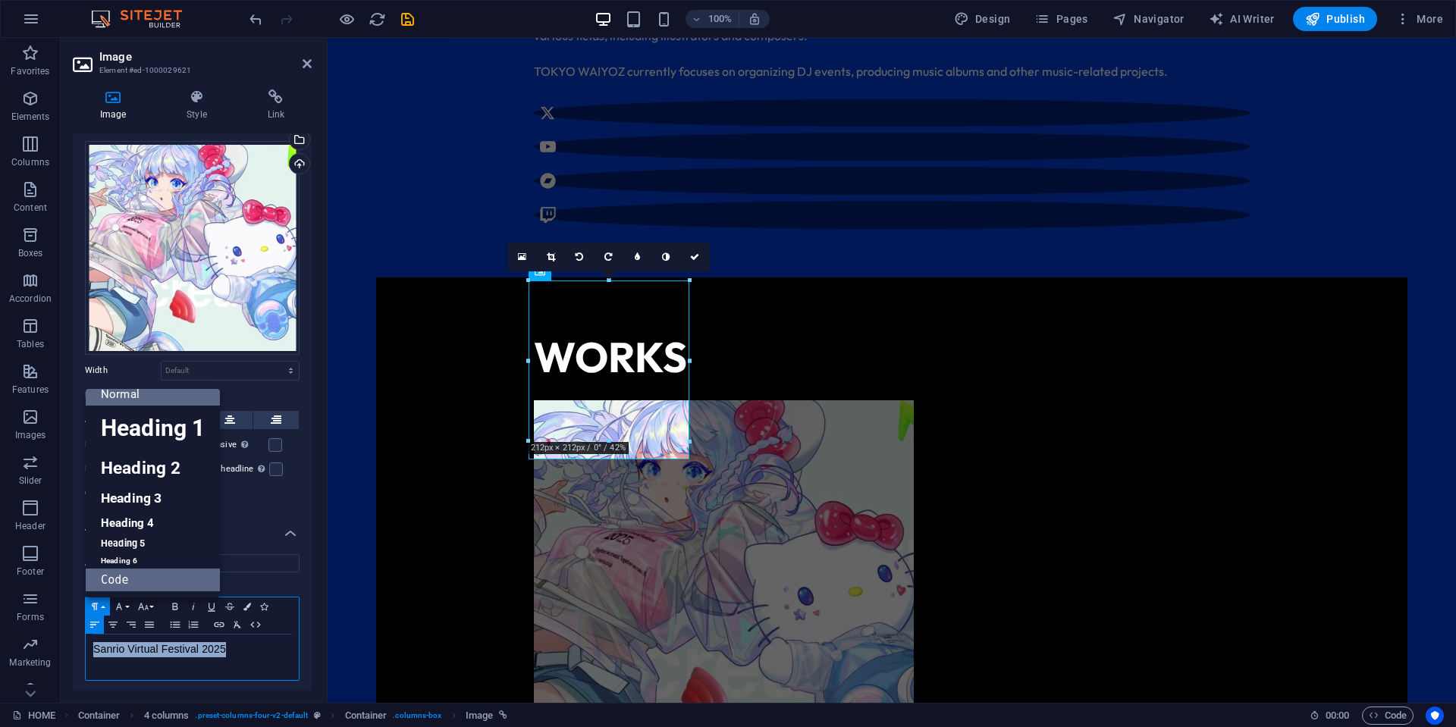
scroll to position [12, 0]
click at [149, 536] on link "Heading 5" at bounding box center [153, 543] width 134 height 19
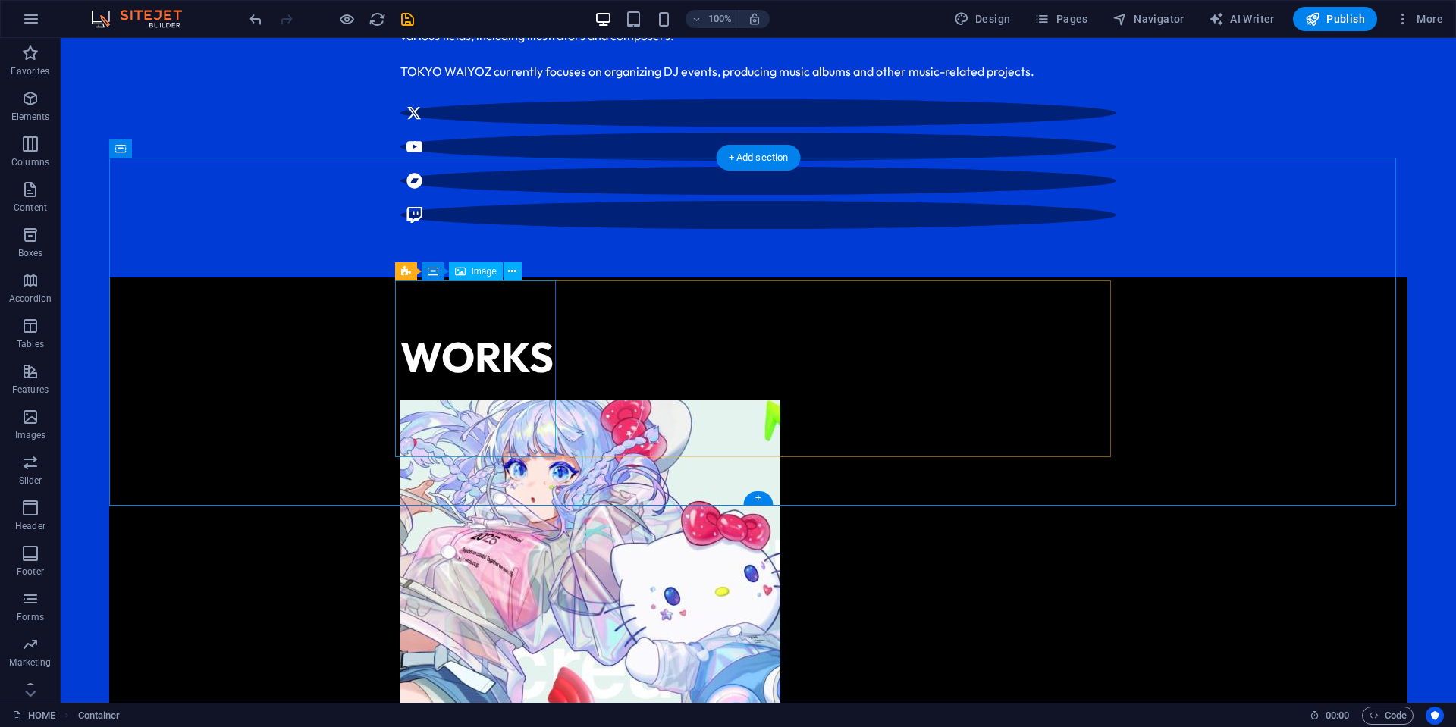
click at [446, 400] on figure "Sanrio Virtual Festival 2025" at bounding box center [480, 597] width 161 height 395
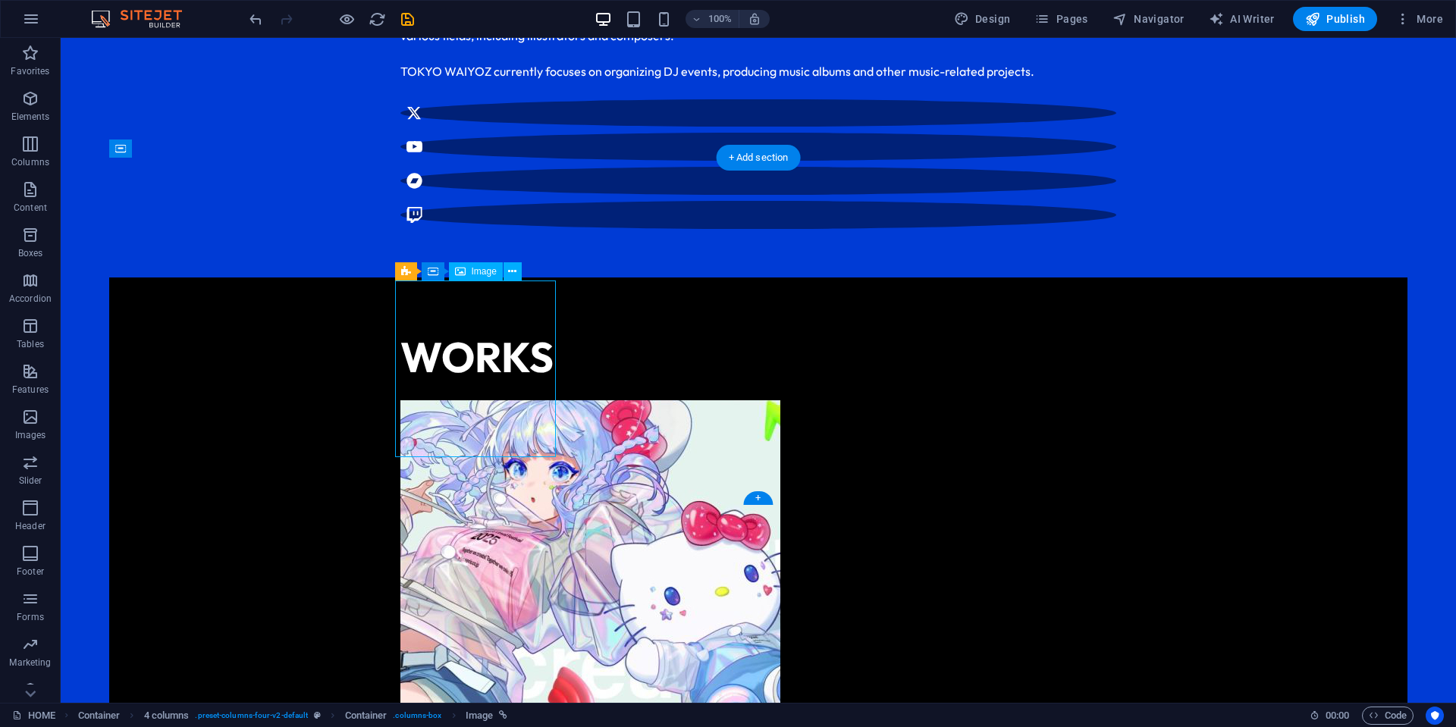
click at [446, 400] on figure "Sanrio Virtual Festival 2025" at bounding box center [480, 597] width 161 height 395
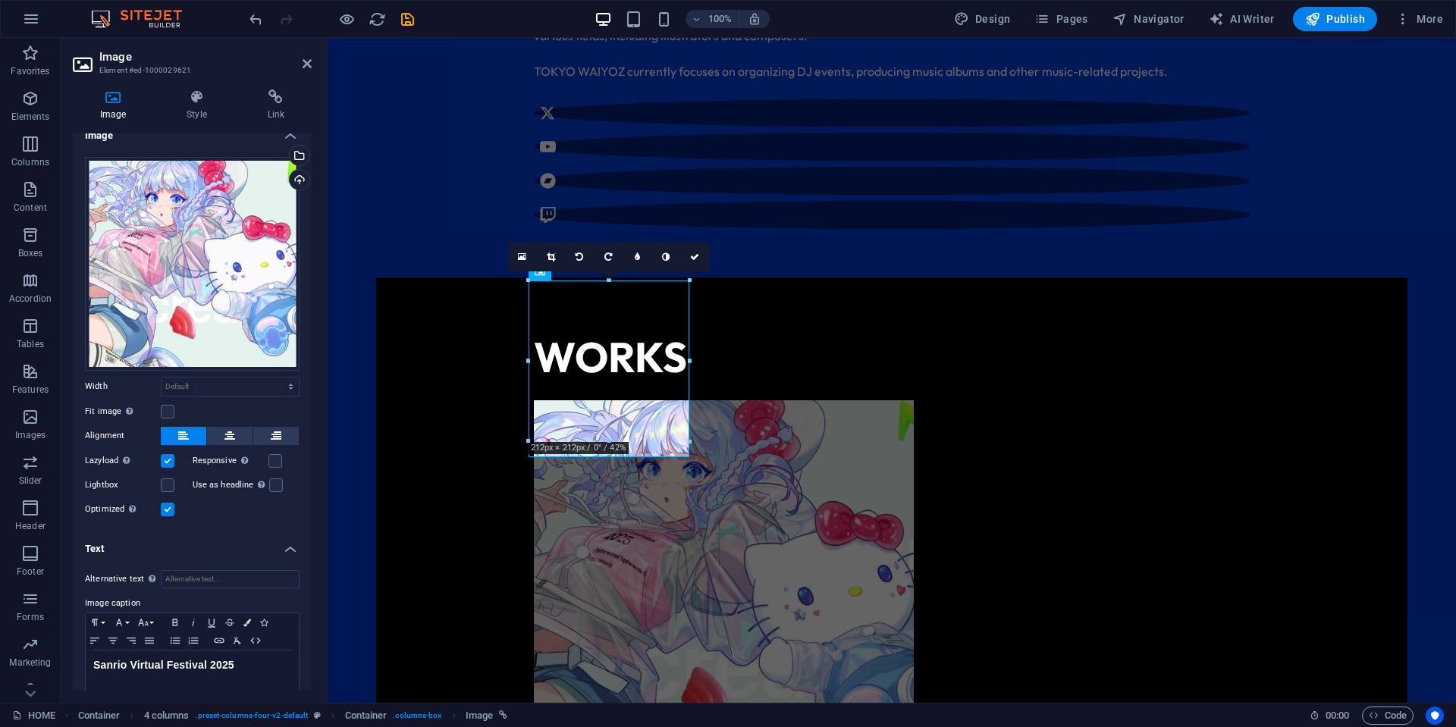
scroll to position [32, 0]
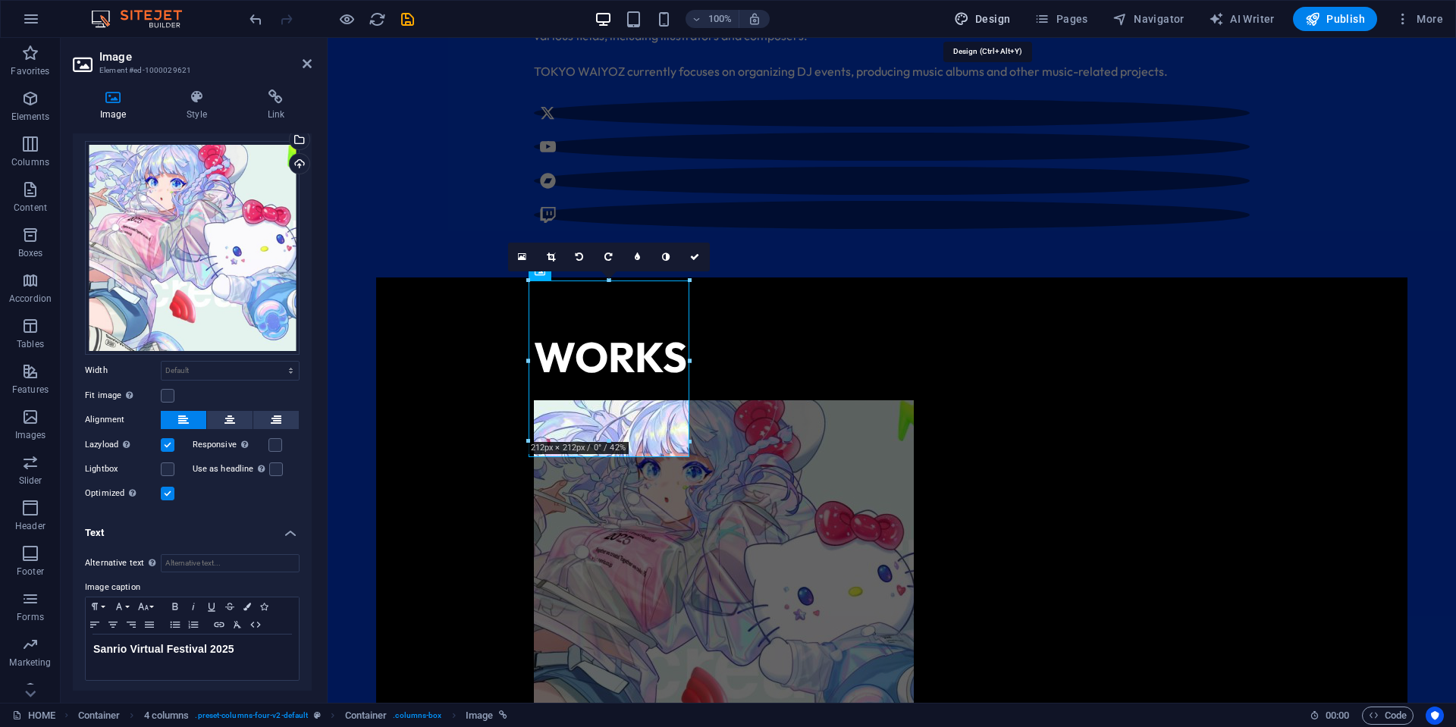
click at [988, 17] on span "Design" at bounding box center [982, 18] width 57 height 15
select select "ease-in-out"
select select "px"
select select "400"
select select "px"
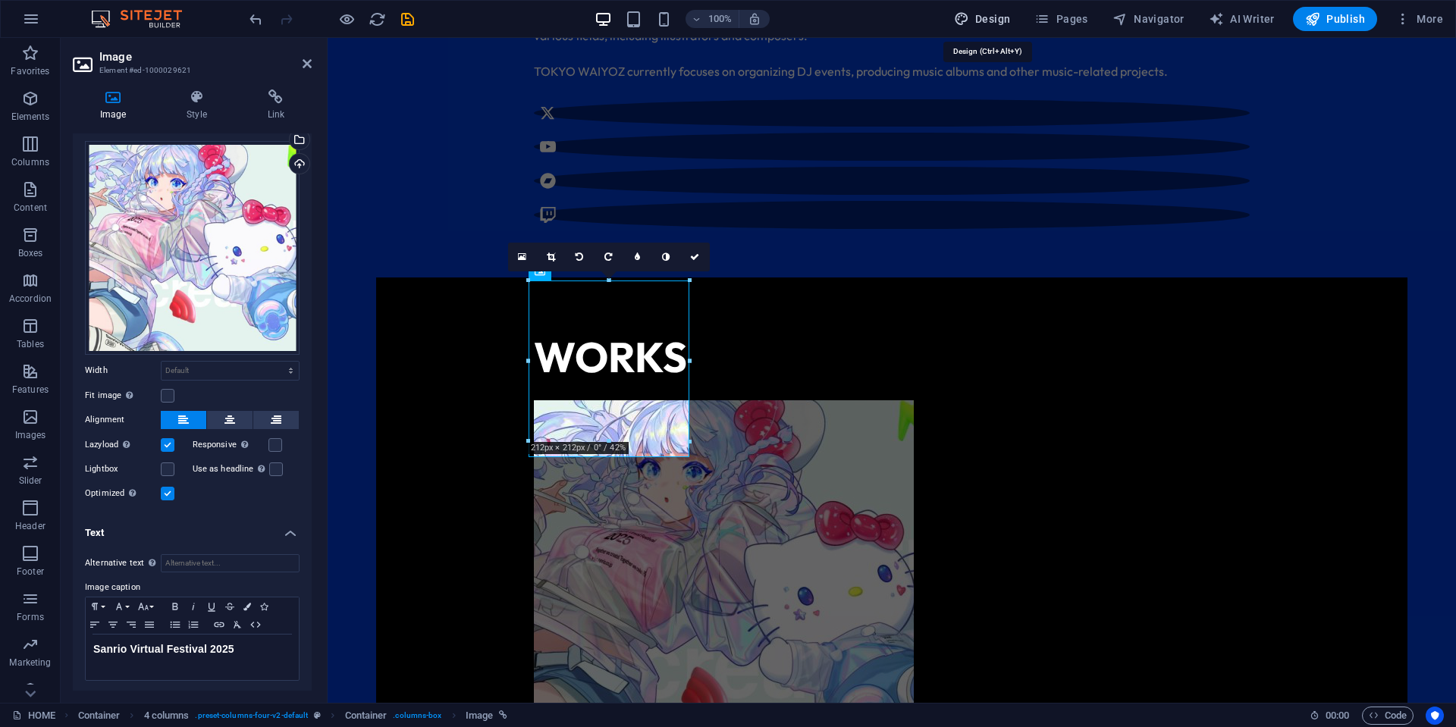
select select "rem"
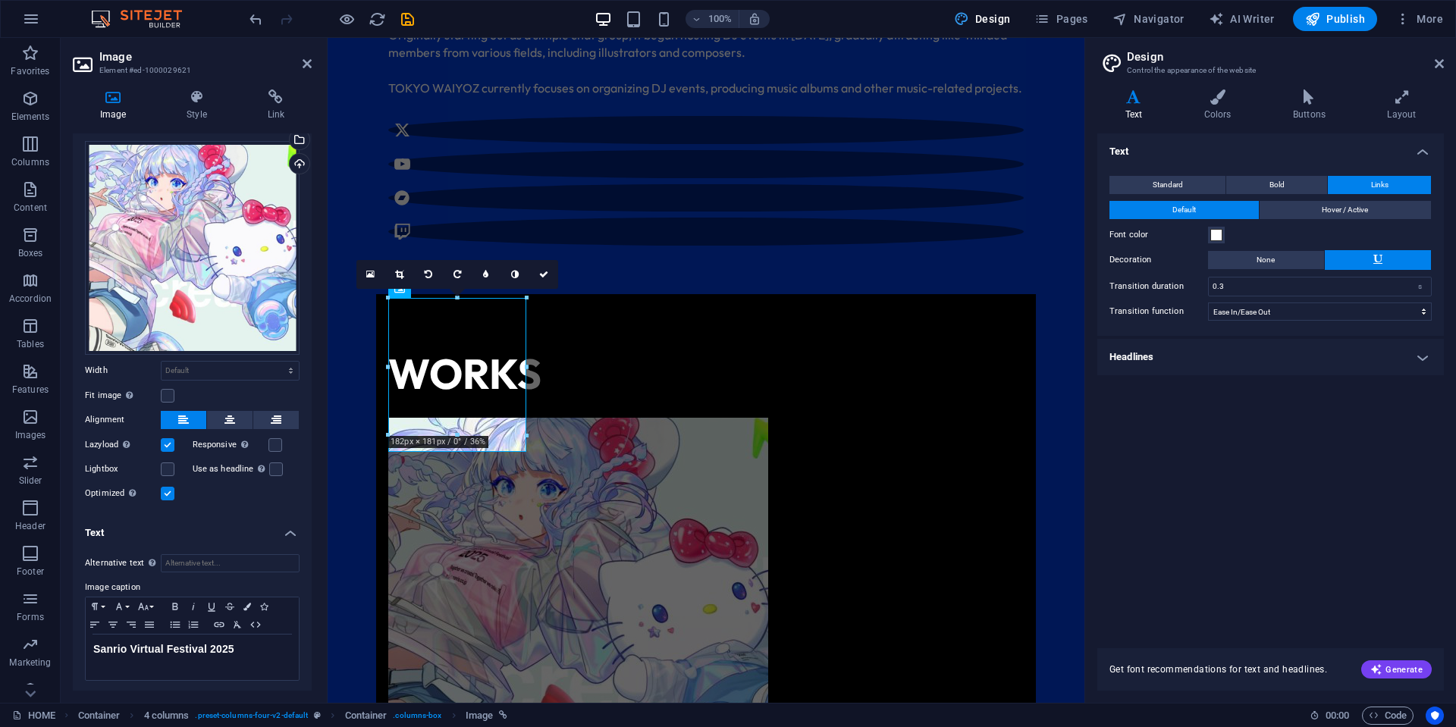
scroll to position [954, 0]
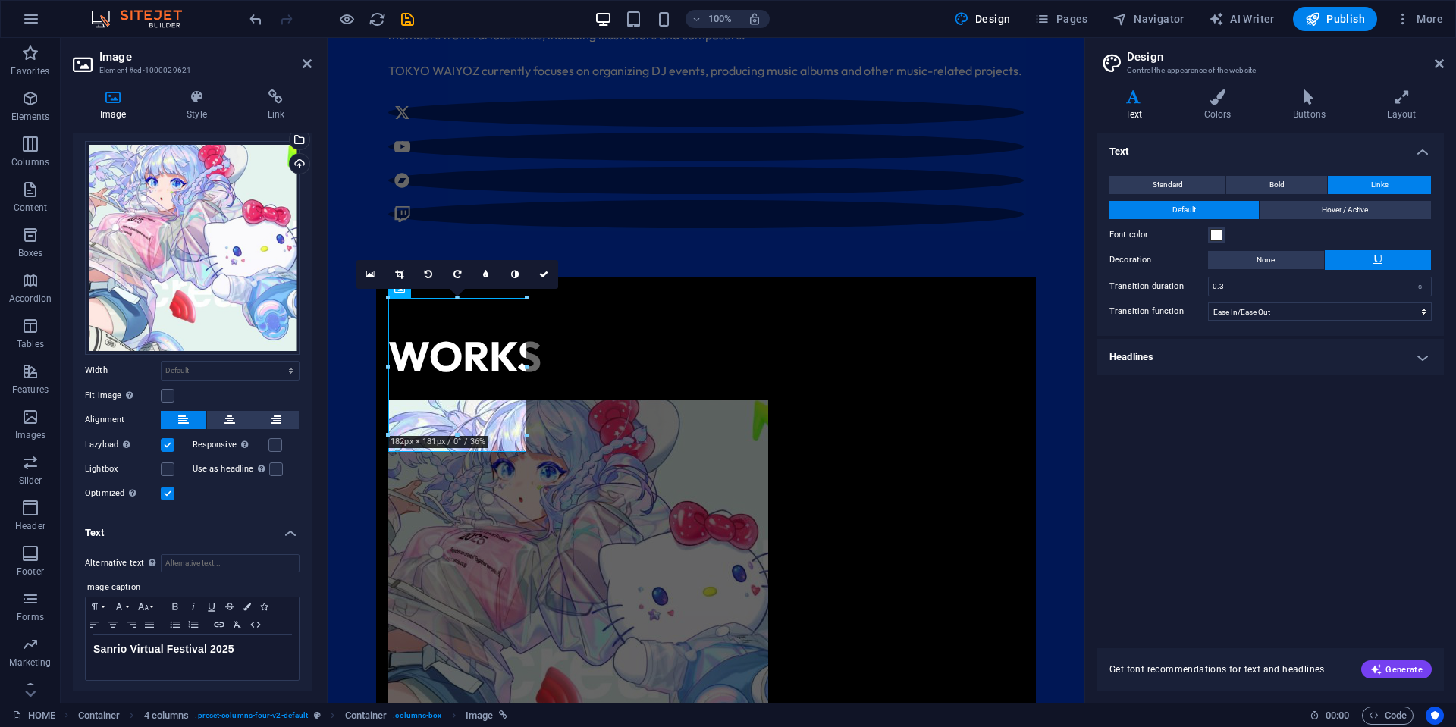
click at [1220, 356] on h4 "Headlines" at bounding box center [1270, 357] width 346 height 36
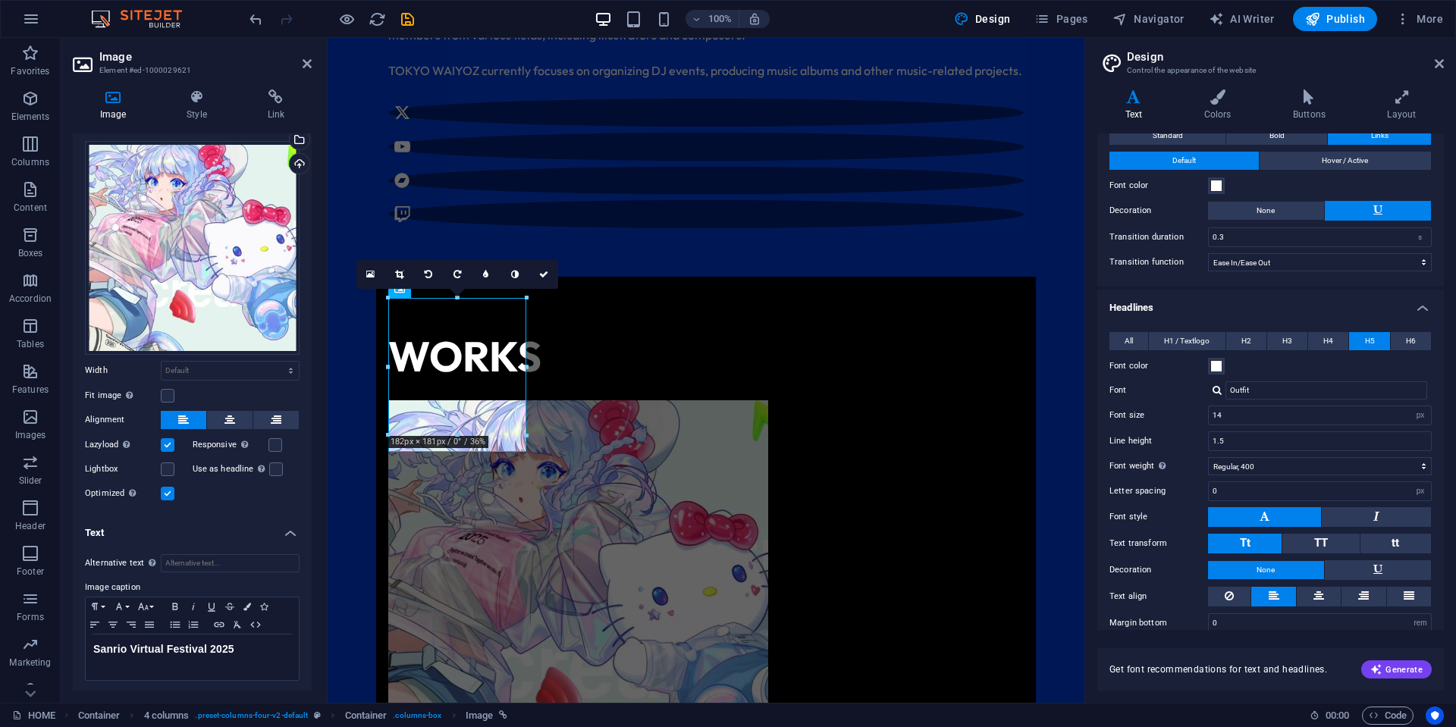
scroll to position [67, 0]
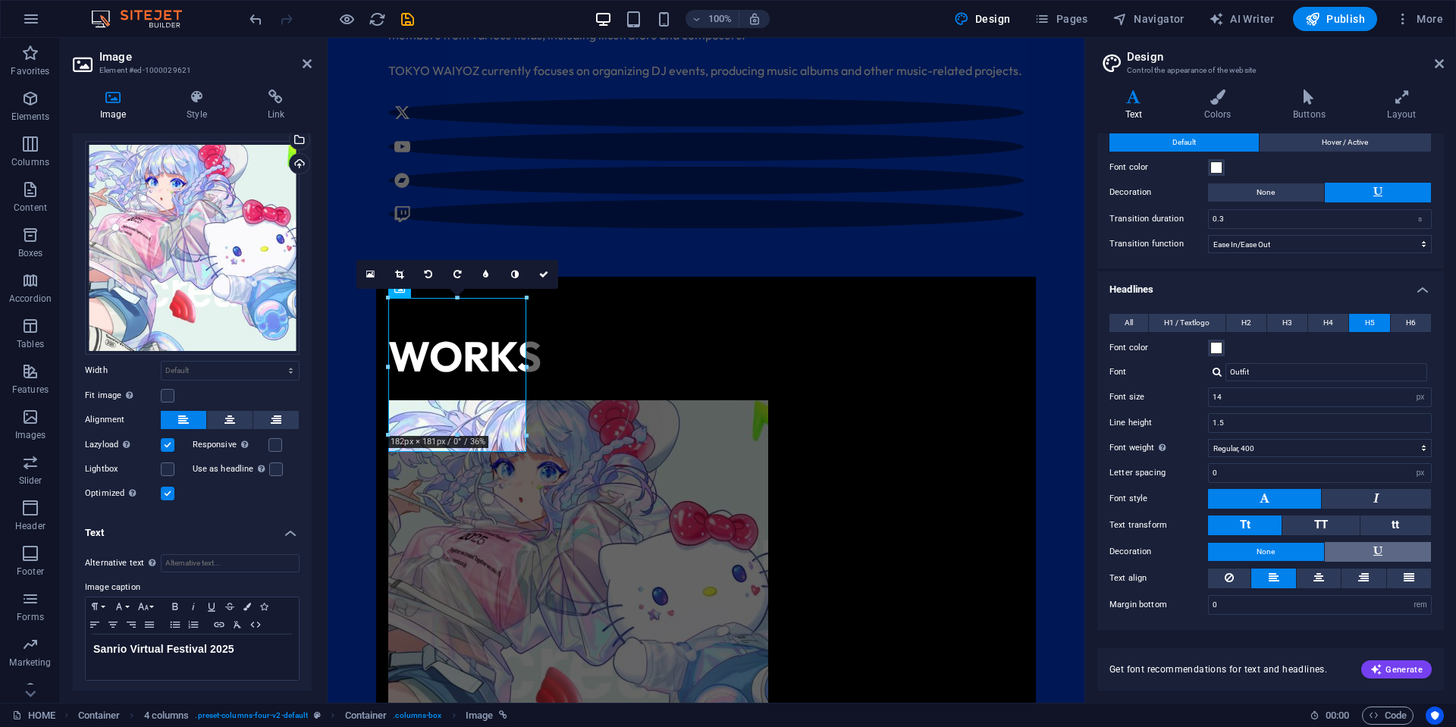
click at [1384, 555] on button at bounding box center [1377, 552] width 107 height 20
click at [1258, 551] on span "None" at bounding box center [1265, 552] width 18 height 18
click at [1360, 551] on button at bounding box center [1377, 552] width 107 height 20
click at [1289, 550] on button "None" at bounding box center [1266, 552] width 116 height 18
click at [198, 650] on span "Sanrio Virtual Festival 2025" at bounding box center [163, 649] width 141 height 12
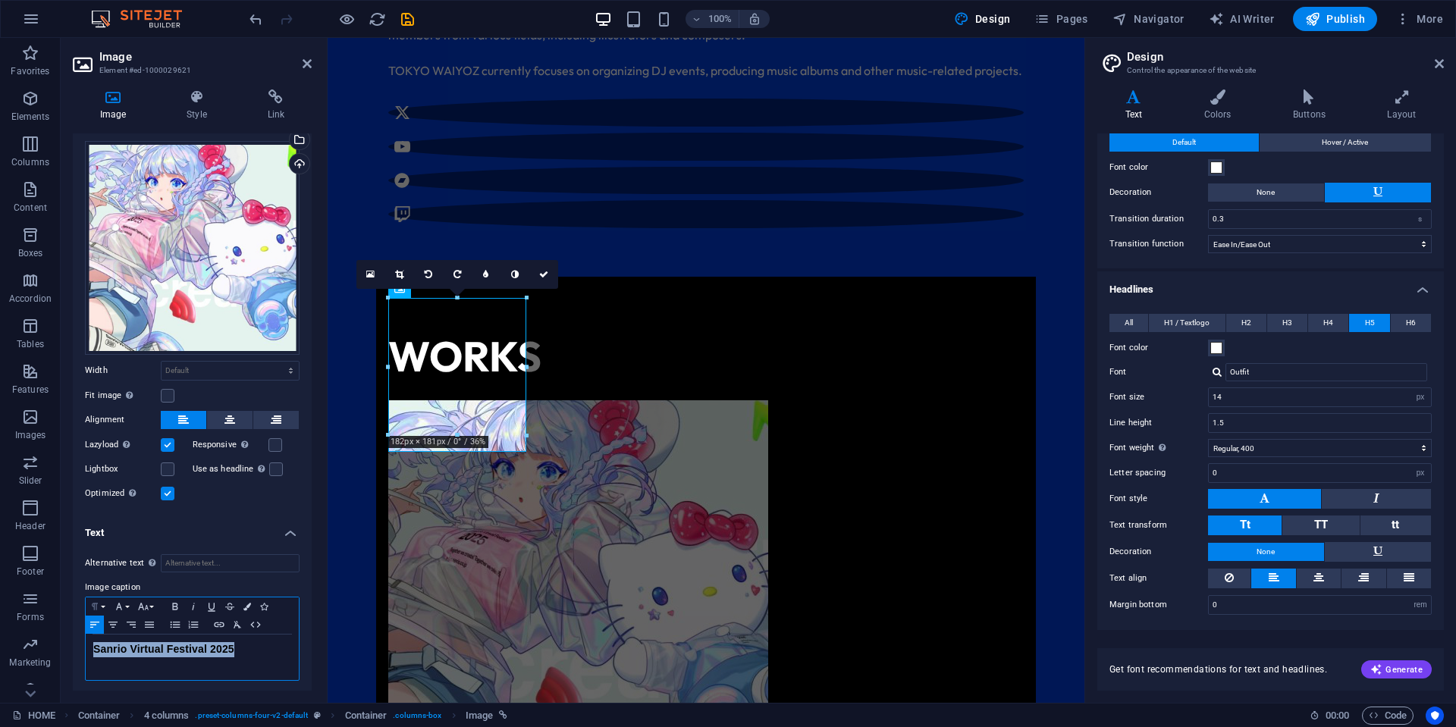
click at [105, 603] on button "Paragraph Format" at bounding box center [98, 606] width 24 height 18
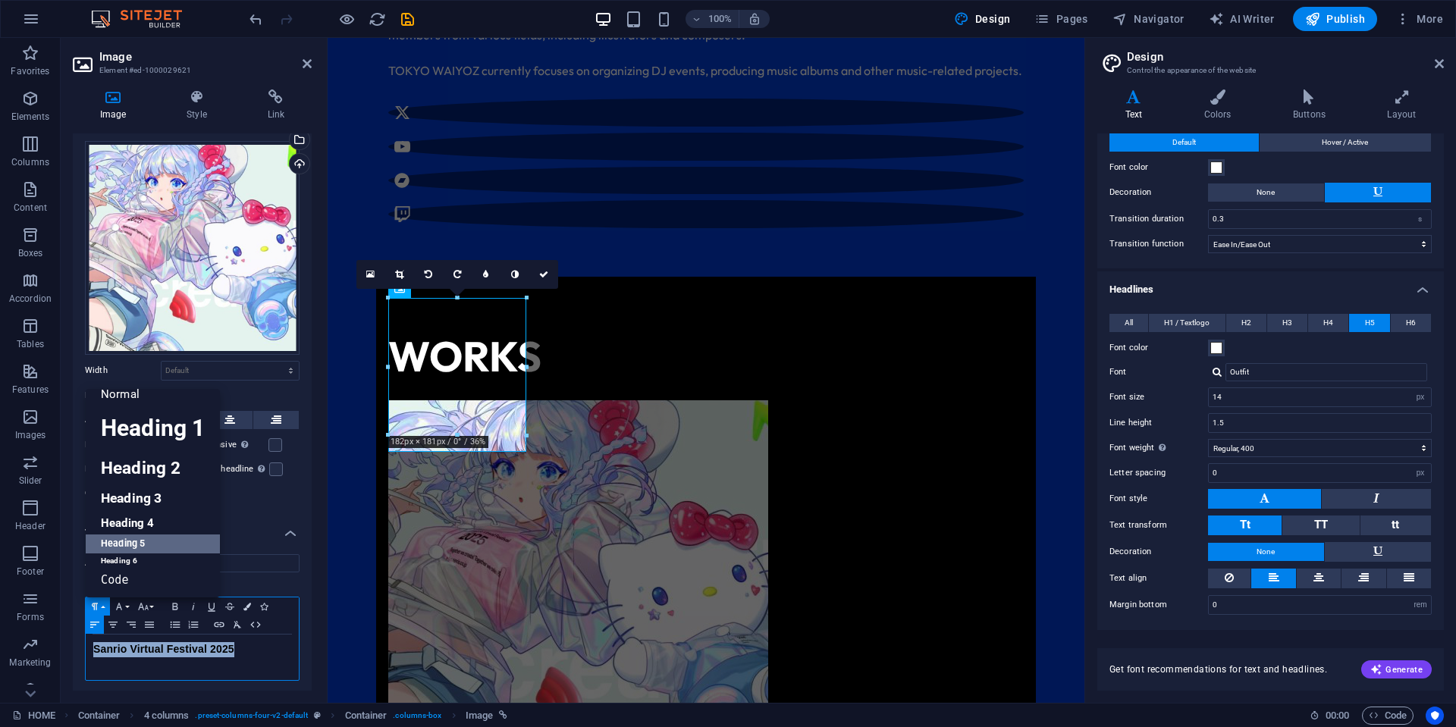
scroll to position [12, 0]
click at [134, 544] on link "Heading 5" at bounding box center [153, 543] width 134 height 19
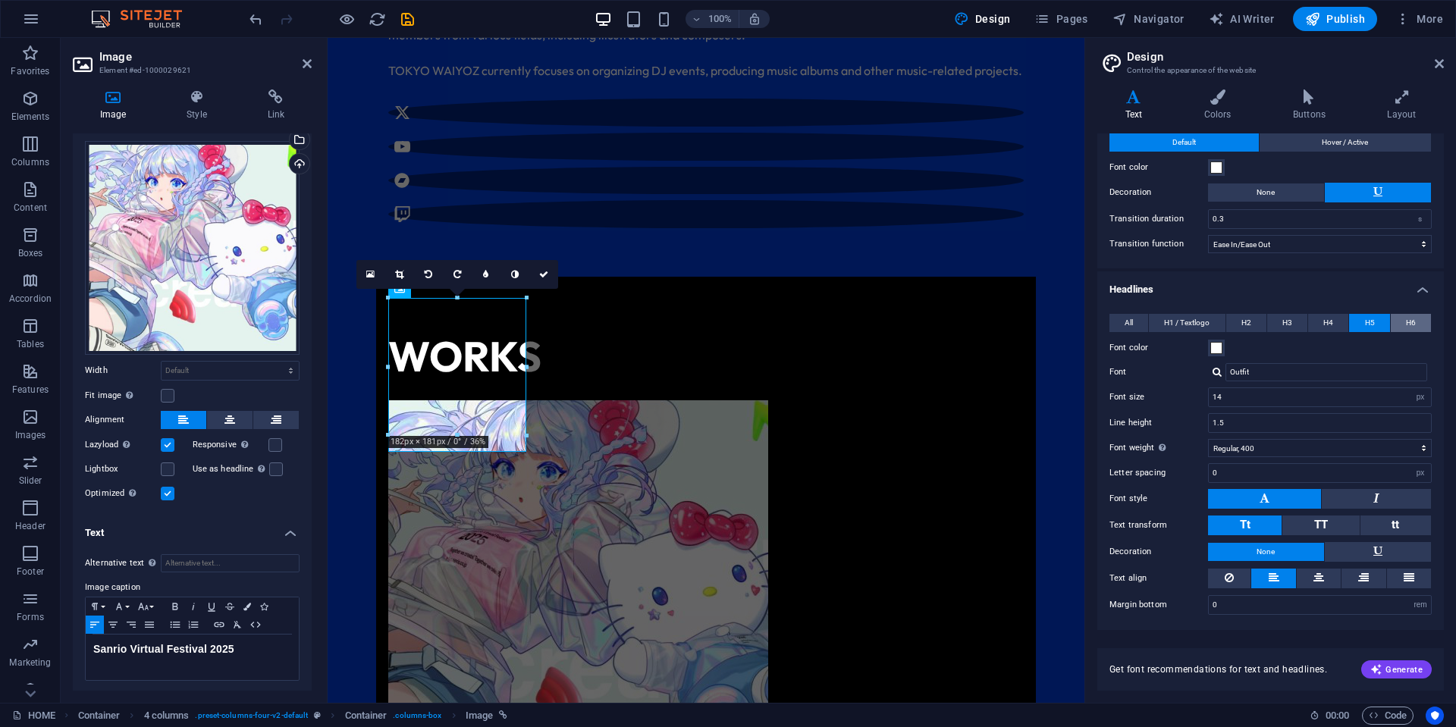
click at [1406, 318] on span "H6" at bounding box center [1411, 323] width 10 height 18
click at [1377, 320] on button "H5" at bounding box center [1369, 323] width 40 height 18
click at [1240, 395] on input "14" at bounding box center [1319, 397] width 222 height 18
click at [1255, 396] on input "13" at bounding box center [1319, 397] width 222 height 18
type input "14"
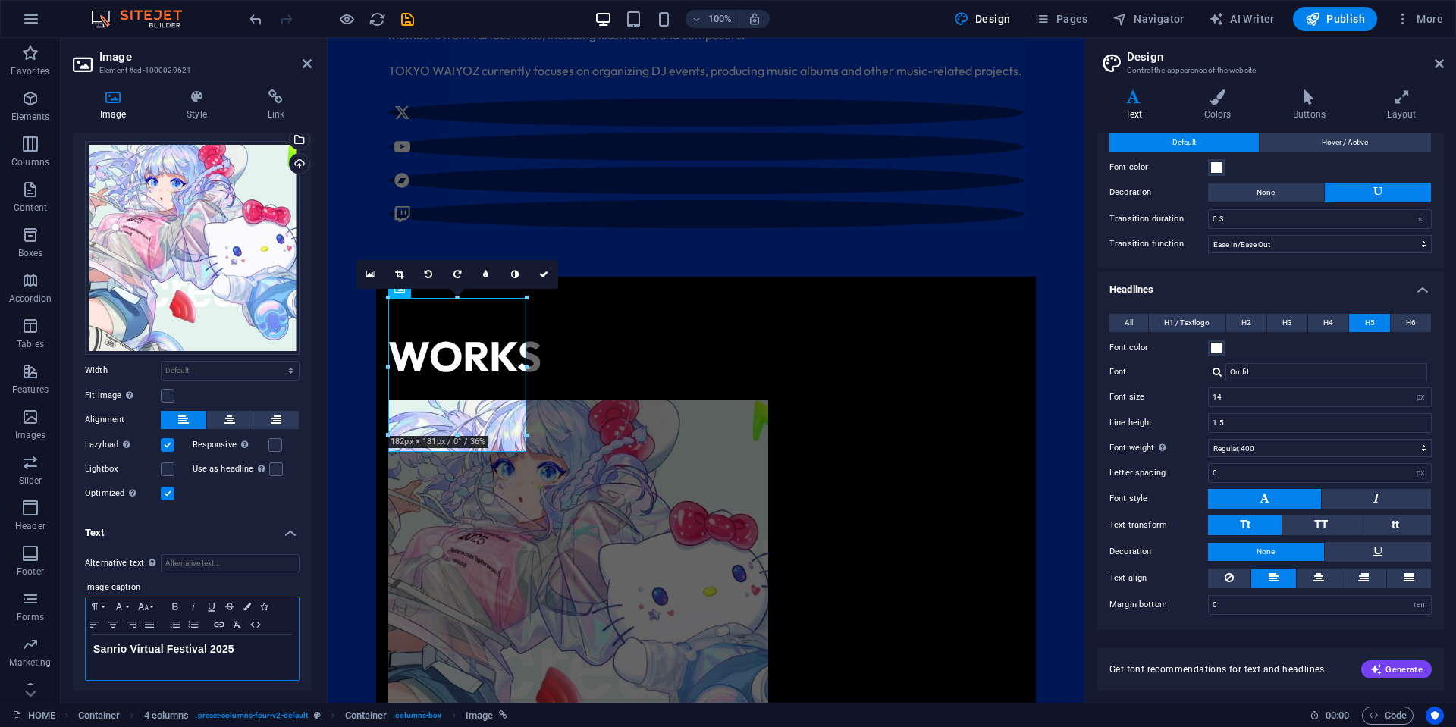
click at [257, 650] on h5 "Sanrio Virtual Festival 2025" at bounding box center [192, 649] width 198 height 15
drag, startPoint x: 237, startPoint y: 625, endPoint x: 252, endPoint y: 655, distance: 33.6
click at [252, 655] on div "Paragraph Format Normal Heading 1 Heading 2 Heading 3 Heading 4 Heading 5 Headi…" at bounding box center [192, 639] width 215 height 84
click at [95, 603] on icon "button" at bounding box center [95, 606] width 6 height 7
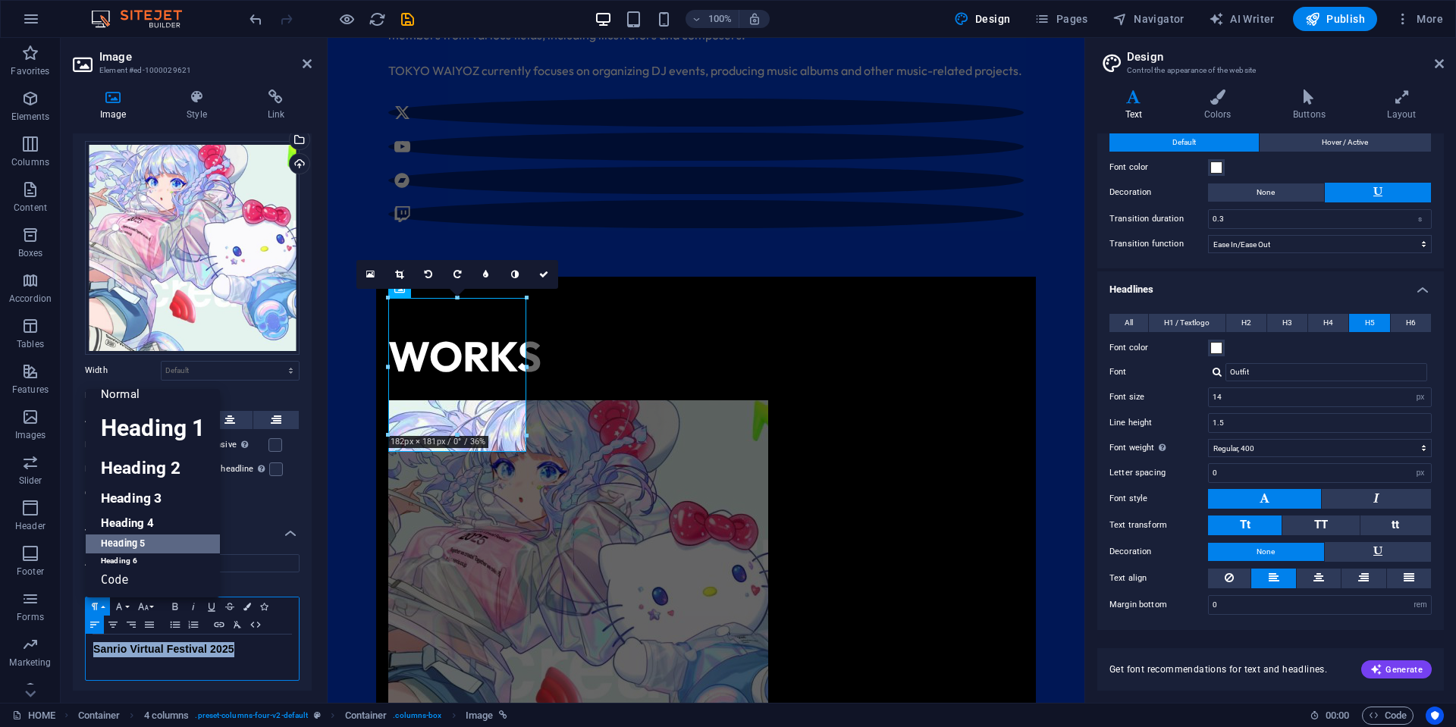
click at [244, 651] on h5 "Sanrio Virtual Festival 2025" at bounding box center [192, 649] width 198 height 15
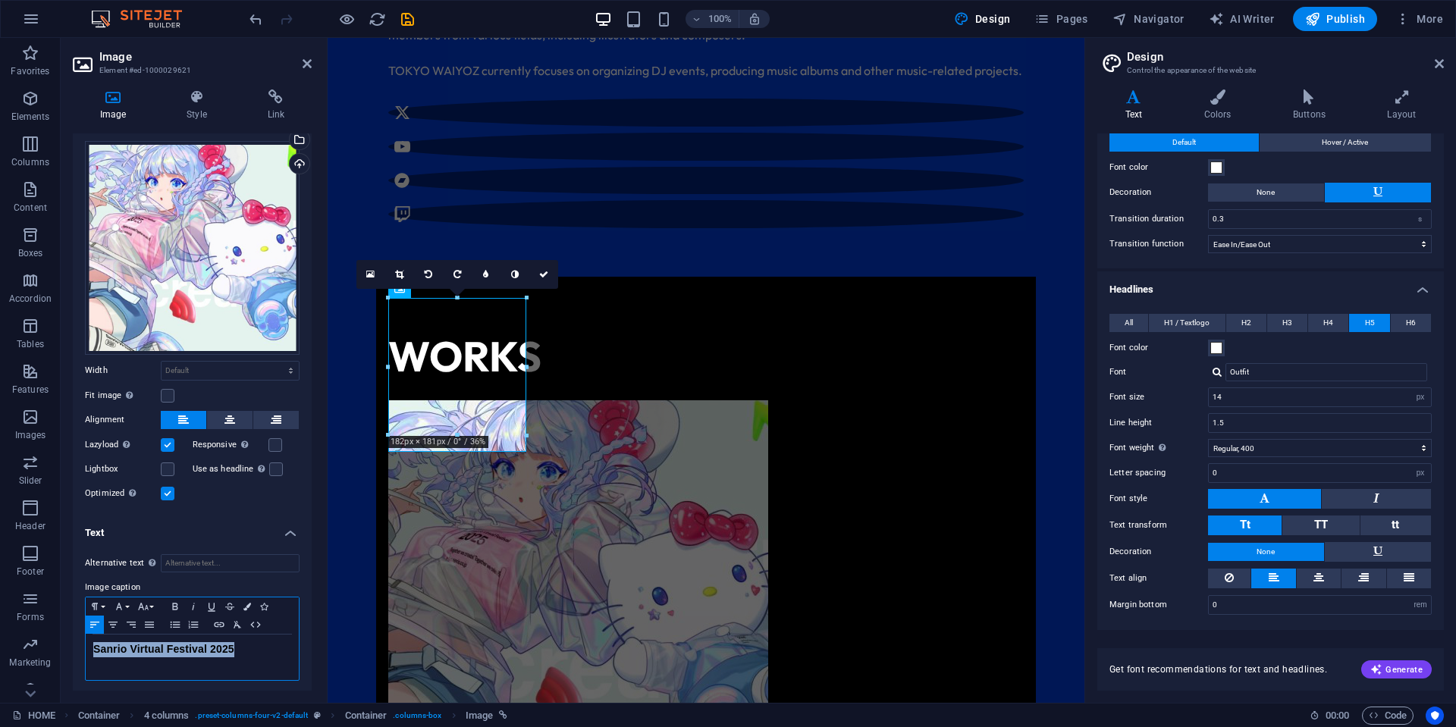
drag, startPoint x: 255, startPoint y: 647, endPoint x: 69, endPoint y: 643, distance: 186.5
click at [69, 643] on div "Image Style Link Image Drag files here, click to choose files or select files f…" at bounding box center [192, 389] width 263 height 625
drag, startPoint x: 254, startPoint y: 651, endPoint x: 34, endPoint y: 635, distance: 220.4
click at [23, 643] on section "Favorites Elements Columns Content Boxes Accordion Tables Features Images Slide…" at bounding box center [542, 370] width 1084 height 665
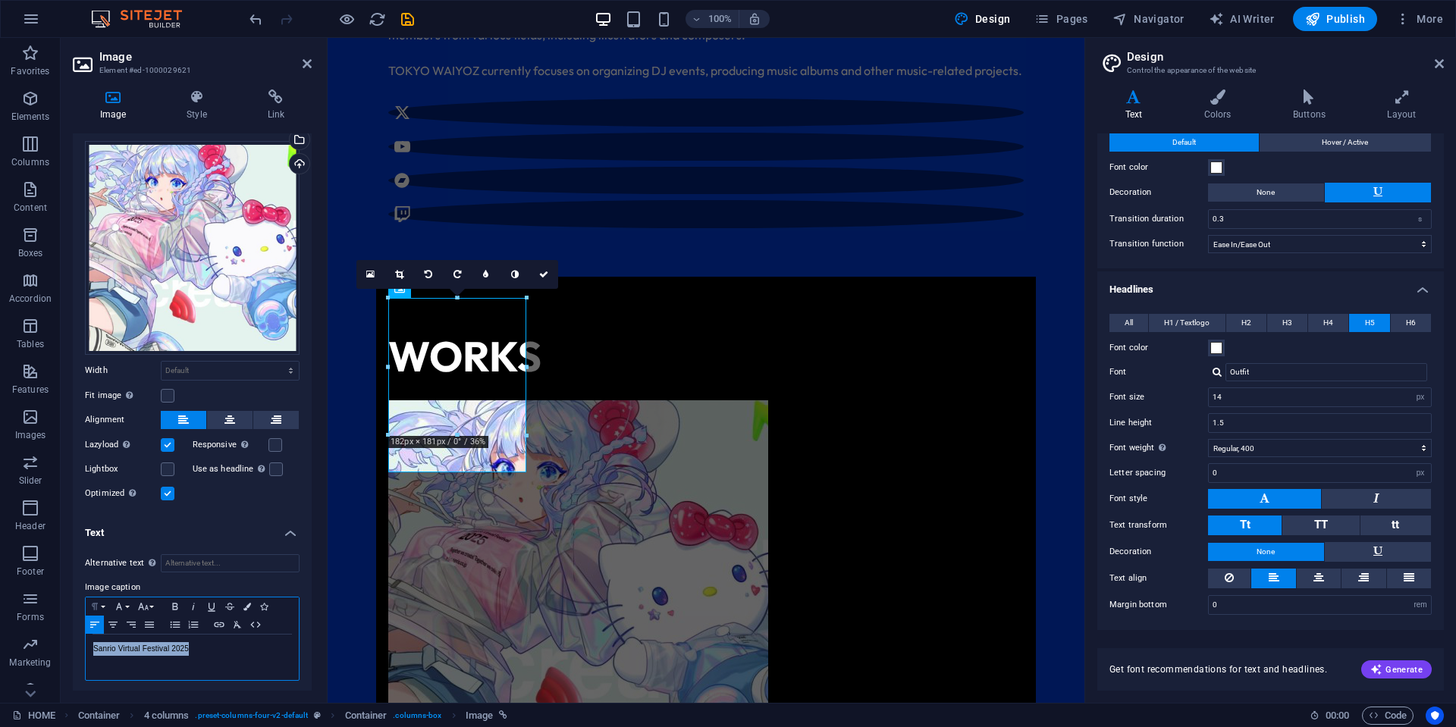
click at [95, 603] on icon "button" at bounding box center [95, 606] width 6 height 7
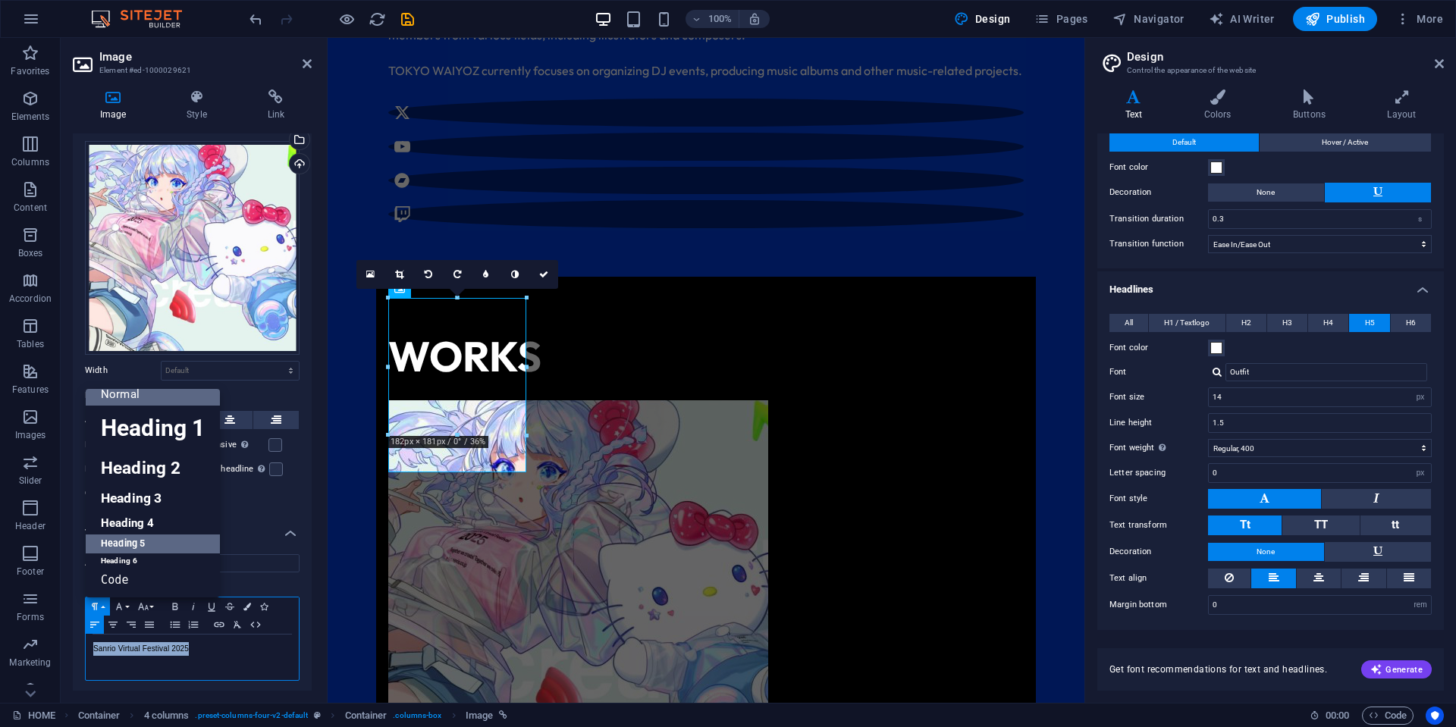
click at [153, 543] on link "Heading 5" at bounding box center [153, 543] width 134 height 19
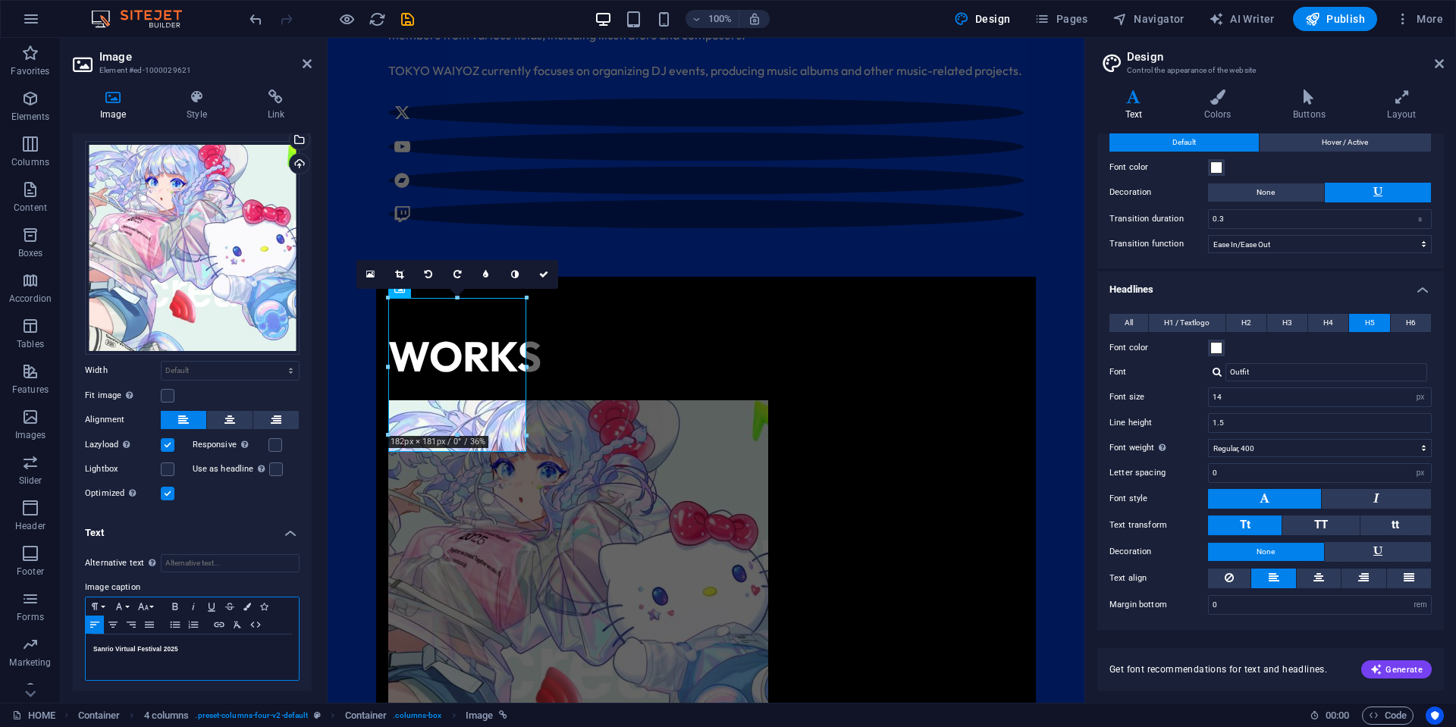
click at [242, 650] on h5 "Sanrio Virtual Festival 2025" at bounding box center [192, 649] width 198 height 14
click at [1374, 548] on icon at bounding box center [1377, 551] width 9 height 18
click at [1266, 553] on span "None" at bounding box center [1265, 552] width 18 height 18
click at [1364, 497] on button at bounding box center [1375, 499] width 109 height 20
click at [1263, 494] on icon at bounding box center [1264, 498] width 10 height 18
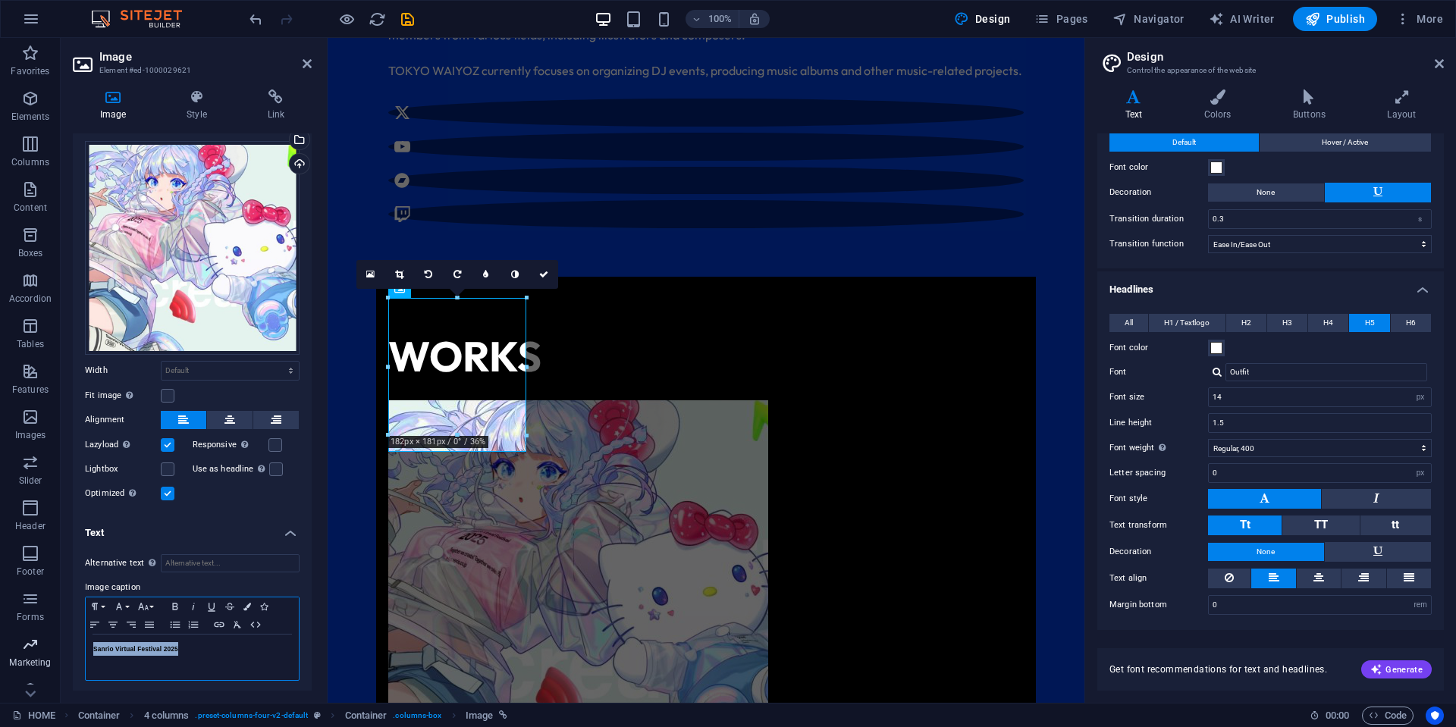
drag, startPoint x: 196, startPoint y: 638, endPoint x: 20, endPoint y: 636, distance: 175.9
click at [4, 640] on section "Favorites Elements Columns Content Boxes Accordion Tables Features Images Slide…" at bounding box center [542, 370] width 1084 height 665
click at [175, 108] on h4 "Style" at bounding box center [199, 105] width 80 height 32
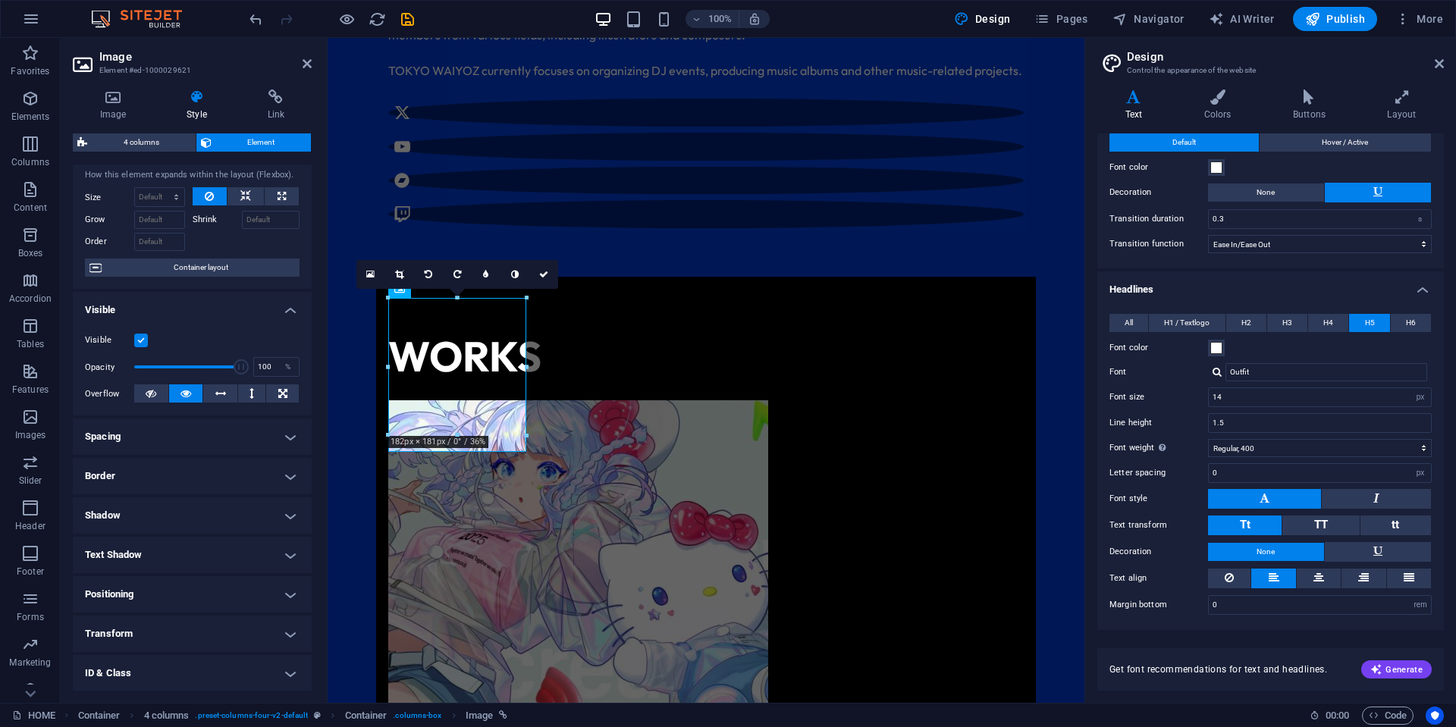
scroll to position [0, 0]
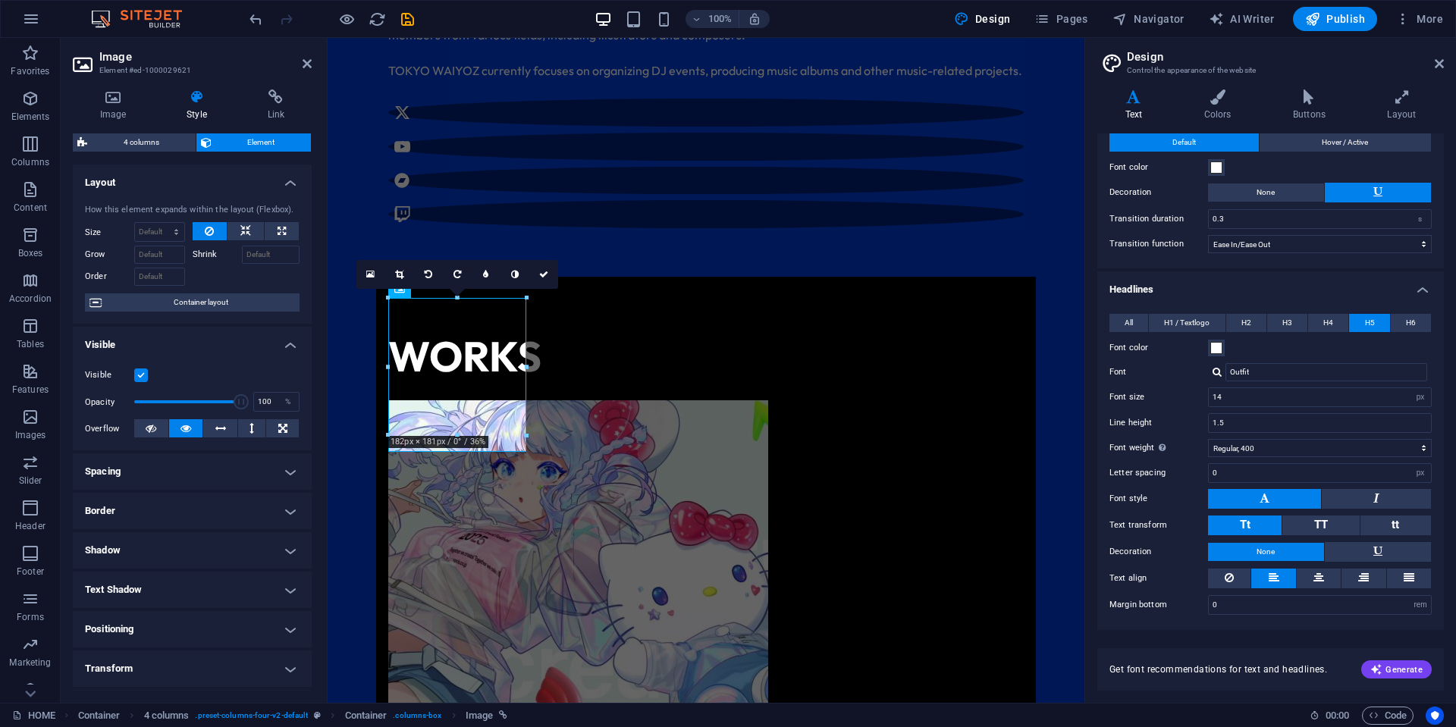
click at [217, 459] on h4 "Spacing" at bounding box center [192, 471] width 239 height 36
click at [177, 560] on h4 "Border" at bounding box center [192, 571] width 239 height 36
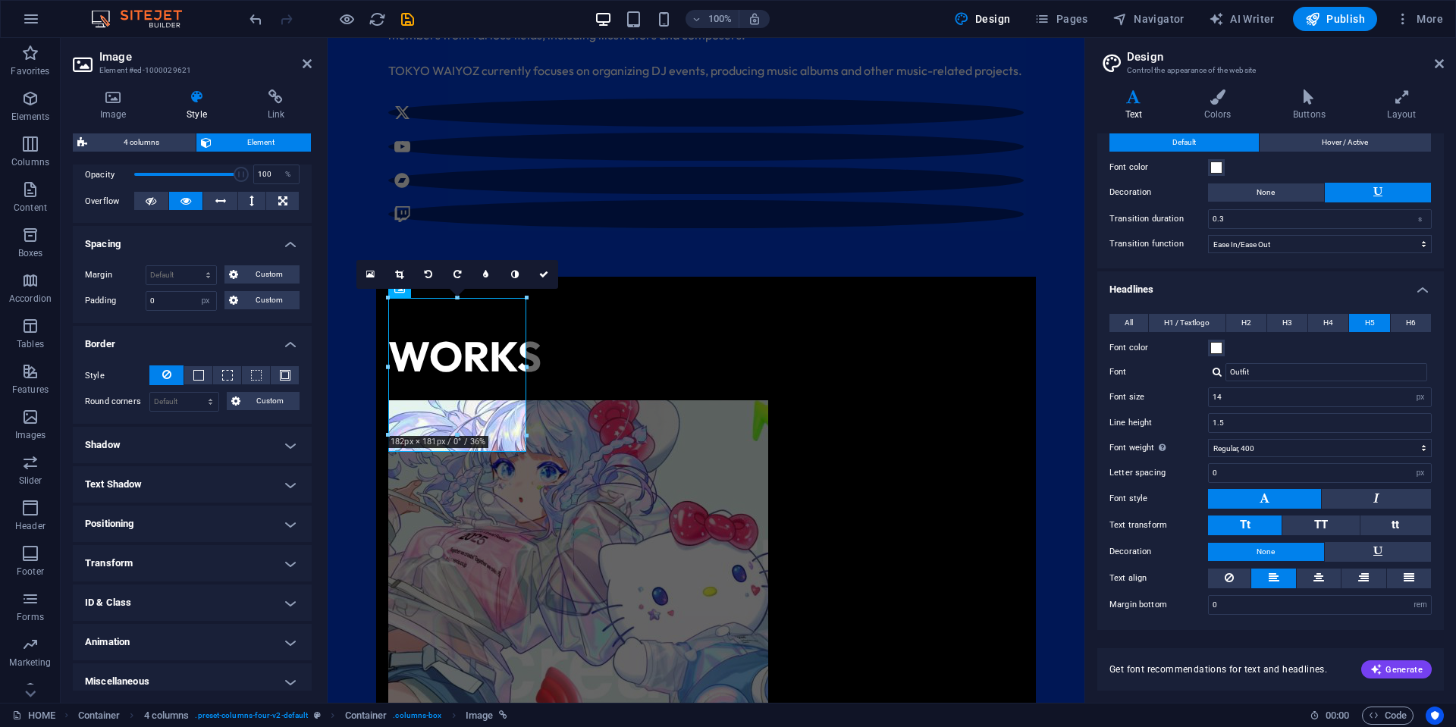
click at [183, 438] on h4 "Shadow" at bounding box center [192, 445] width 239 height 36
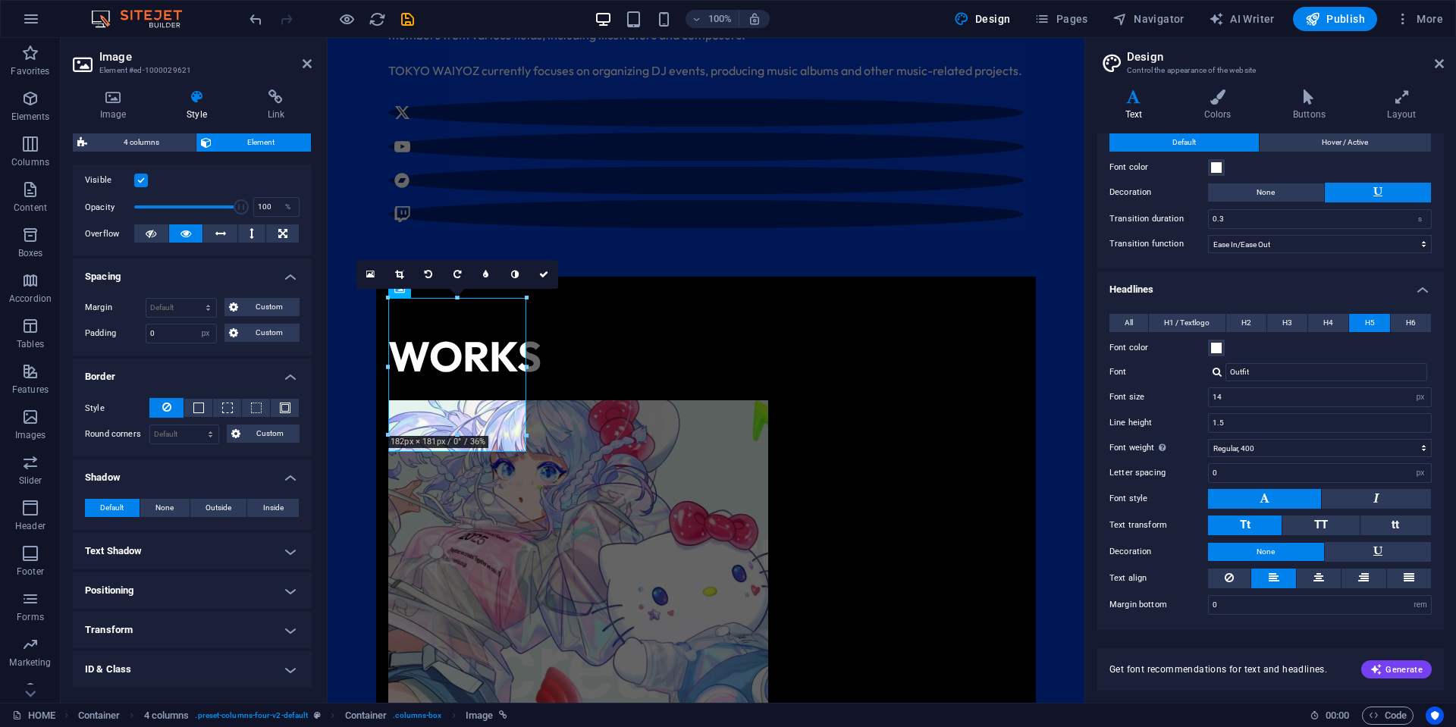
click at [191, 543] on h4 "Text Shadow" at bounding box center [192, 551] width 239 height 36
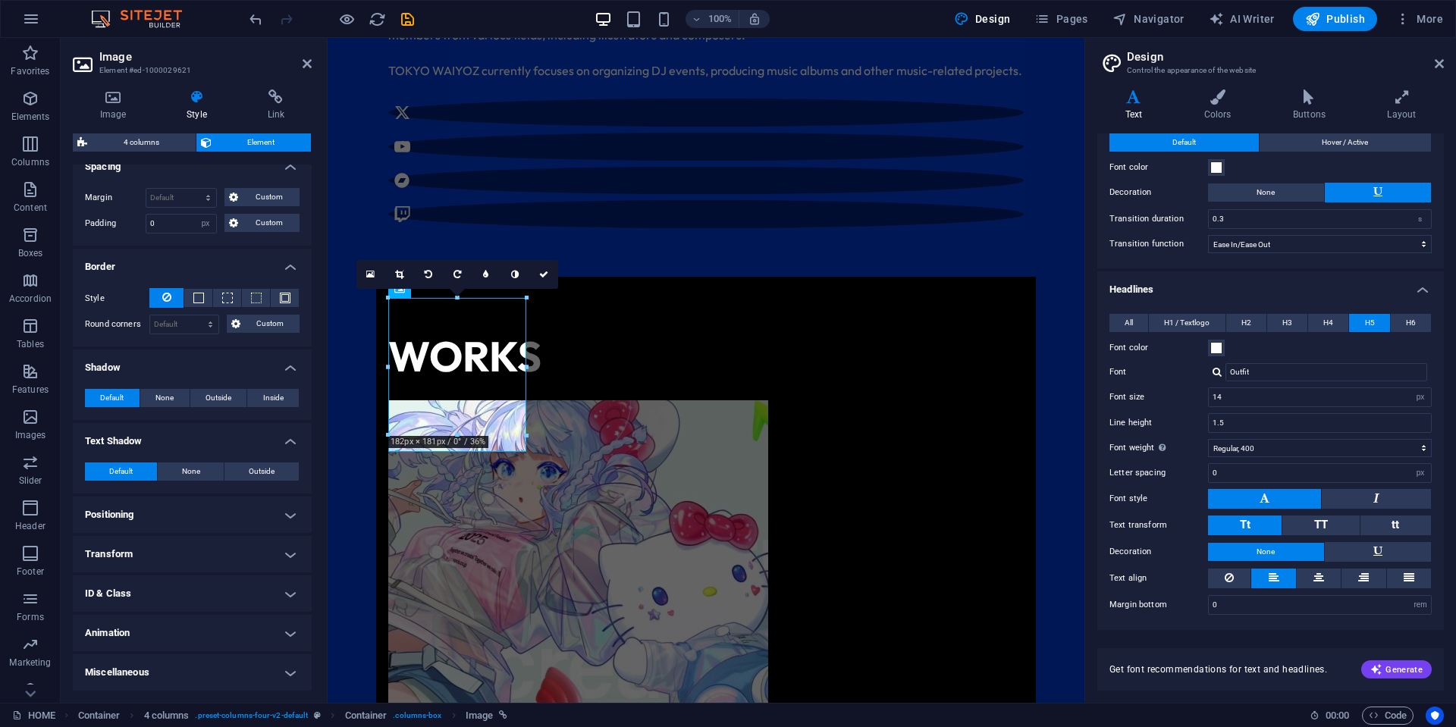
click at [196, 521] on h4 "Positioning" at bounding box center [192, 515] width 239 height 36
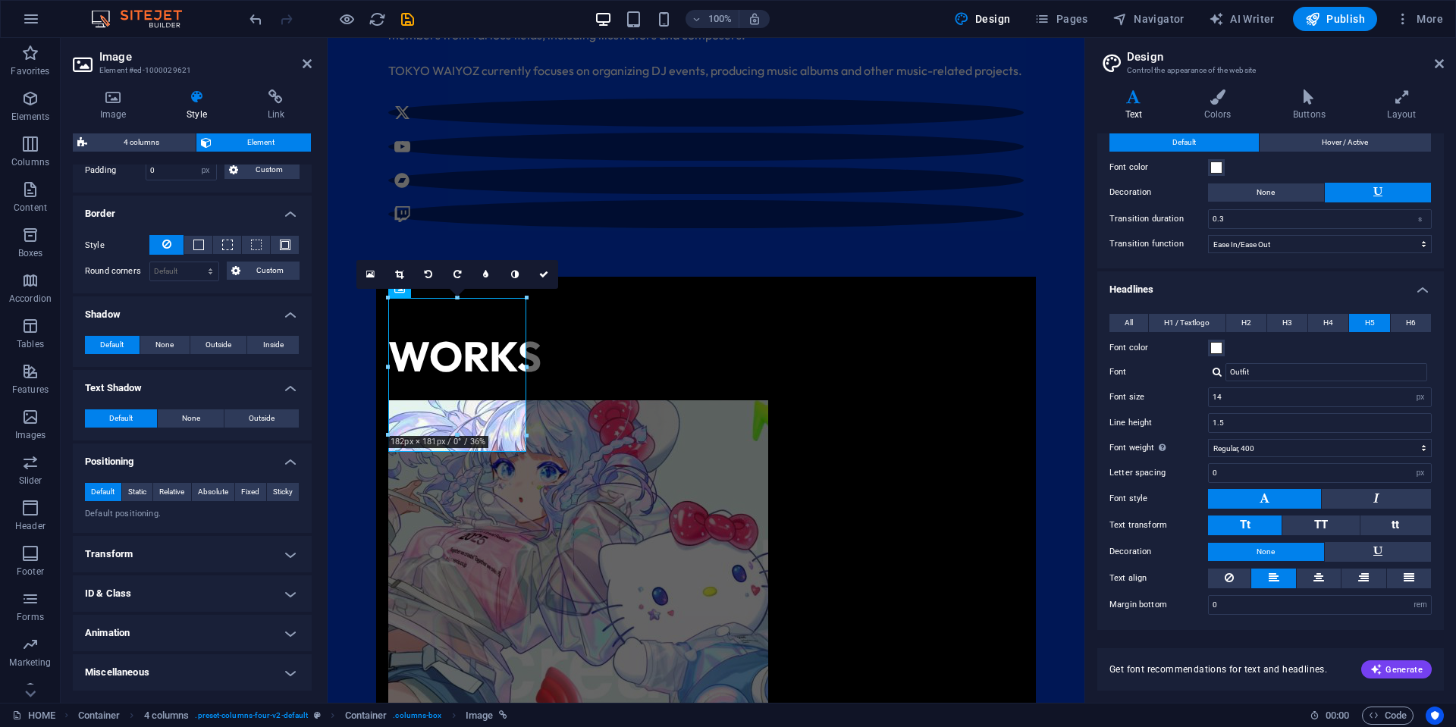
click at [182, 547] on h4 "Transform" at bounding box center [192, 554] width 239 height 36
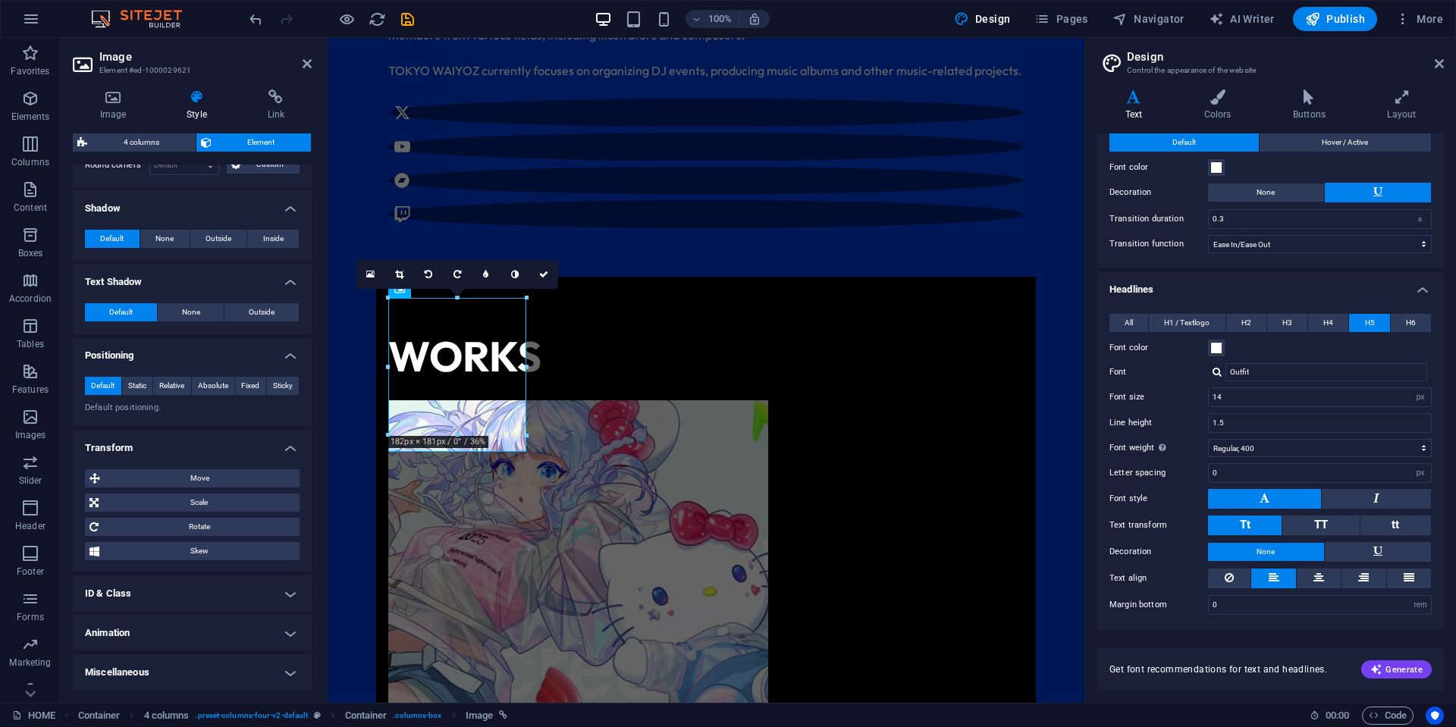
click at [184, 602] on h4 "ID & Class" at bounding box center [192, 593] width 239 height 36
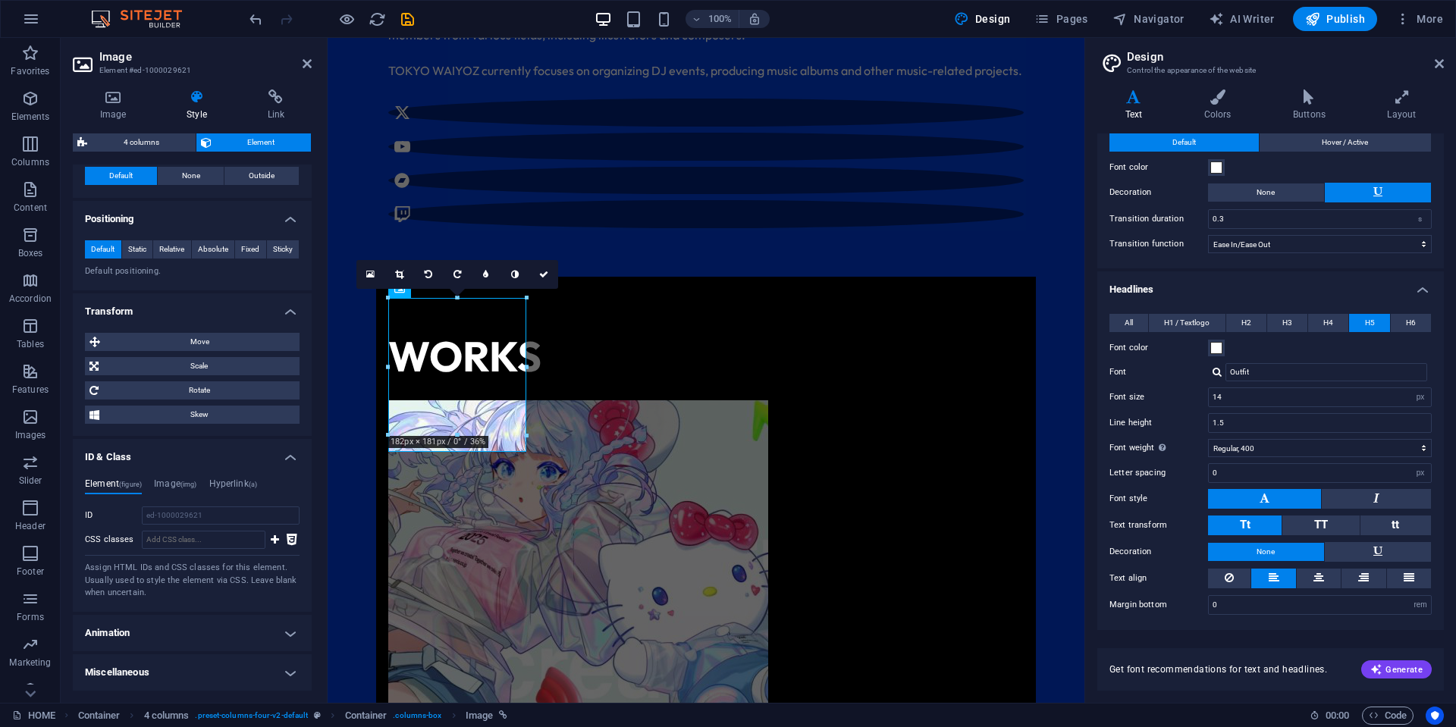
click at [170, 617] on h4 "Animation" at bounding box center [192, 633] width 239 height 36
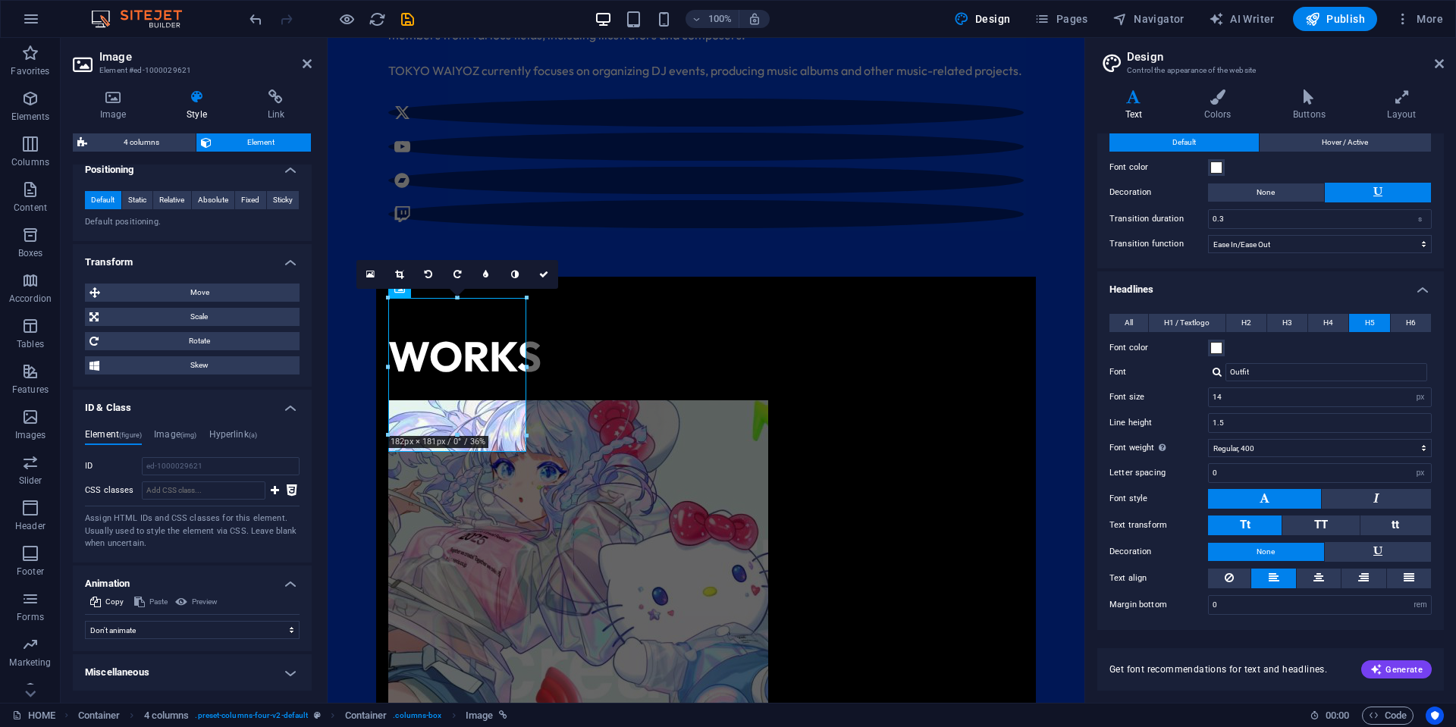
click at [176, 660] on h4 "Miscellaneous" at bounding box center [192, 672] width 239 height 36
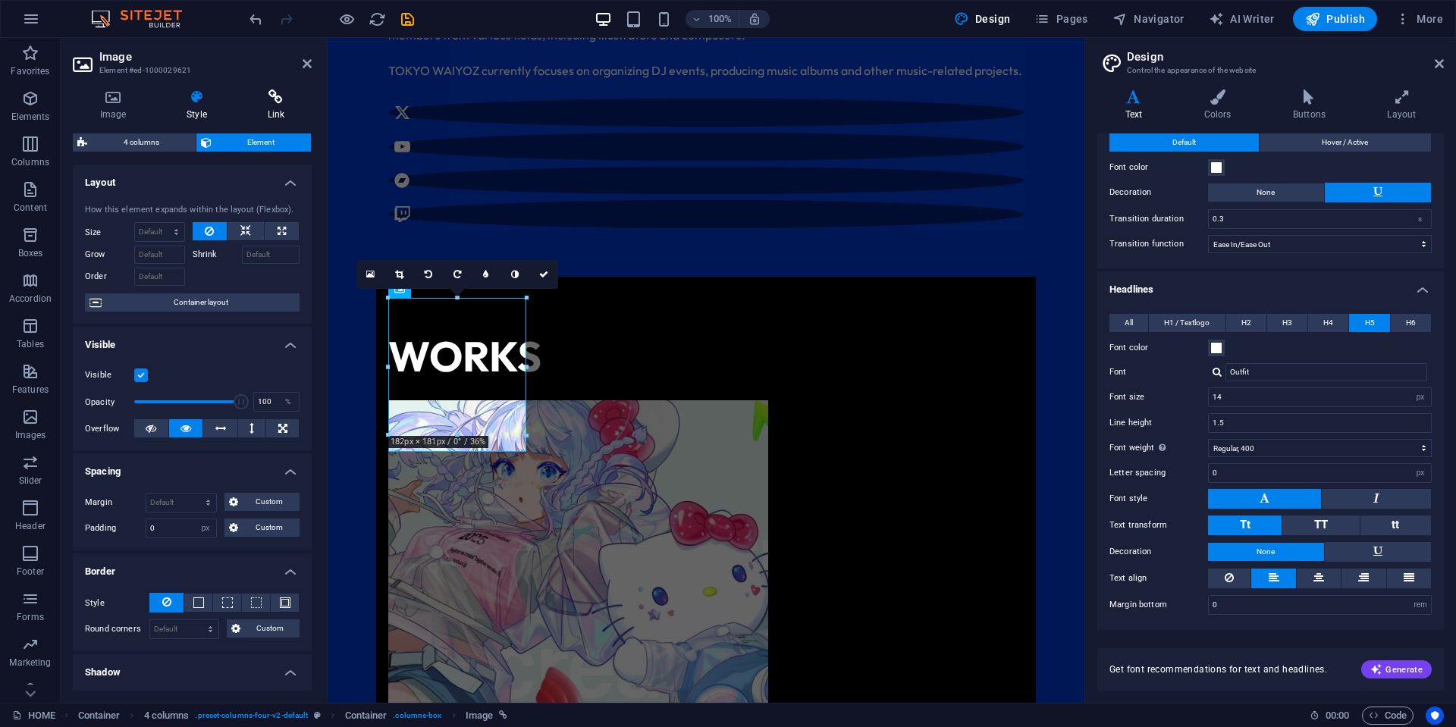
click at [269, 100] on icon at bounding box center [275, 96] width 71 height 15
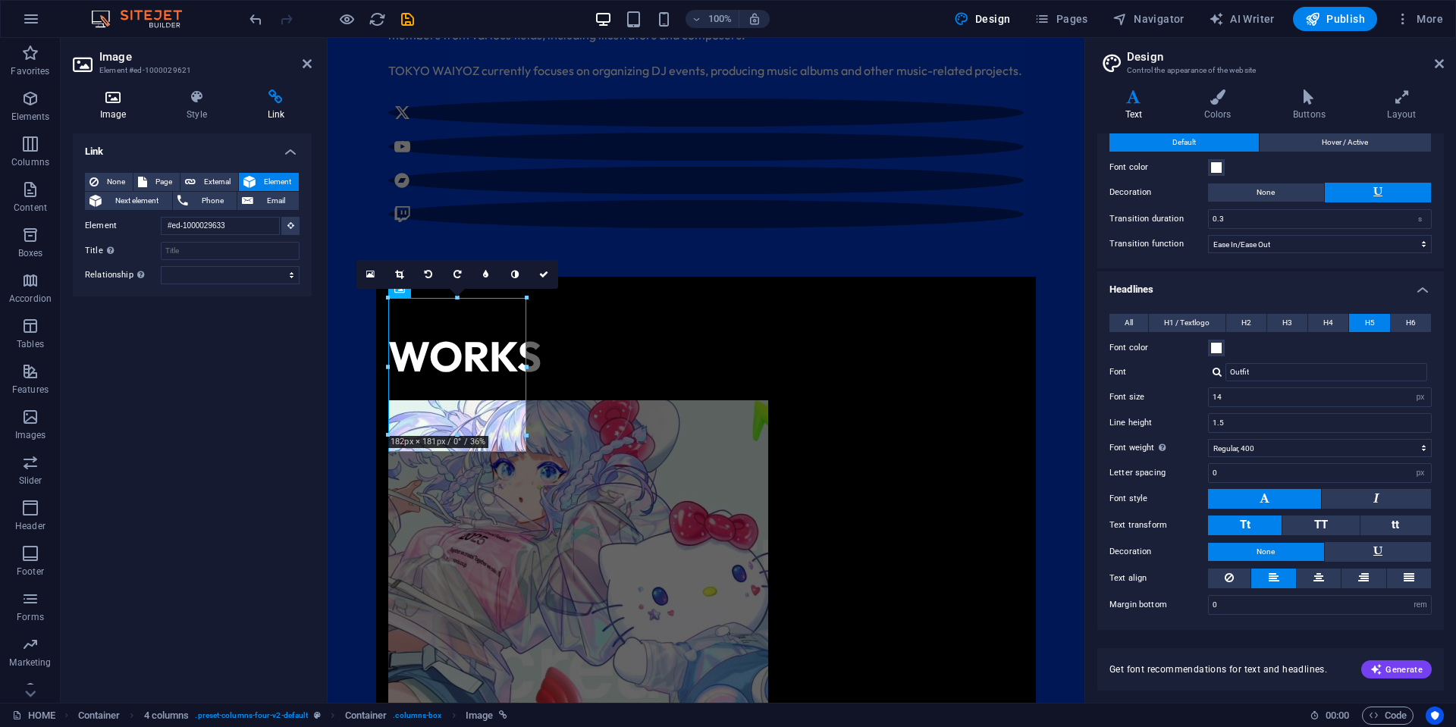
click at [133, 104] on icon at bounding box center [113, 96] width 80 height 15
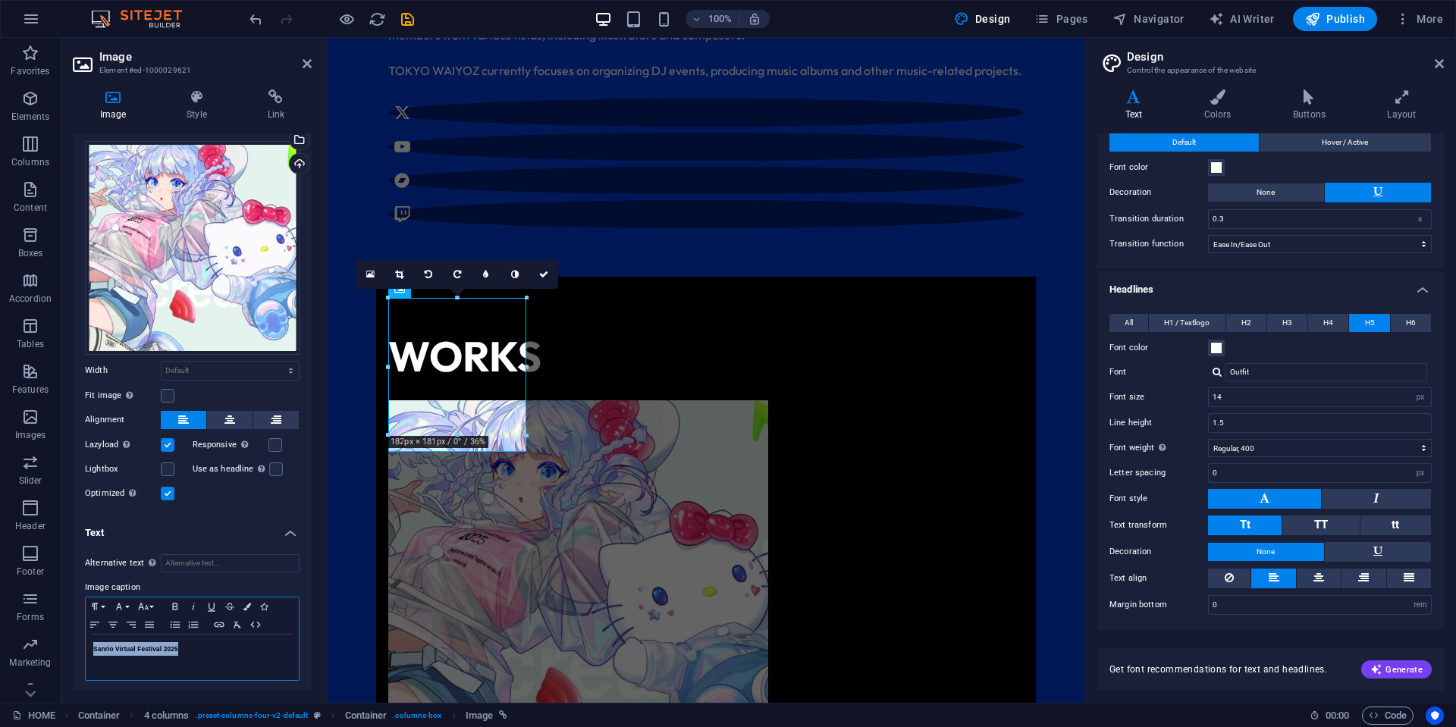
click at [256, 663] on div "Sanrio Virtual Festival 2025" at bounding box center [192, 657] width 213 height 45
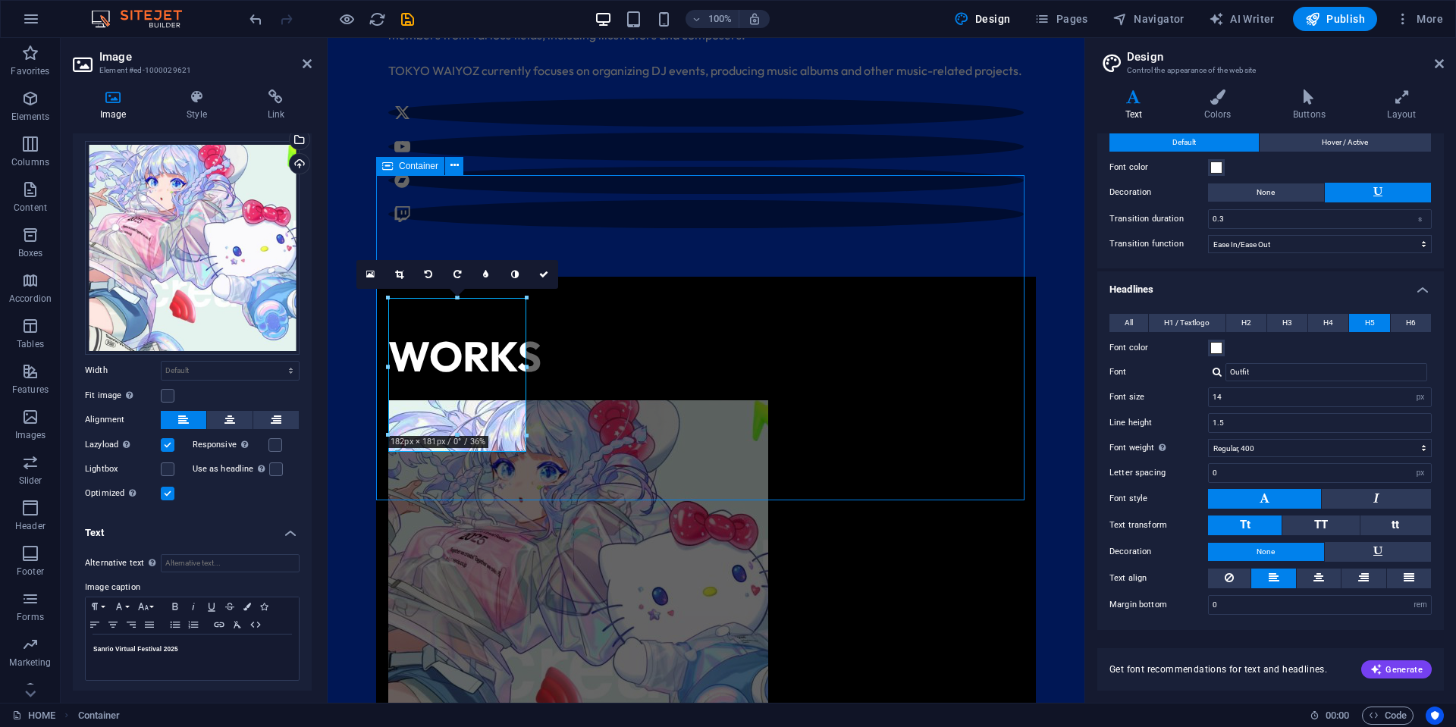
scroll to position [937, 0]
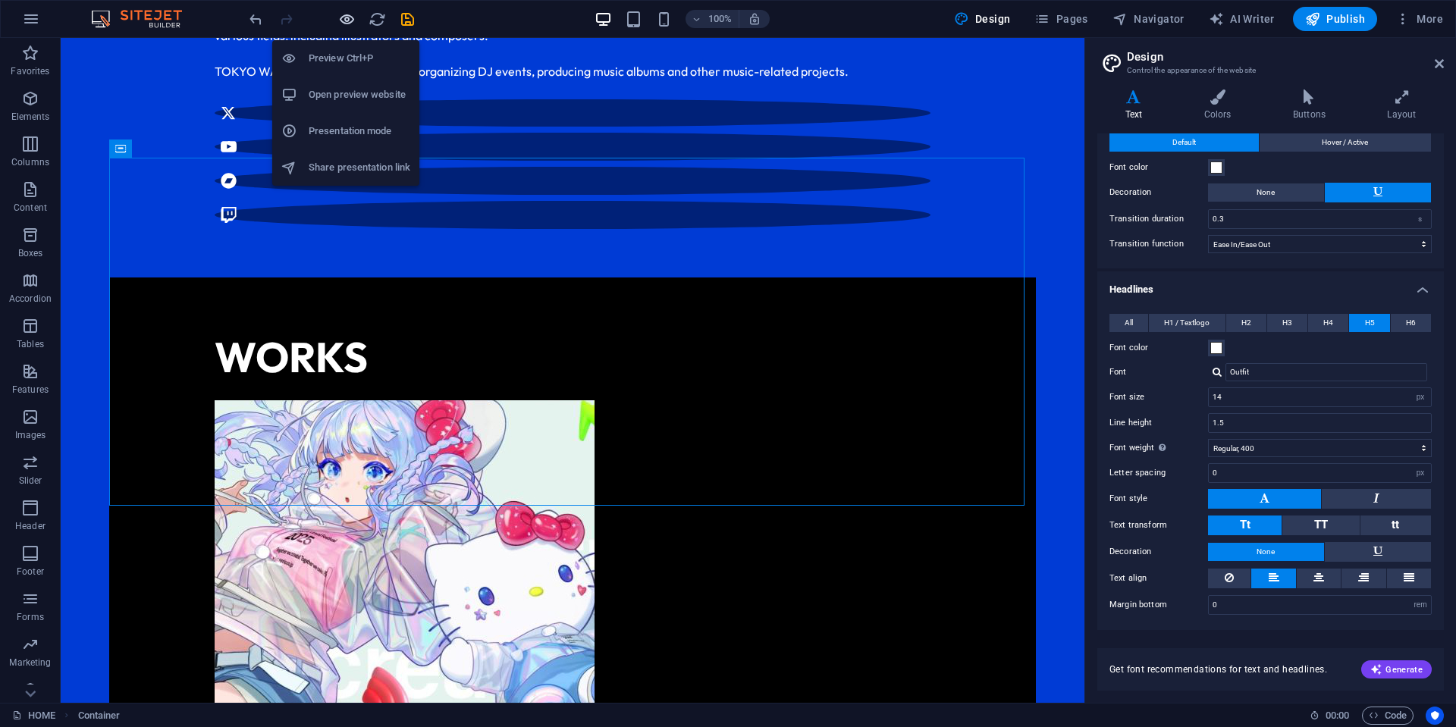
click at [349, 16] on icon "button" at bounding box center [346, 19] width 17 height 17
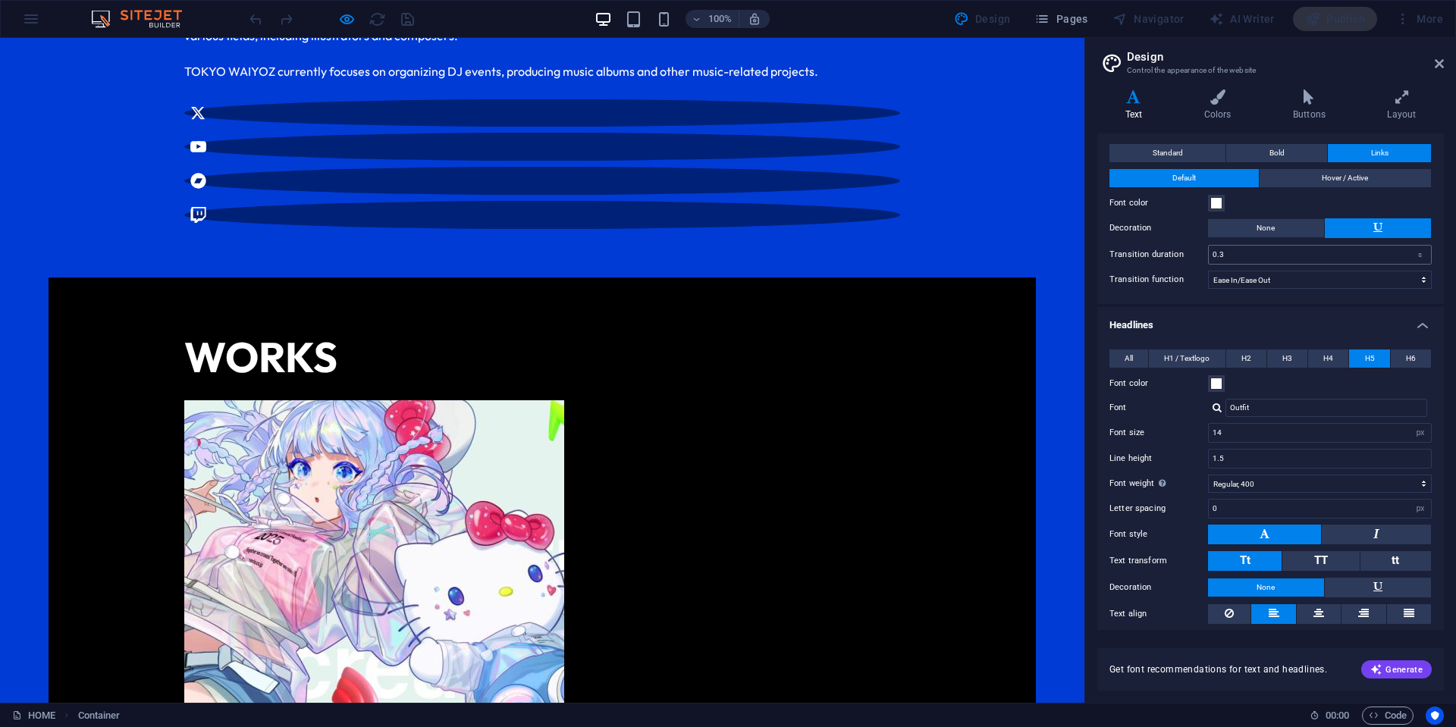
scroll to position [0, 0]
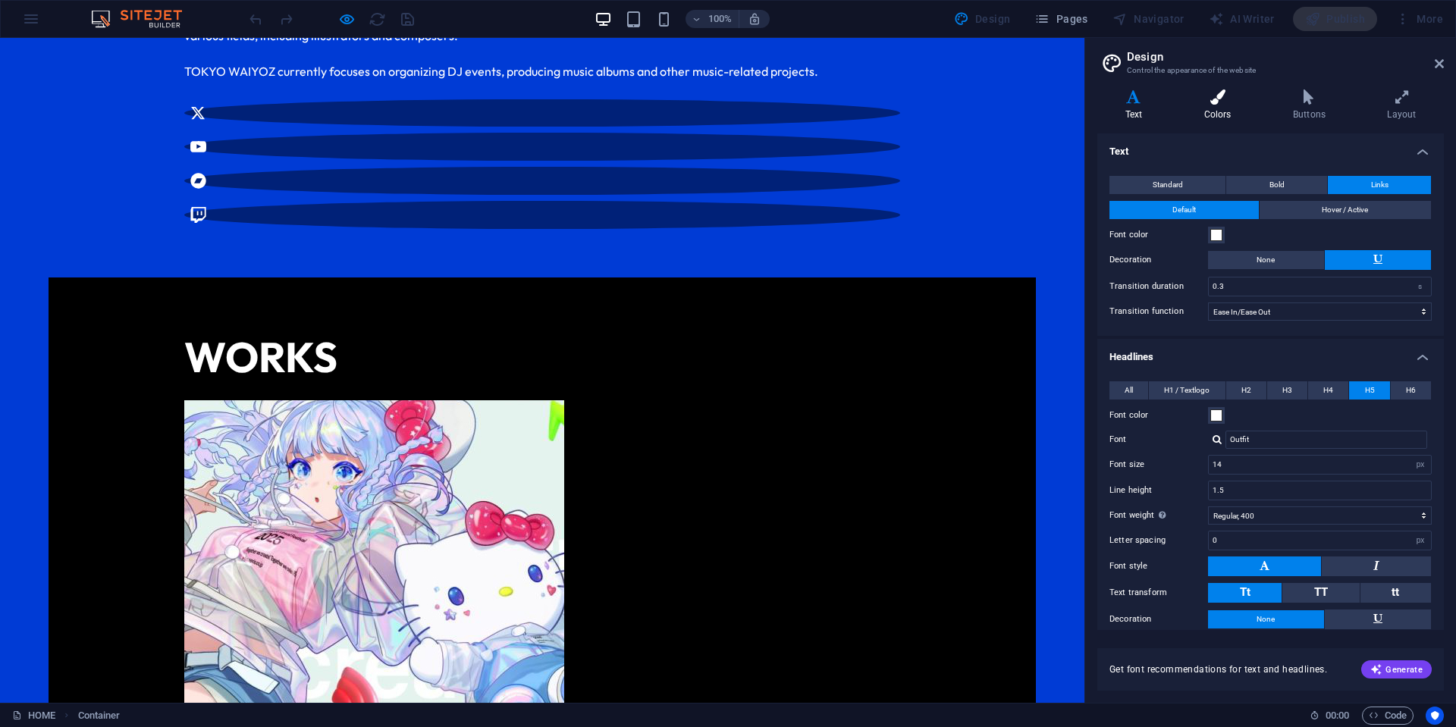
click at [1234, 101] on icon at bounding box center [1217, 96] width 83 height 15
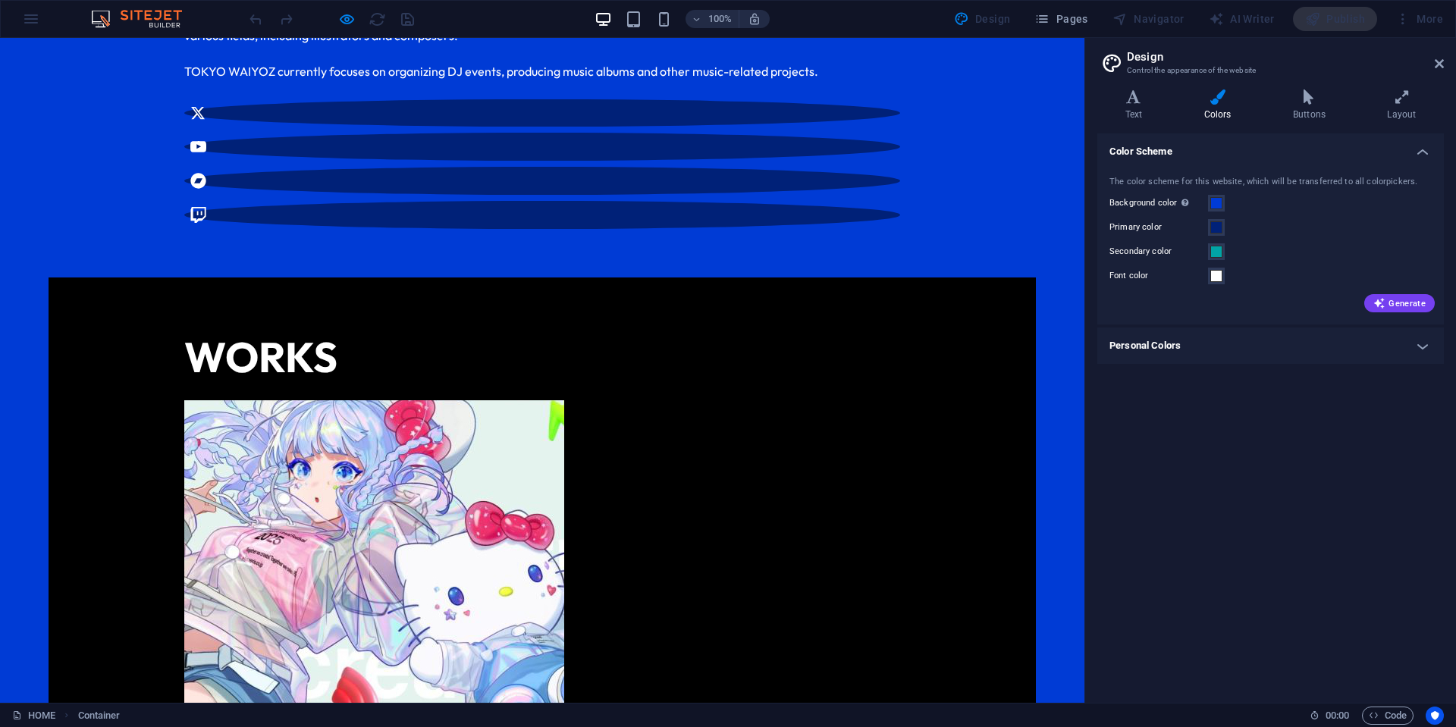
click at [1168, 343] on h4 "Personal Colors" at bounding box center [1270, 346] width 346 height 36
click at [1133, 92] on icon at bounding box center [1133, 96] width 73 height 15
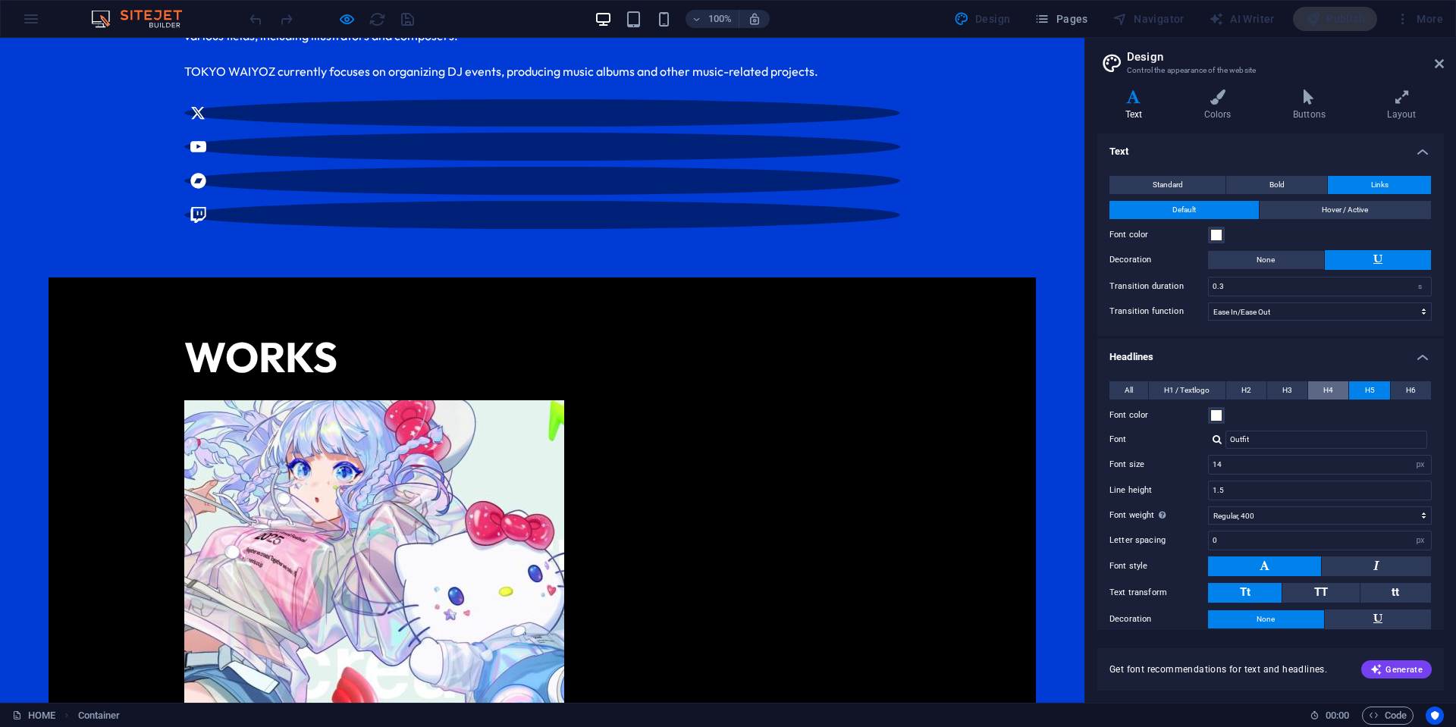
click at [1325, 387] on span "H4" at bounding box center [1328, 390] width 10 height 18
click at [1263, 389] on button "H2" at bounding box center [1246, 390] width 40 height 18
click at [1352, 387] on button "H5" at bounding box center [1369, 390] width 40 height 18
click at [1389, 621] on button at bounding box center [1377, 620] width 107 height 20
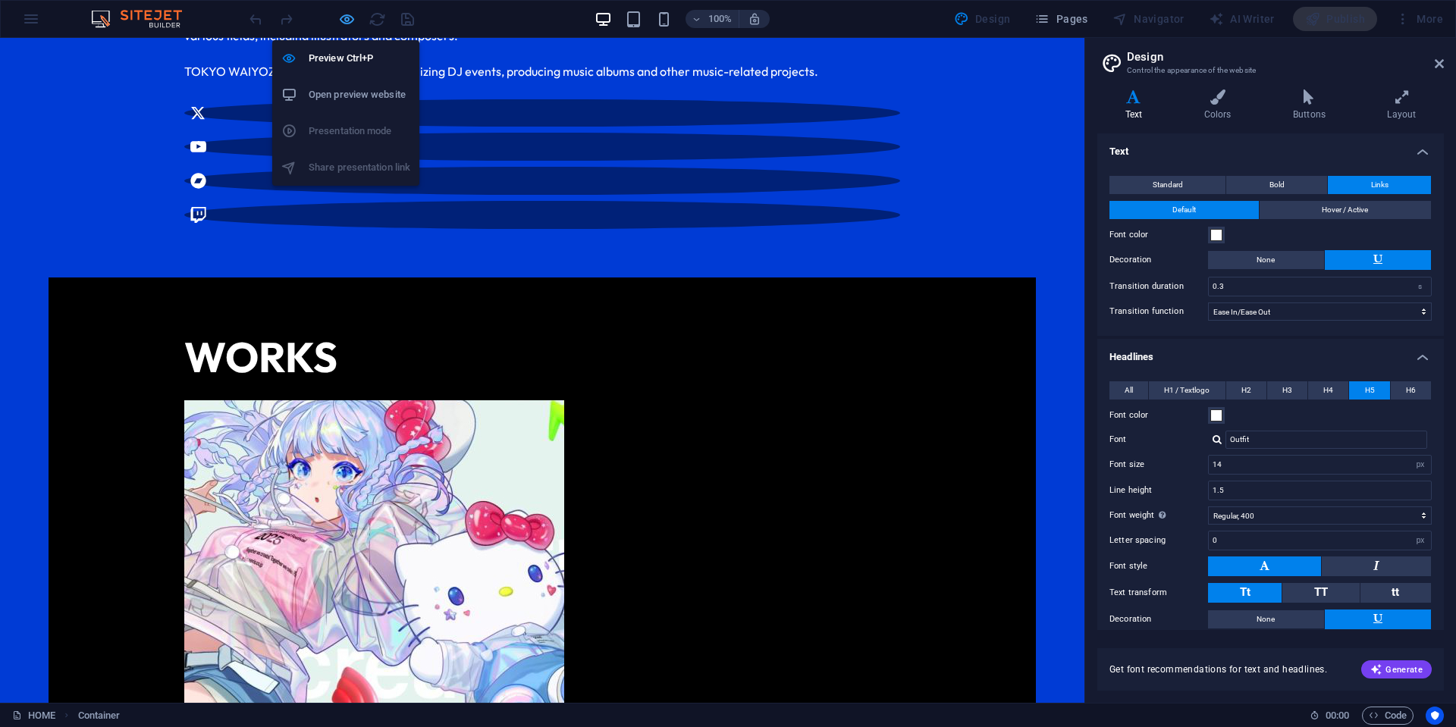
click at [349, 15] on icon "button" at bounding box center [346, 19] width 17 height 17
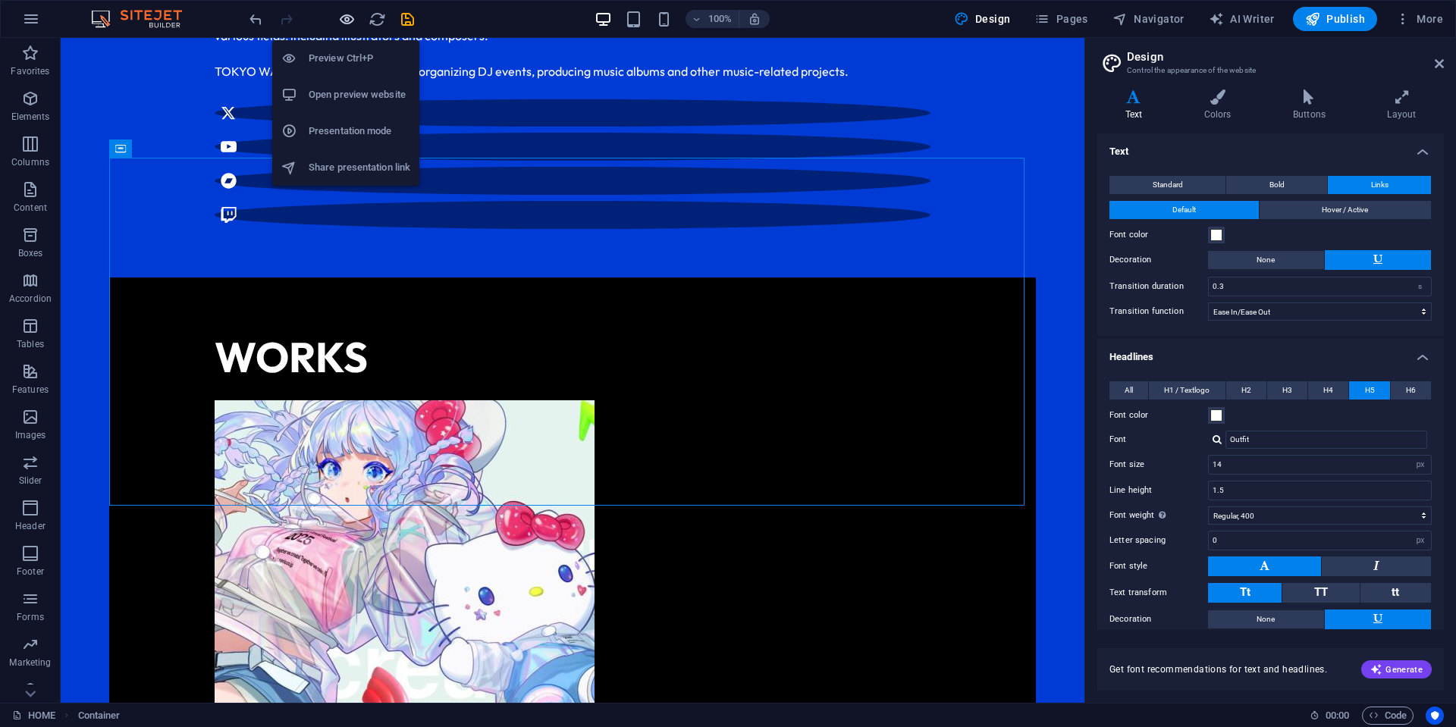
click at [347, 22] on icon "button" at bounding box center [346, 19] width 17 height 17
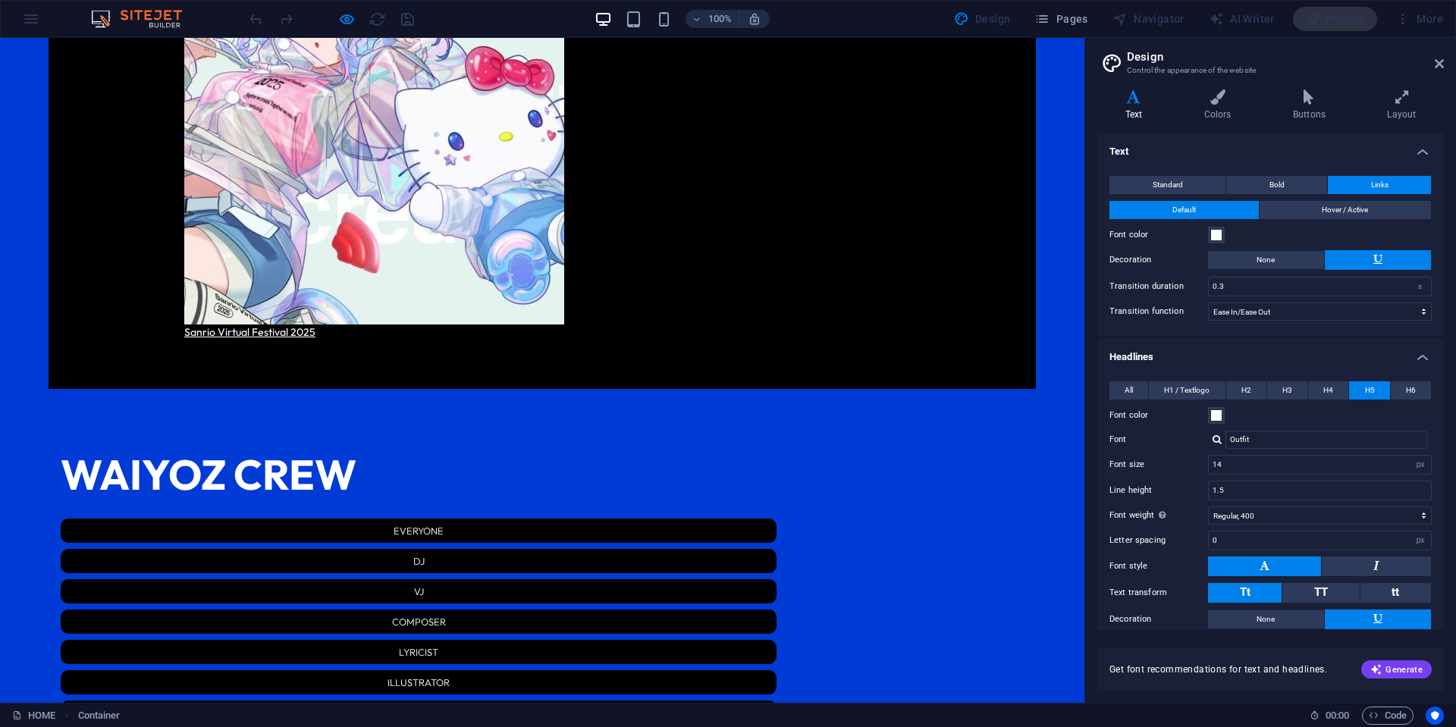
scroll to position [1923, 0]
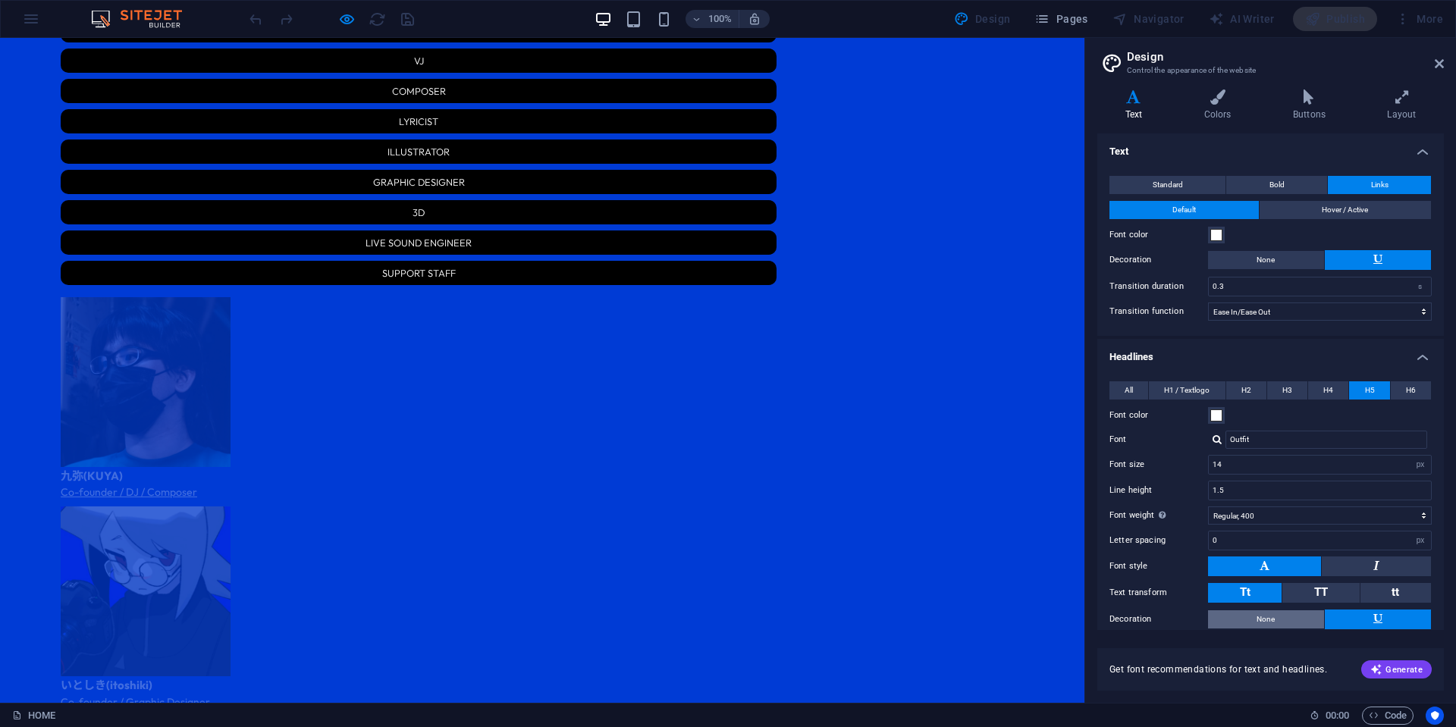
click at [1298, 618] on button "None" at bounding box center [1266, 619] width 116 height 18
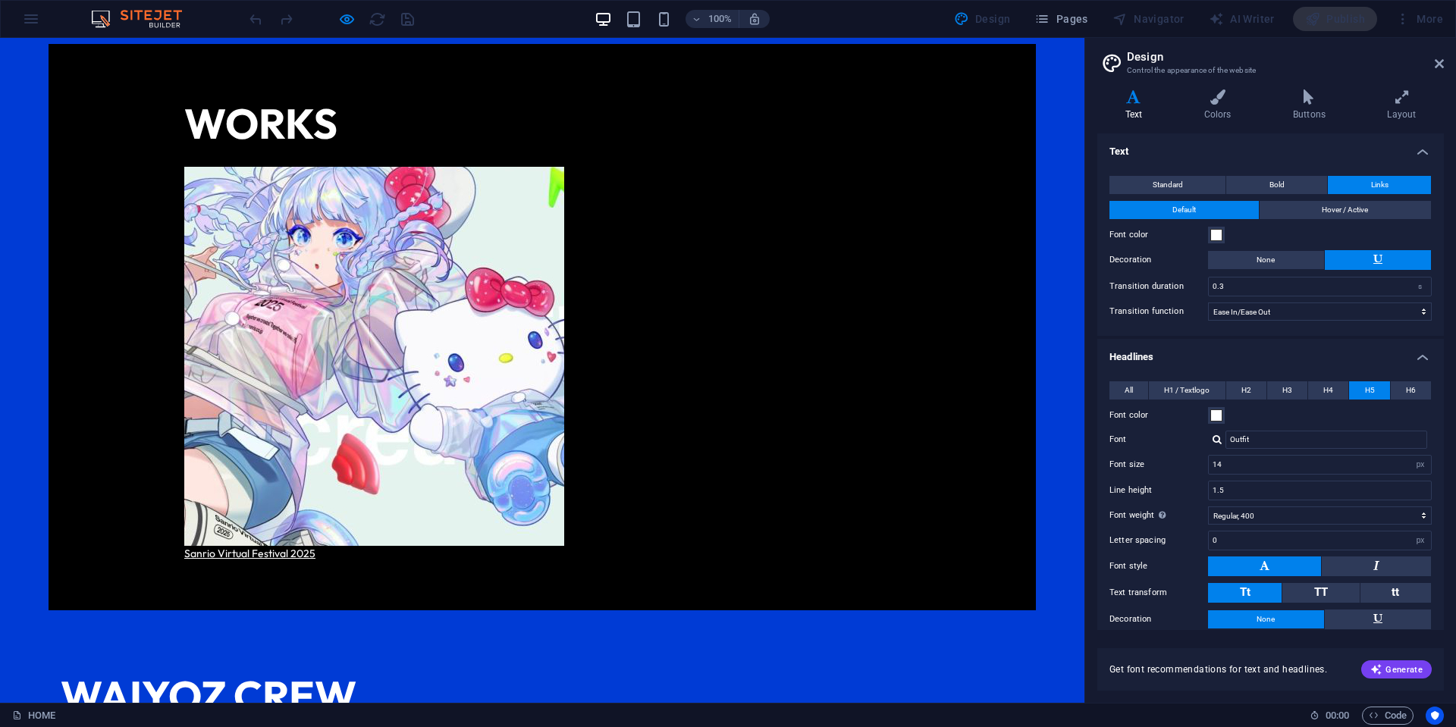
scroll to position [1013, 0]
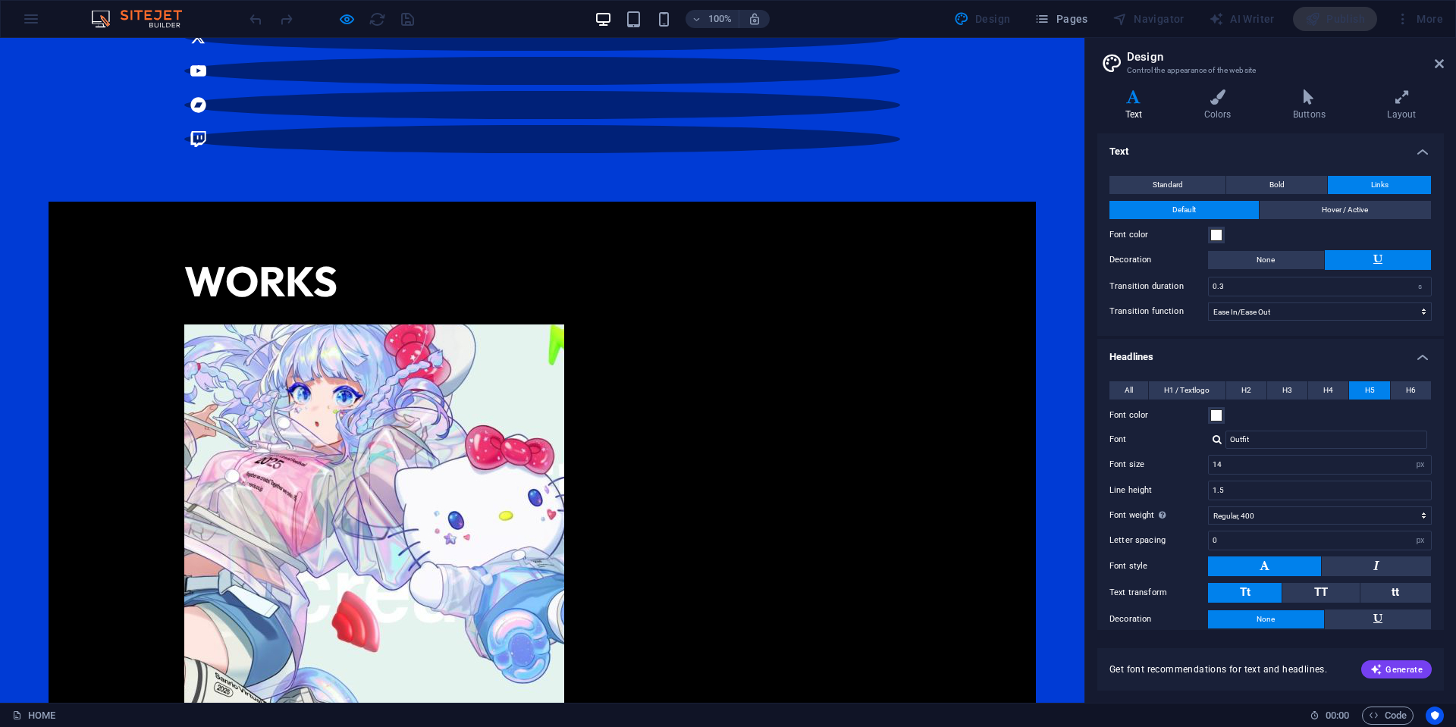
click at [278, 704] on h5 "Sanrio Virtual Festival 2025" at bounding box center [264, 712] width 161 height 16
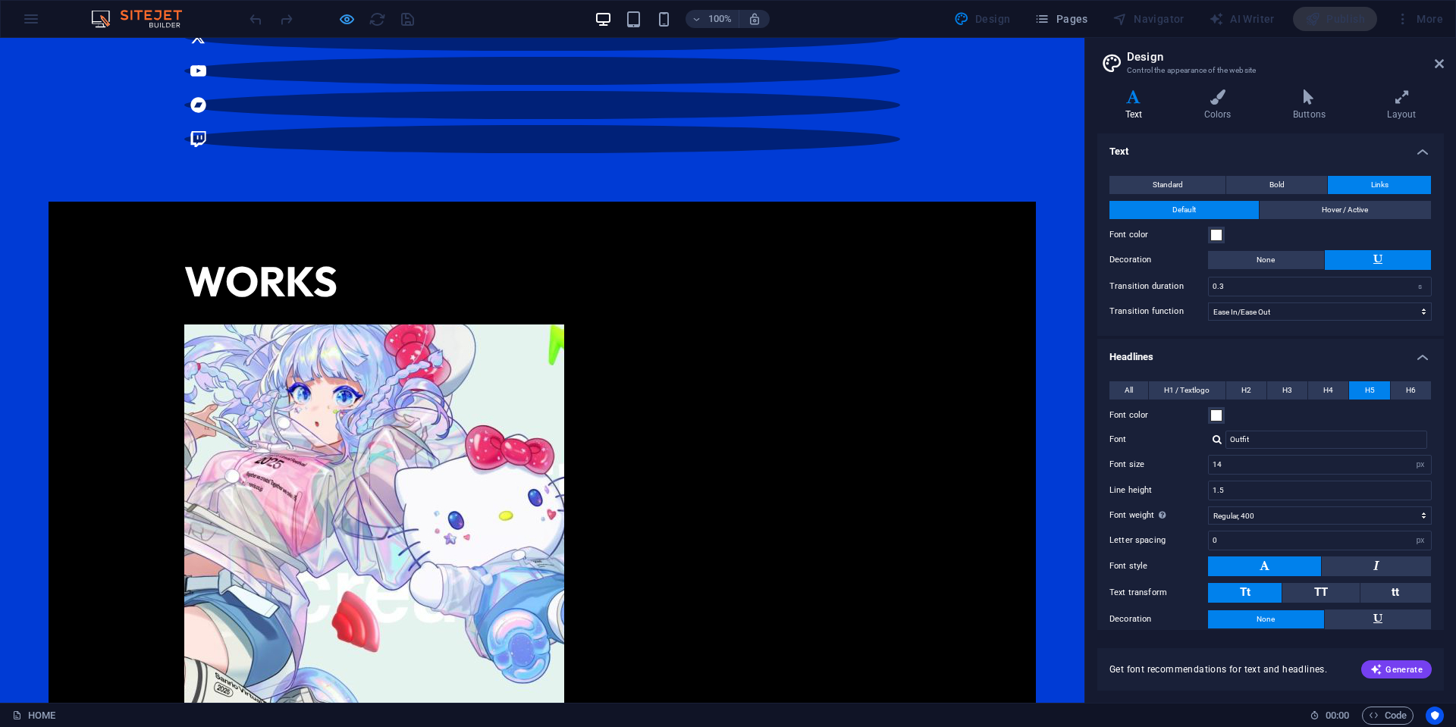
click at [340, 14] on icon "button" at bounding box center [346, 19] width 17 height 17
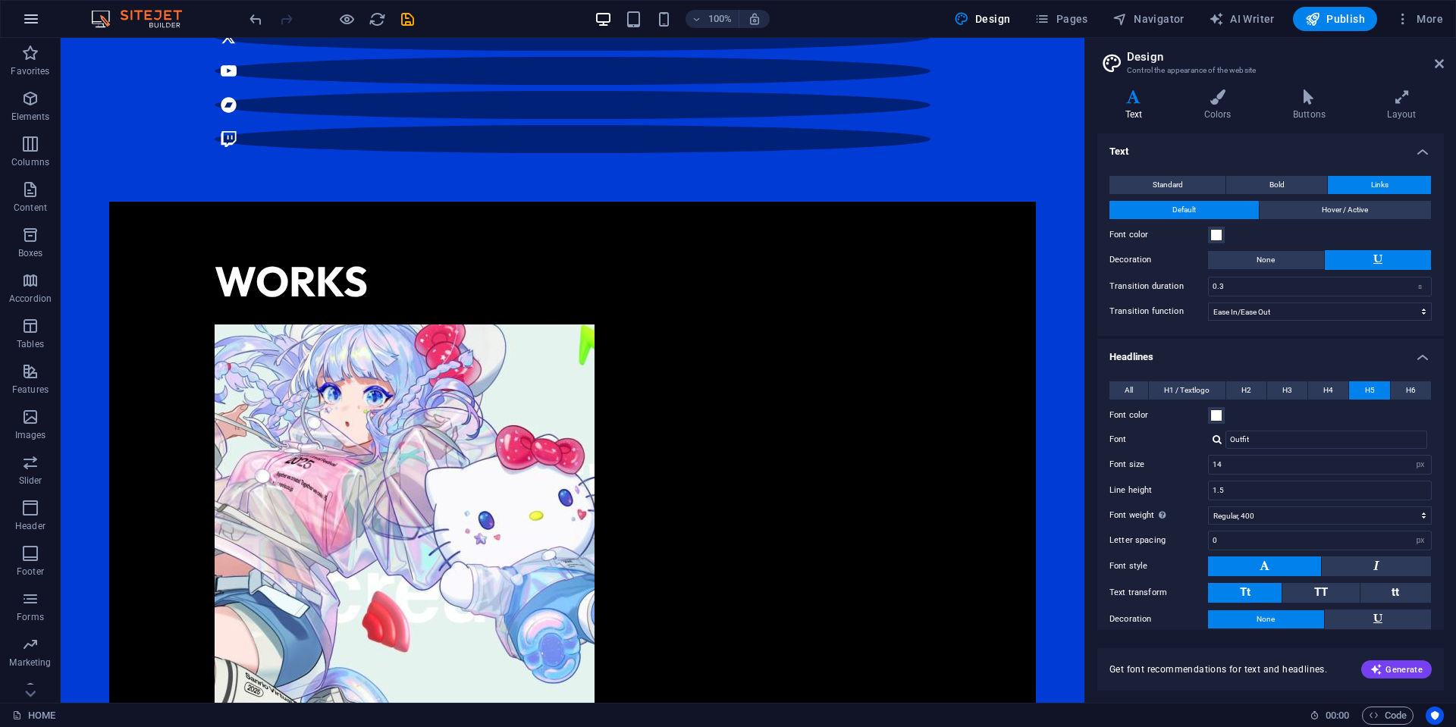
click at [39, 30] on button "button" at bounding box center [31, 19] width 36 height 36
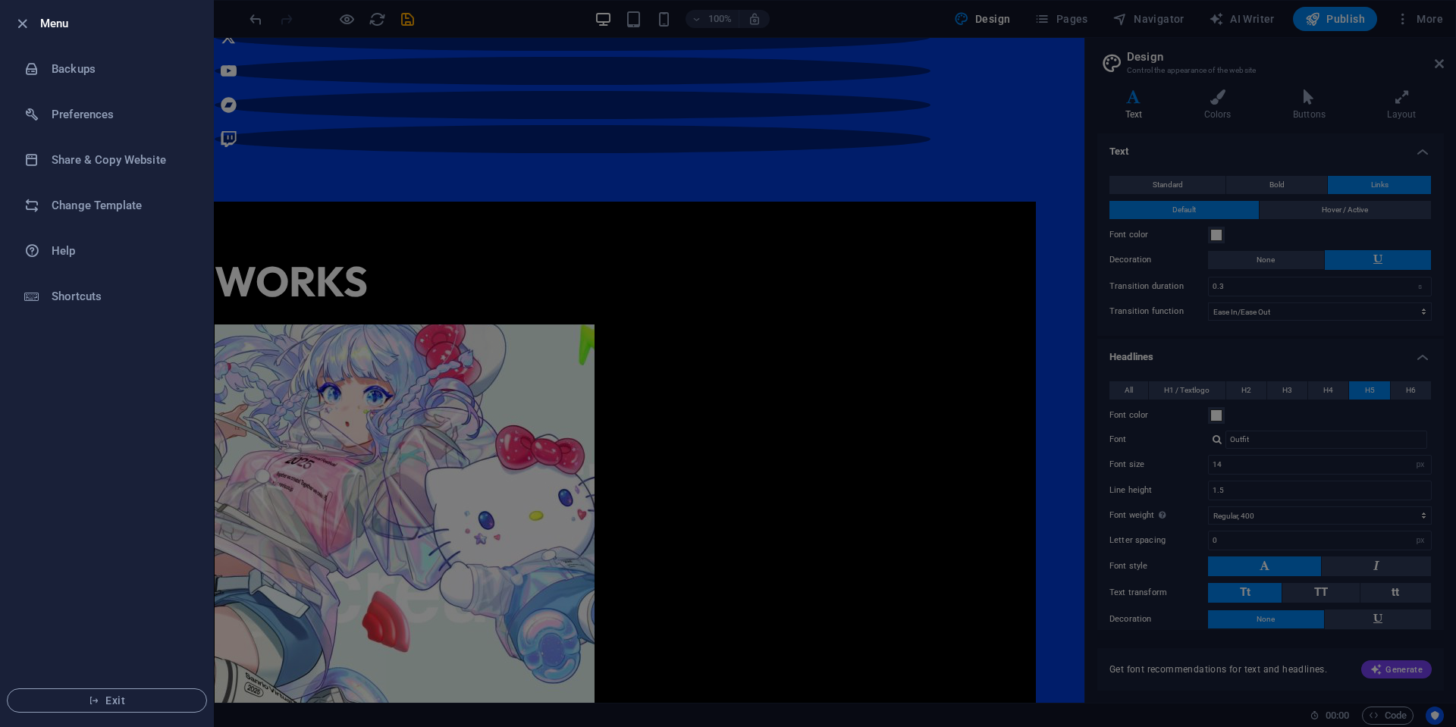
click at [38, 21] on div at bounding box center [26, 23] width 27 height 18
click at [24, 17] on icon "button" at bounding box center [22, 23] width 17 height 17
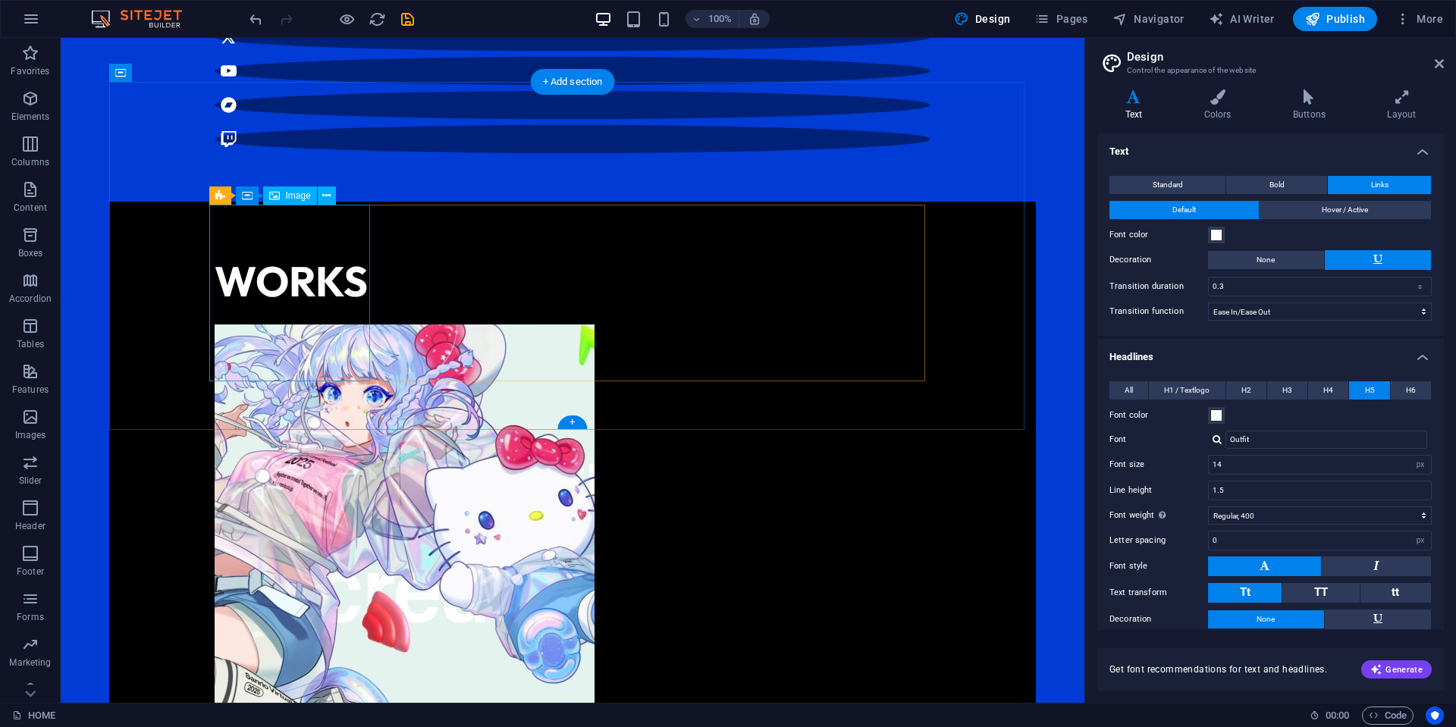
click at [289, 324] on figure "Sanrio Virtual Festival 2025" at bounding box center [295, 521] width 161 height 395
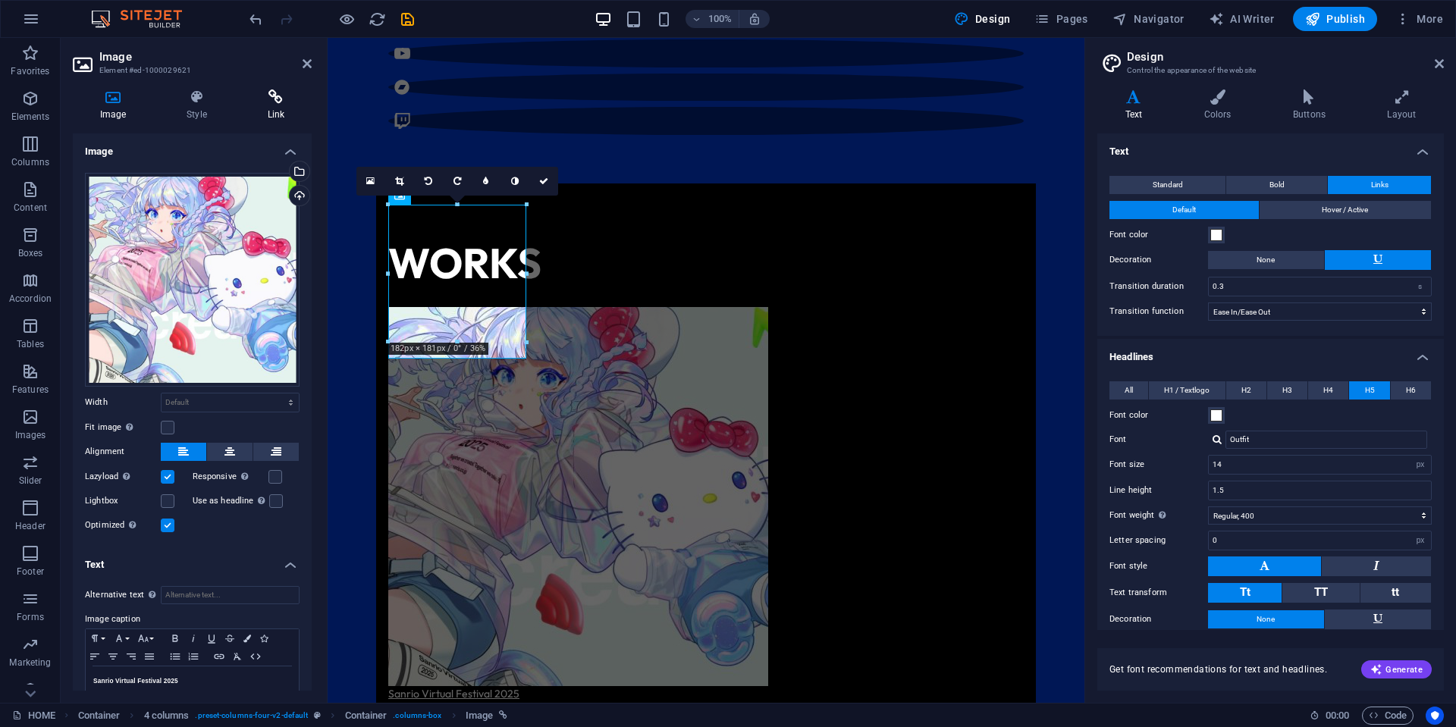
click at [261, 94] on icon at bounding box center [275, 96] width 71 height 15
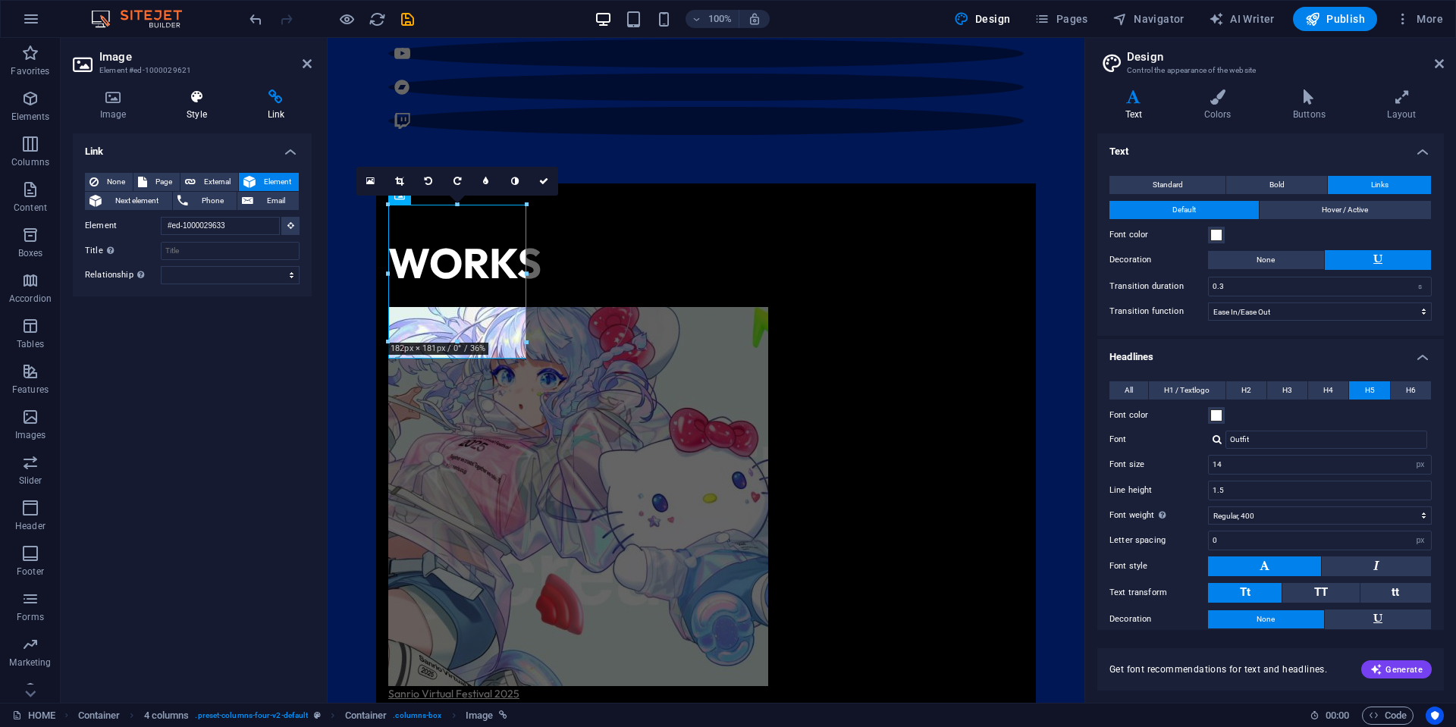
click at [202, 101] on icon at bounding box center [196, 96] width 74 height 15
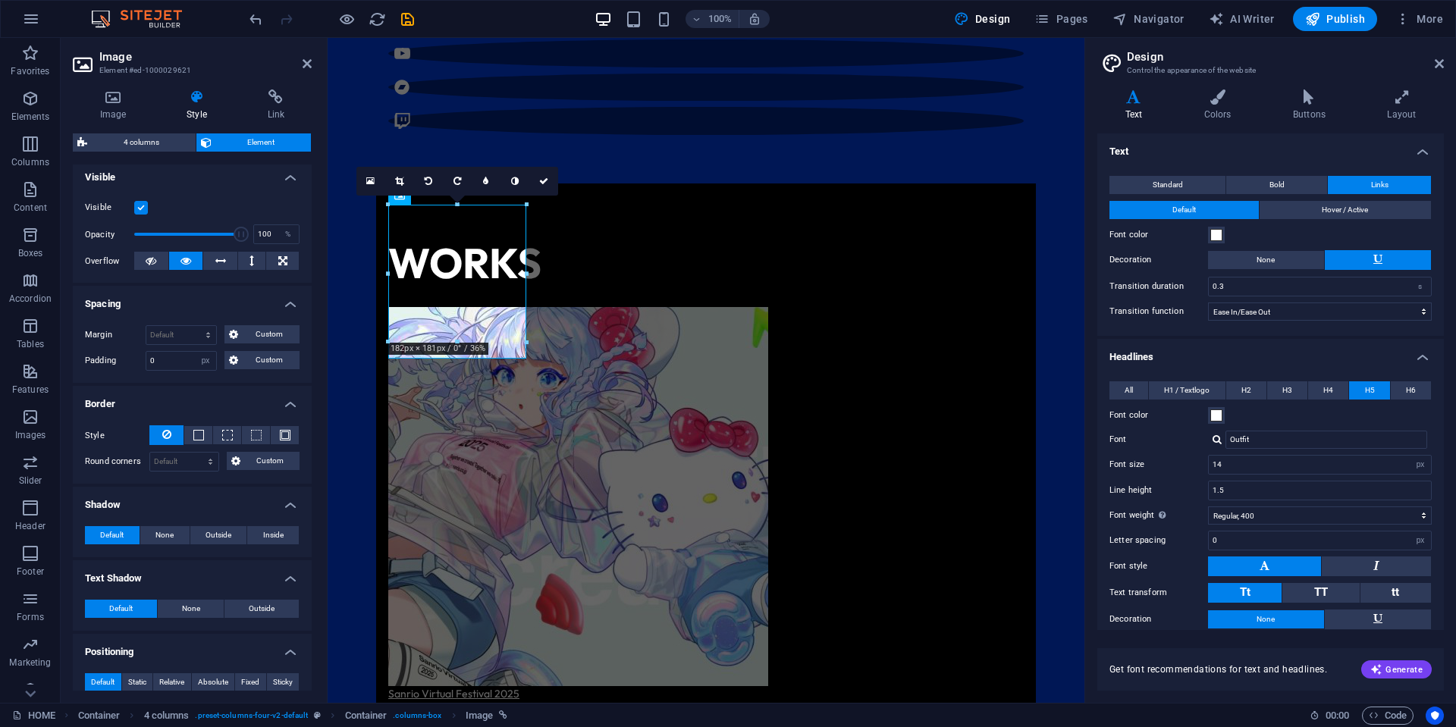
scroll to position [227, 0]
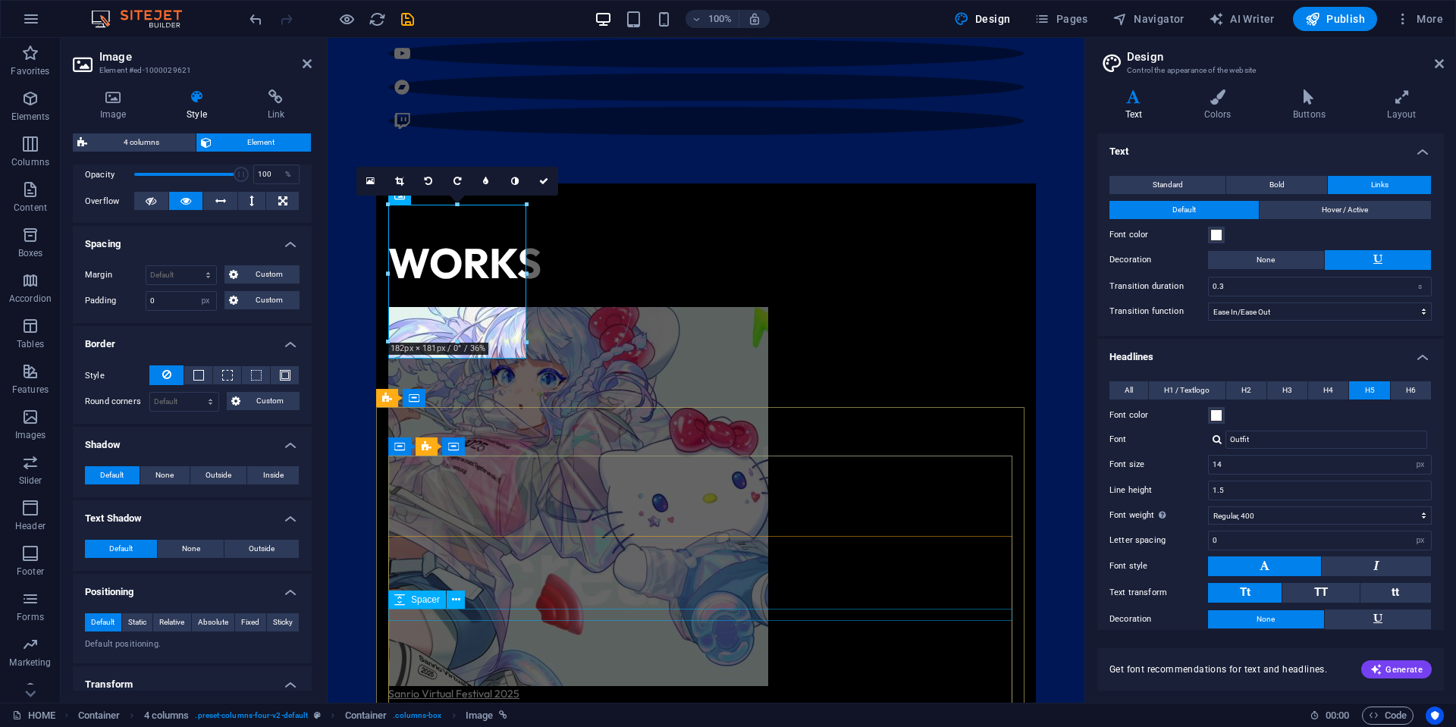
select select "px"
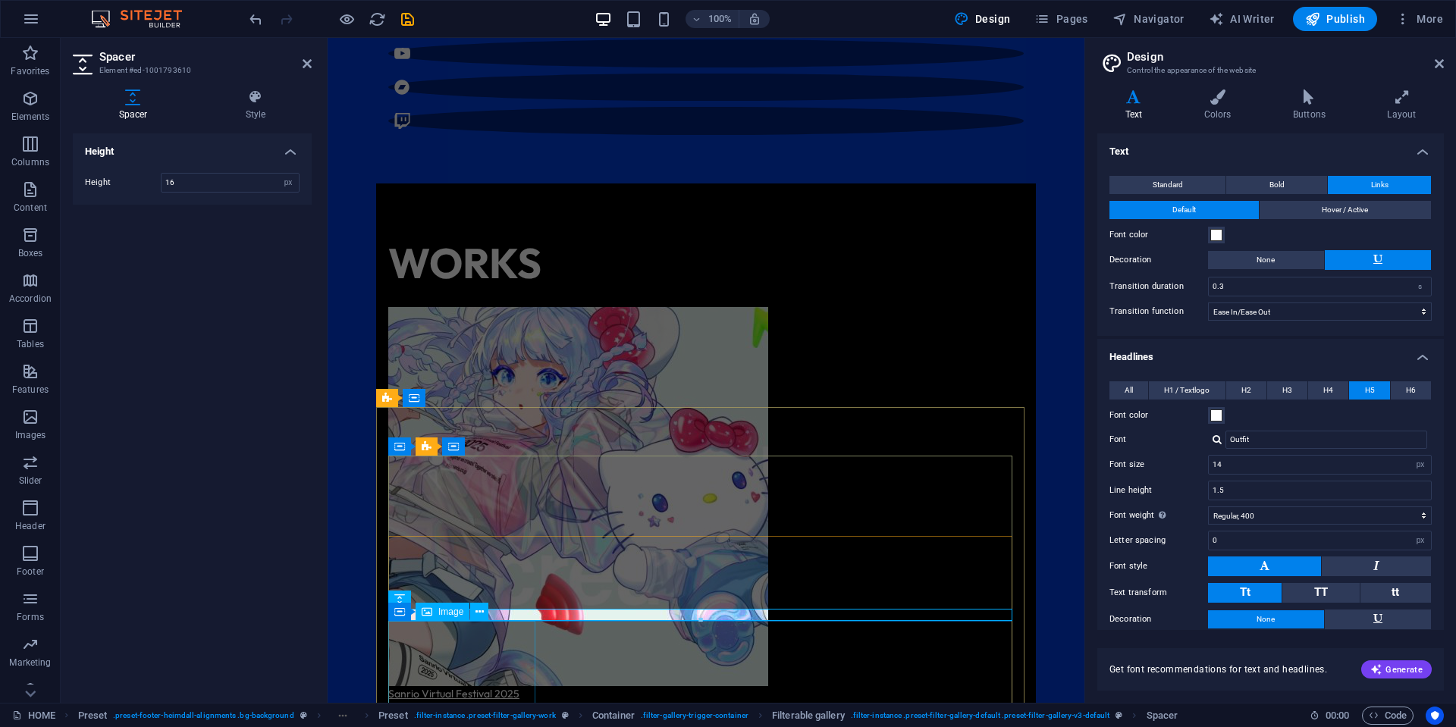
select select "%"
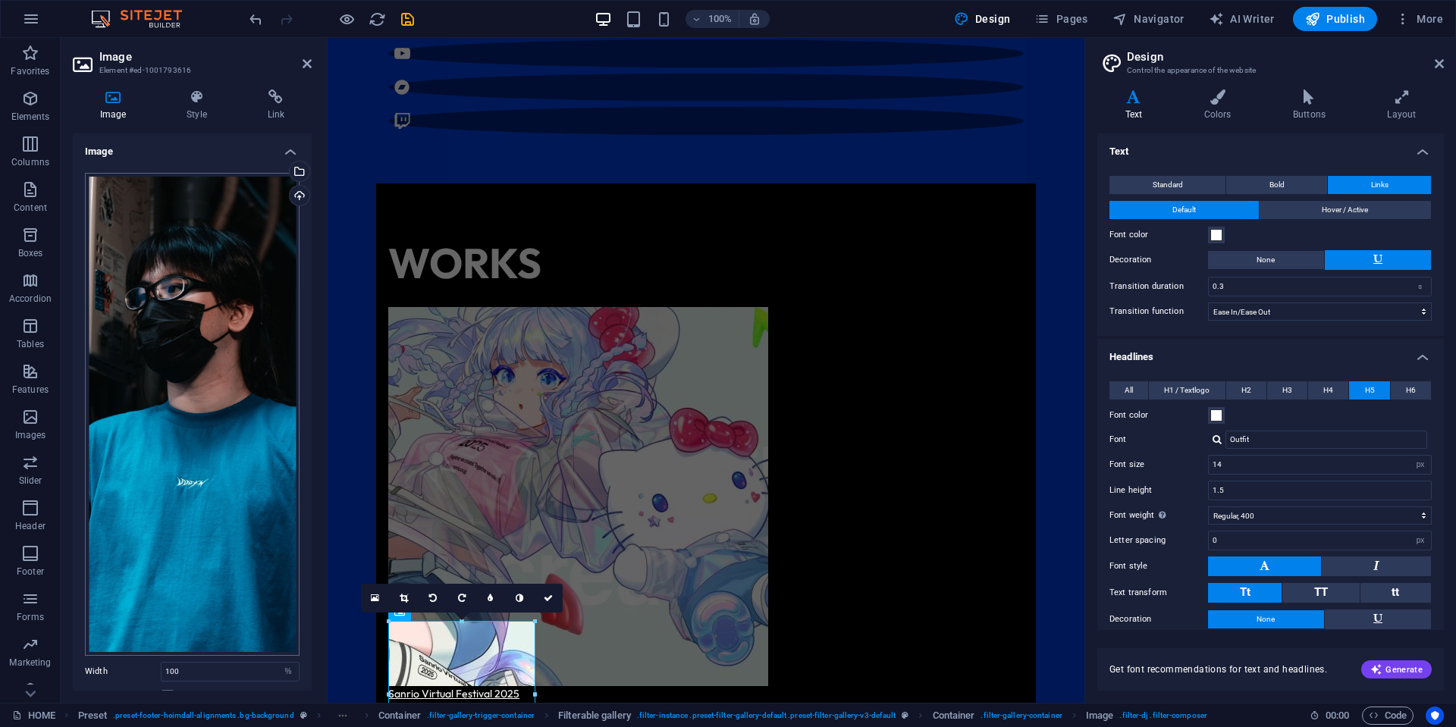
scroll to position [155, 0]
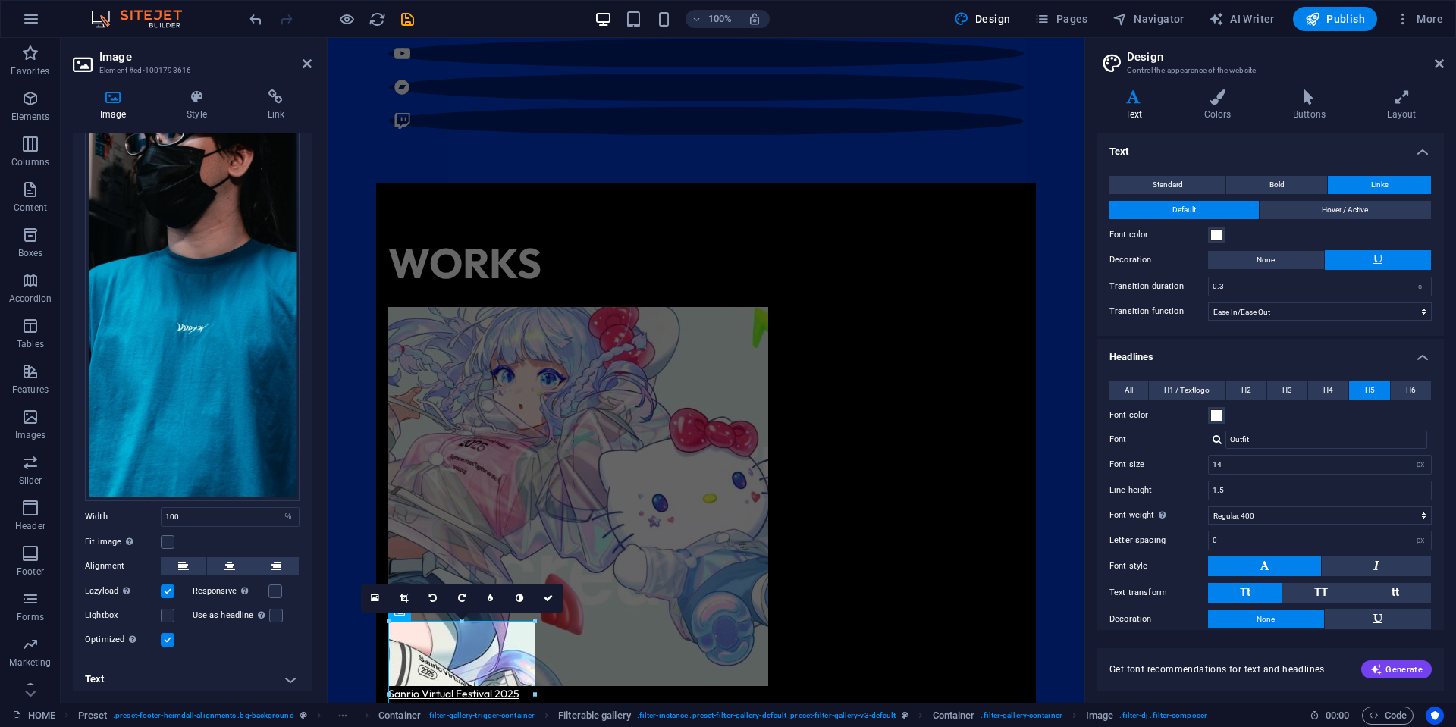
click at [160, 631] on label "Optimized Images are compressed to improve page speed." at bounding box center [123, 640] width 76 height 18
click at [0, 0] on input "Optimized Images are compressed to improve page speed." at bounding box center [0, 0] width 0 height 0
click at [169, 635] on label at bounding box center [168, 640] width 14 height 14
click at [0, 0] on input "Optimized Images are compressed to improve page speed." at bounding box center [0, 0] width 0 height 0
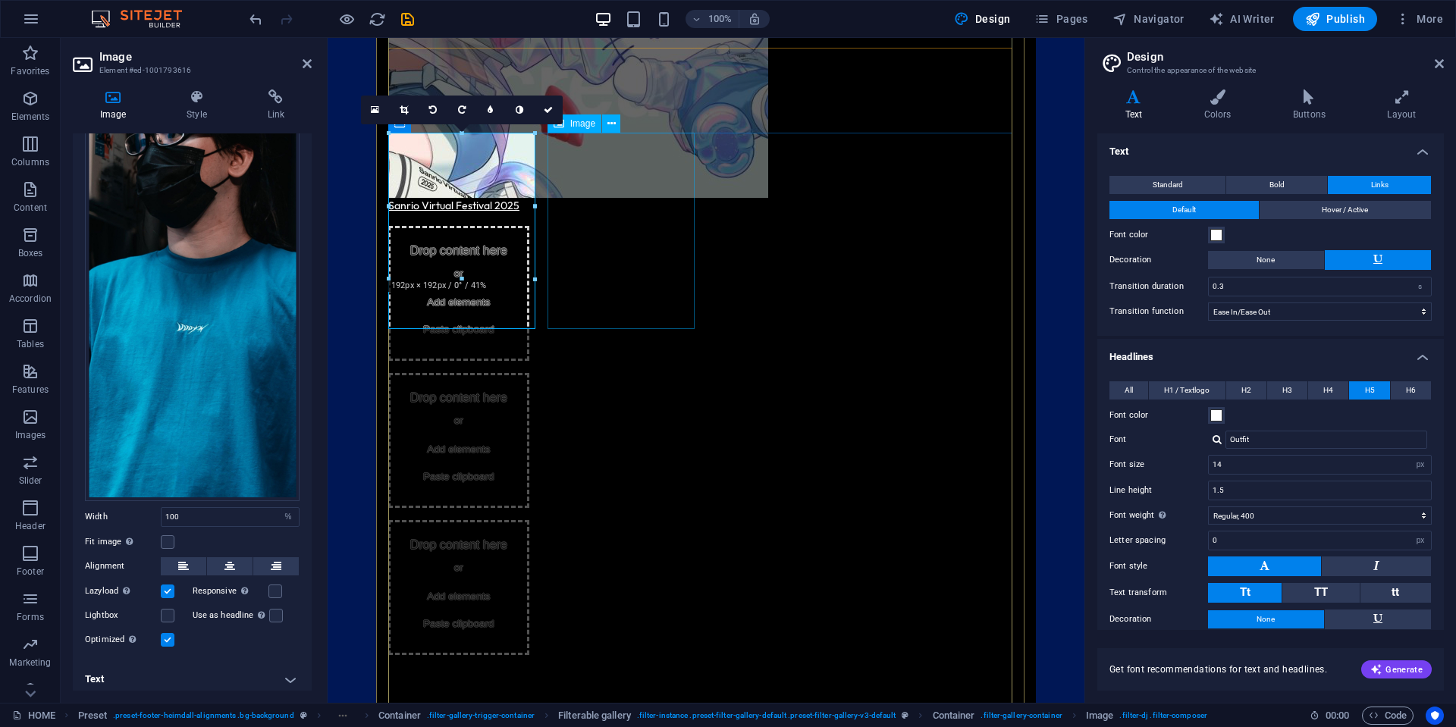
scroll to position [1503, 0]
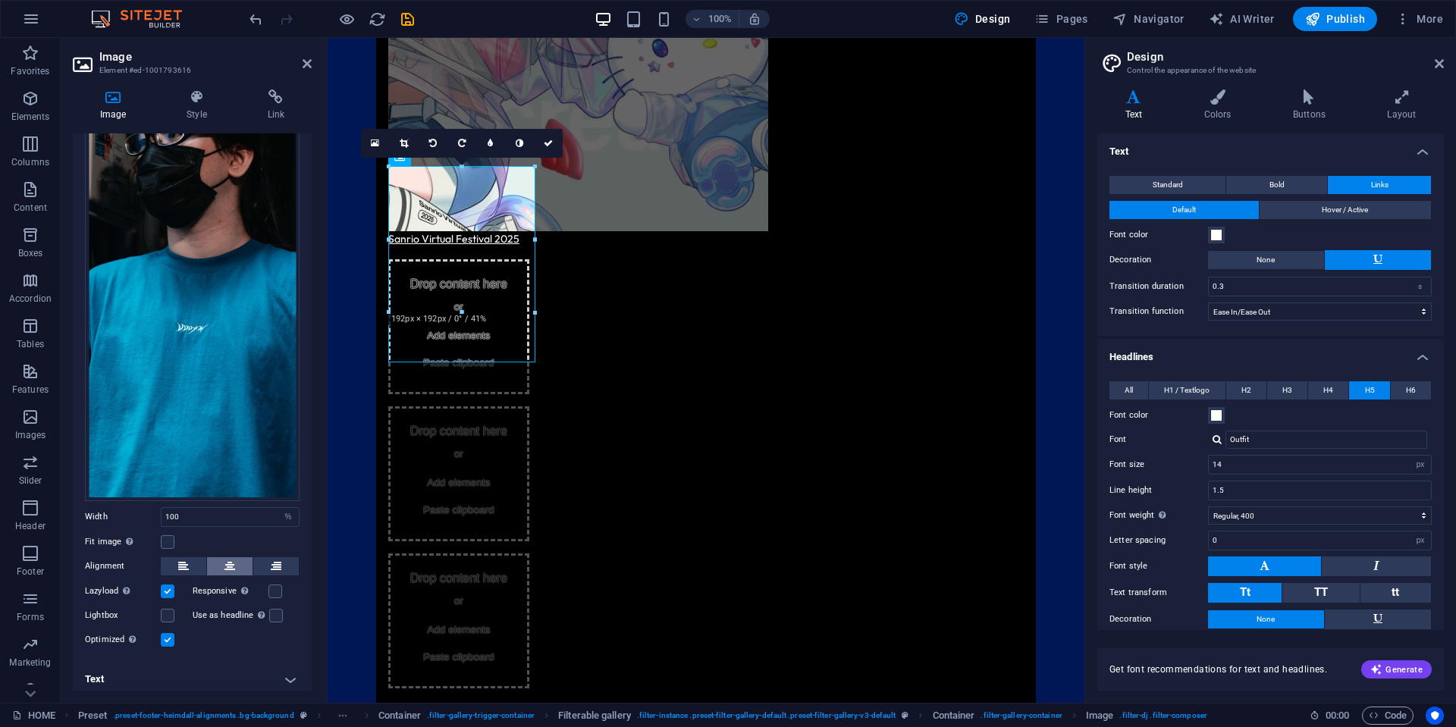
click at [209, 560] on button at bounding box center [229, 566] width 45 height 18
click at [194, 559] on button at bounding box center [183, 566] width 45 height 18
click at [170, 535] on label at bounding box center [168, 542] width 14 height 14
click at [0, 0] on input "Fit image Automatically fit image to a fixed width and height" at bounding box center [0, 0] width 0 height 0
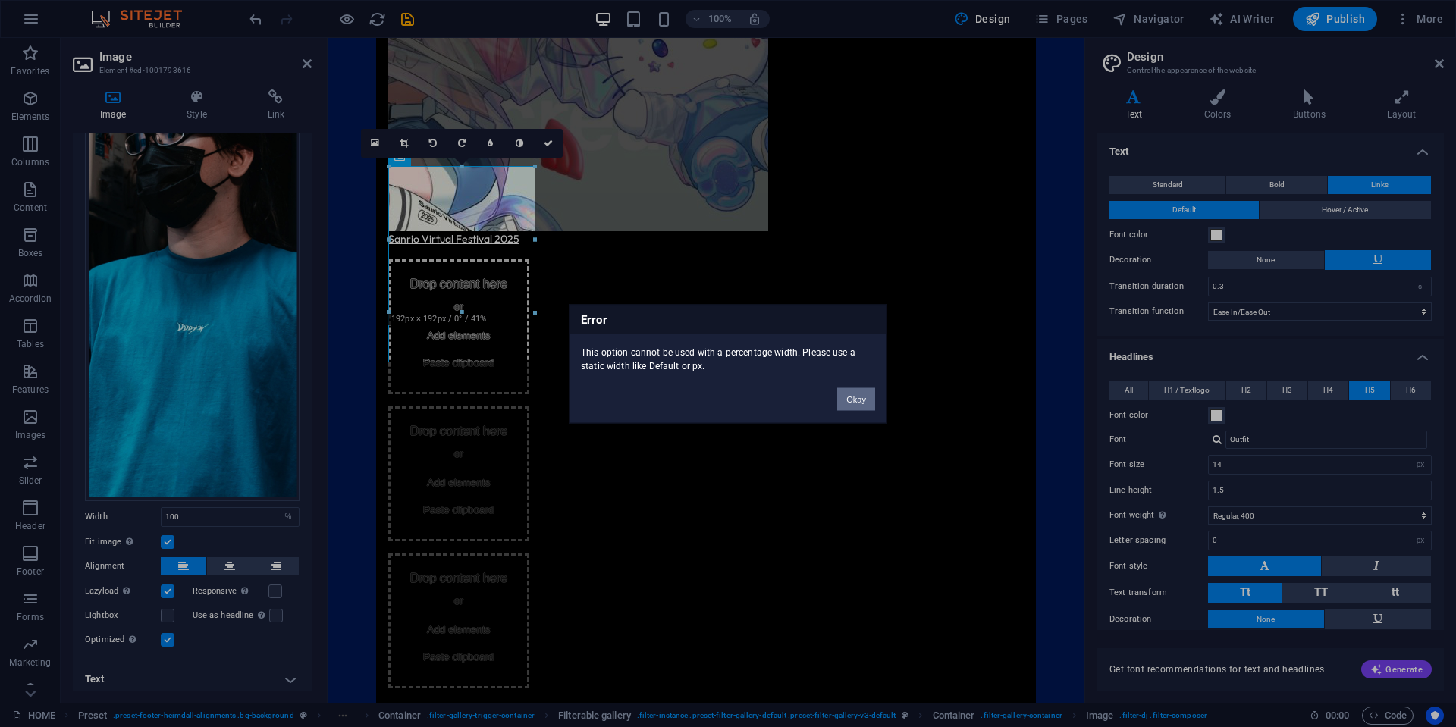
click at [847, 398] on button "Okay" at bounding box center [856, 398] width 38 height 23
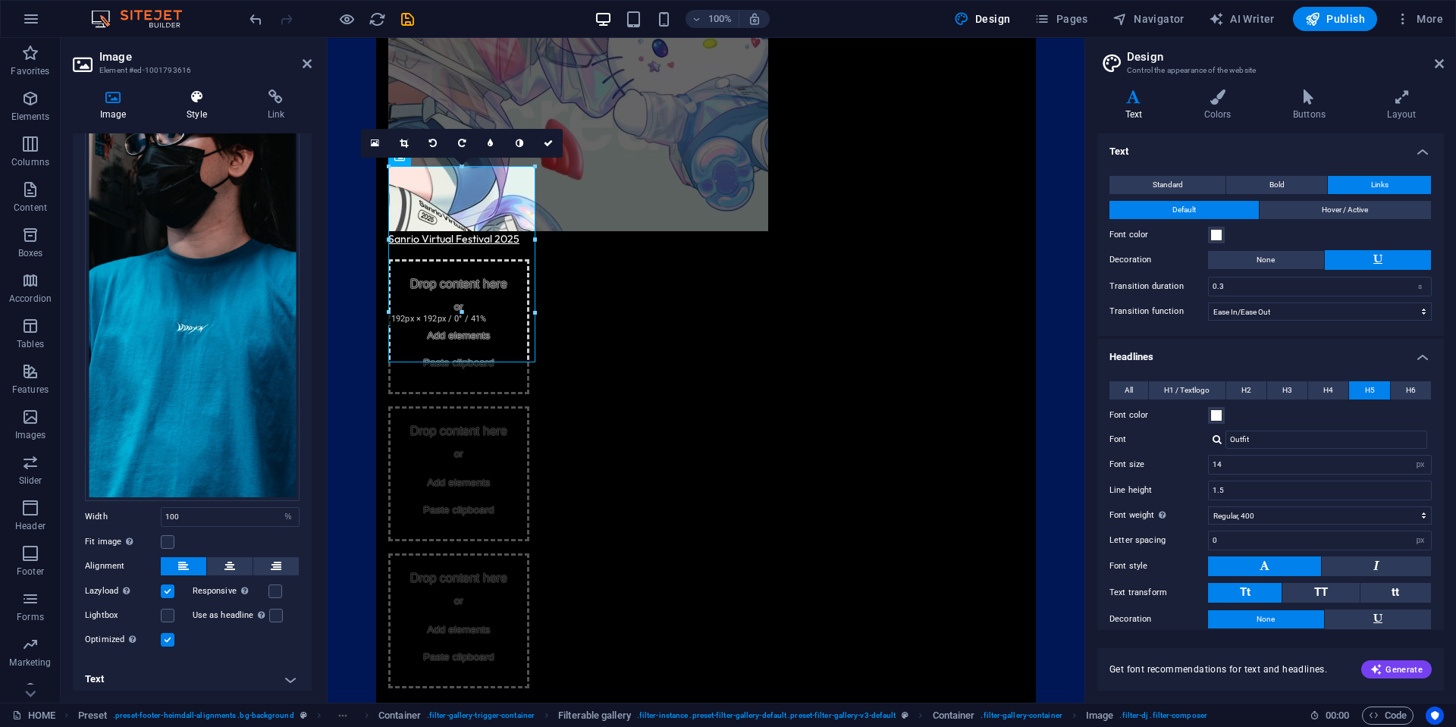
click at [206, 92] on icon at bounding box center [196, 96] width 74 height 15
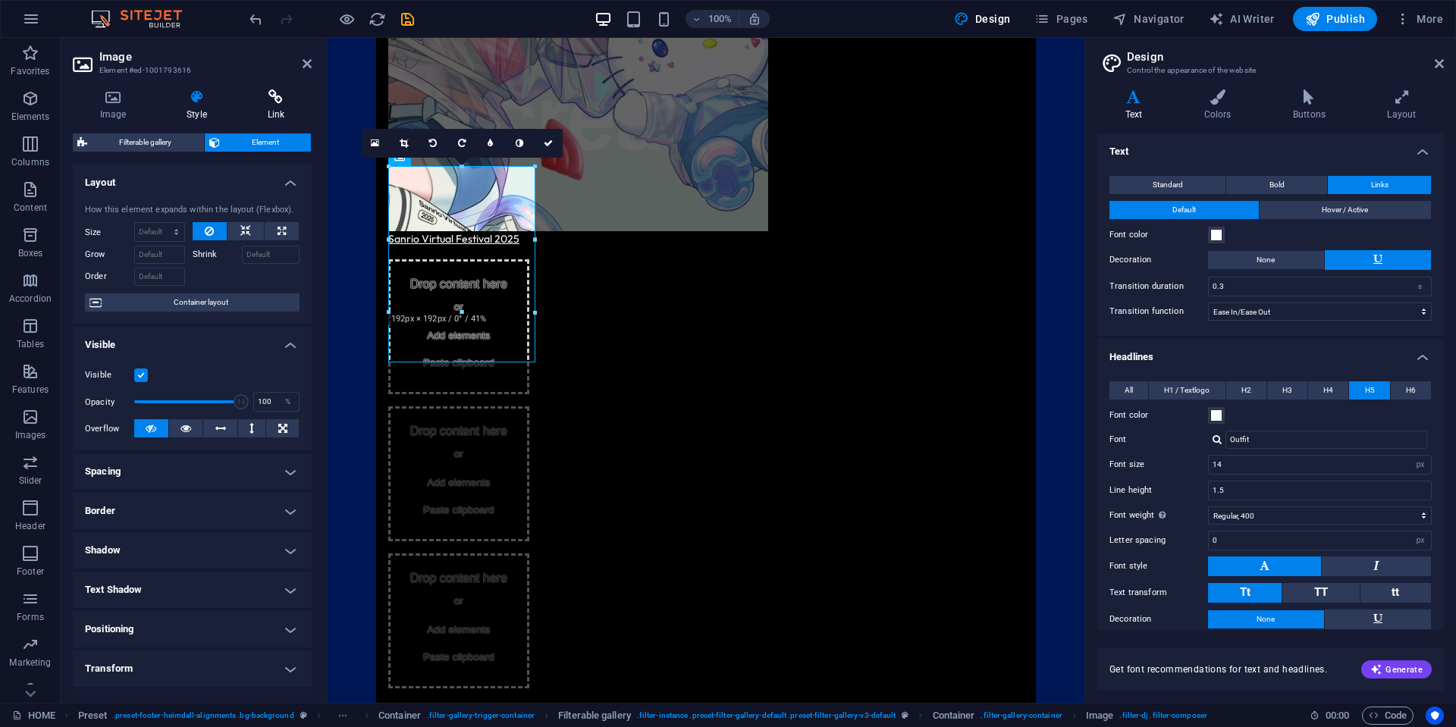
click at [266, 90] on icon at bounding box center [275, 96] width 71 height 15
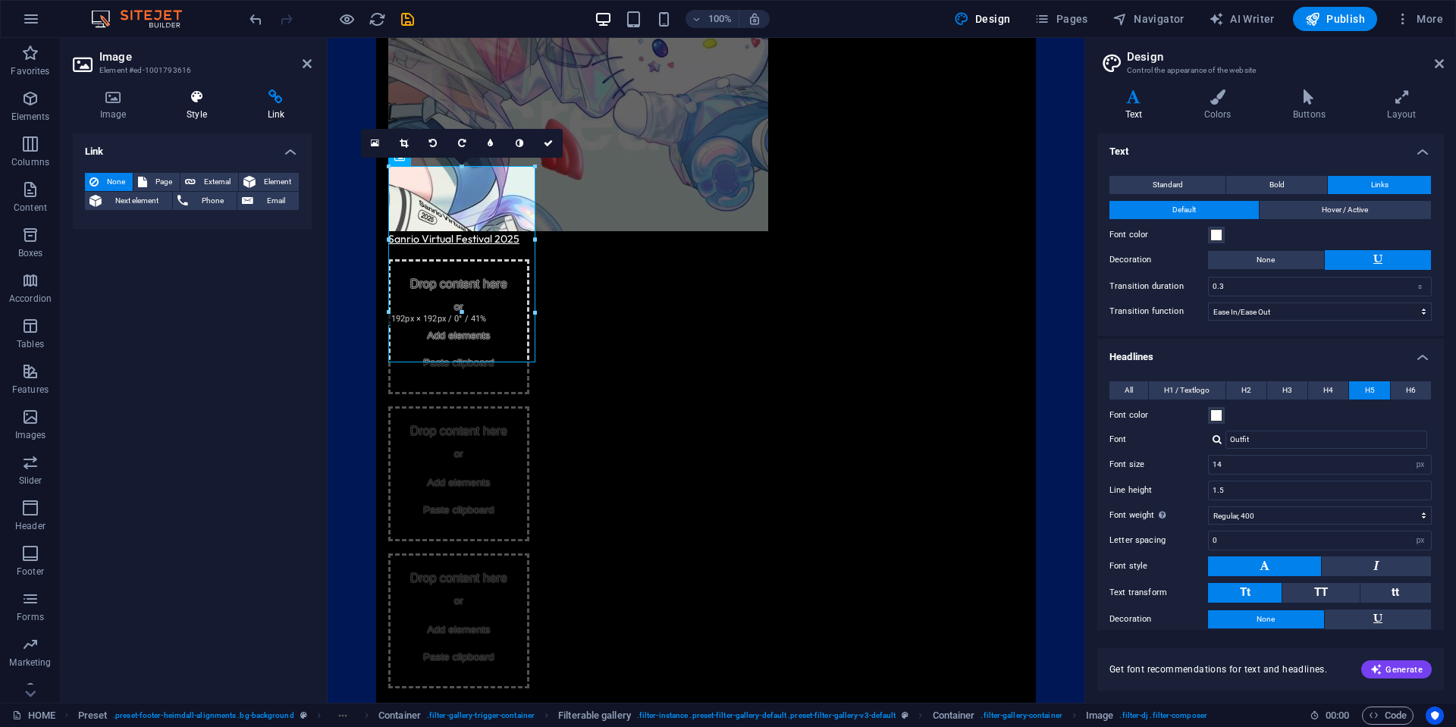
click at [187, 92] on icon at bounding box center [196, 96] width 74 height 15
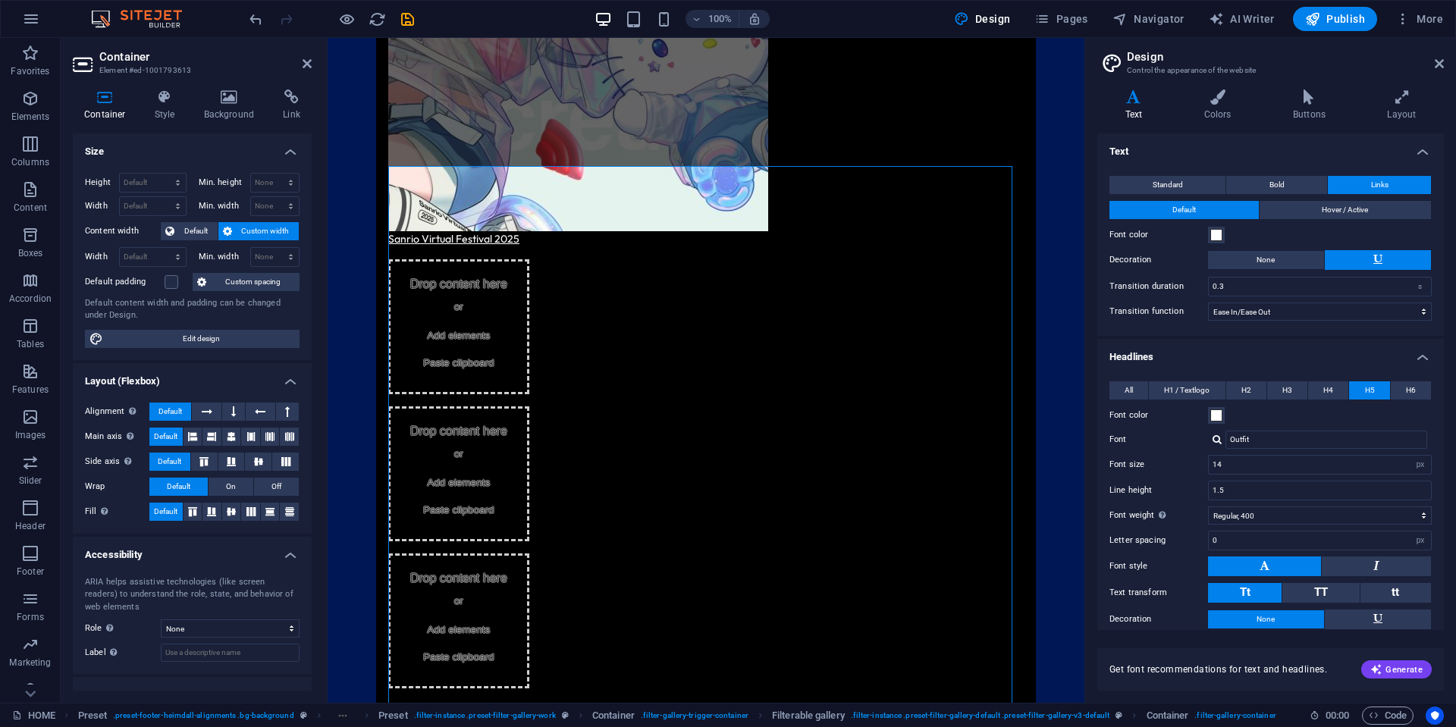
click at [1442, 61] on aside "Design Control the appearance of the website Variants Text Colors Buttons Layou…" at bounding box center [1269, 370] width 371 height 665
click at [1437, 61] on icon at bounding box center [1438, 64] width 9 height 12
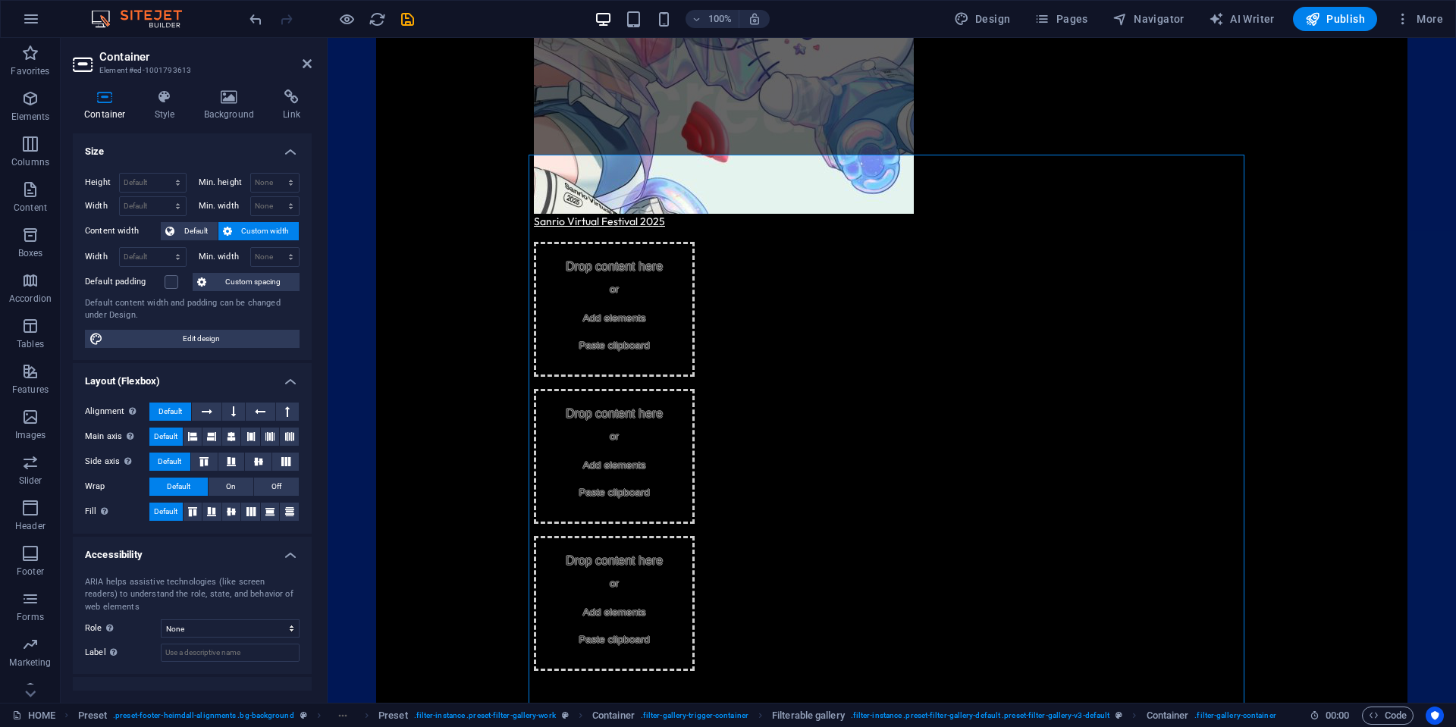
scroll to position [1490, 0]
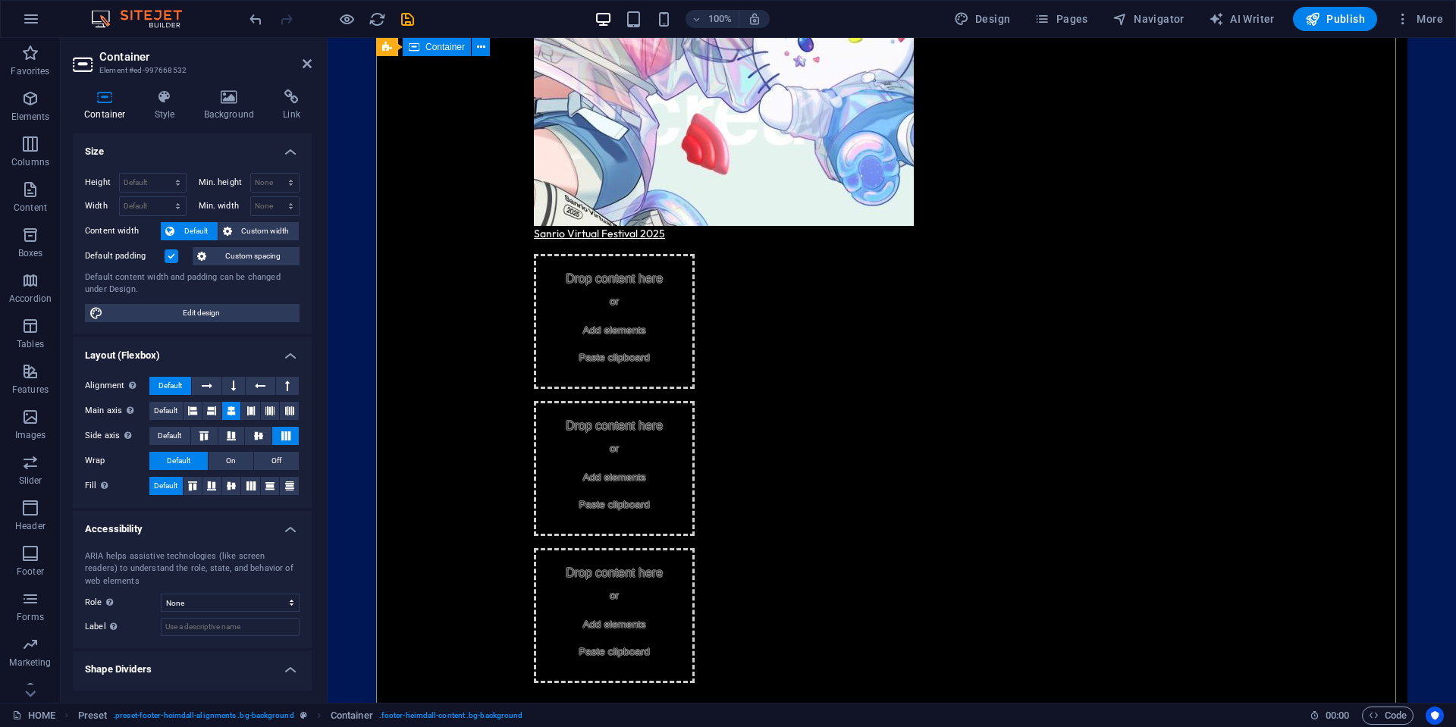
click at [183, 410] on button at bounding box center [192, 411] width 19 height 18
click at [224, 412] on button at bounding box center [231, 411] width 19 height 18
click at [215, 109] on h4 "Background" at bounding box center [233, 105] width 80 height 32
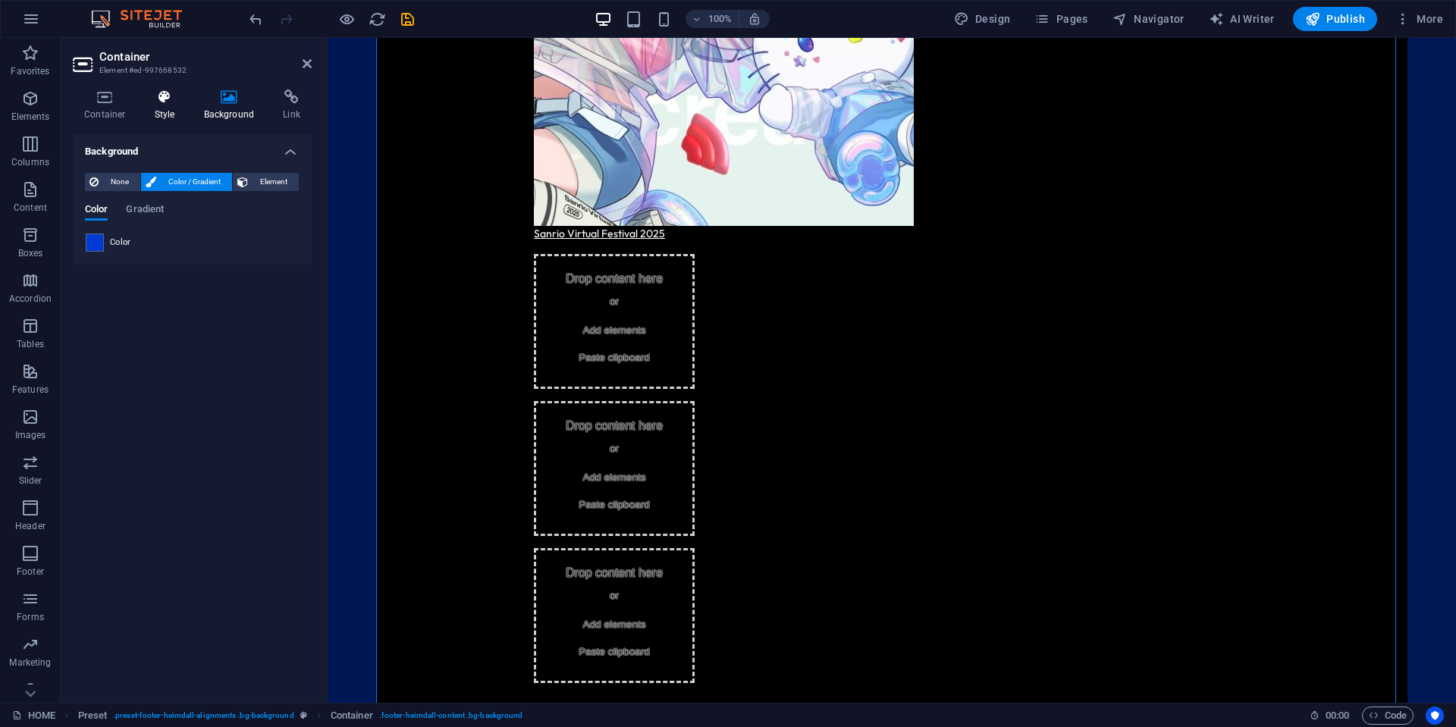
click at [162, 104] on icon at bounding box center [164, 96] width 43 height 15
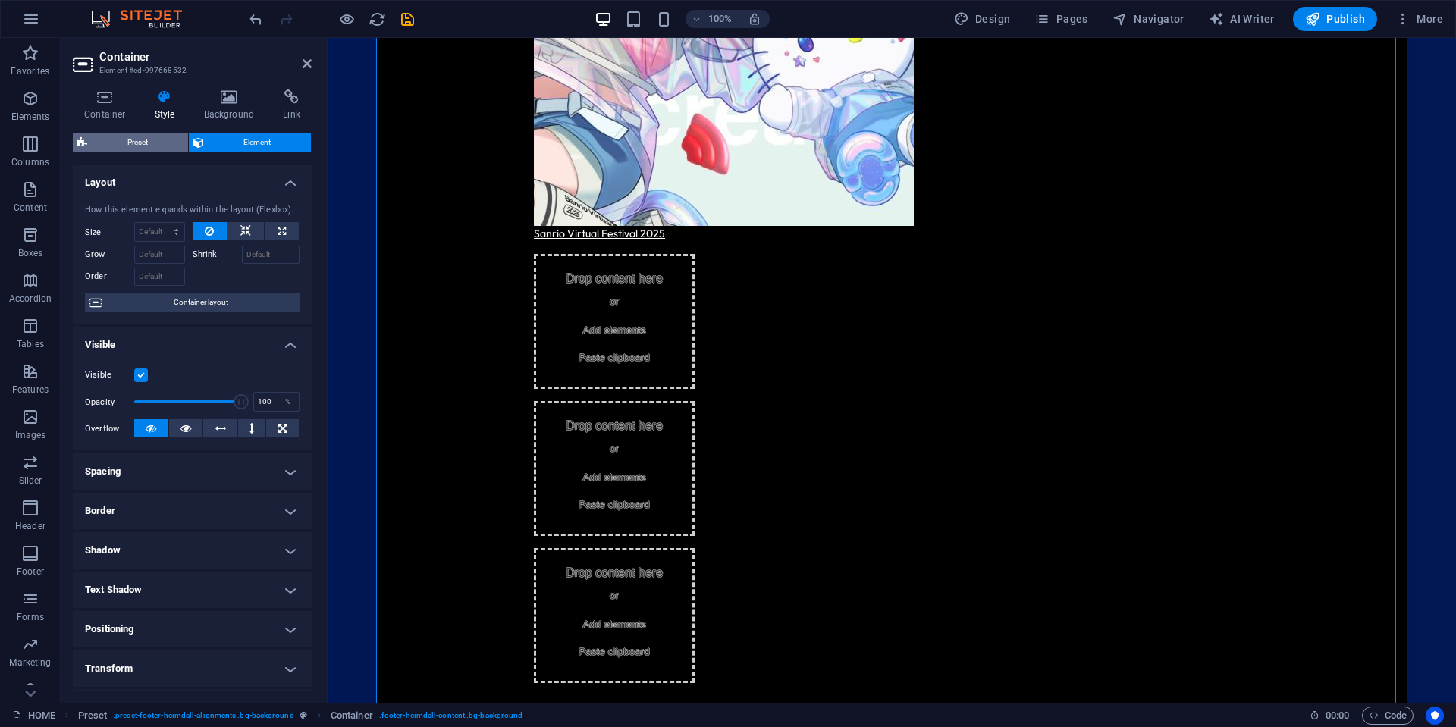
click at [163, 148] on span "Preset" at bounding box center [138, 142] width 92 height 18
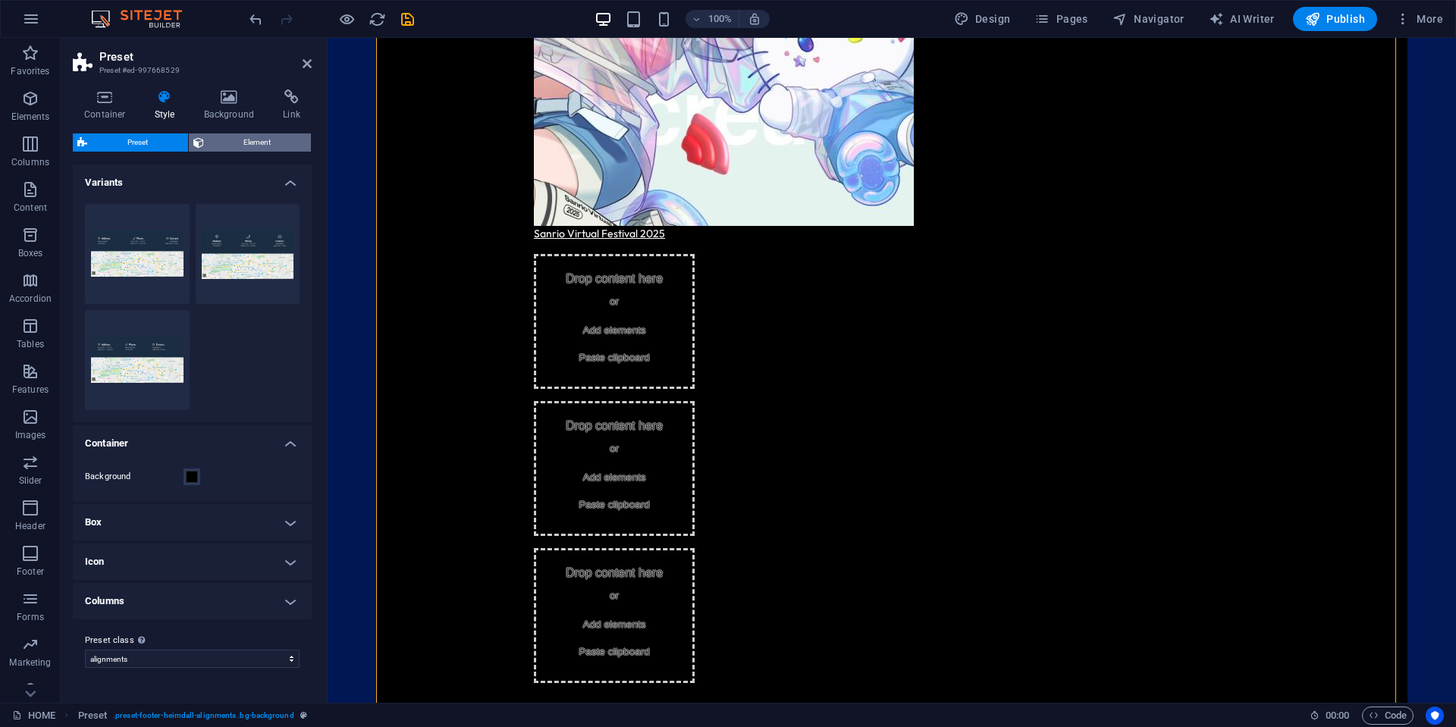
click at [259, 142] on span "Element" at bounding box center [257, 142] width 99 height 18
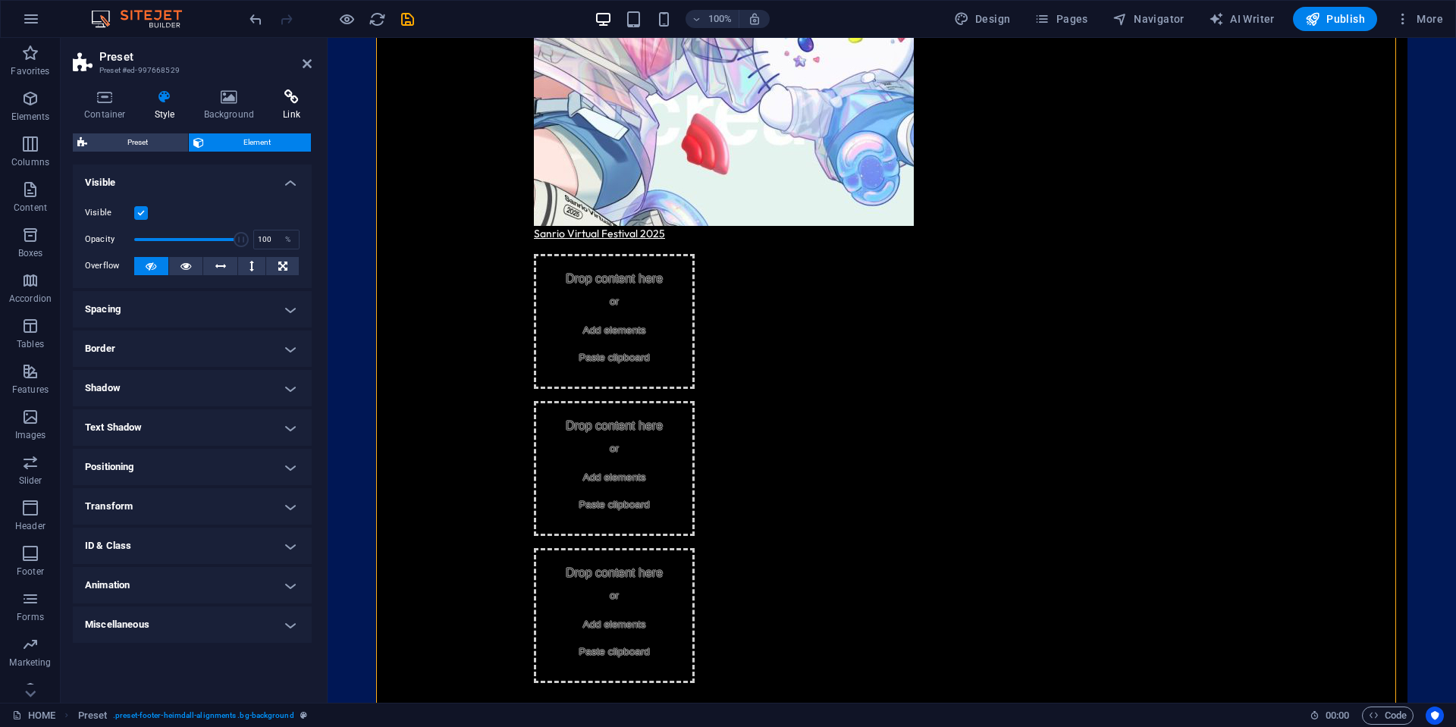
click at [279, 99] on icon at bounding box center [291, 96] width 40 height 15
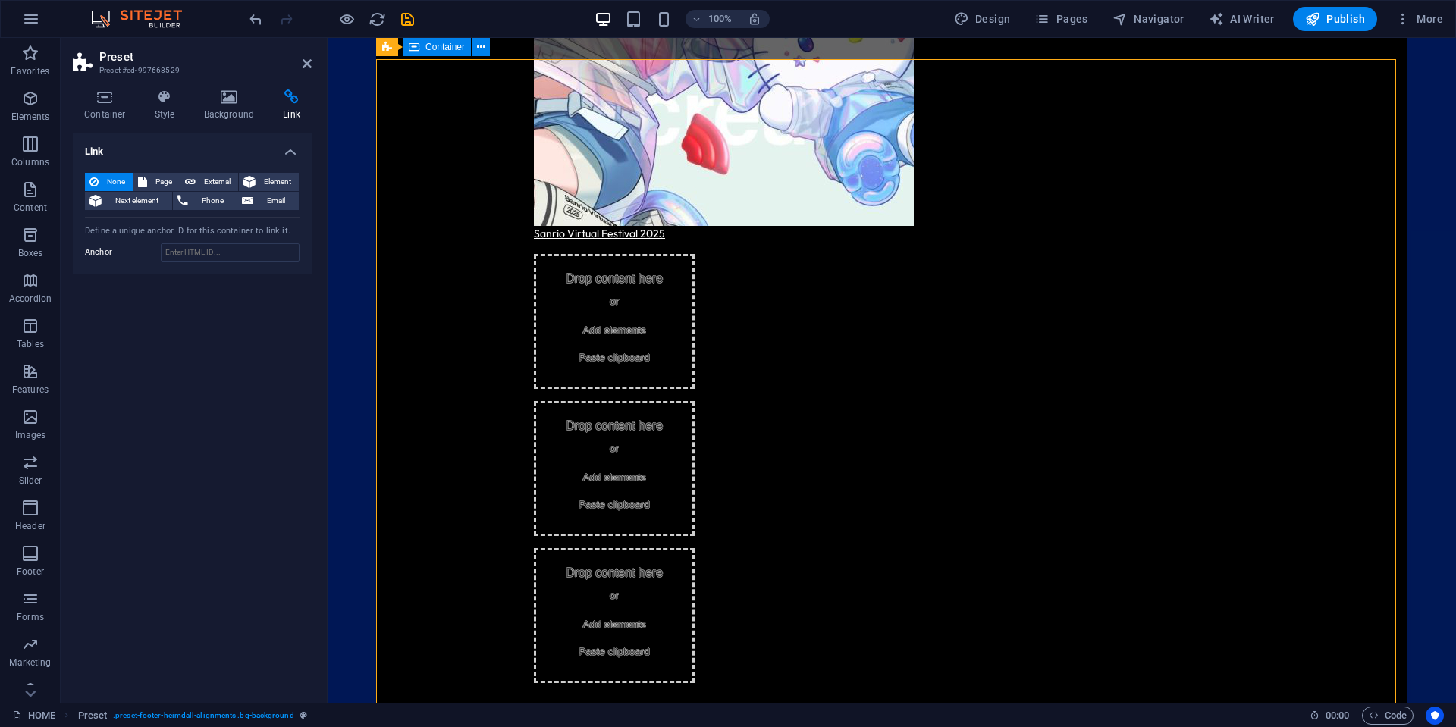
scroll to position [1111, 0]
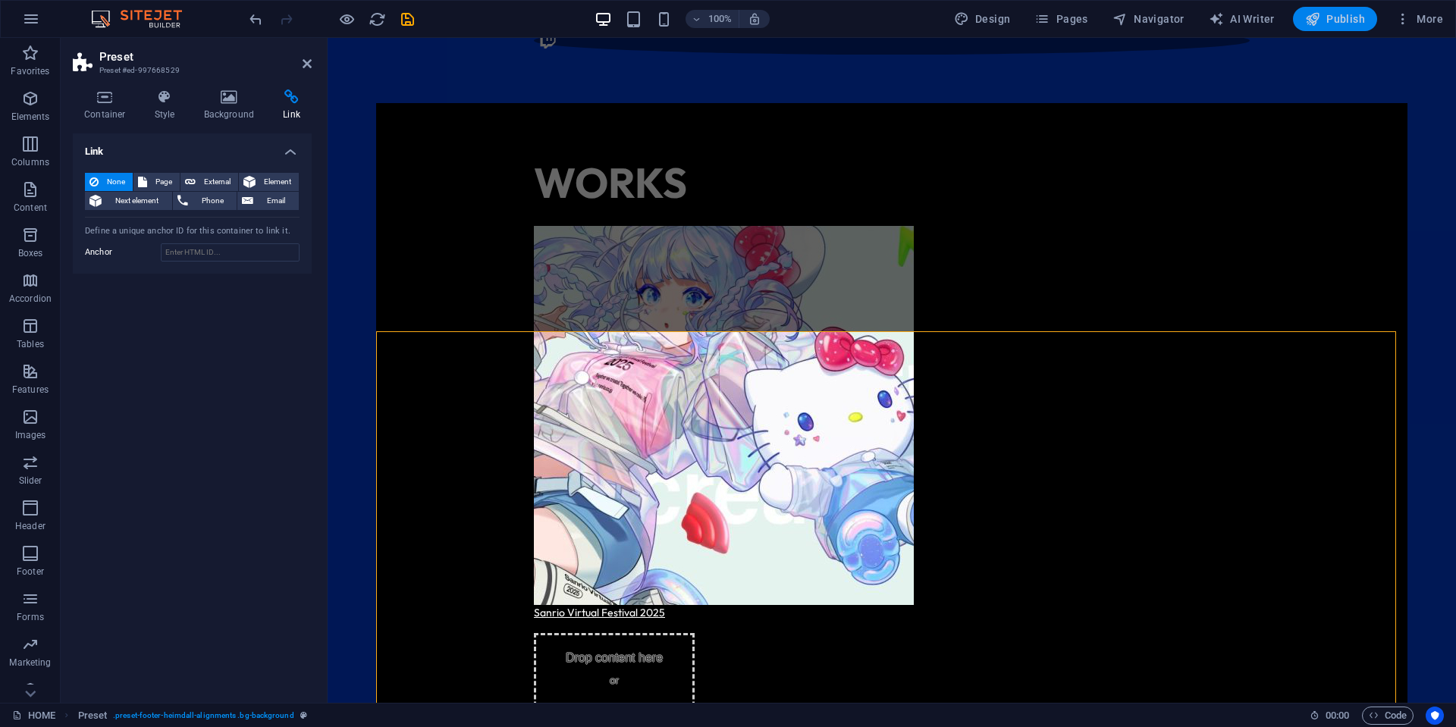
click at [1361, 17] on span "Publish" at bounding box center [1335, 18] width 60 height 15
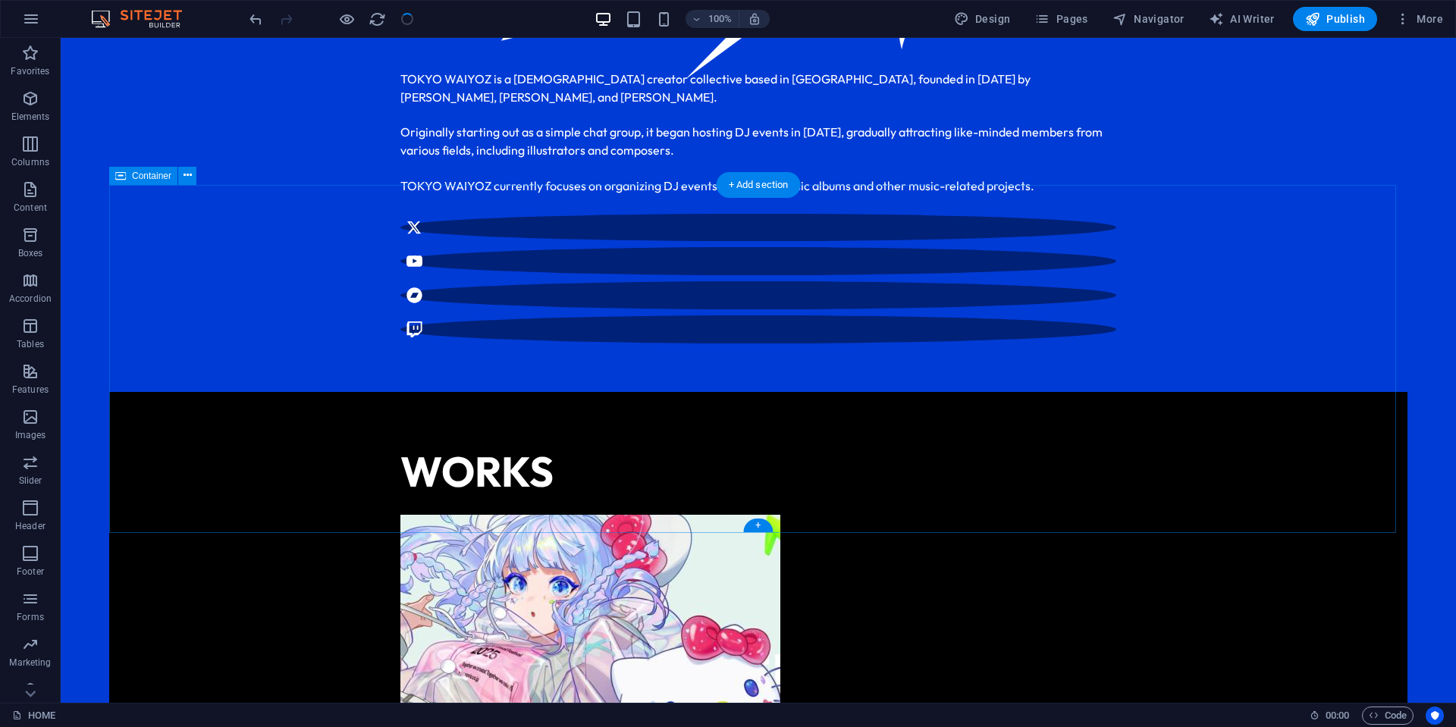
scroll to position [910, 0]
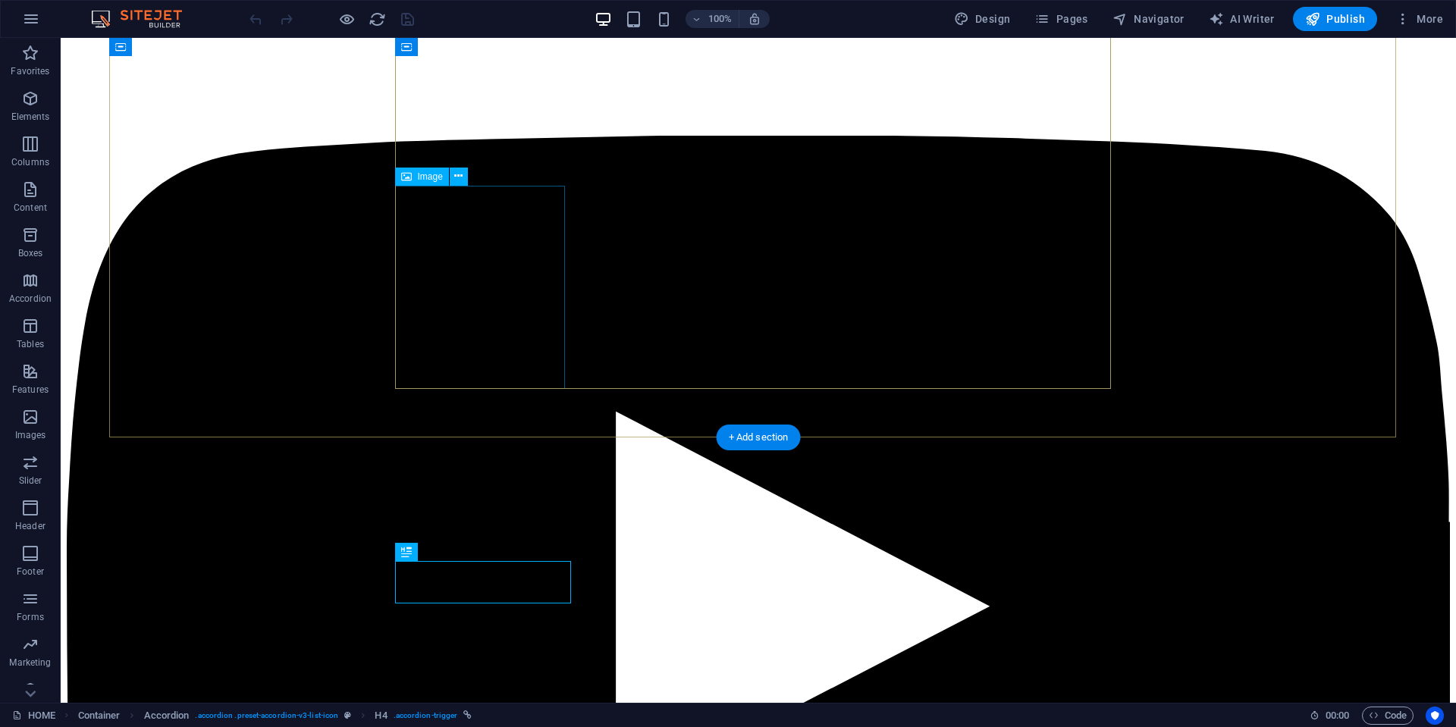
scroll to position [2052, 0]
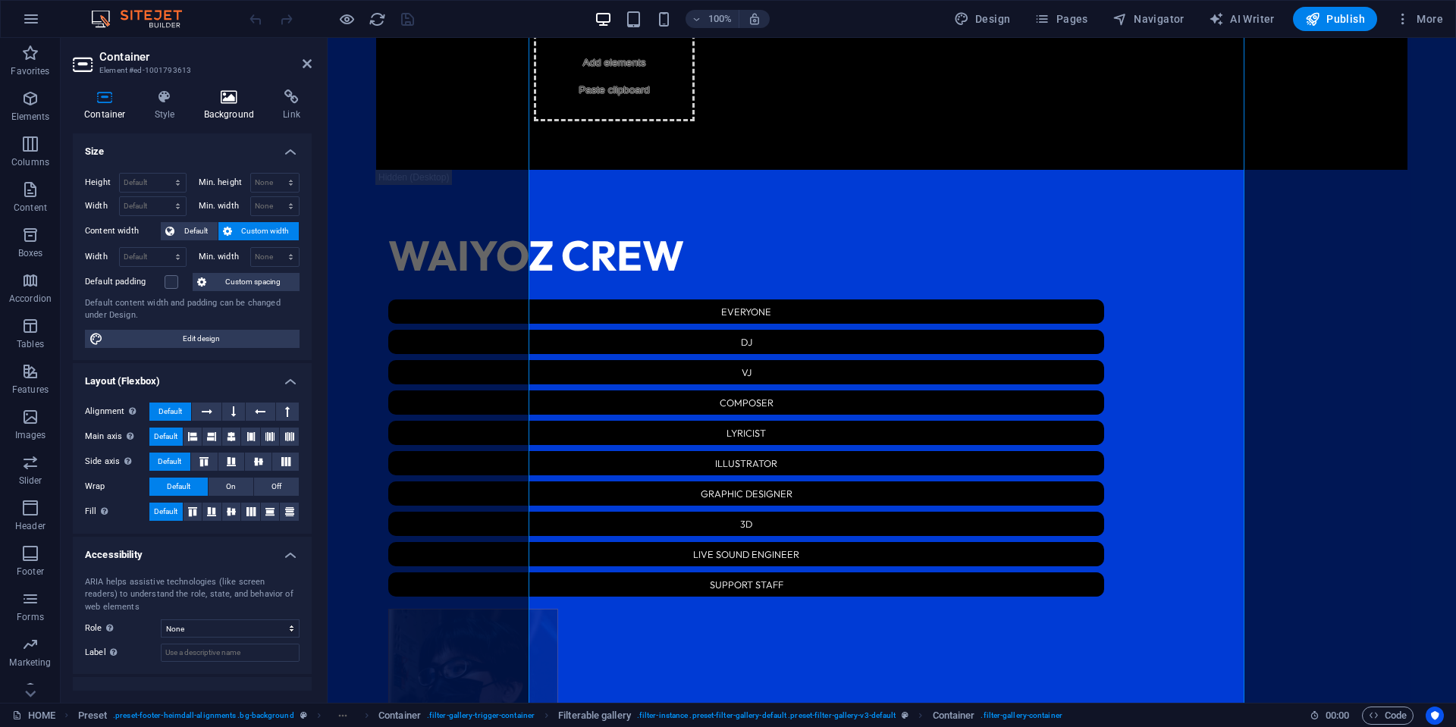
click at [224, 102] on icon at bounding box center [230, 96] width 74 height 15
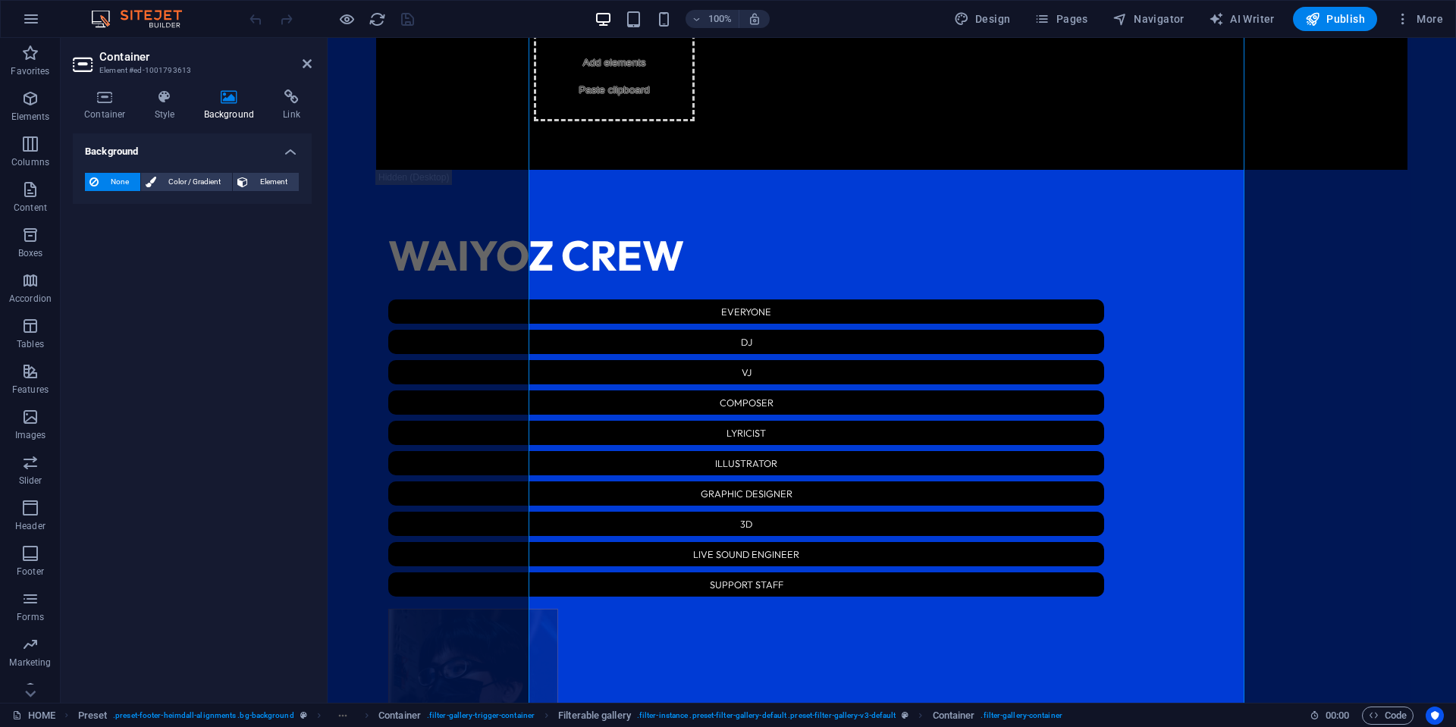
click at [200, 196] on div "None Color / Gradient Element Stretch background to full-width Color overlay Pl…" at bounding box center [192, 182] width 239 height 43
click at [199, 183] on span "Color / Gradient" at bounding box center [194, 182] width 67 height 18
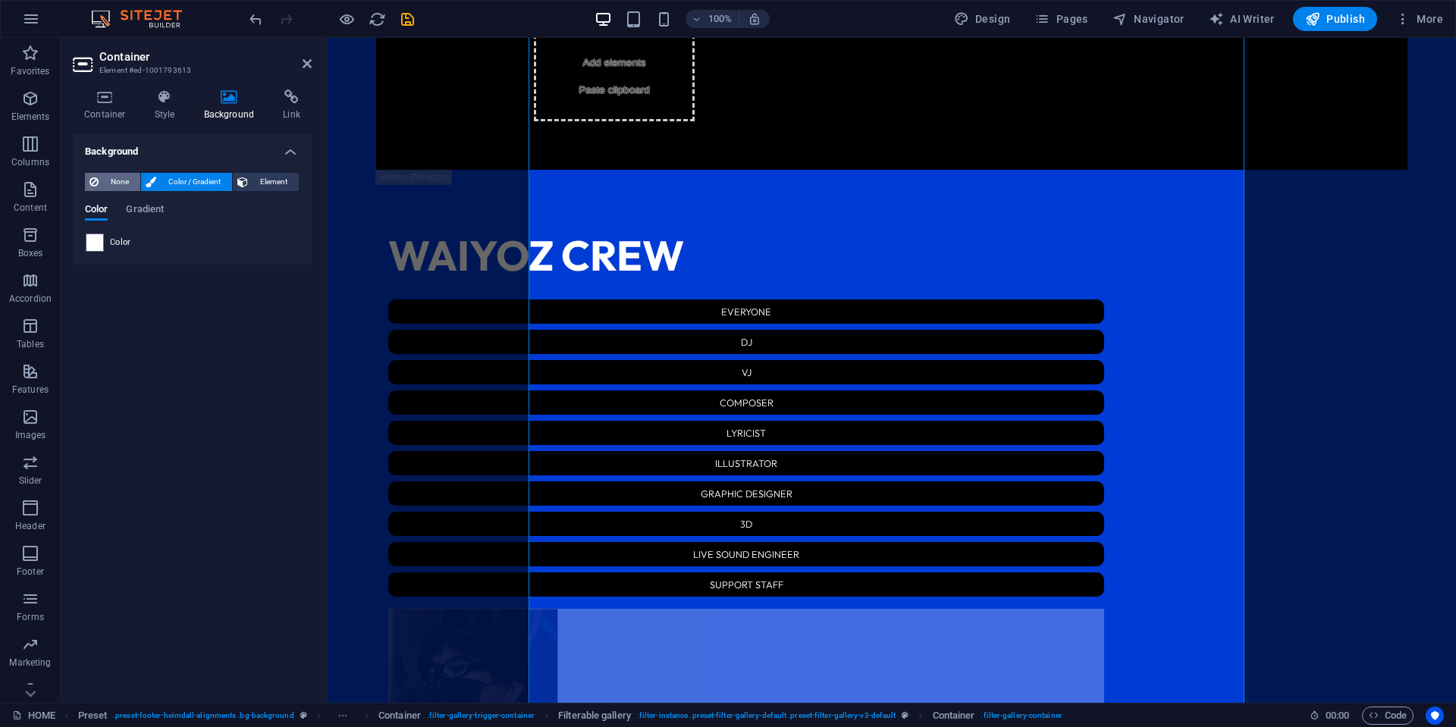
click at [94, 181] on icon at bounding box center [93, 182] width 9 height 18
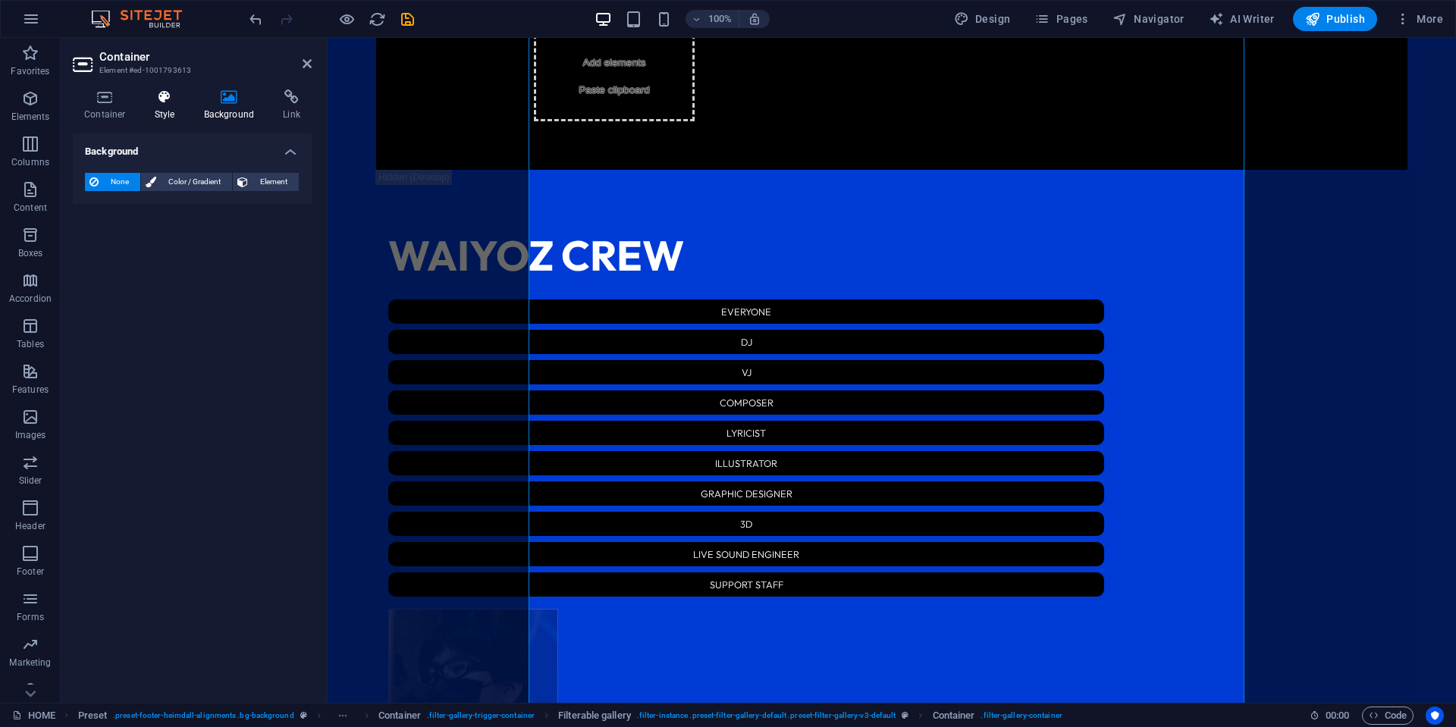
click at [155, 97] on icon at bounding box center [164, 96] width 43 height 15
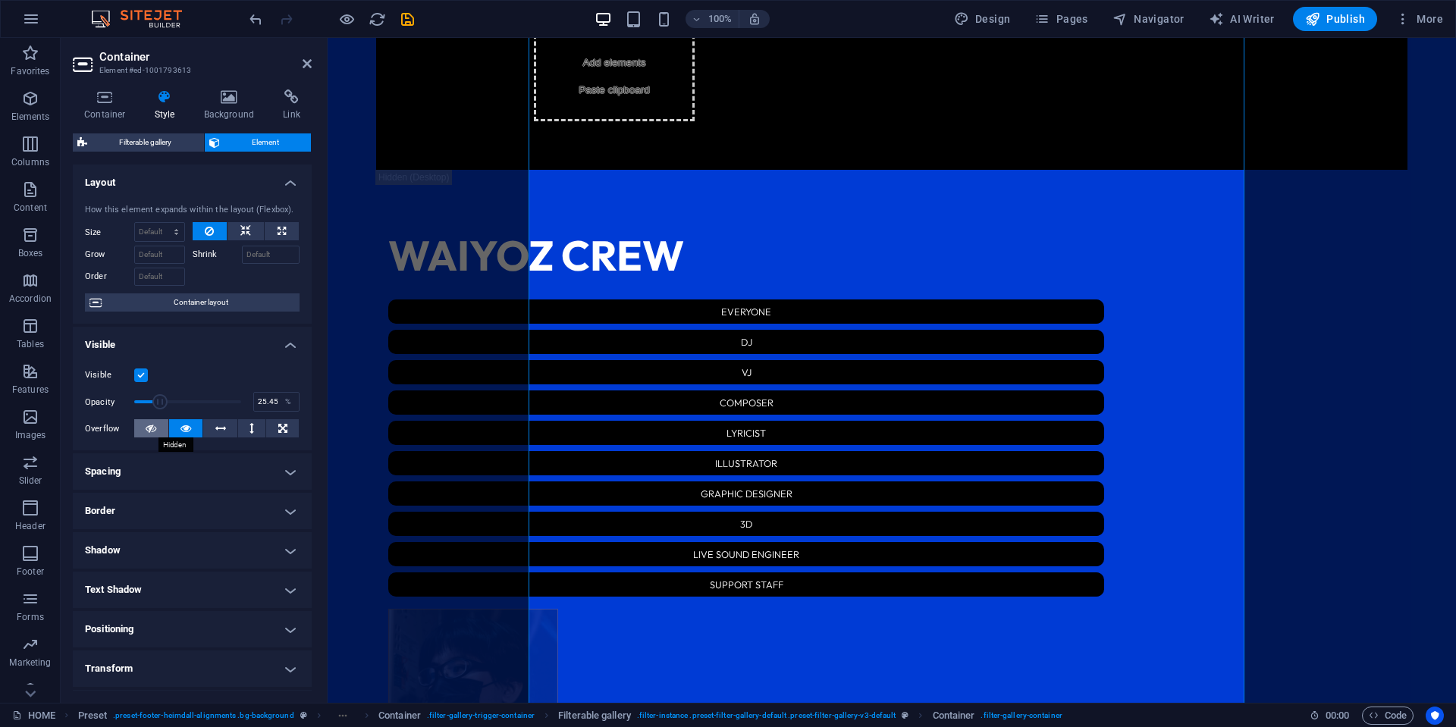
click at [155, 432] on icon at bounding box center [151, 428] width 11 height 18
click at [183, 427] on icon at bounding box center [185, 428] width 11 height 18
type input "100"
drag, startPoint x: 155, startPoint y: 402, endPoint x: 298, endPoint y: 407, distance: 143.4
click at [298, 407] on div "Visible Opacity 100 % Overflow" at bounding box center [192, 402] width 239 height 96
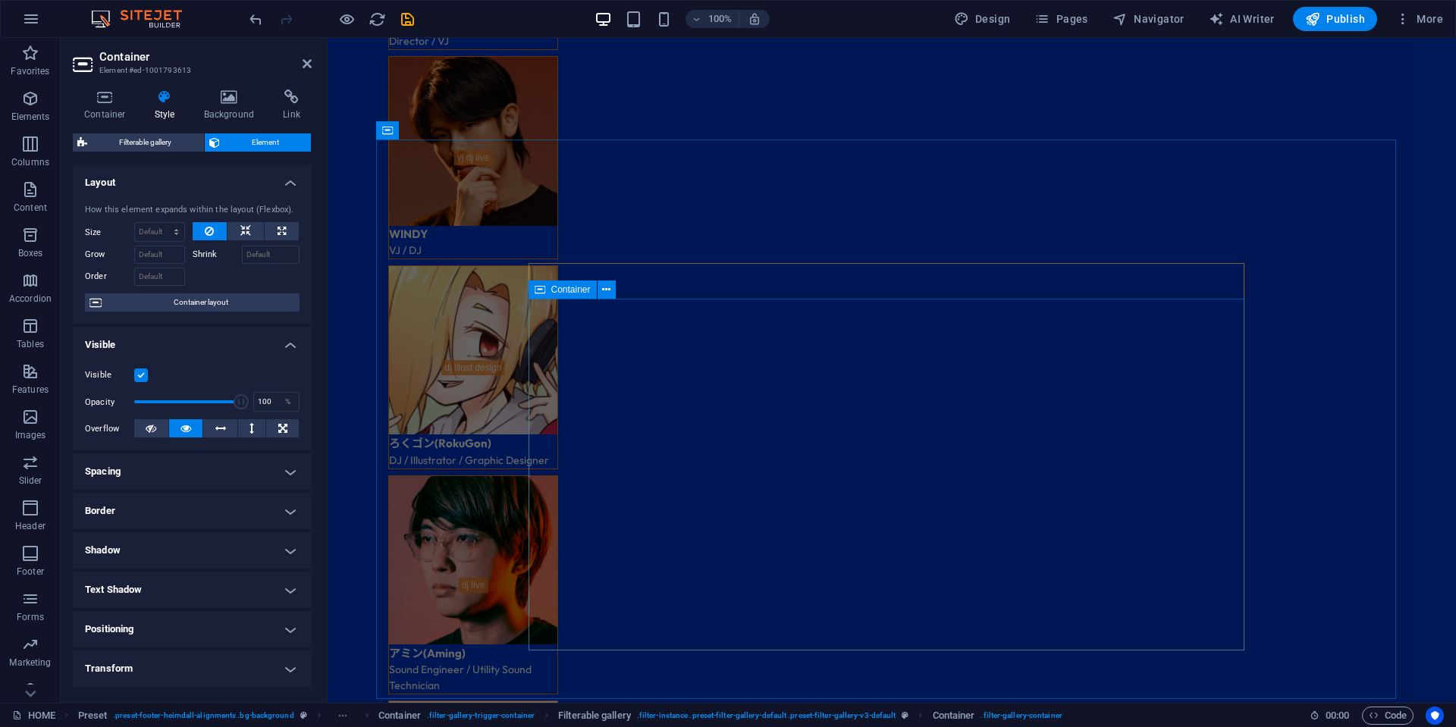
scroll to position [4251, 0]
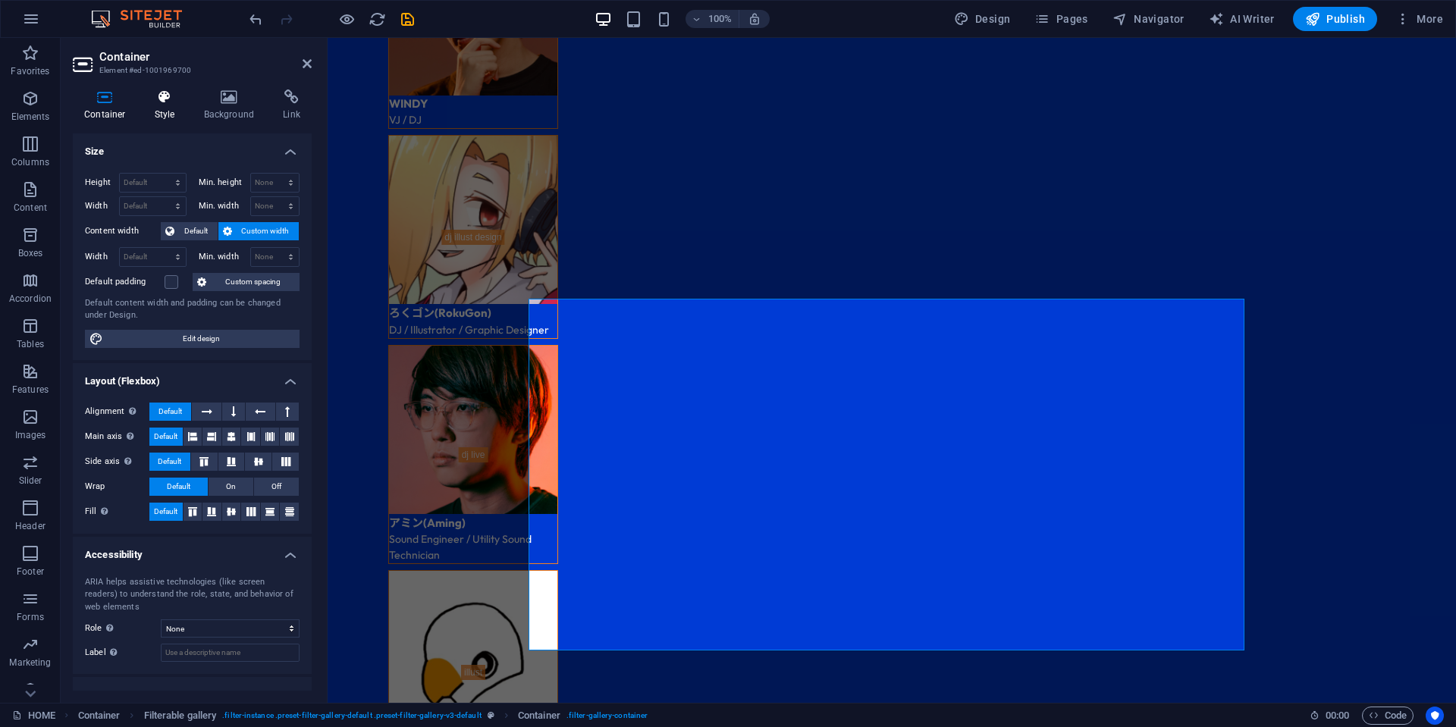
click at [165, 111] on h4 "Style" at bounding box center [167, 105] width 49 height 32
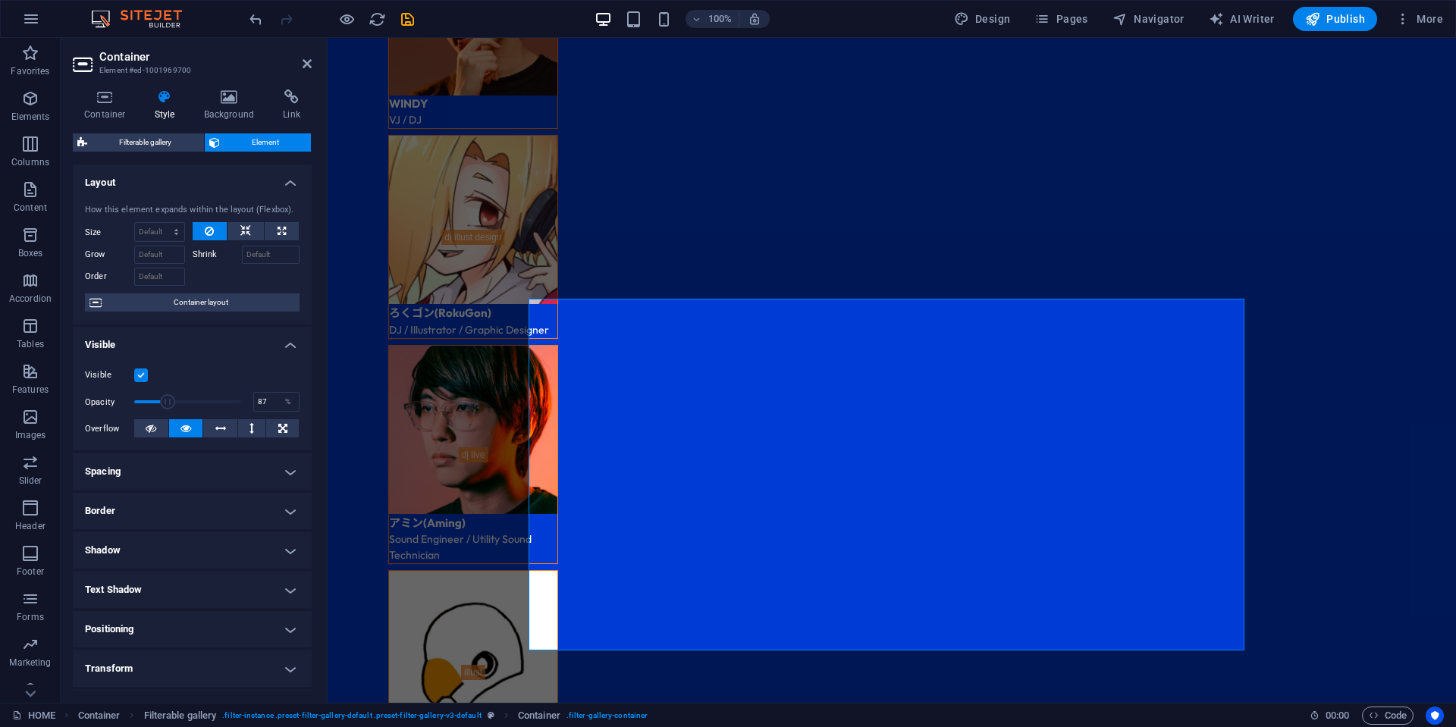
type input "100"
drag, startPoint x: 494, startPoint y: 436, endPoint x: 370, endPoint y: 403, distance: 128.5
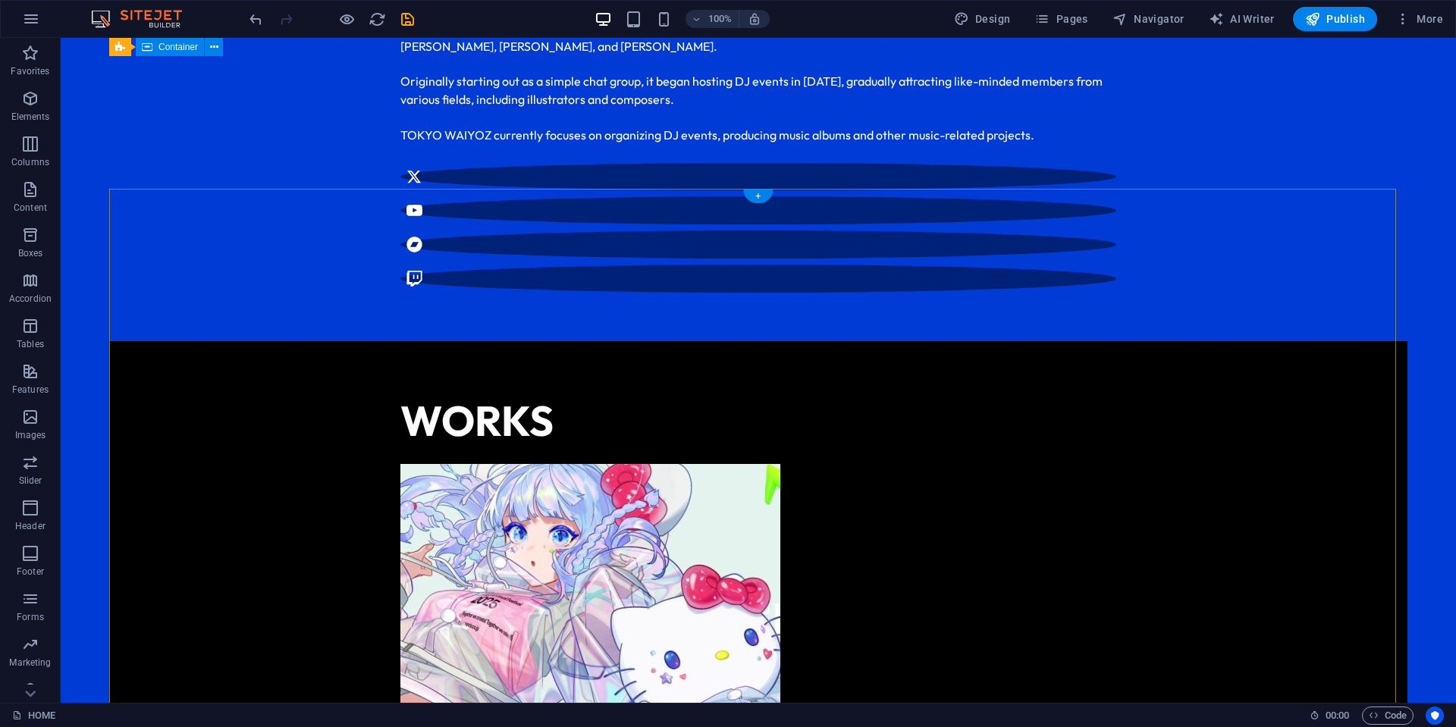
scroll to position [868, 0]
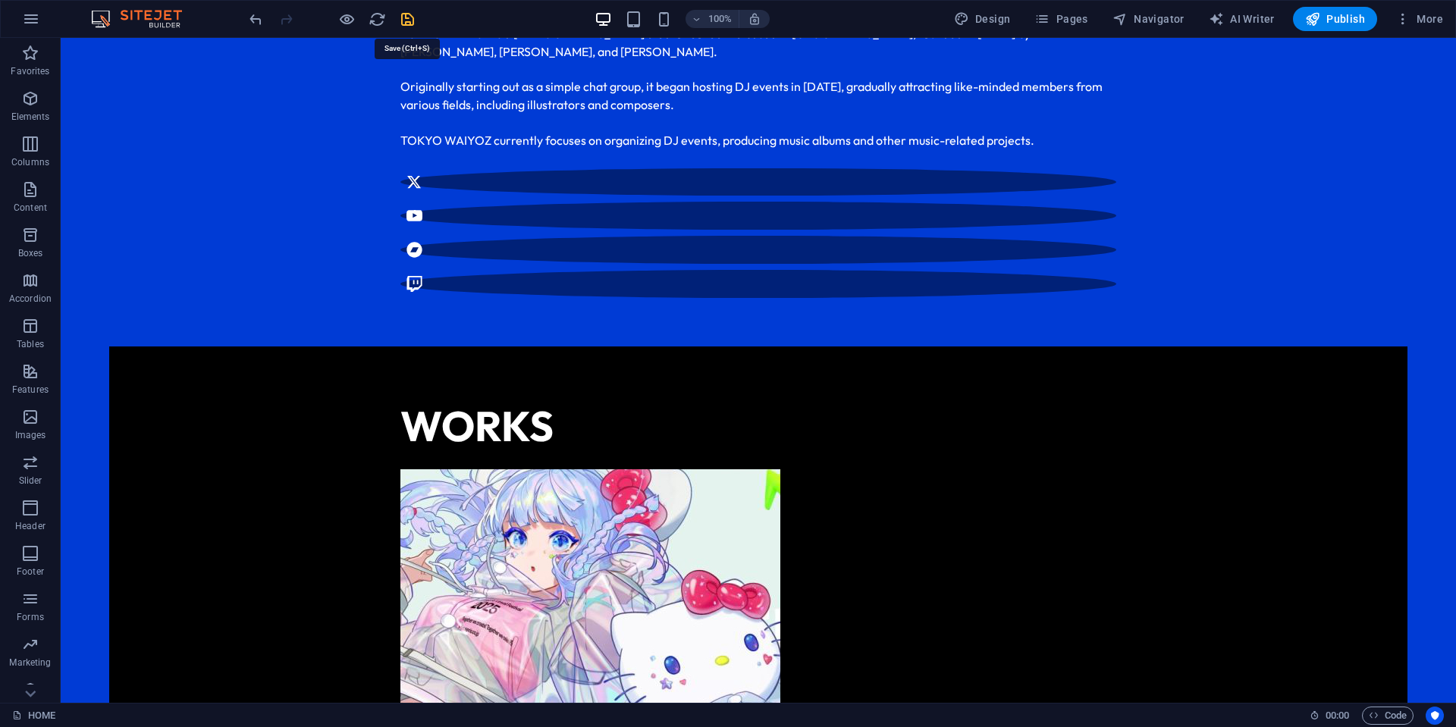
click at [409, 14] on icon "save" at bounding box center [407, 19] width 17 height 17
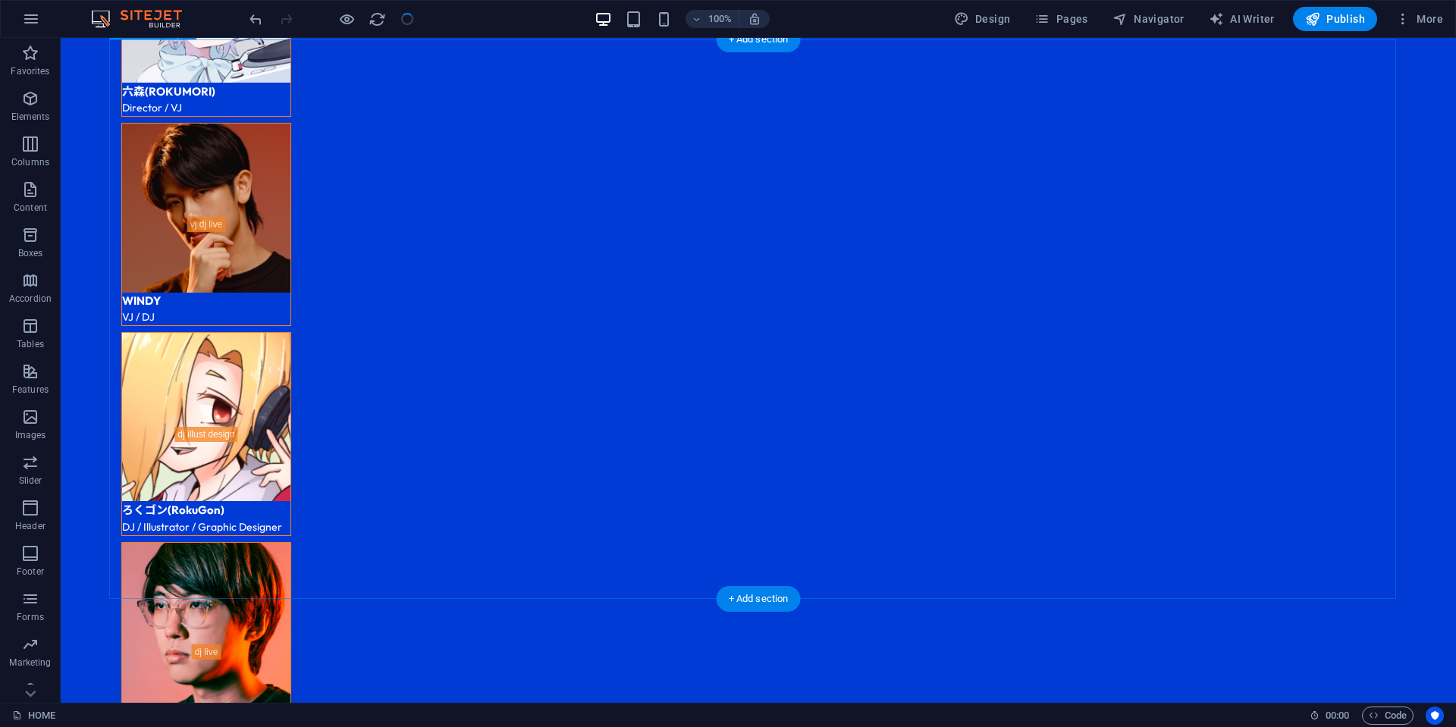
scroll to position [4355, 0]
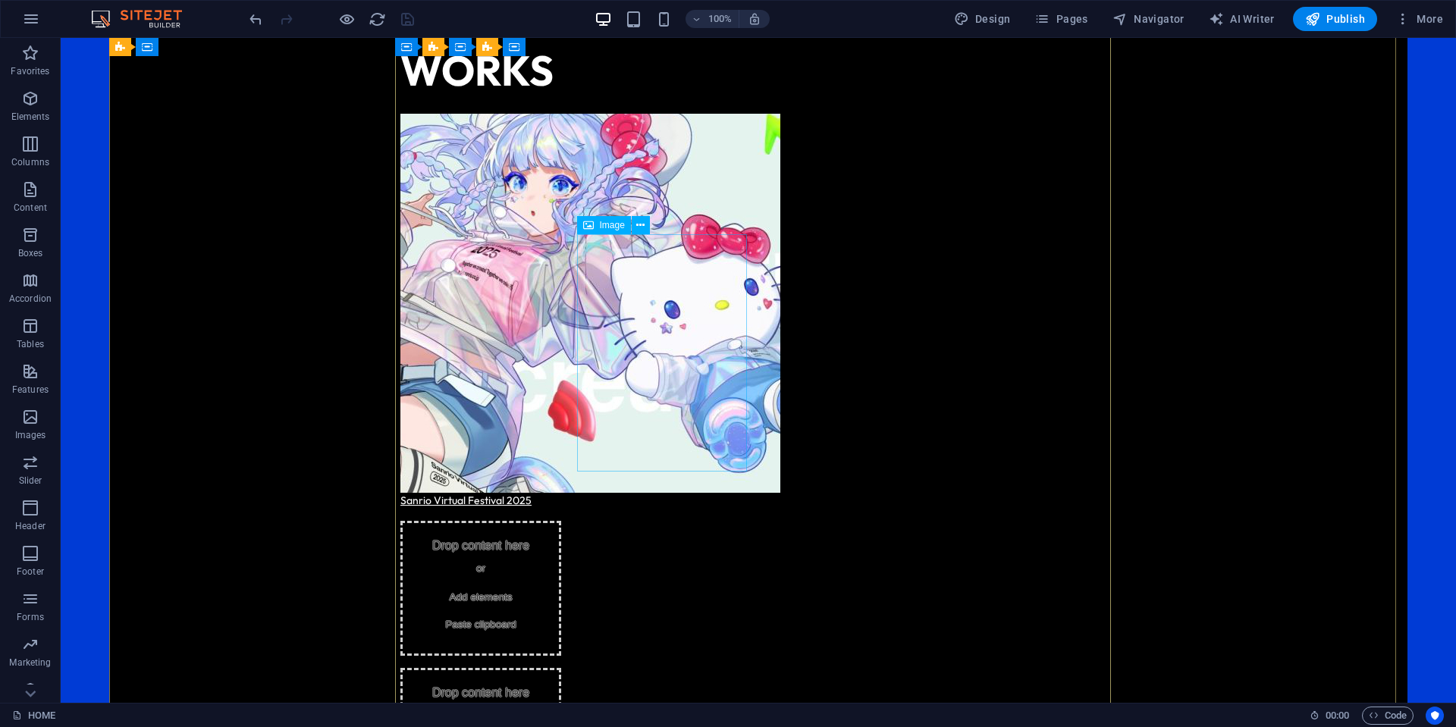
scroll to position [1095, 0]
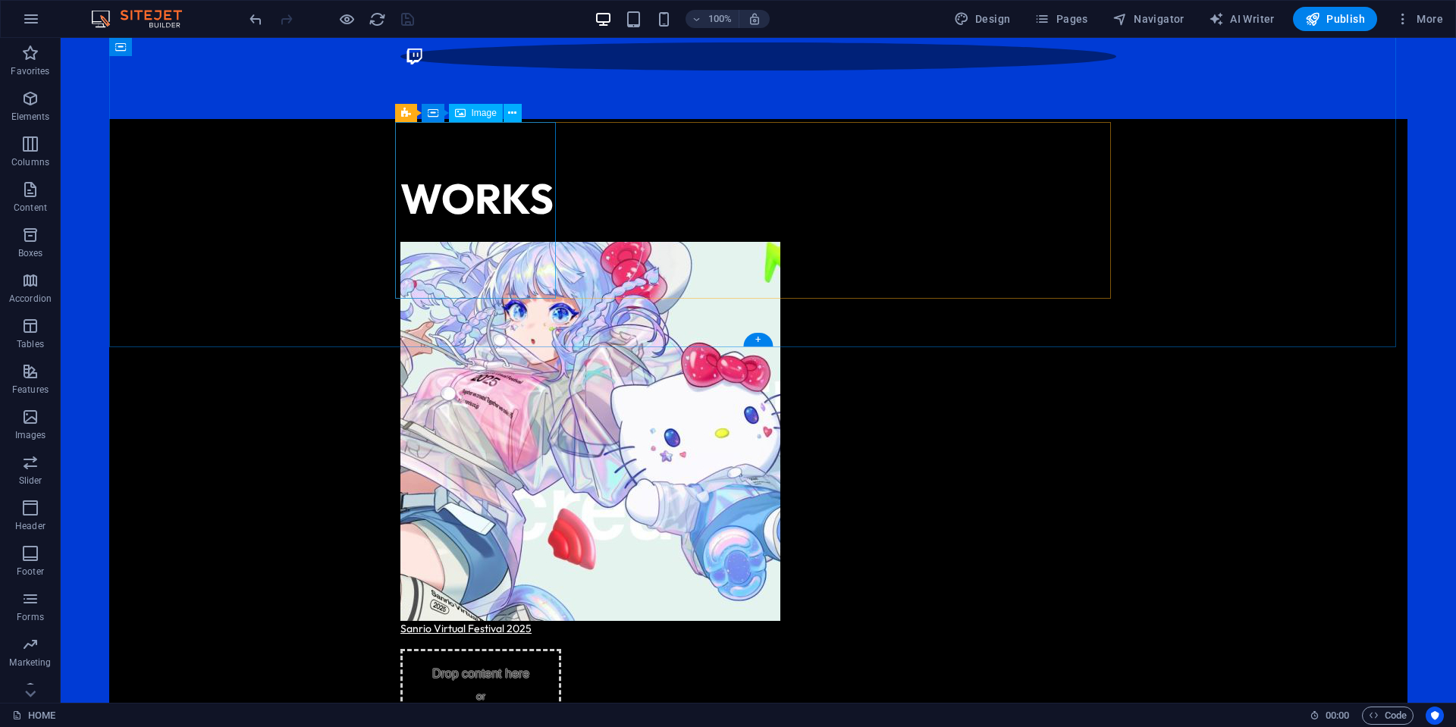
click at [464, 242] on figure "Sanrio Virtual Festival 2025" at bounding box center [480, 439] width 161 height 395
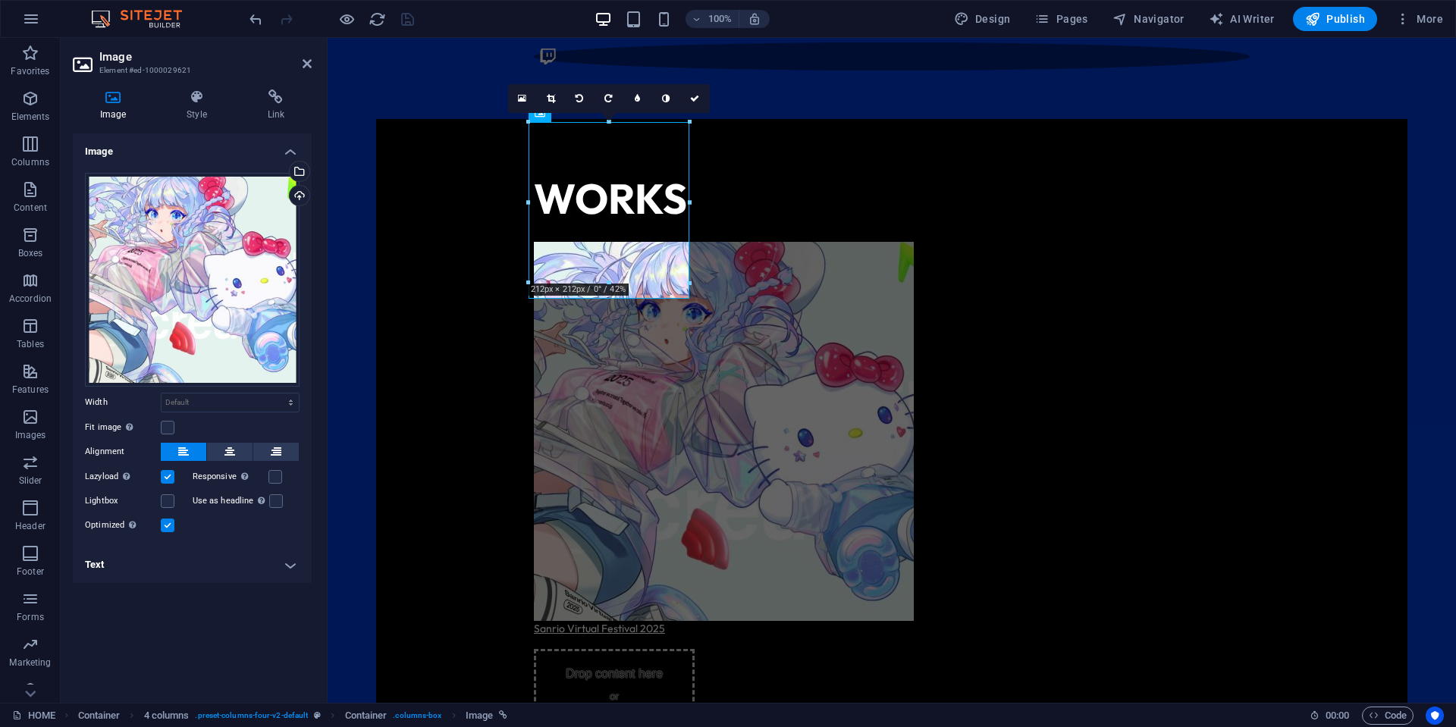
click at [175, 566] on h4 "Text" at bounding box center [192, 565] width 239 height 36
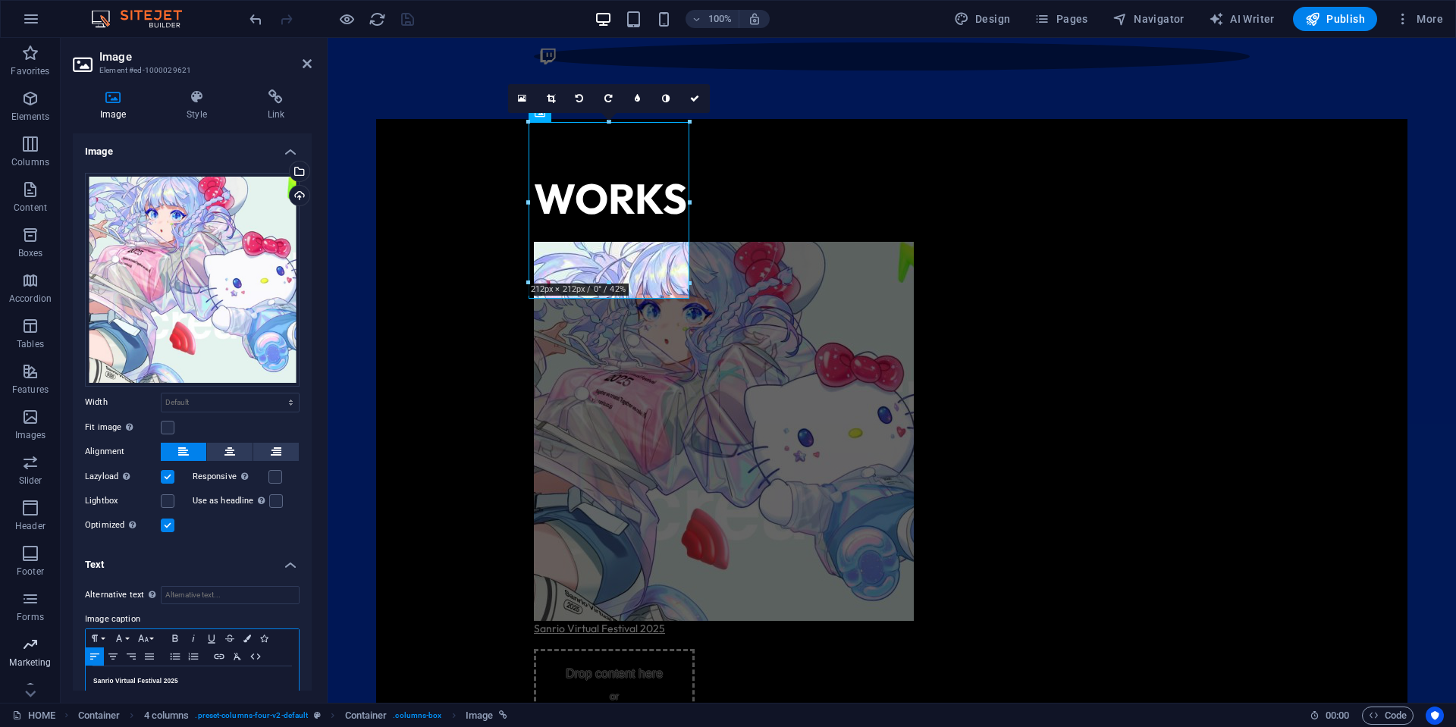
scroll to position [4, 0]
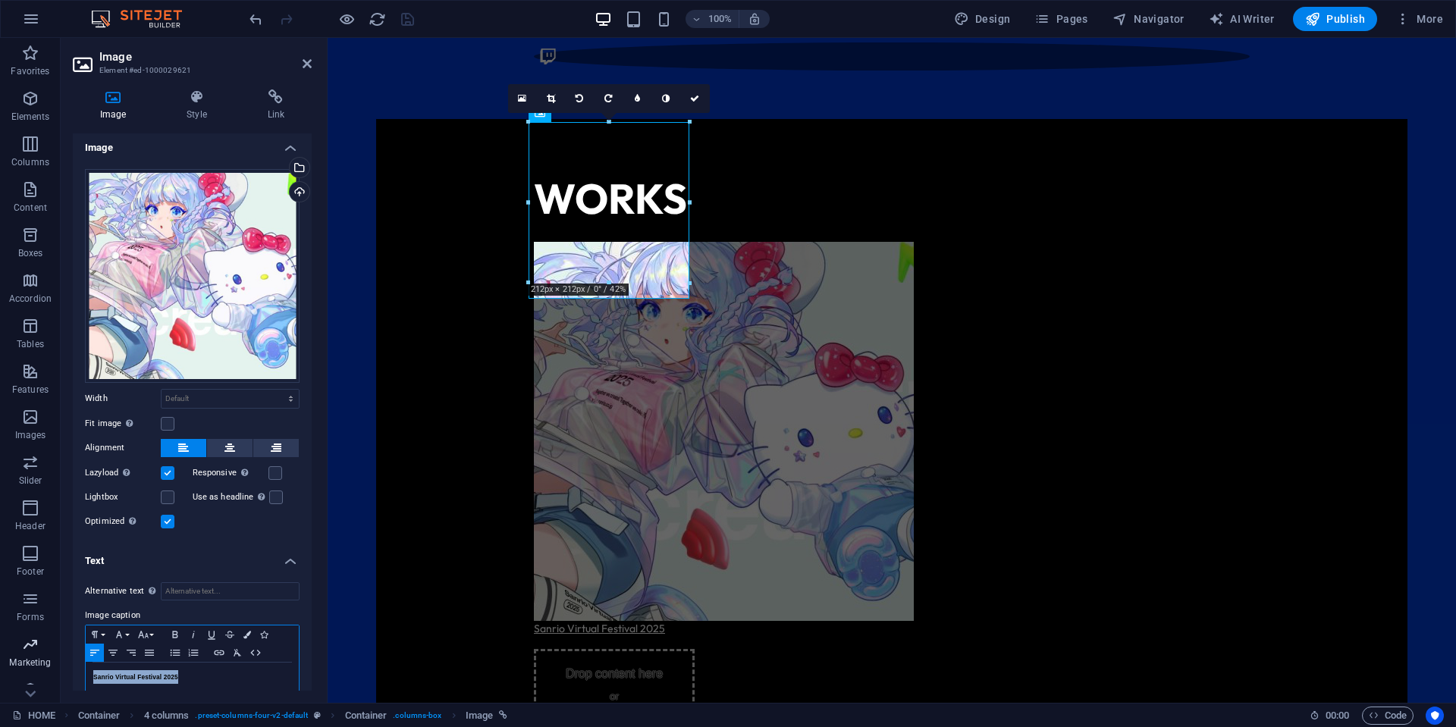
drag, startPoint x: 214, startPoint y: 683, endPoint x: 32, endPoint y: 670, distance: 182.4
click at [32, 670] on section "Favorites Elements Columns Content Boxes Accordion Tables Features Images Slide…" at bounding box center [728, 370] width 1456 height 665
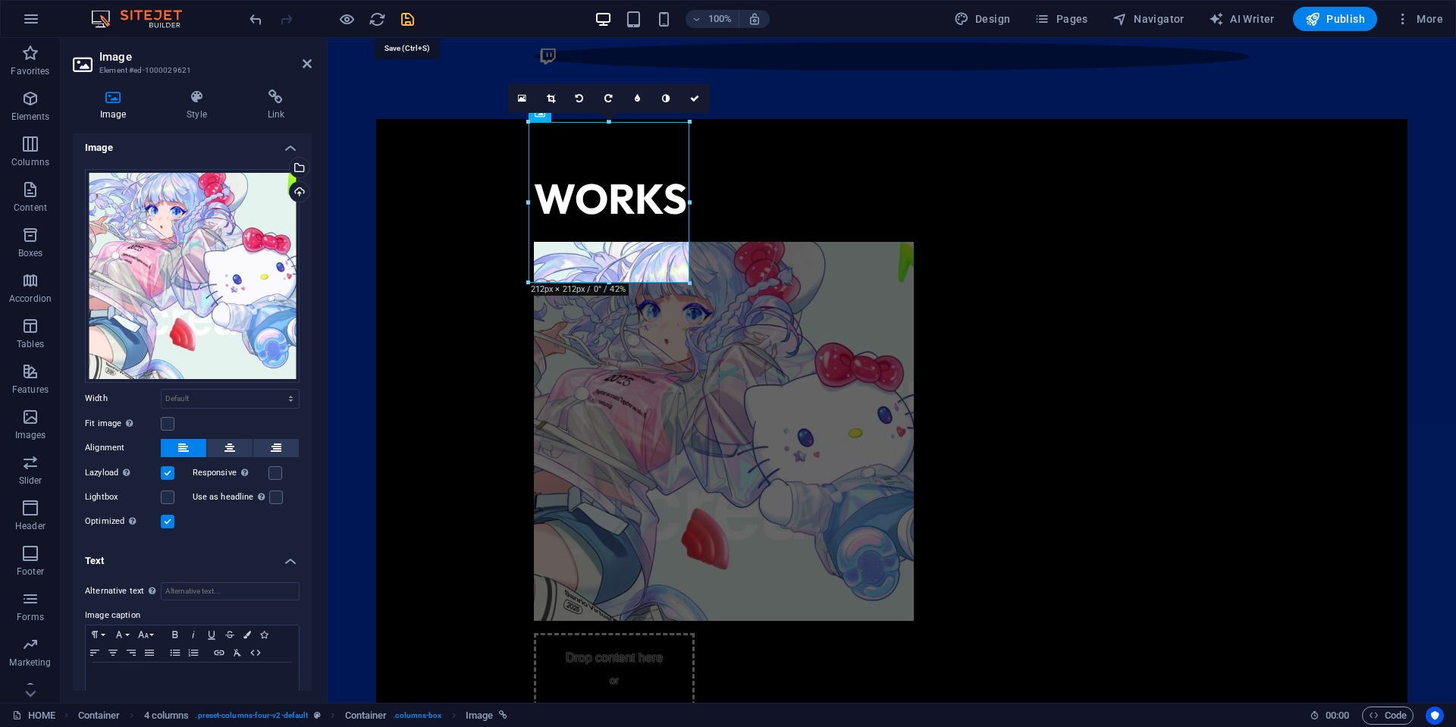
click at [407, 17] on icon "save" at bounding box center [407, 19] width 17 height 17
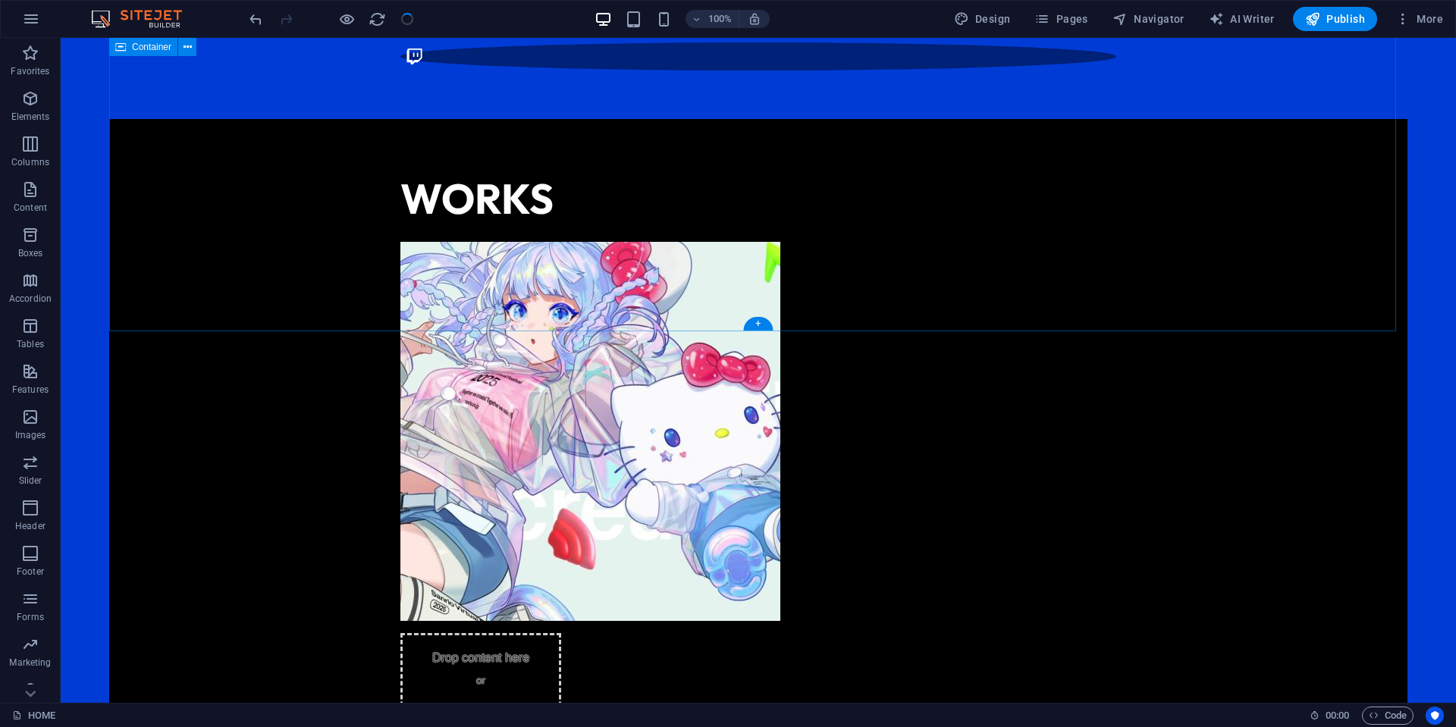
scroll to position [1020, 0]
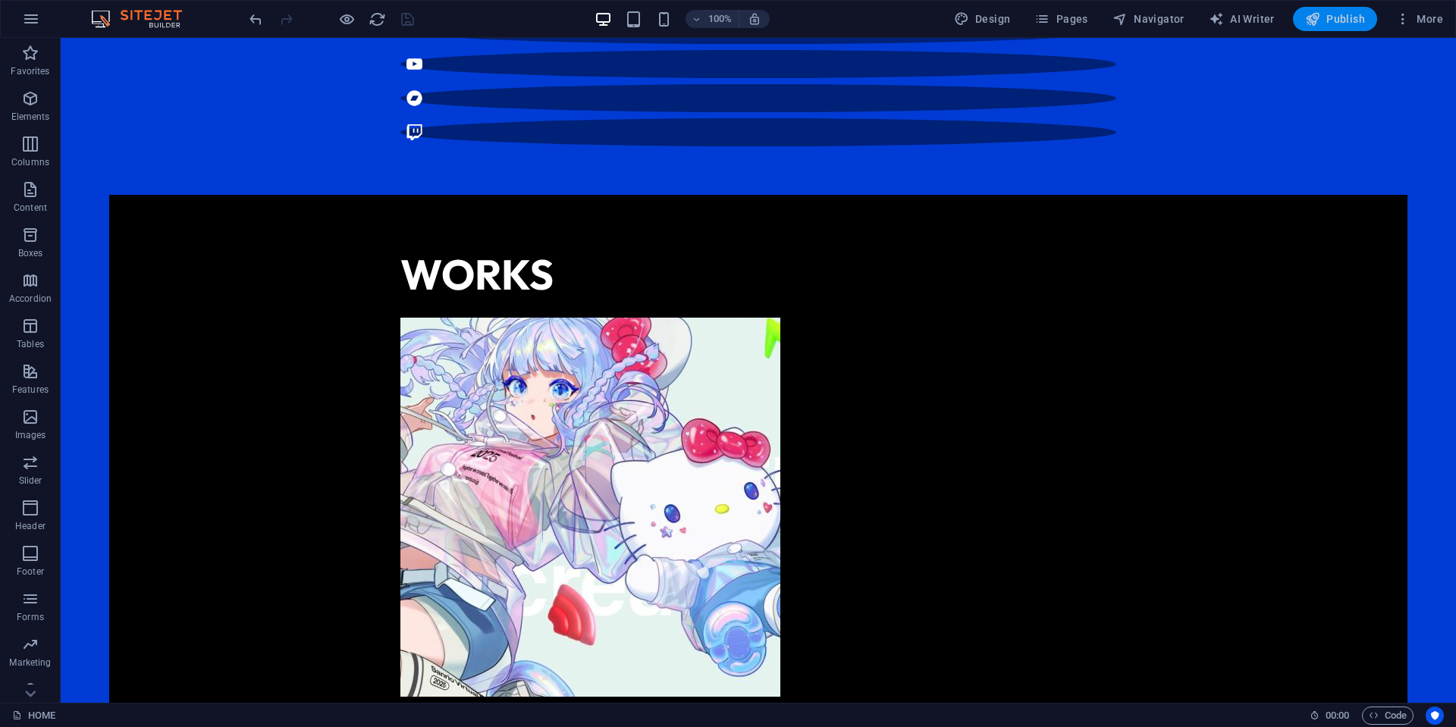
click at [1329, 17] on span "Publish" at bounding box center [1335, 18] width 60 height 15
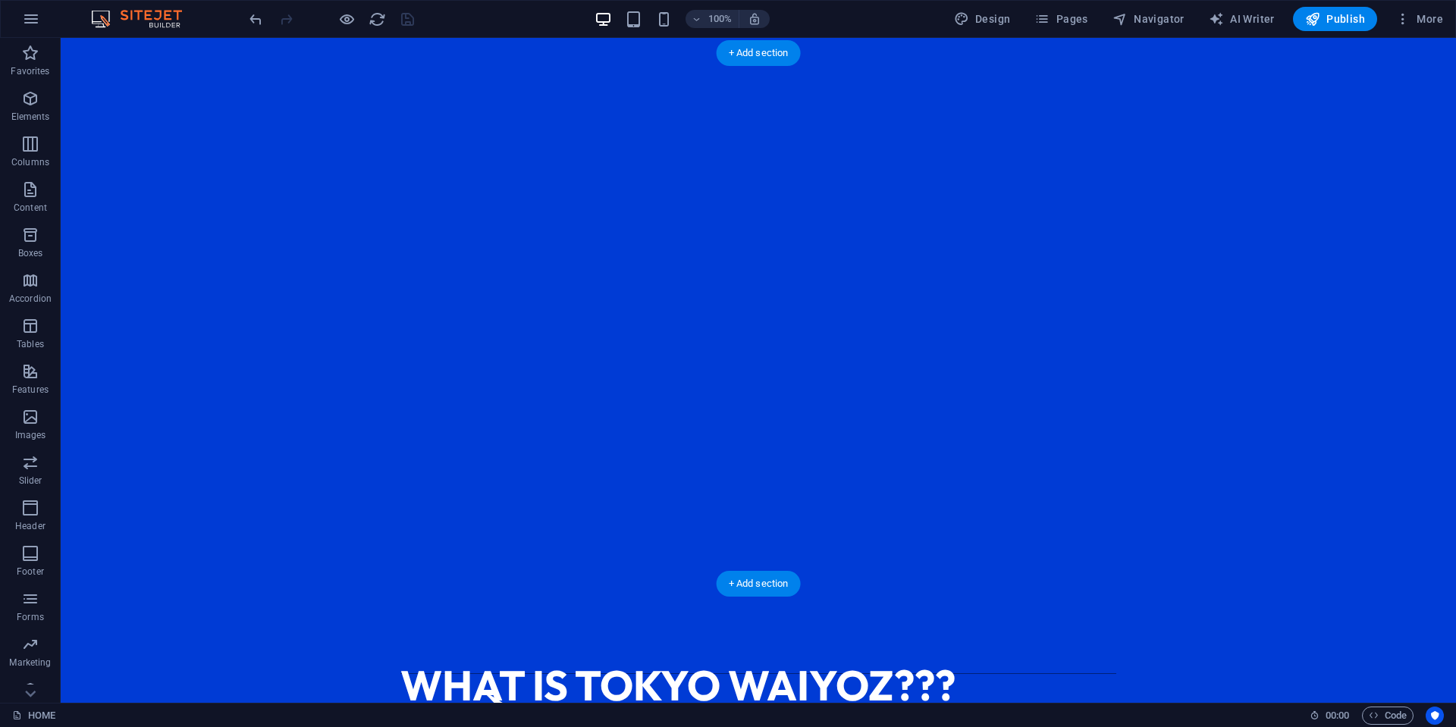
scroll to position [0, 0]
